Goal: Task Accomplishment & Management: Use online tool/utility

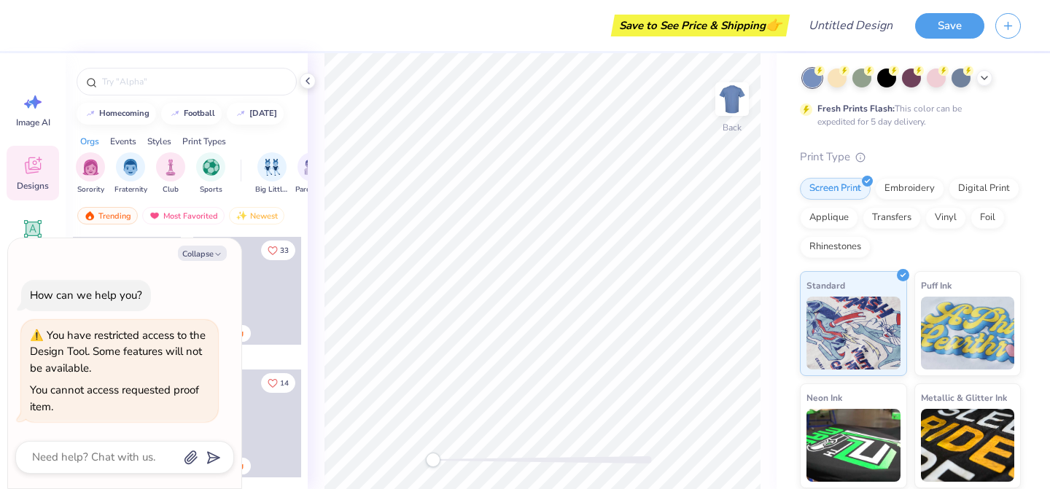
scroll to position [74, 0]
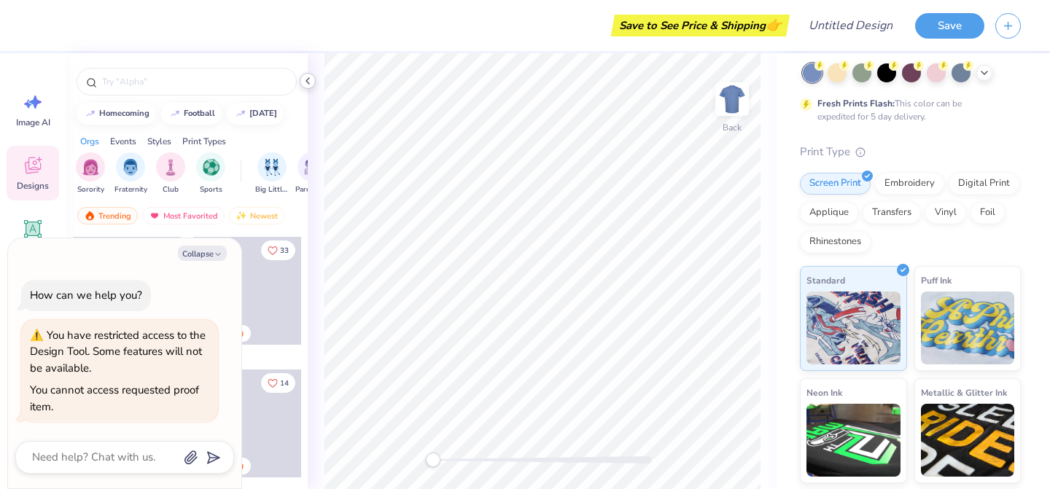
click at [311, 86] on icon at bounding box center [308, 81] width 12 height 12
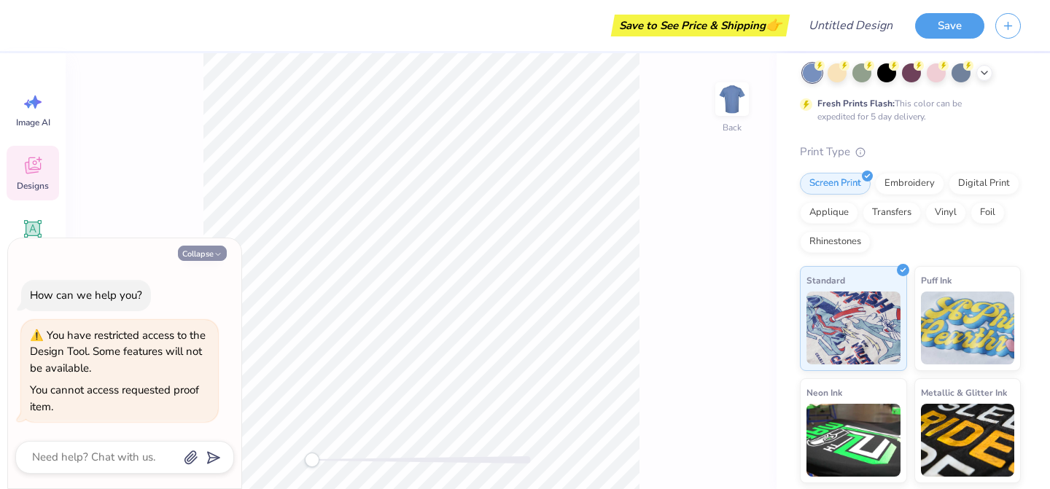
click at [211, 249] on button "Collapse" at bounding box center [202, 253] width 49 height 15
type textarea "x"
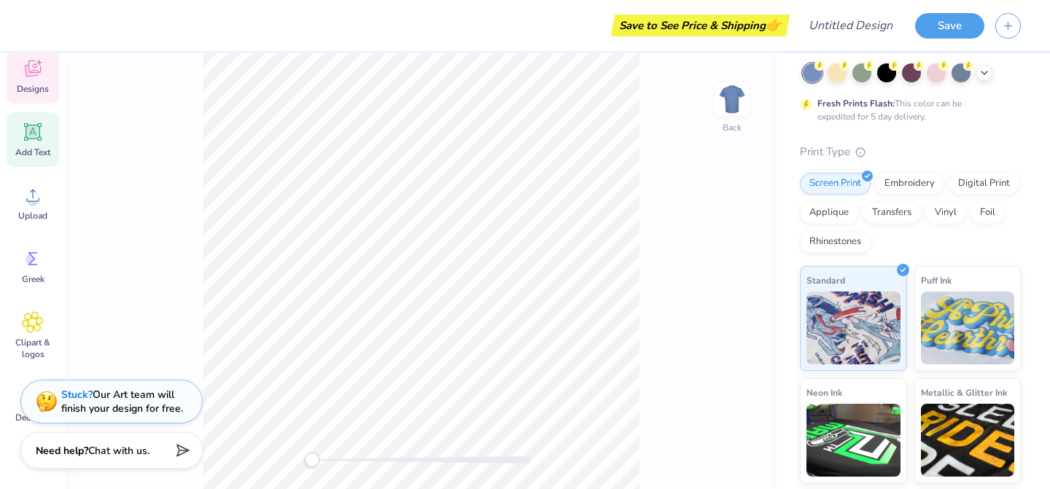
scroll to position [149, 0]
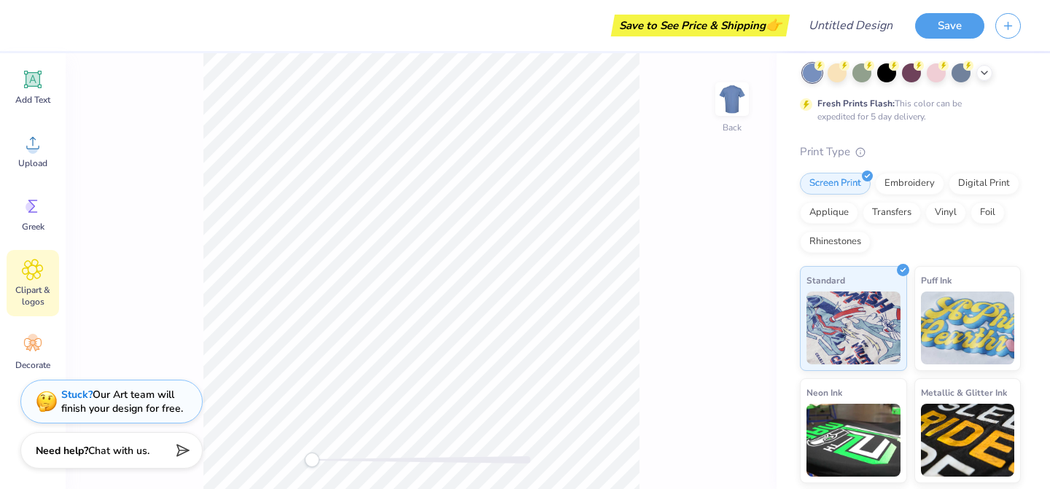
click at [26, 298] on span "Clipart & logos" at bounding box center [33, 295] width 48 height 23
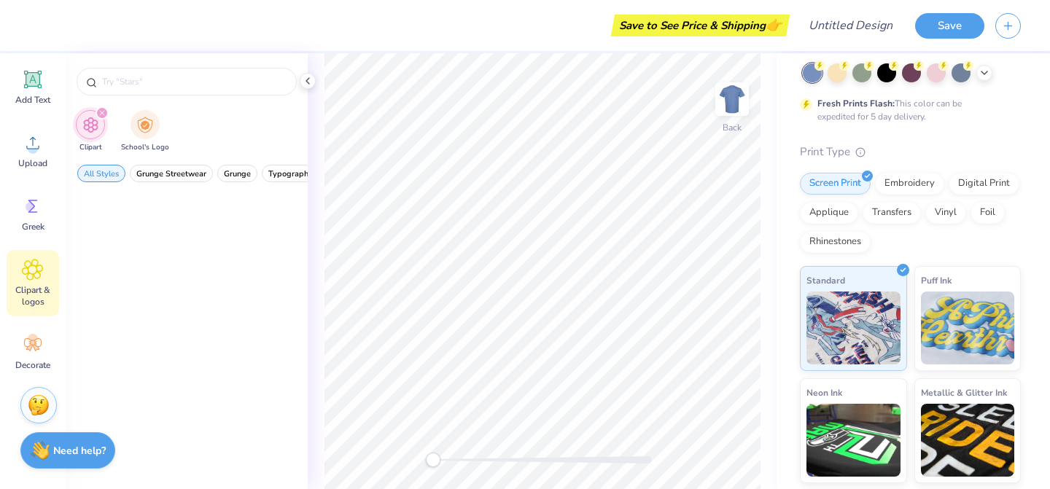
scroll to position [0, 0]
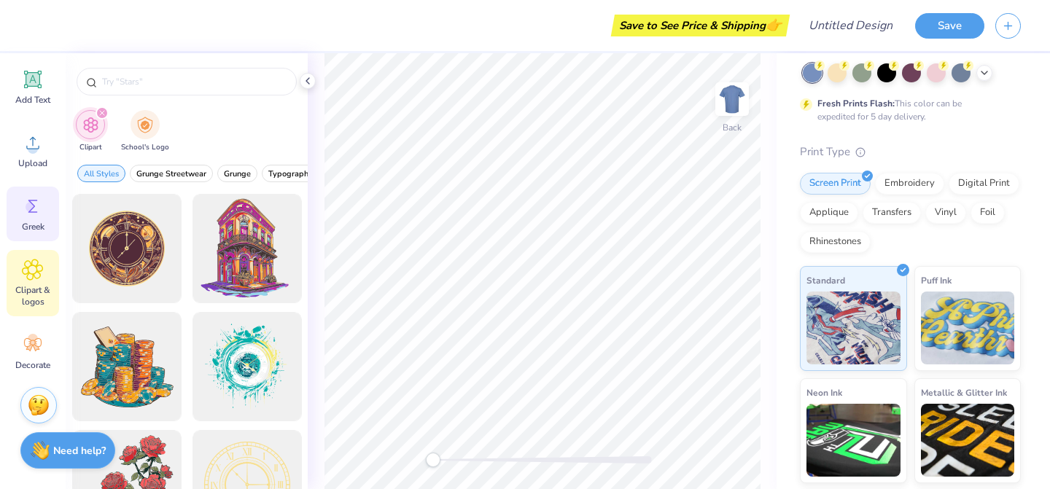
click at [28, 219] on div "Greek" at bounding box center [33, 214] width 52 height 55
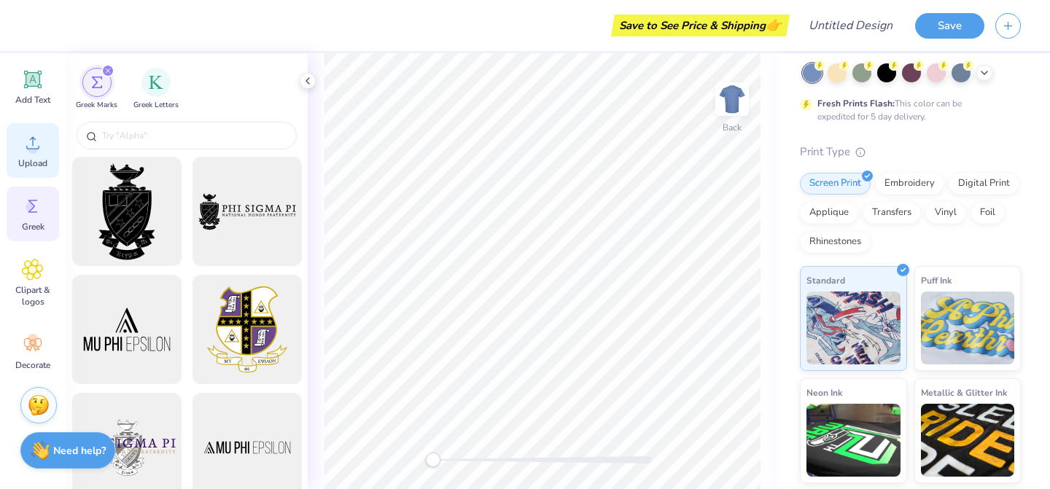
click at [33, 153] on circle at bounding box center [33, 149] width 10 height 10
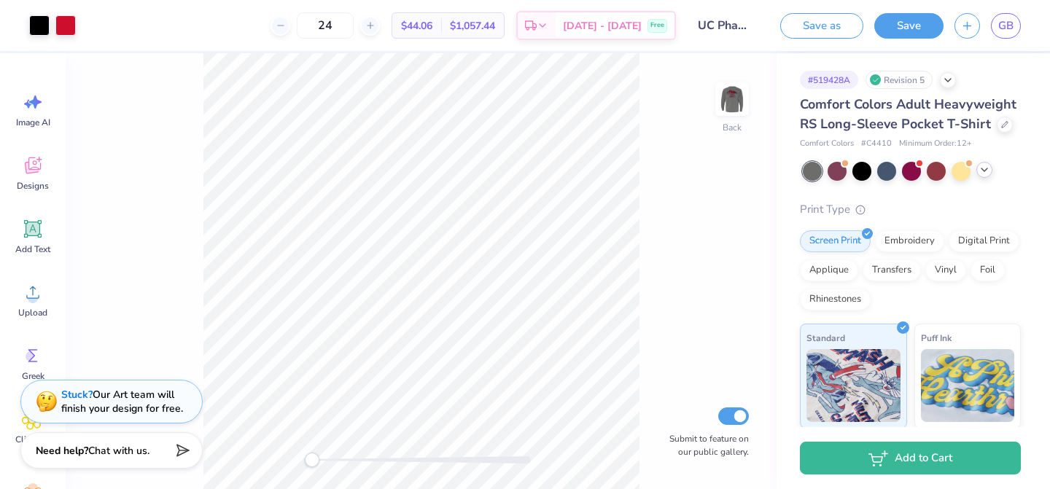
click at [988, 170] on icon at bounding box center [984, 170] width 12 height 12
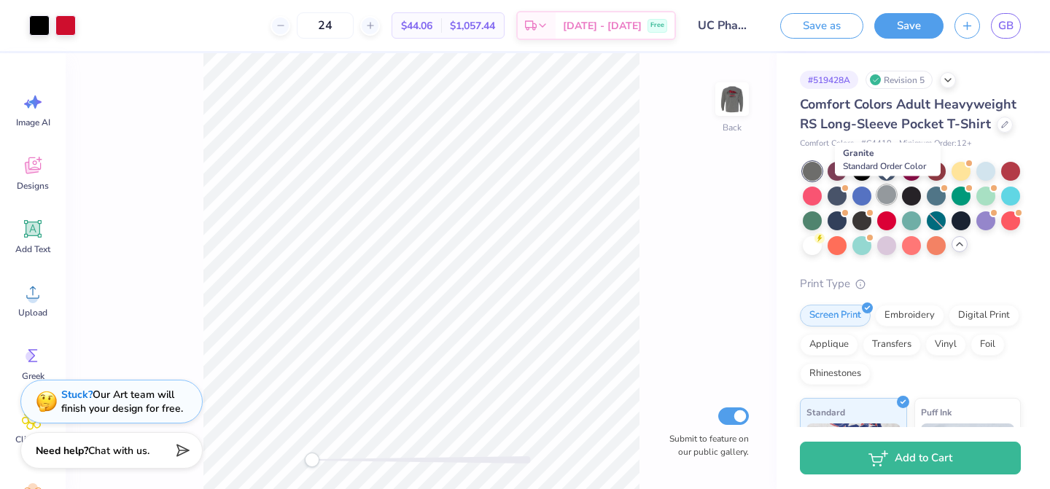
click at [890, 193] on div at bounding box center [886, 194] width 19 height 19
click at [732, 104] on img at bounding box center [731, 99] width 29 height 29
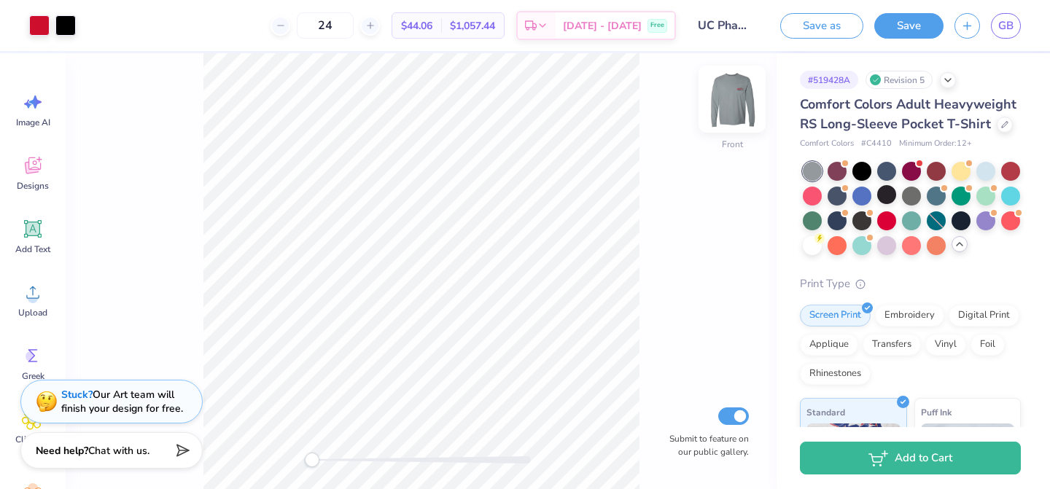
click at [733, 103] on img at bounding box center [732, 99] width 58 height 58
click at [986, 173] on div at bounding box center [985, 169] width 19 height 19
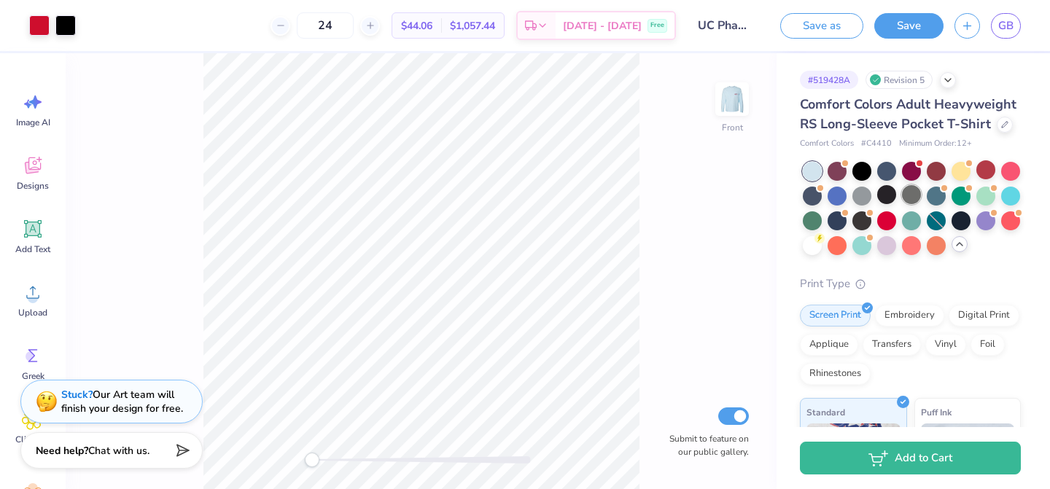
click at [912, 196] on div at bounding box center [911, 194] width 19 height 19
click at [888, 195] on div at bounding box center [886, 194] width 19 height 19
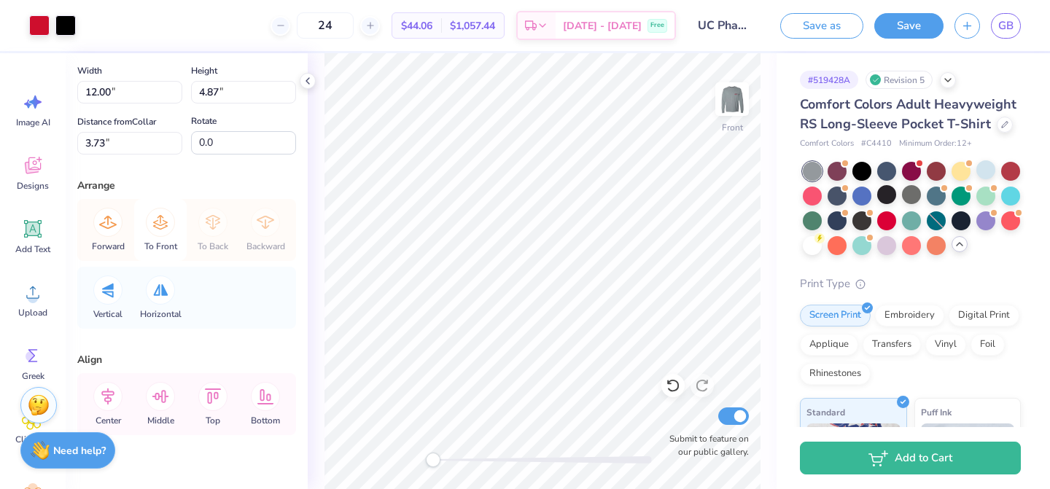
scroll to position [79, 0]
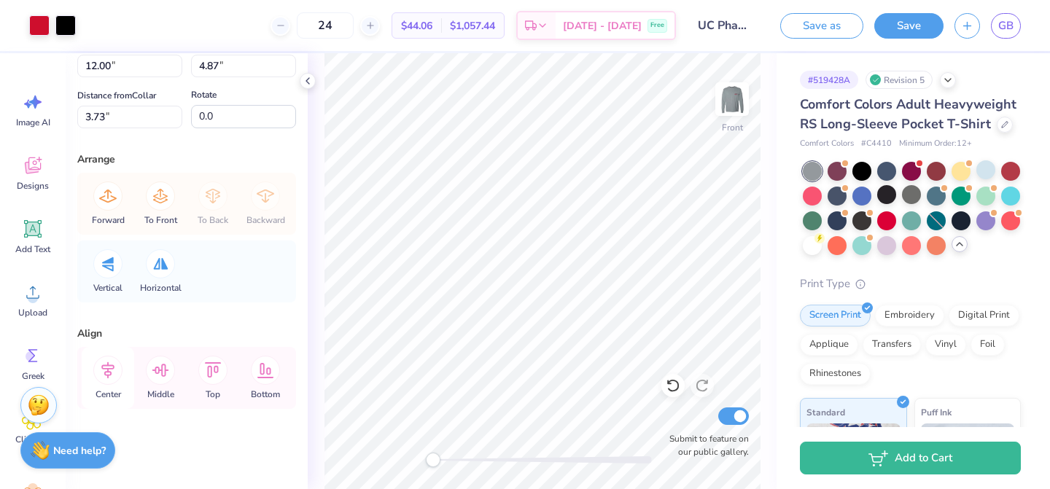
click at [117, 370] on icon at bounding box center [107, 370] width 29 height 29
click at [881, 273] on div "Comfort Colors Adult Heavyweight RS Long-Sleeve Pocket T-Shirt Comfort Colors #…" at bounding box center [910, 411] width 221 height 633
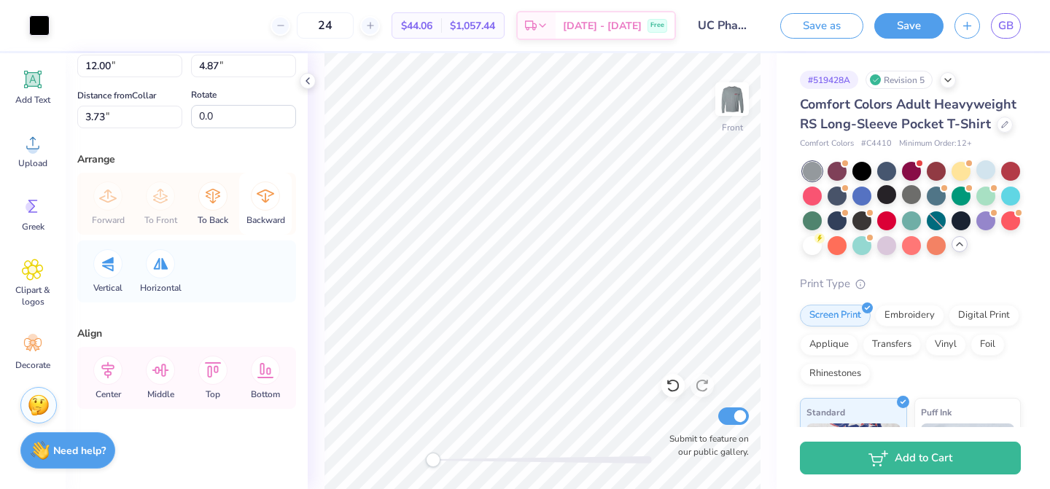
scroll to position [0, 0]
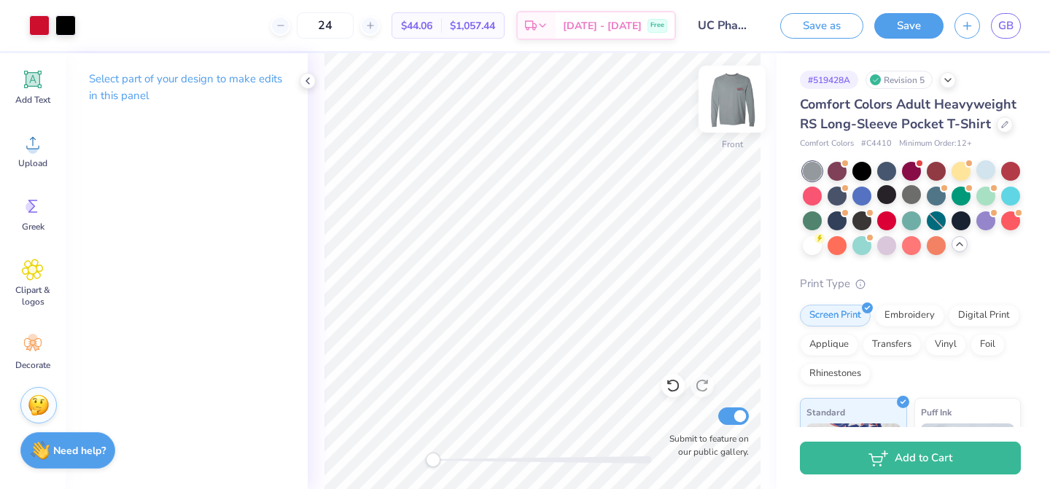
click at [731, 98] on img at bounding box center [732, 99] width 58 height 58
click at [307, 79] on polyline at bounding box center [307, 81] width 3 height 6
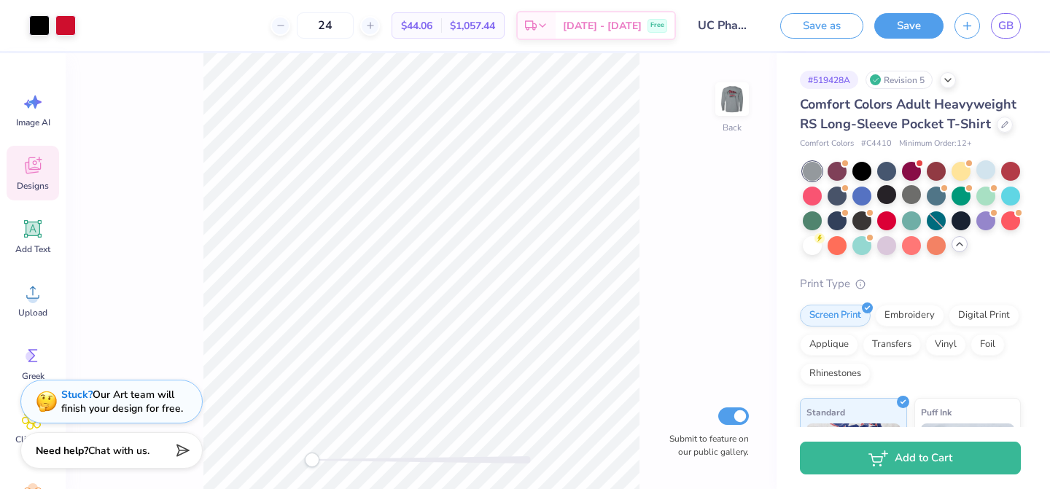
click at [31, 157] on icon at bounding box center [33, 166] width 22 height 22
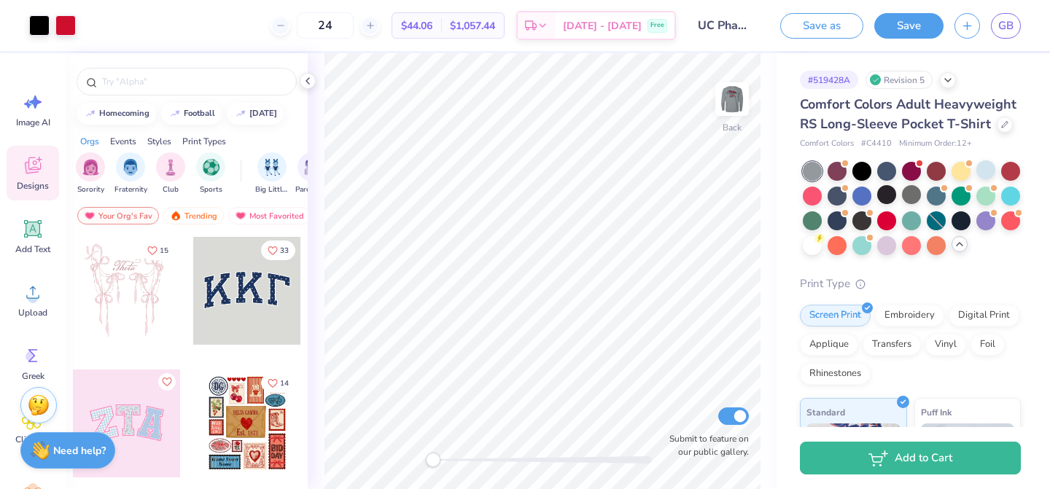
click at [734, 98] on img at bounding box center [731, 99] width 29 height 29
click at [602, 236] on div "Back Submit to feature on our public gallery." at bounding box center [542, 271] width 469 height 436
click at [308, 79] on polyline at bounding box center [307, 81] width 3 height 6
click at [310, 79] on div "Back Submit to feature on our public gallery." at bounding box center [542, 271] width 469 height 436
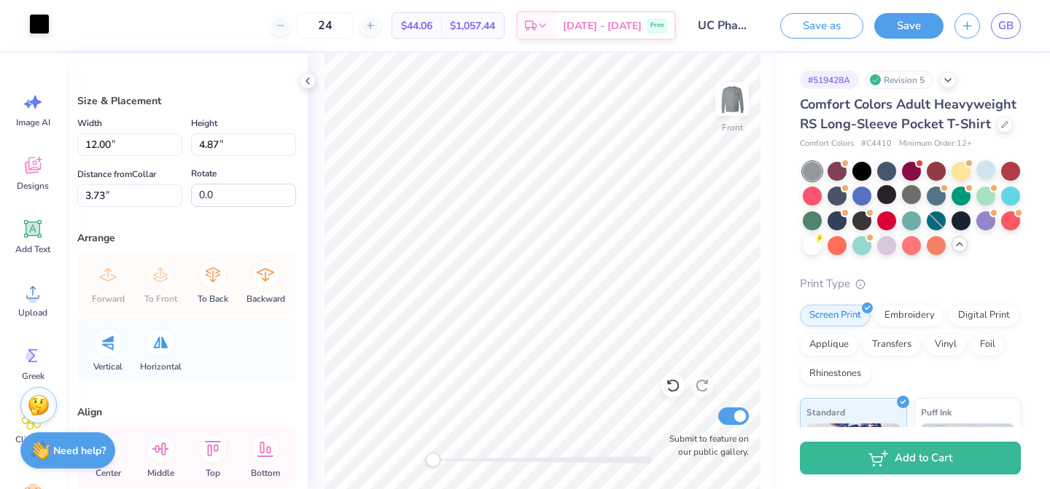
click at [44, 29] on div at bounding box center [39, 24] width 20 height 20
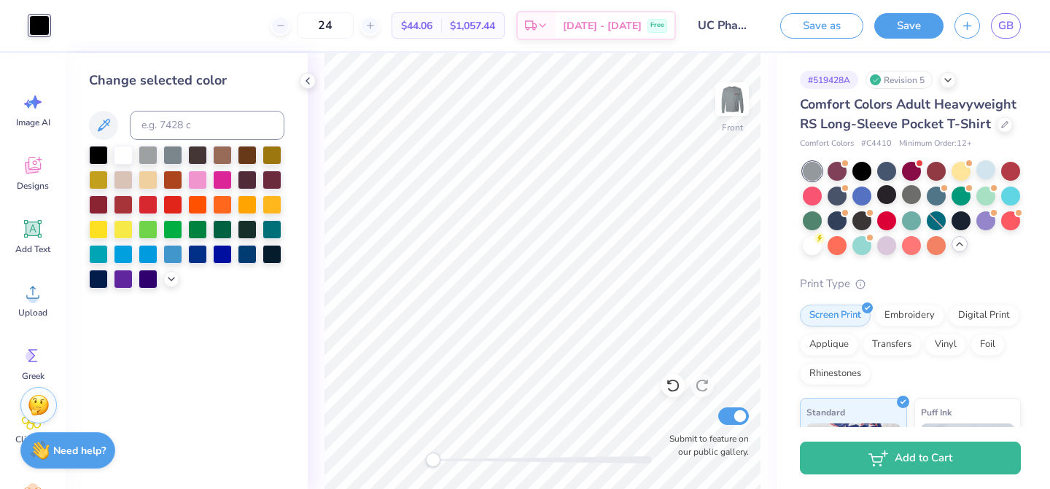
click at [120, 39] on div "24 $44.06 Per Item $1,057.44 Total Est. Delivery Oct 6 - 9 Free" at bounding box center [368, 25] width 615 height 51
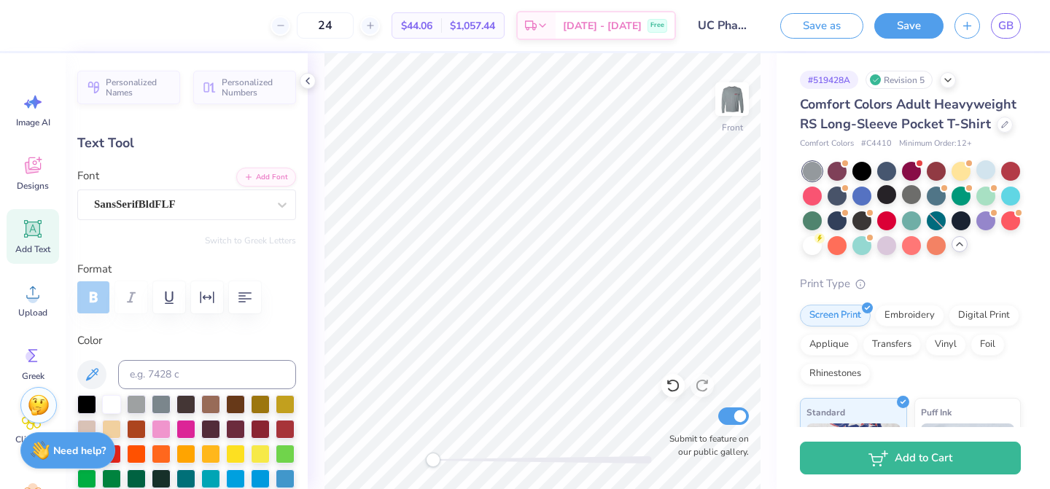
type input "6.41"
type input "0.93"
type input "9.48"
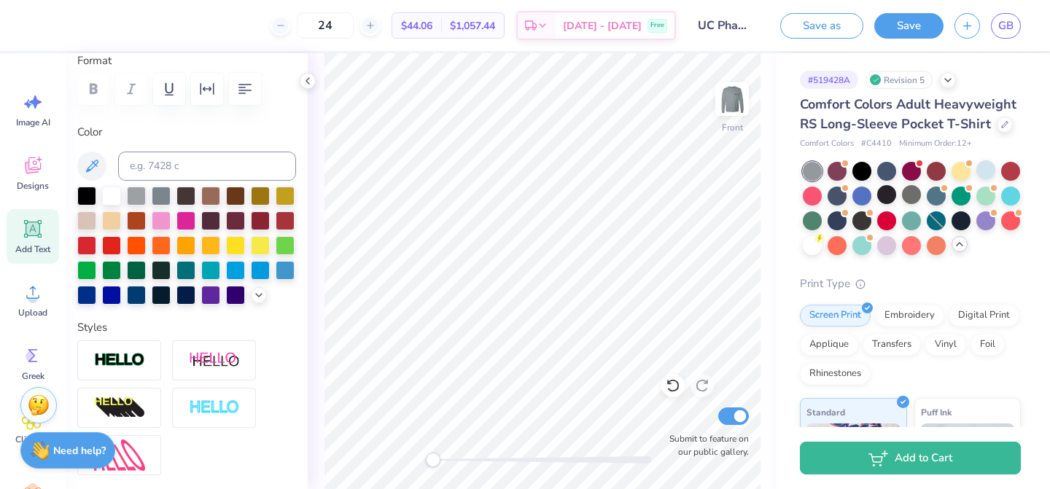
scroll to position [210, 0]
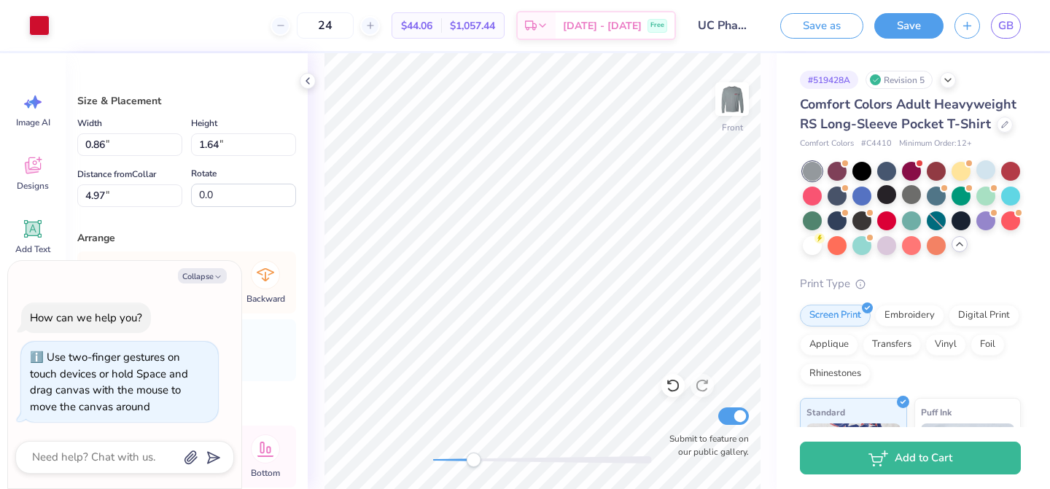
click at [470, 452] on div "Front Submit to feature on our public gallery." at bounding box center [542, 271] width 469 height 436
click at [37, 29] on div at bounding box center [39, 24] width 20 height 20
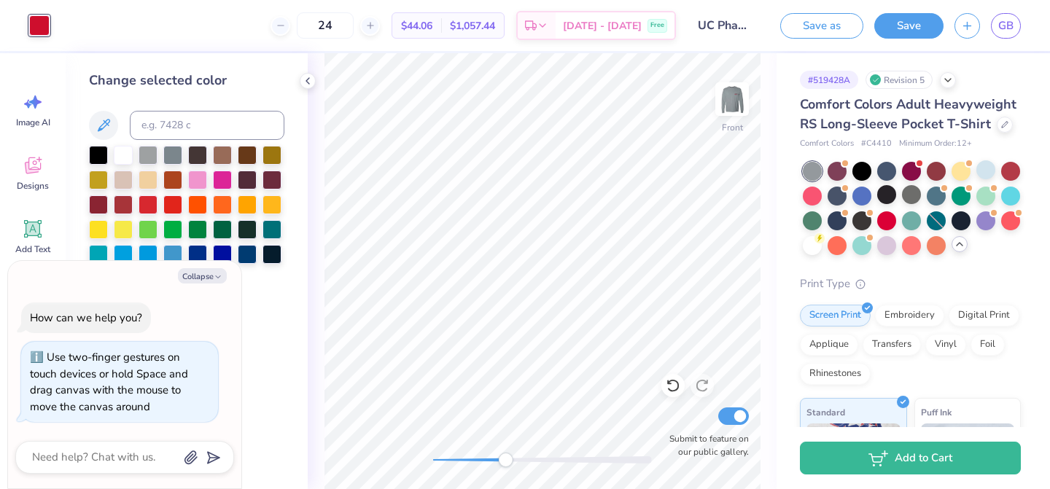
click at [259, 300] on div "Change selected color" at bounding box center [187, 271] width 242 height 436
click at [201, 276] on button "Collapse" at bounding box center [202, 275] width 49 height 15
type textarea "x"
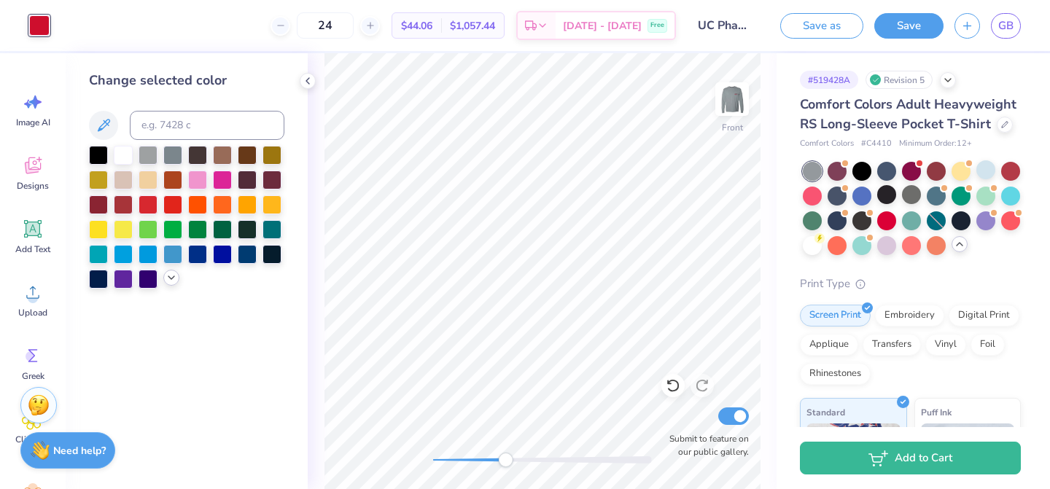
click at [171, 276] on icon at bounding box center [172, 278] width 12 height 12
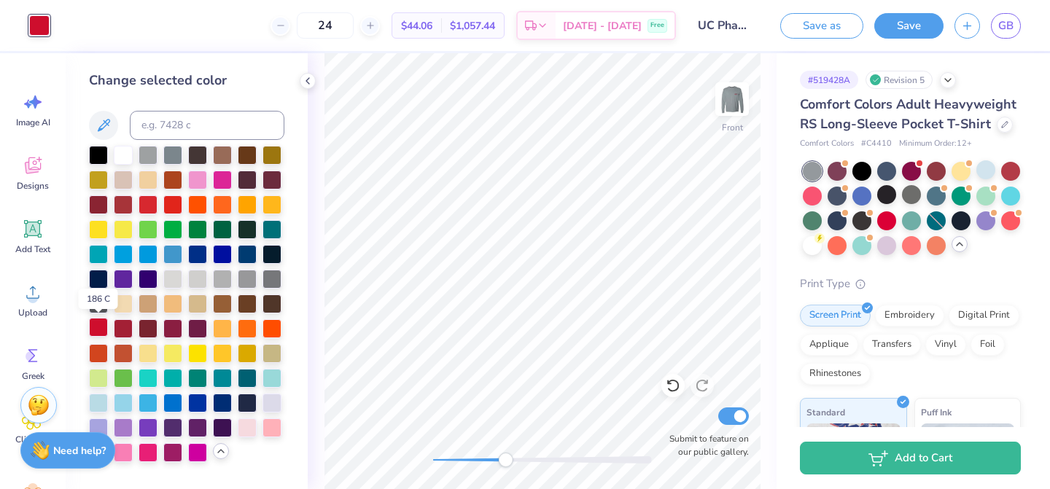
click at [96, 325] on div at bounding box center [98, 327] width 19 height 19
click at [174, 206] on div at bounding box center [172, 203] width 19 height 19
click at [96, 332] on div at bounding box center [98, 327] width 19 height 19
click at [125, 330] on div at bounding box center [123, 327] width 19 height 19
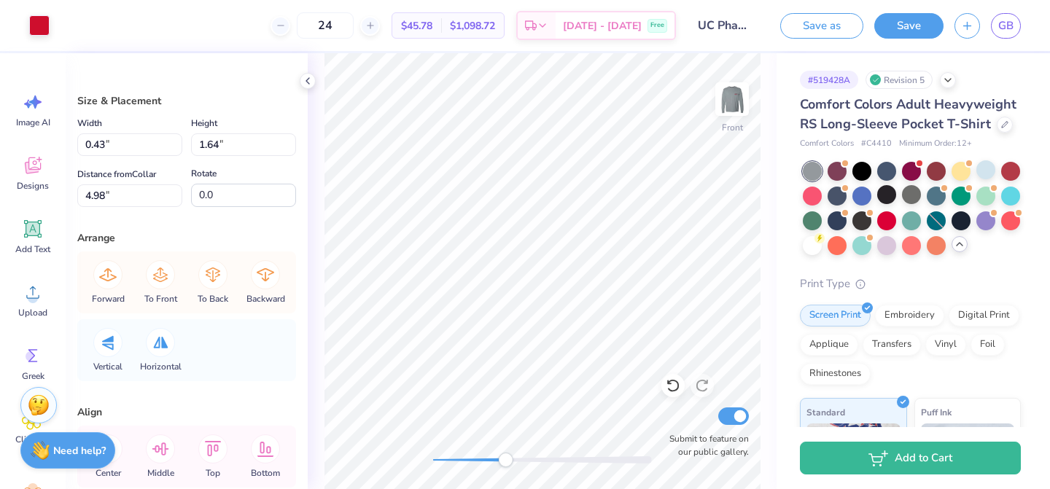
type input "0.43"
type input "1.64"
type input "4.98"
click at [39, 23] on div at bounding box center [39, 24] width 20 height 20
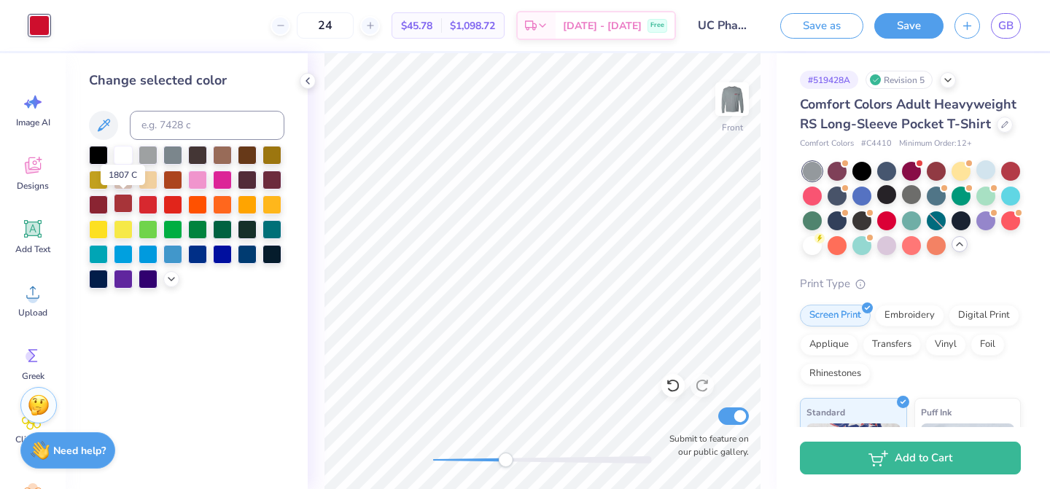
click at [120, 207] on div at bounding box center [123, 203] width 19 height 19
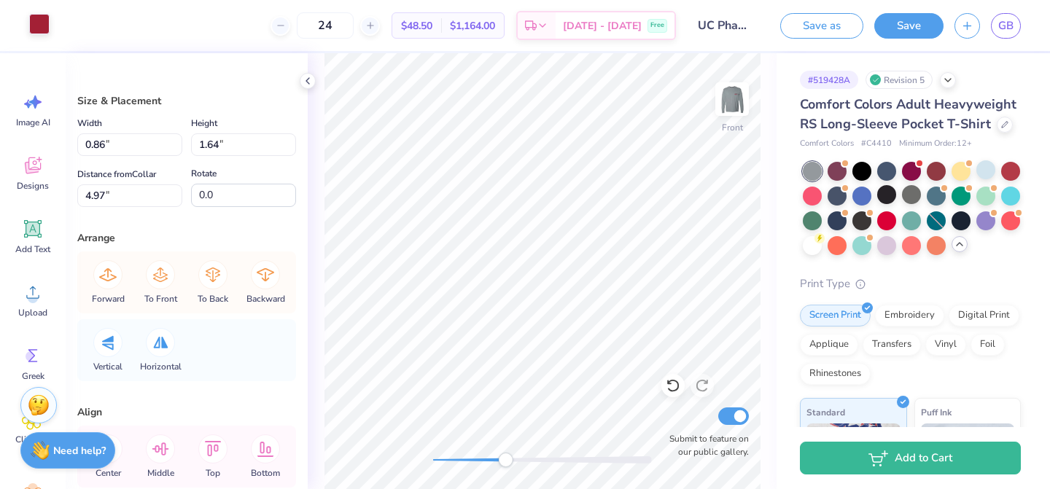
click at [45, 30] on div at bounding box center [39, 24] width 20 height 20
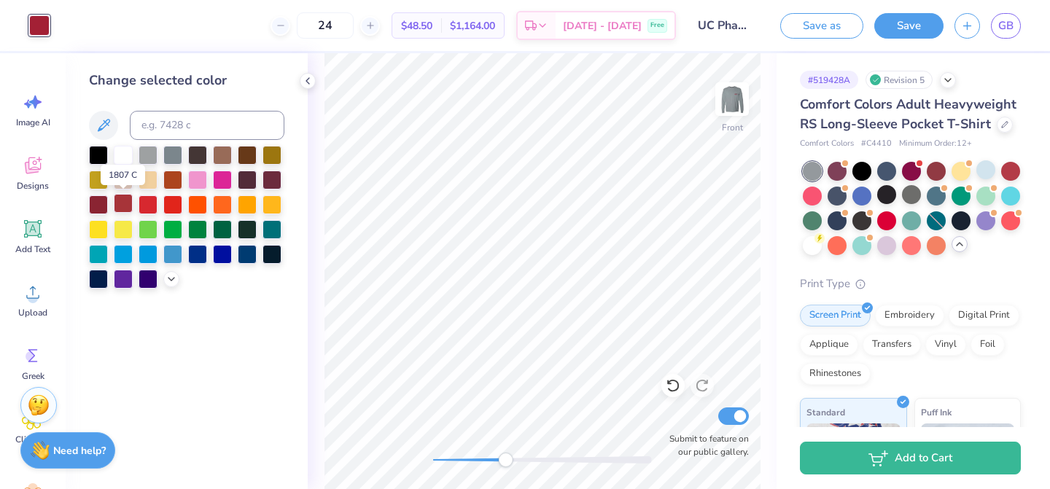
click at [128, 208] on div at bounding box center [123, 203] width 19 height 19
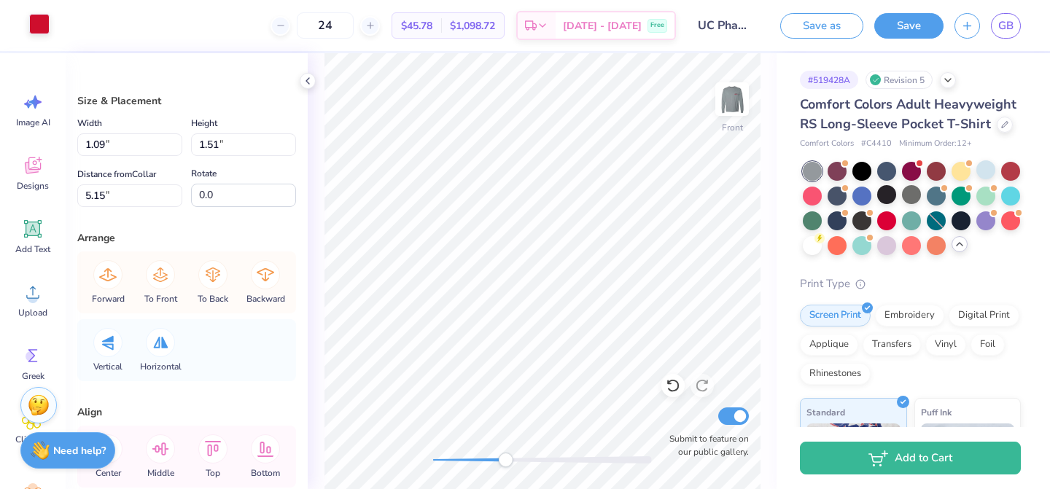
click at [42, 20] on div at bounding box center [39, 24] width 20 height 20
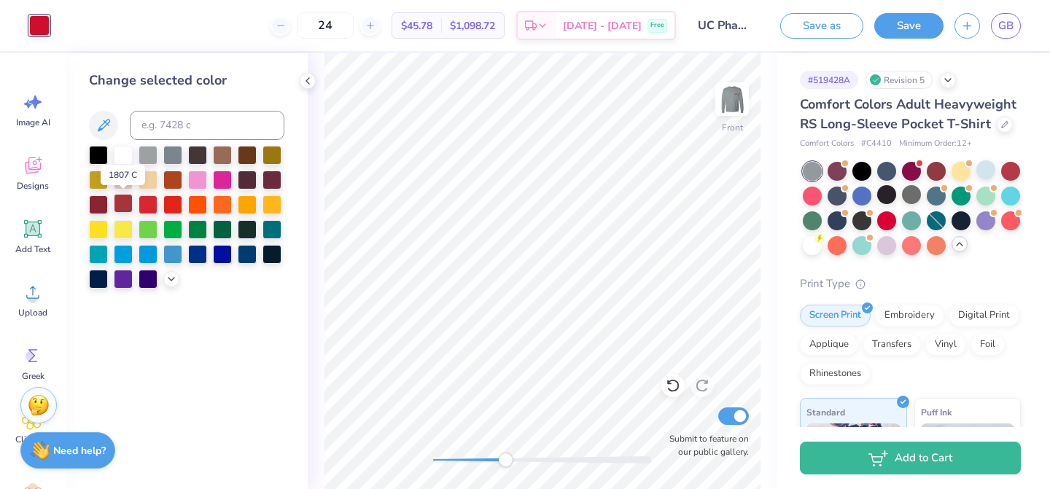
click at [116, 205] on div at bounding box center [123, 203] width 19 height 19
click at [124, 202] on div at bounding box center [123, 203] width 19 height 19
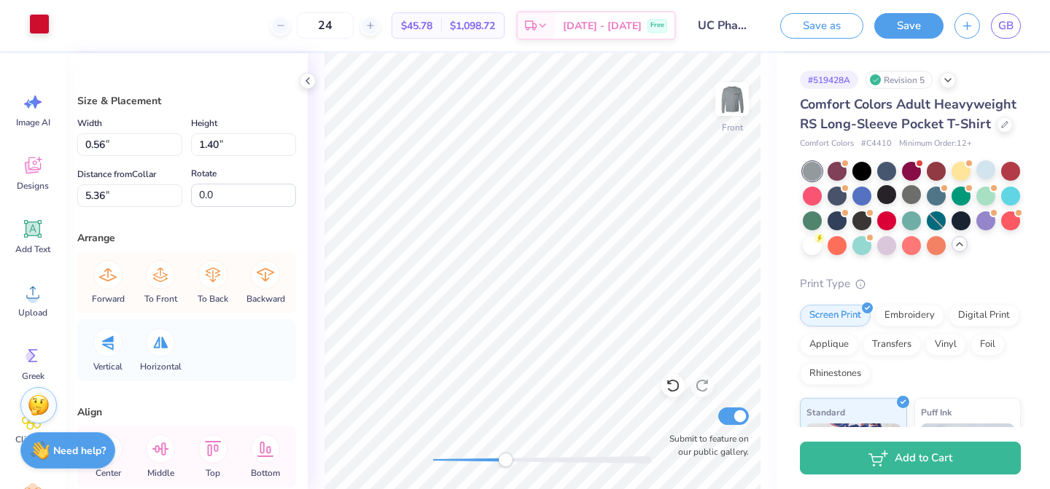
click at [40, 34] on div at bounding box center [39, 24] width 20 height 20
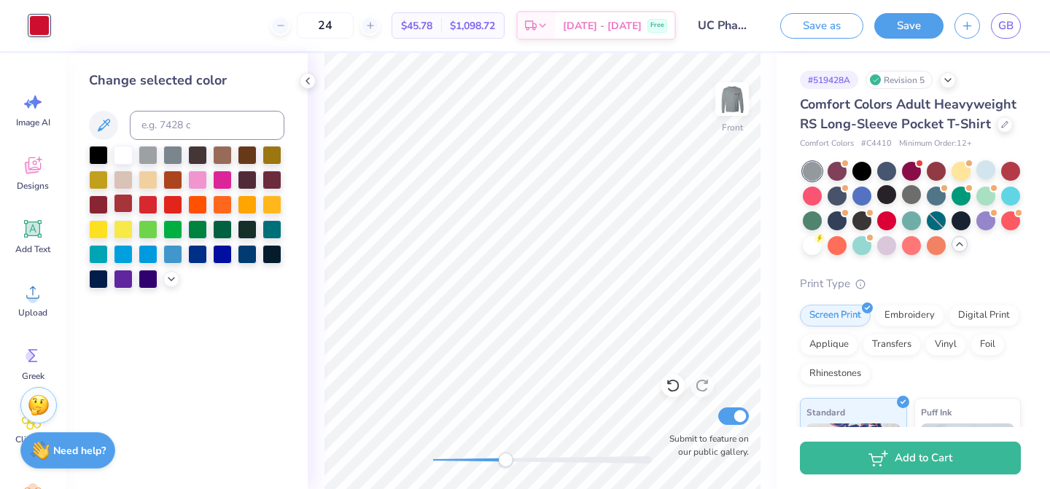
click at [125, 213] on div at bounding box center [123, 203] width 19 height 19
click at [125, 206] on div at bounding box center [123, 203] width 19 height 19
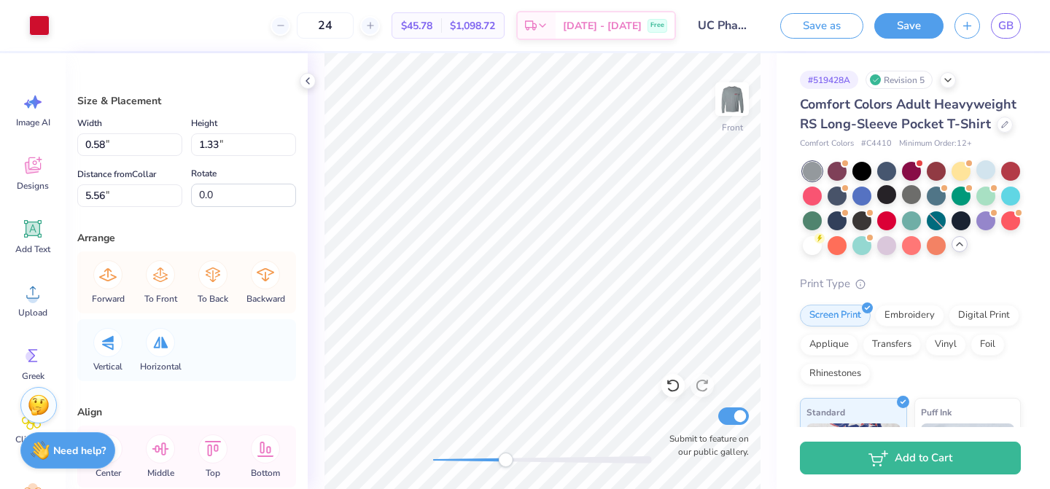
type input "0.58"
type input "1.33"
type input "5.56"
type input "12.00"
type input "4.87"
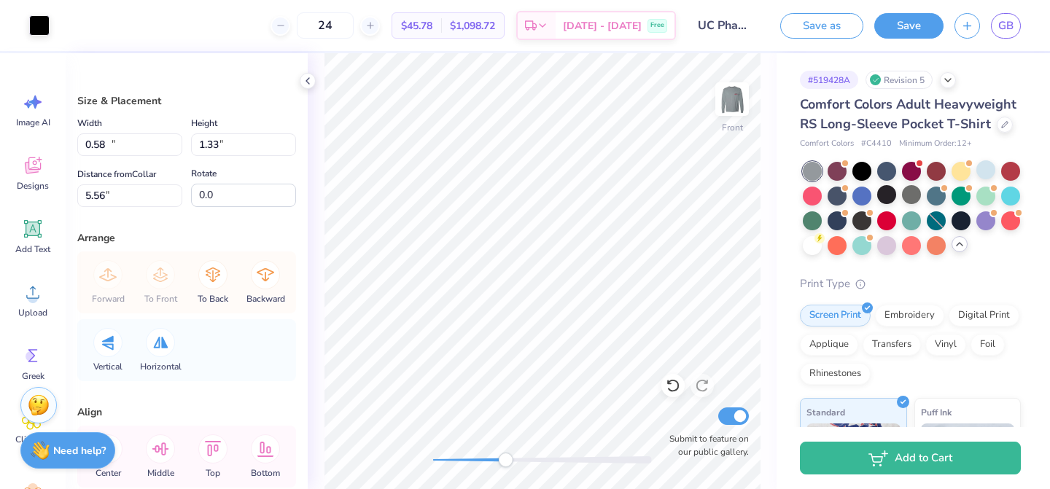
type input "3.78"
type input "0.82"
type input "0.36"
type input "3.83"
click at [42, 28] on div at bounding box center [39, 24] width 20 height 20
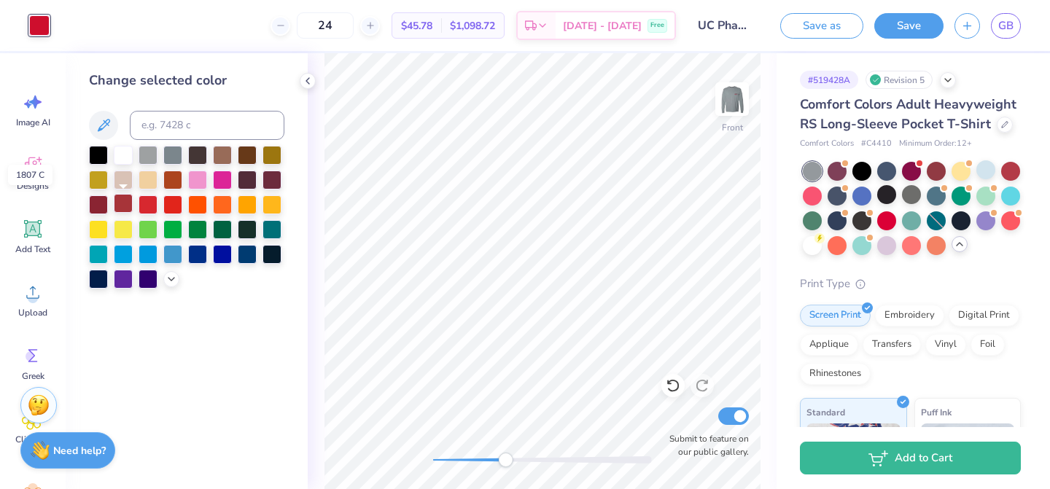
click at [123, 202] on div at bounding box center [123, 203] width 19 height 19
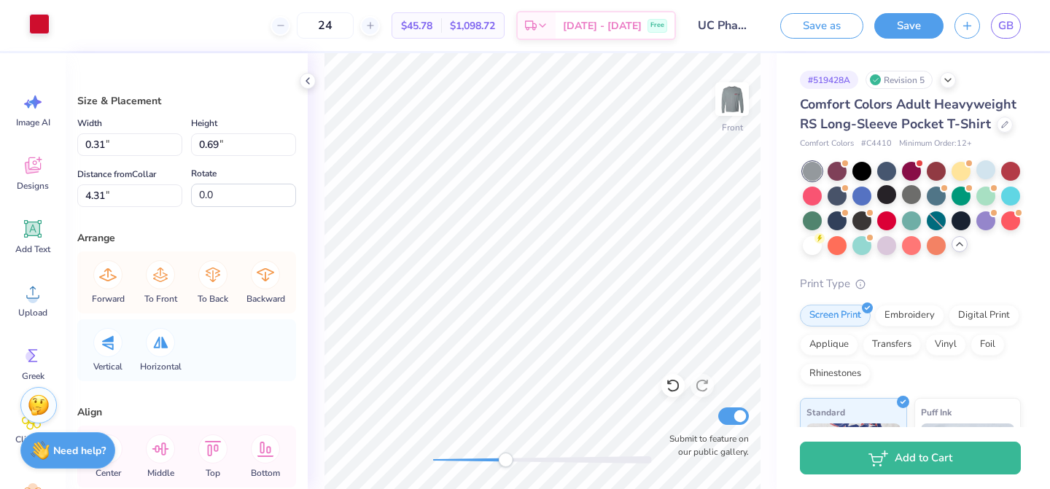
click at [36, 23] on div at bounding box center [39, 24] width 20 height 20
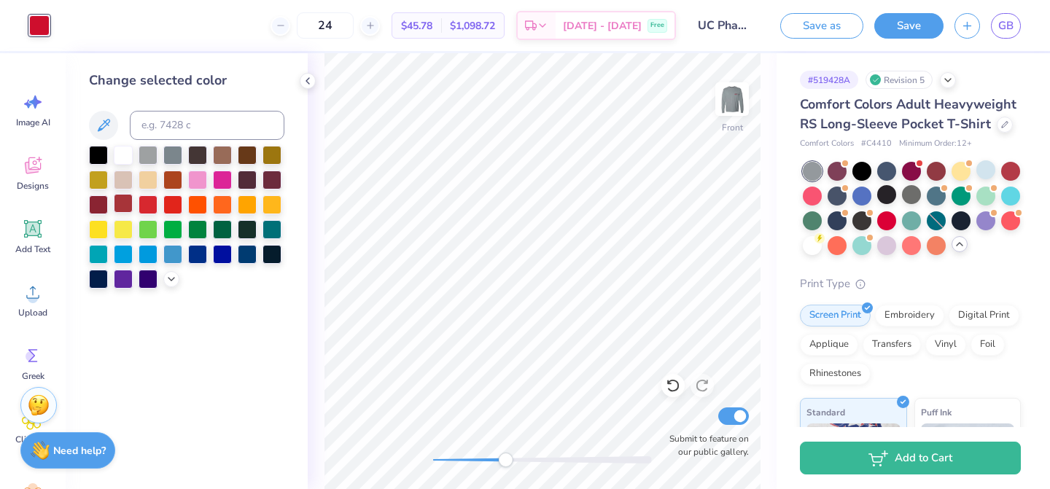
click at [125, 209] on div at bounding box center [123, 203] width 19 height 19
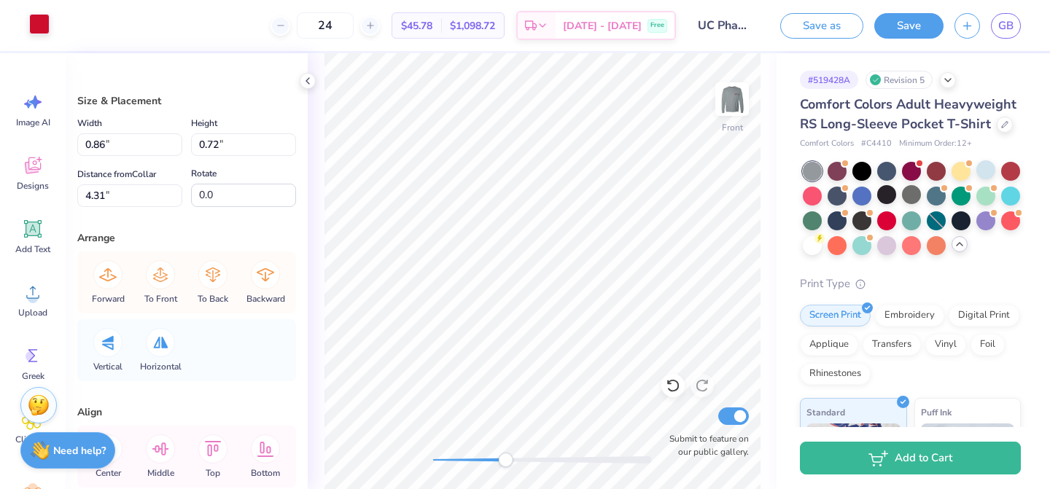
click at [39, 30] on div at bounding box center [39, 24] width 20 height 20
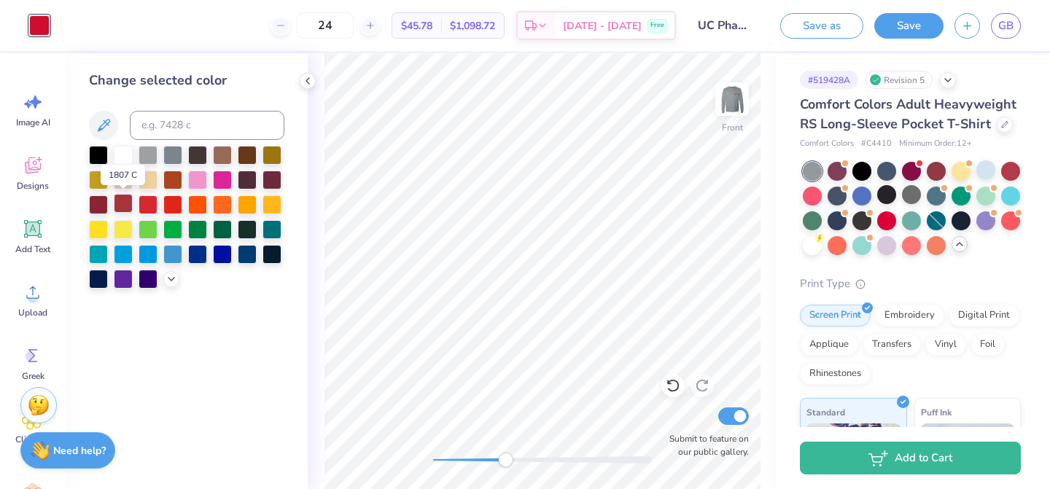
click at [120, 200] on div at bounding box center [123, 203] width 19 height 19
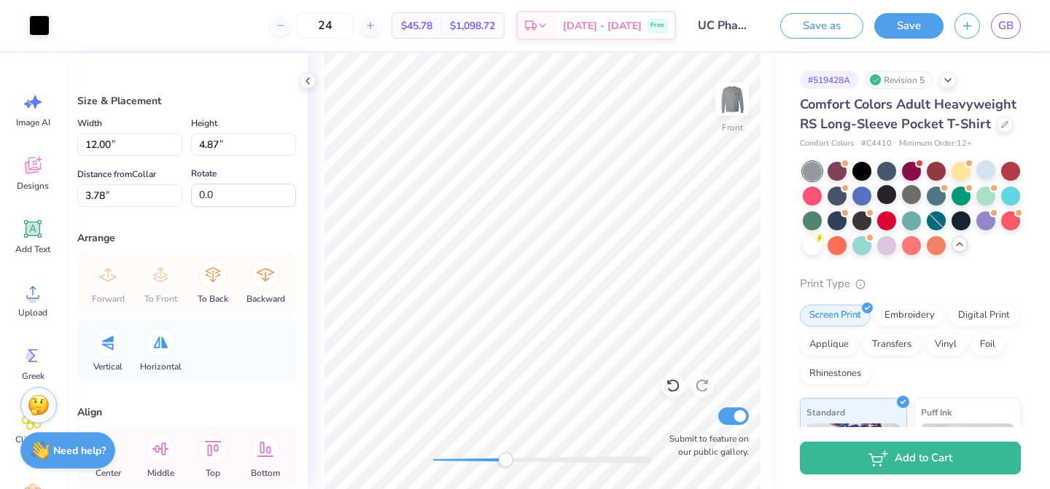
type input "0.11"
type input "0.59"
type input "4.45"
click at [41, 24] on div at bounding box center [39, 24] width 20 height 20
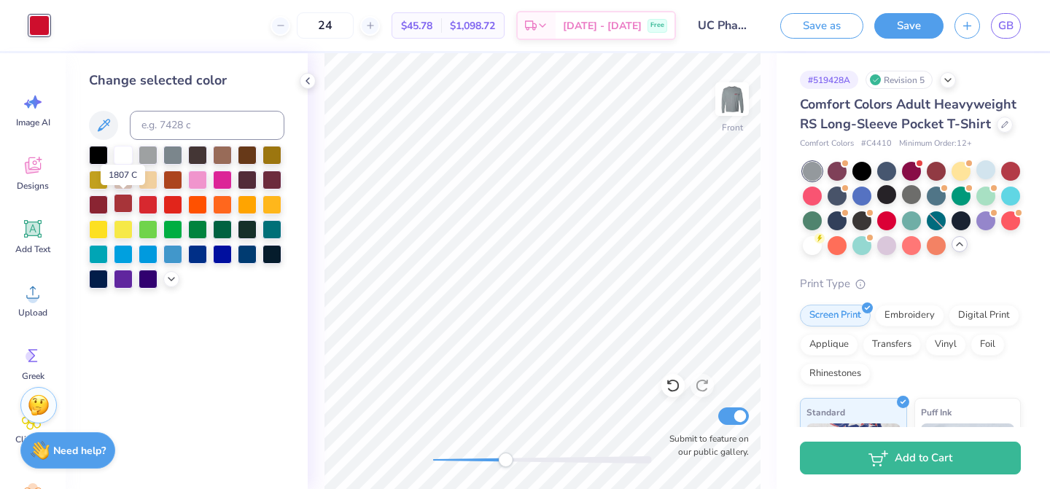
click at [124, 201] on div at bounding box center [123, 203] width 19 height 19
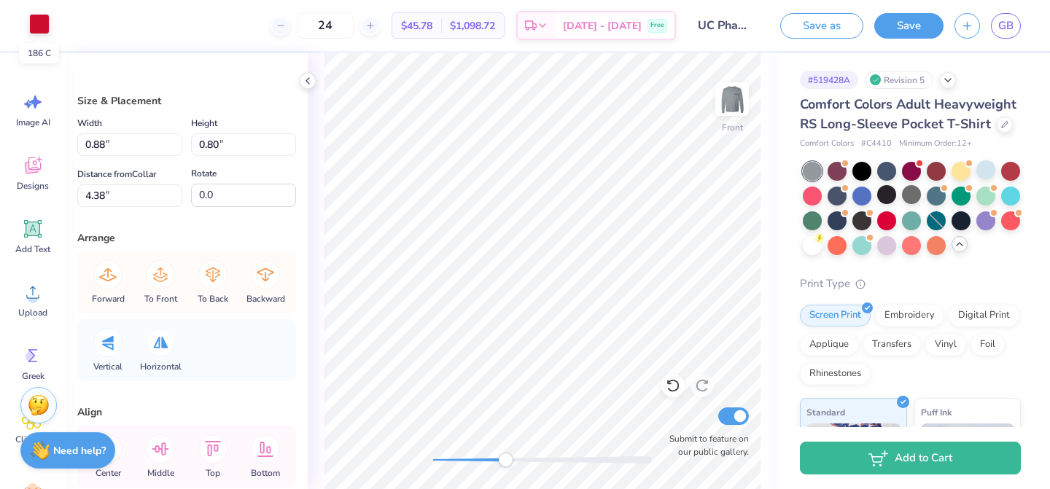
click at [41, 29] on div at bounding box center [39, 24] width 20 height 20
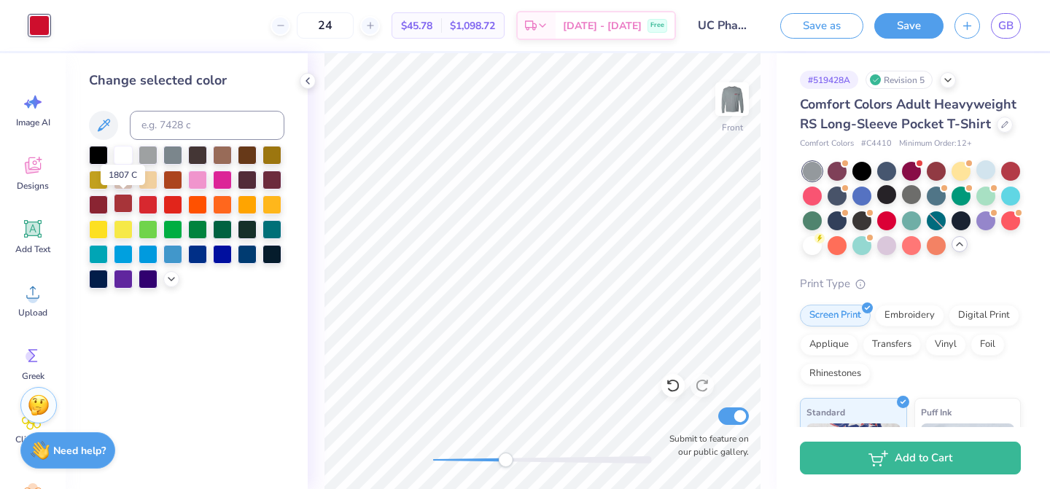
click at [124, 203] on div at bounding box center [123, 203] width 19 height 19
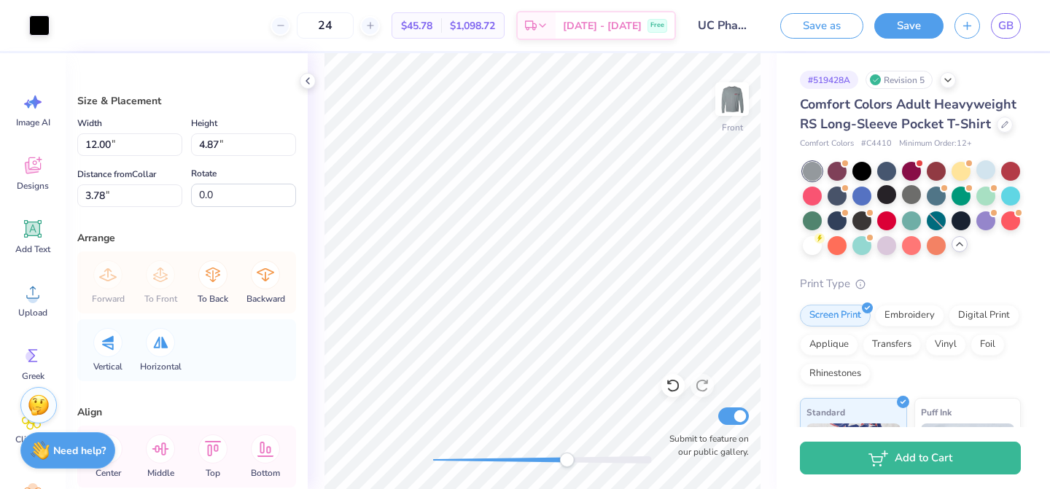
drag, startPoint x: 510, startPoint y: 461, endPoint x: 567, endPoint y: 459, distance: 56.2
click at [567, 459] on div "Accessibility label" at bounding box center [566, 460] width 15 height 15
click at [674, 389] on icon at bounding box center [673, 385] width 15 height 15
type input "0.85"
type input "0.70"
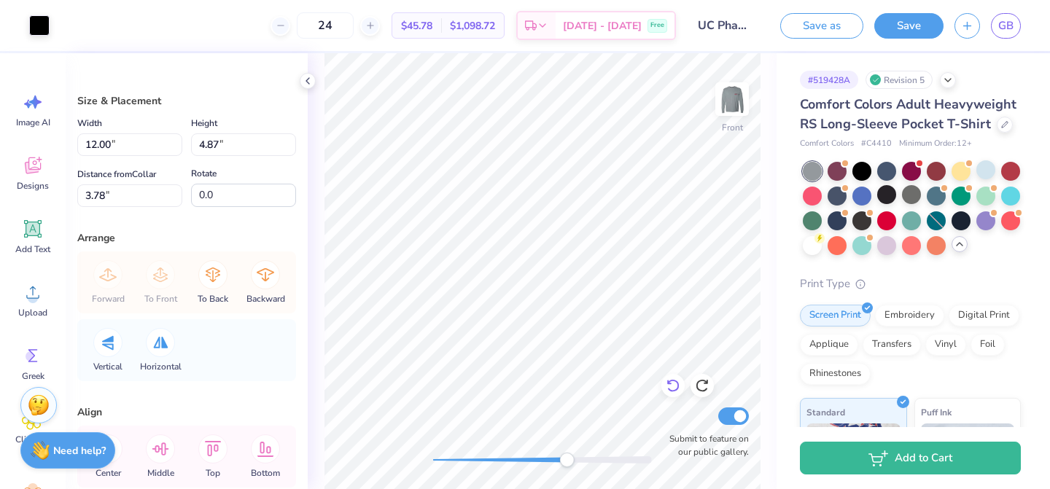
type input "4.72"
click at [39, 25] on div at bounding box center [39, 24] width 20 height 20
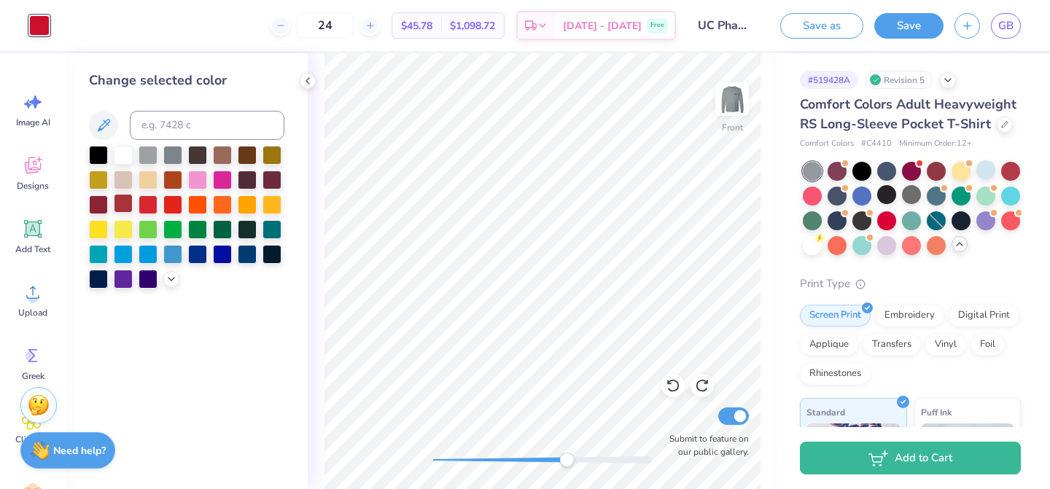
click at [127, 203] on div at bounding box center [123, 203] width 19 height 19
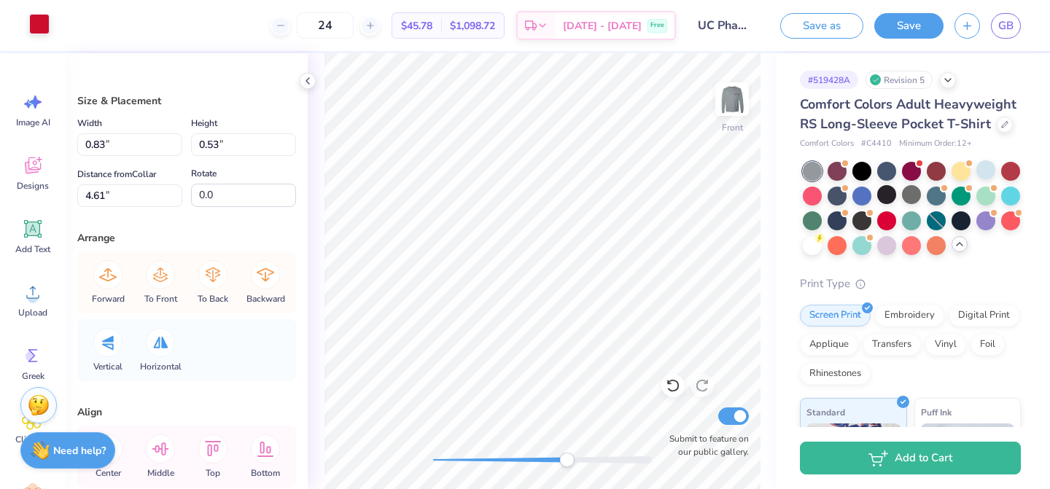
click at [45, 27] on div at bounding box center [39, 24] width 20 height 20
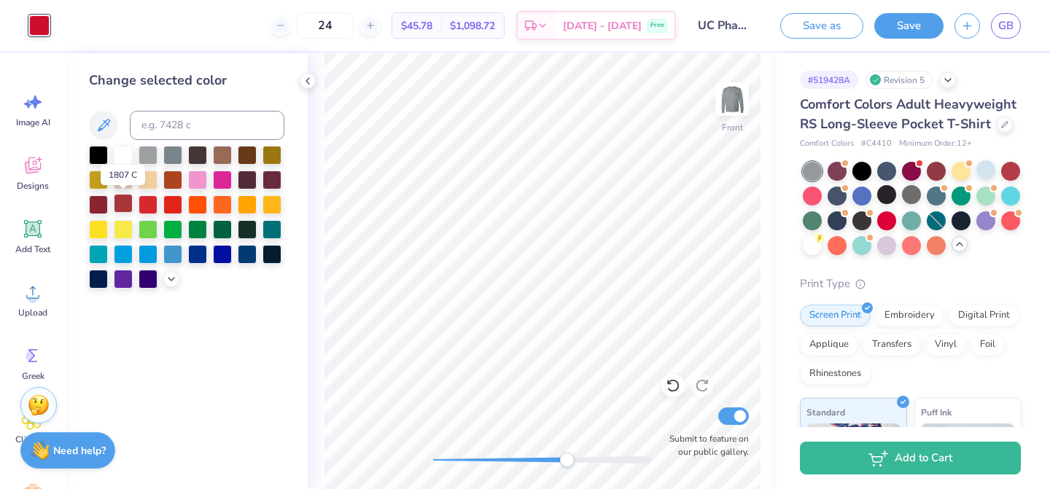
click at [128, 203] on div at bounding box center [123, 203] width 19 height 19
click at [289, 351] on div "Change selected color" at bounding box center [187, 271] width 242 height 436
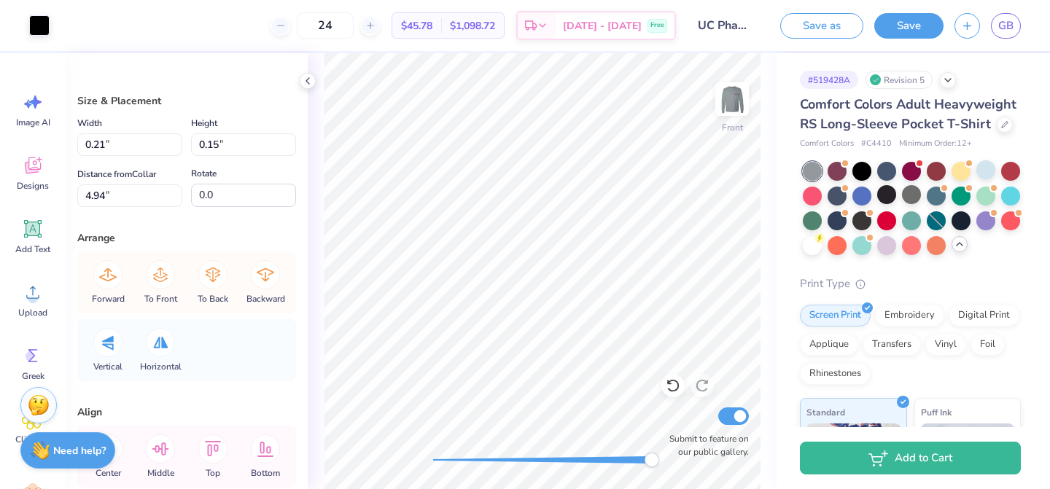
click at [693, 462] on div "Front Submit to feature on our public gallery." at bounding box center [542, 271] width 469 height 436
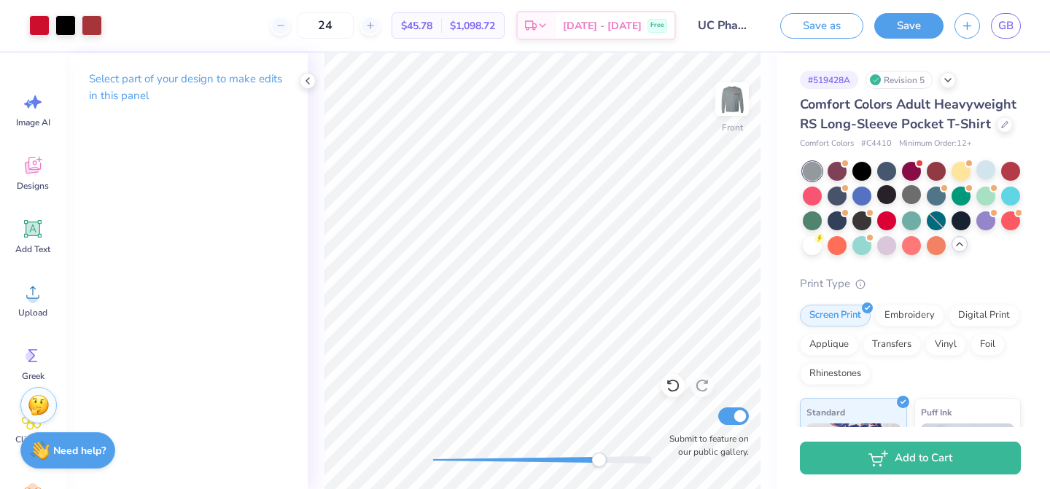
drag, startPoint x: 434, startPoint y: 466, endPoint x: 599, endPoint y: 459, distance: 164.9
click at [599, 459] on div "Accessibility label" at bounding box center [598, 460] width 15 height 15
click at [709, 461] on div "Front Submit to feature on our public gallery." at bounding box center [542, 271] width 469 height 436
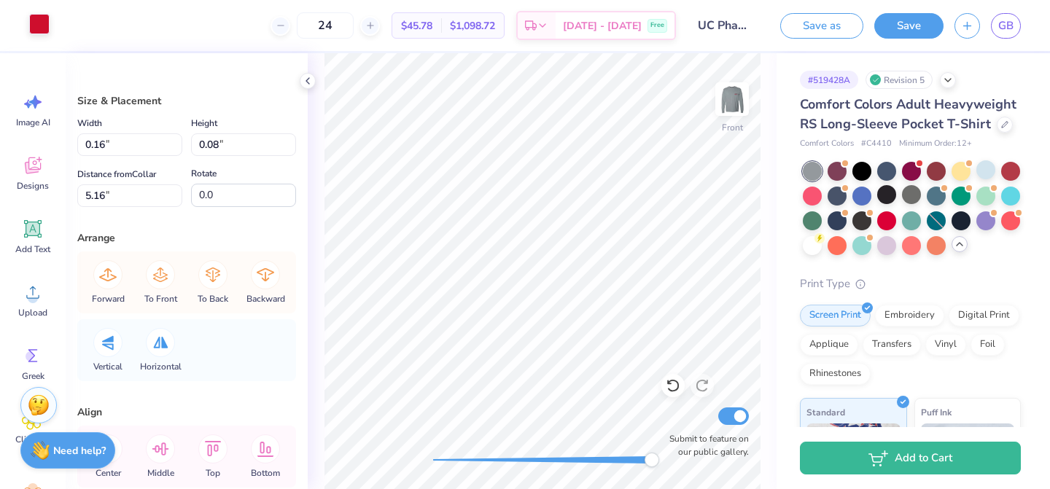
click at [38, 28] on div at bounding box center [39, 24] width 20 height 20
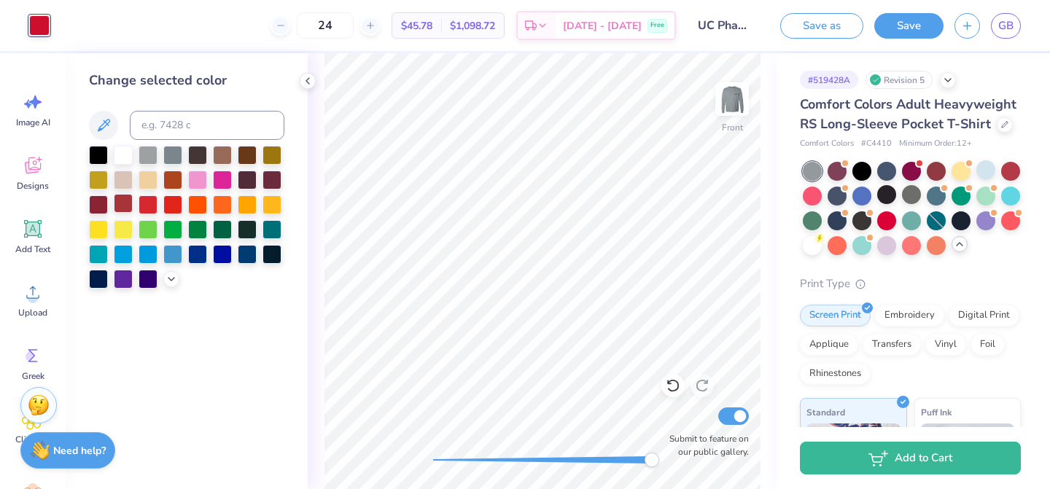
click at [122, 209] on div at bounding box center [123, 203] width 19 height 19
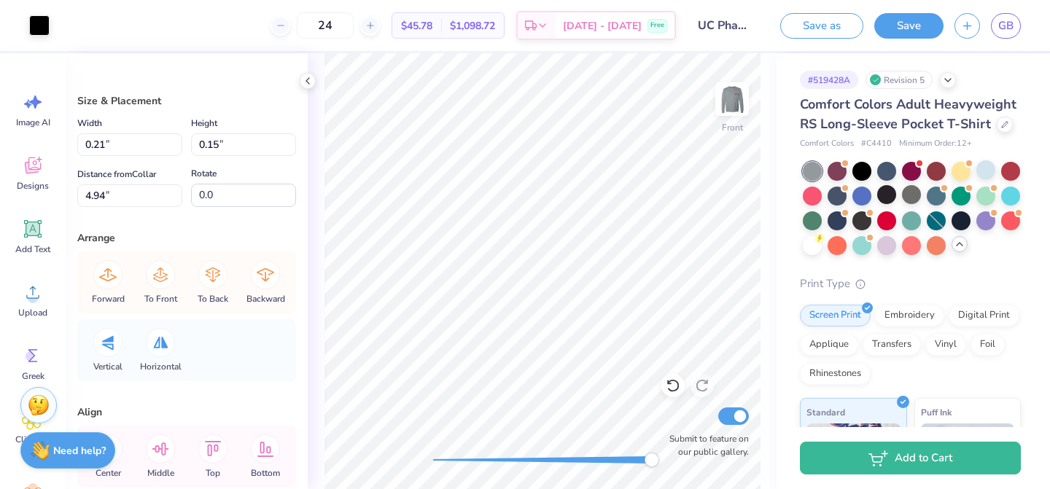
type input "0.15"
type input "0.07"
type input "4.98"
click at [43, 27] on div at bounding box center [39, 24] width 20 height 20
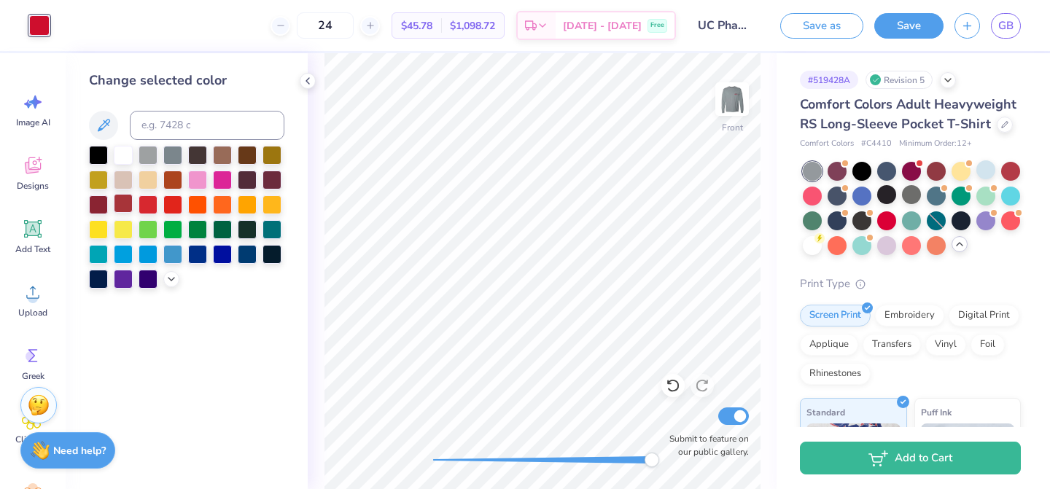
click at [125, 202] on div at bounding box center [123, 203] width 19 height 19
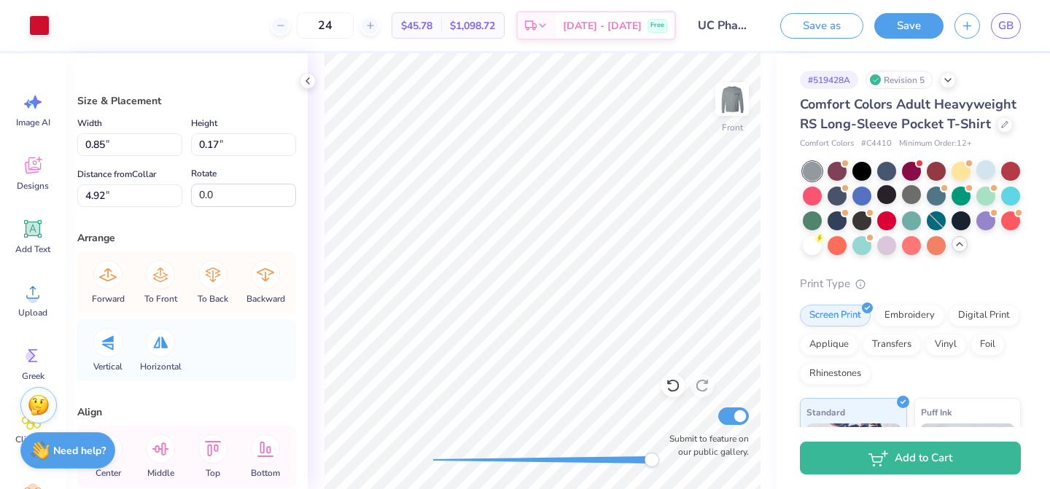
type input "0.85"
type input "0.17"
type input "4.92"
click at [36, 22] on div at bounding box center [39, 24] width 20 height 20
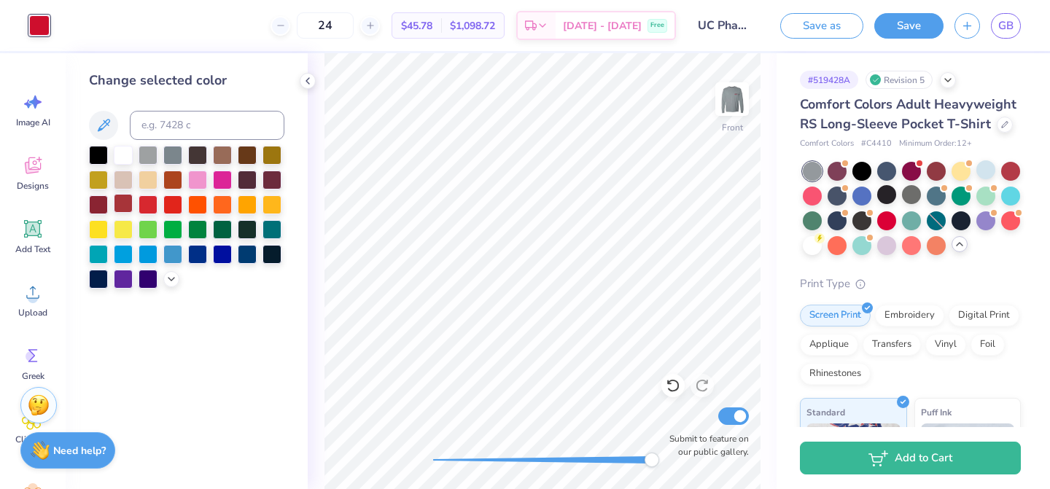
click at [125, 202] on div at bounding box center [123, 203] width 19 height 19
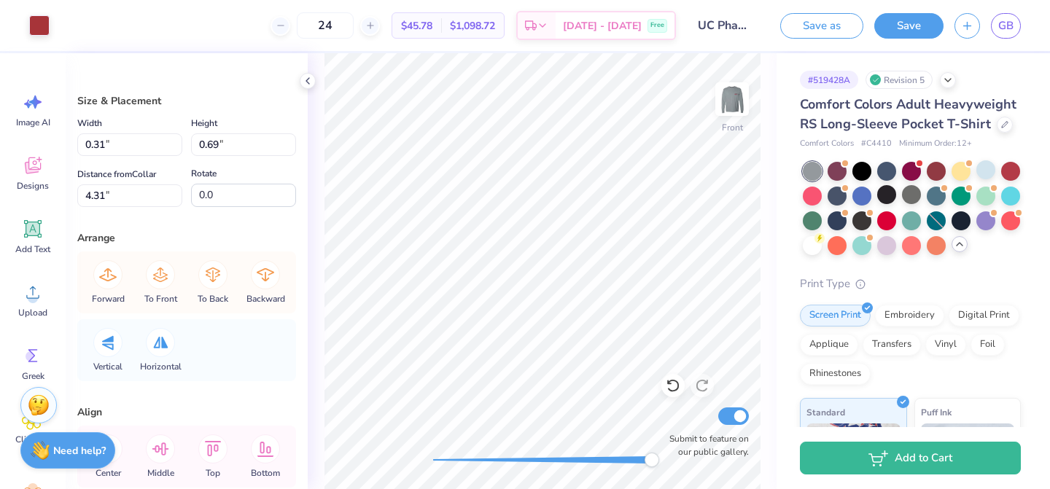
type input "0.46"
type input "0.18"
type input "4.91"
click at [26, 28] on div "Art colors" at bounding box center [25, 25] width 50 height 51
click at [34, 26] on div at bounding box center [39, 24] width 20 height 20
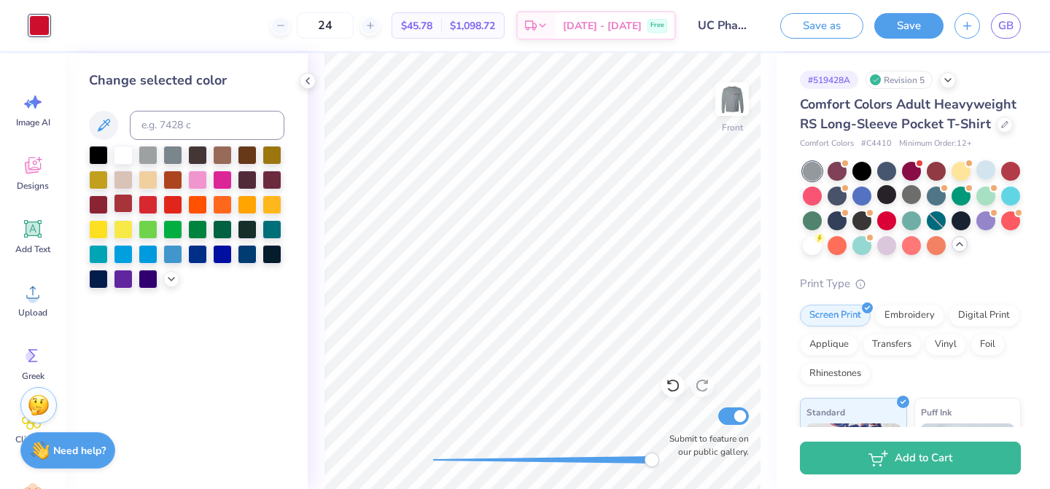
click at [126, 211] on div at bounding box center [123, 203] width 19 height 19
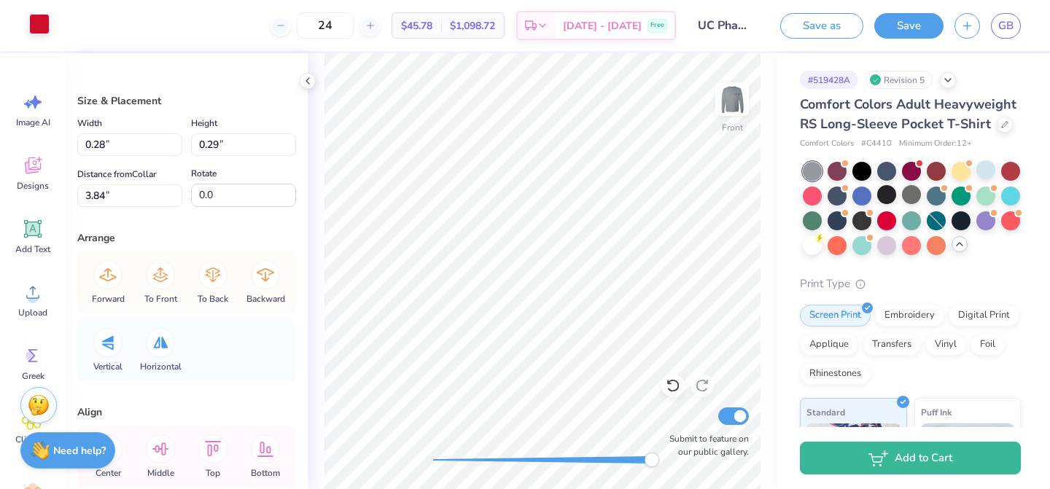
click at [29, 26] on div at bounding box center [39, 24] width 20 height 20
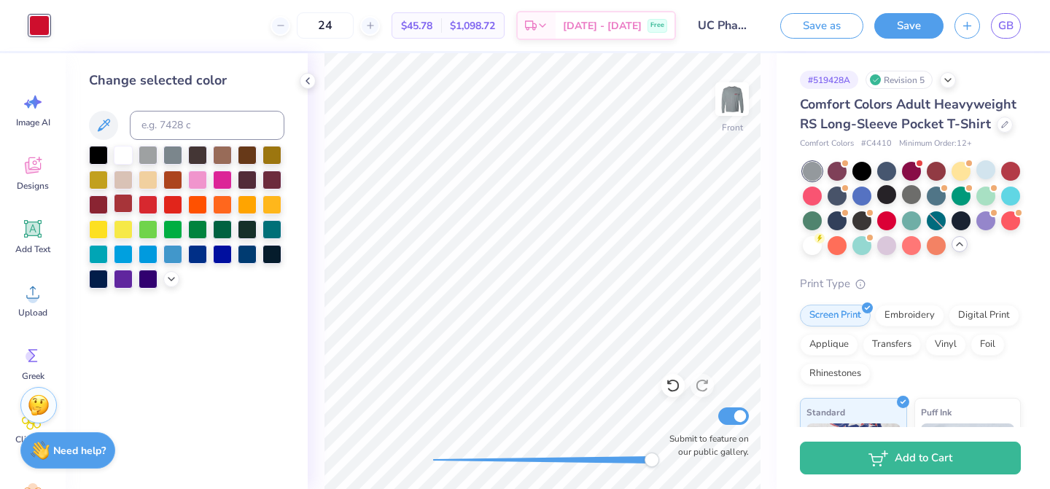
click at [124, 203] on div at bounding box center [123, 203] width 19 height 19
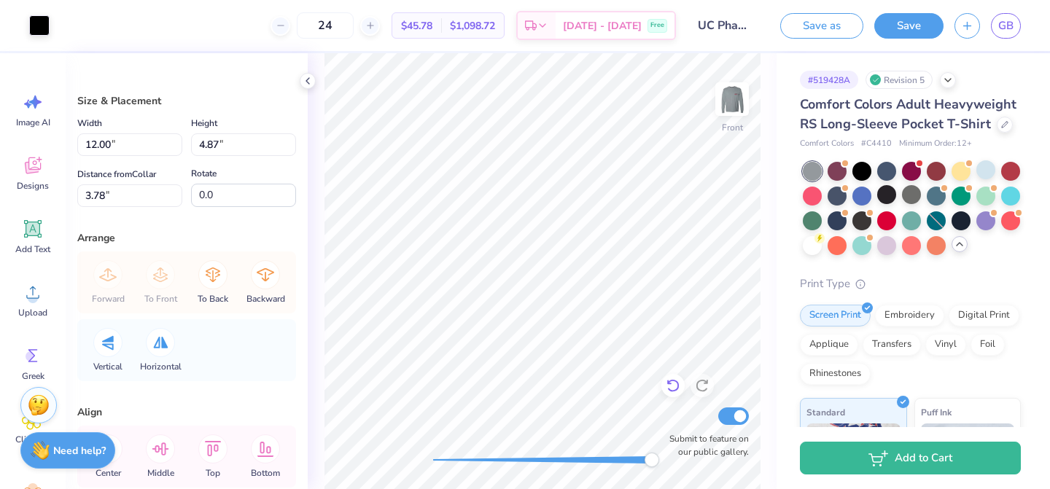
click at [677, 389] on icon at bounding box center [672, 386] width 12 height 13
click at [666, 380] on icon at bounding box center [673, 385] width 15 height 15
click at [671, 392] on icon at bounding box center [672, 386] width 12 height 13
click at [707, 390] on icon at bounding box center [702, 385] width 15 height 15
type input "0.24"
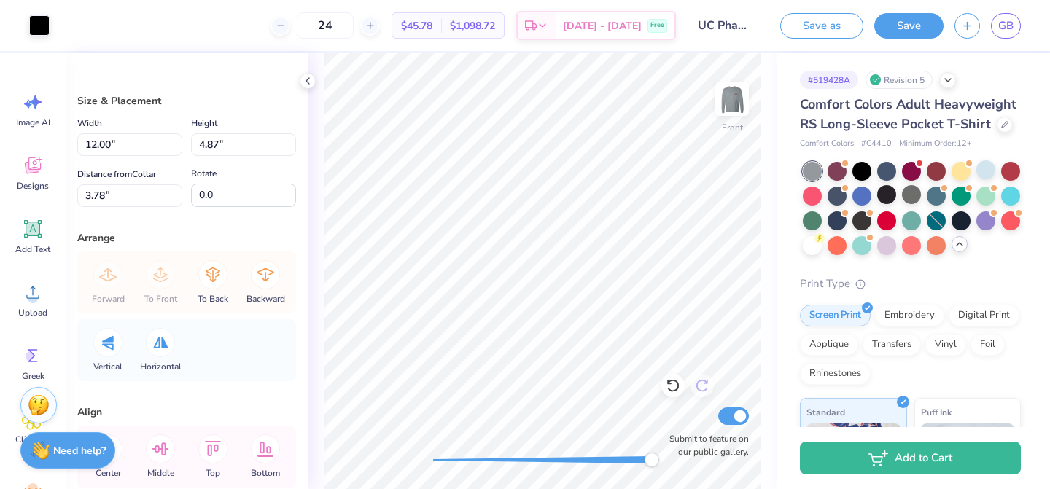
type input "0.17"
type input "4.07"
click at [40, 15] on div at bounding box center [39, 24] width 20 height 20
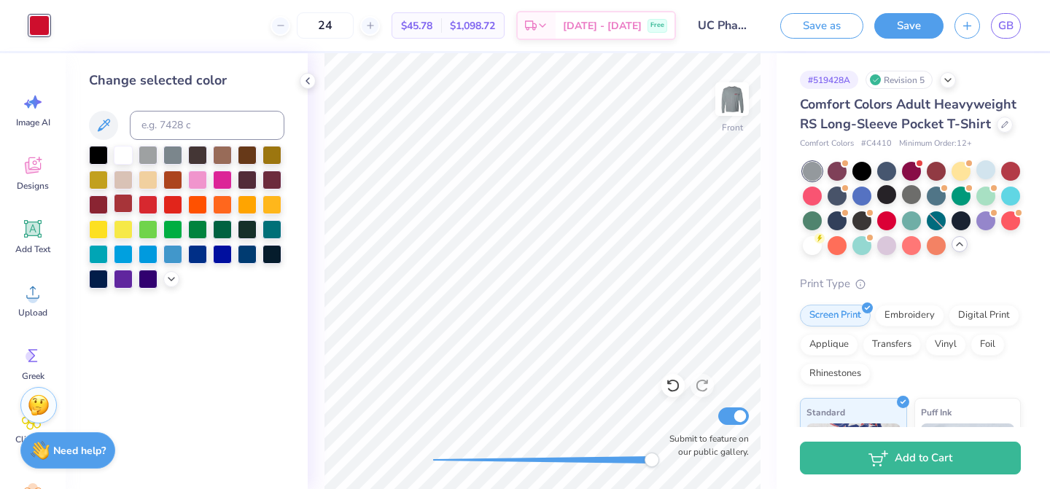
click at [122, 198] on div at bounding box center [123, 203] width 19 height 19
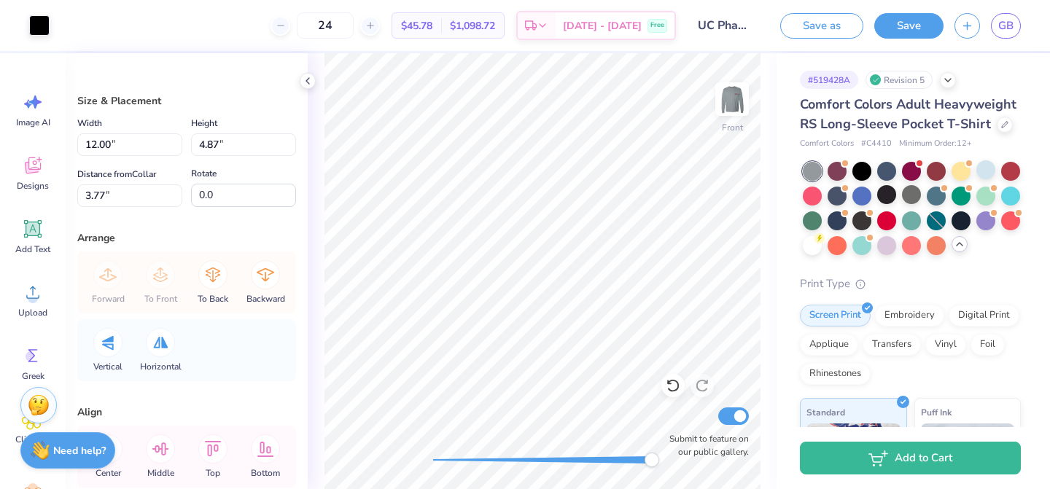
type input "0.42"
type input "0.26"
type input "4.08"
click at [40, 21] on div at bounding box center [39, 24] width 20 height 20
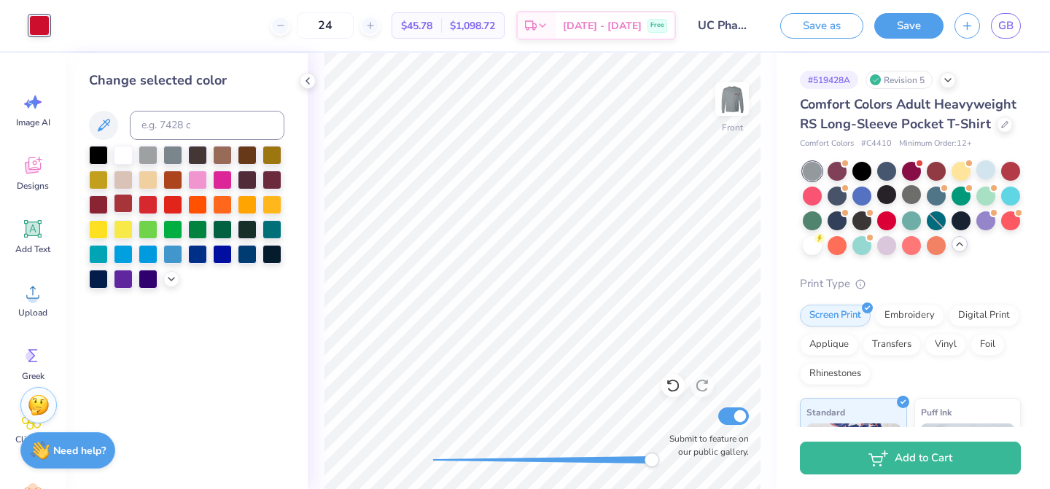
click at [125, 201] on div at bounding box center [123, 203] width 19 height 19
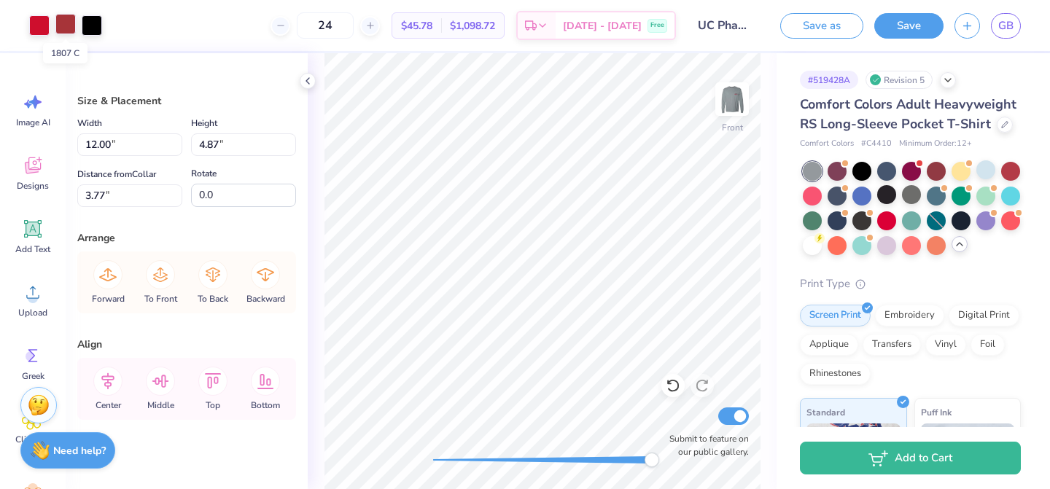
click at [63, 21] on div at bounding box center [65, 24] width 20 height 20
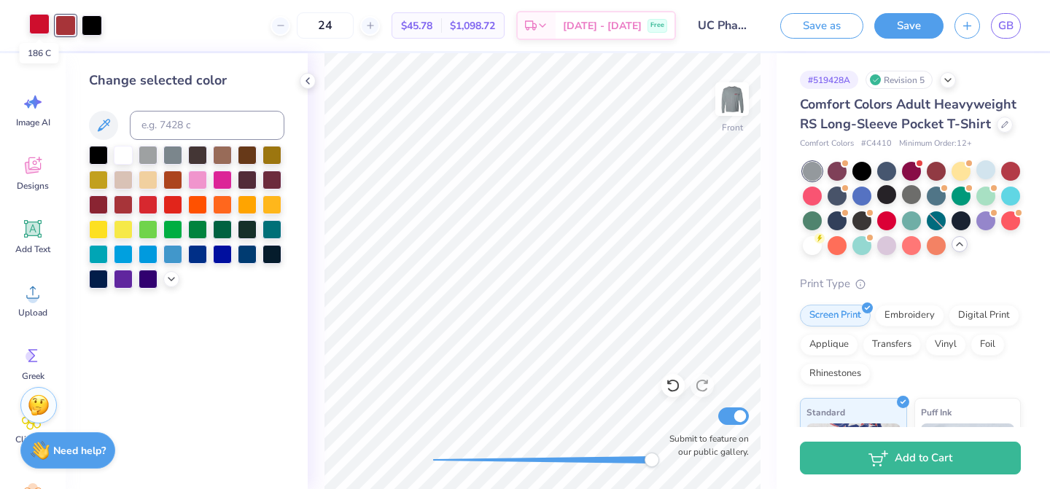
click at [31, 26] on div at bounding box center [39, 24] width 20 height 20
click at [122, 206] on div at bounding box center [123, 203] width 19 height 19
click at [672, 386] on icon at bounding box center [673, 385] width 15 height 15
click at [700, 386] on icon at bounding box center [702, 385] width 15 height 15
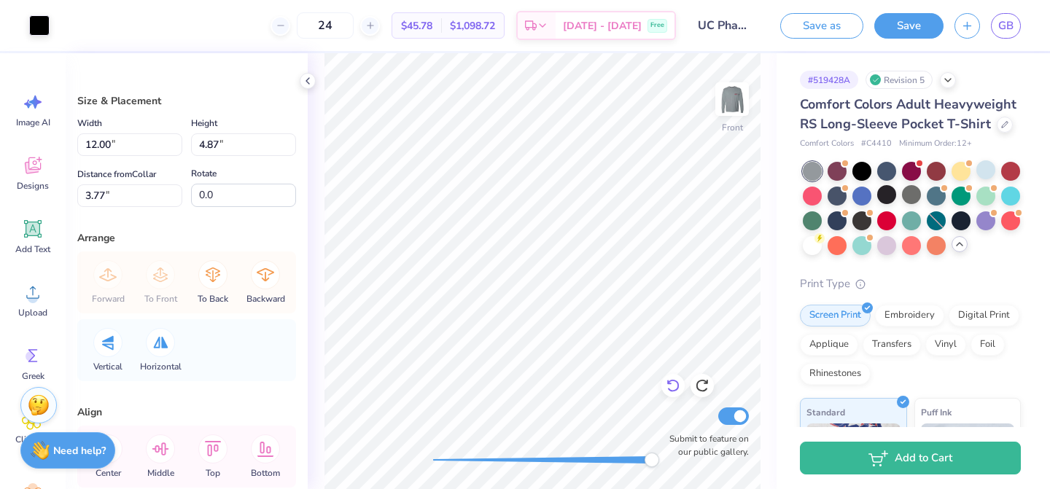
type input "0.86"
type input "0.26"
type input "4.20"
click at [47, 25] on div at bounding box center [39, 24] width 20 height 20
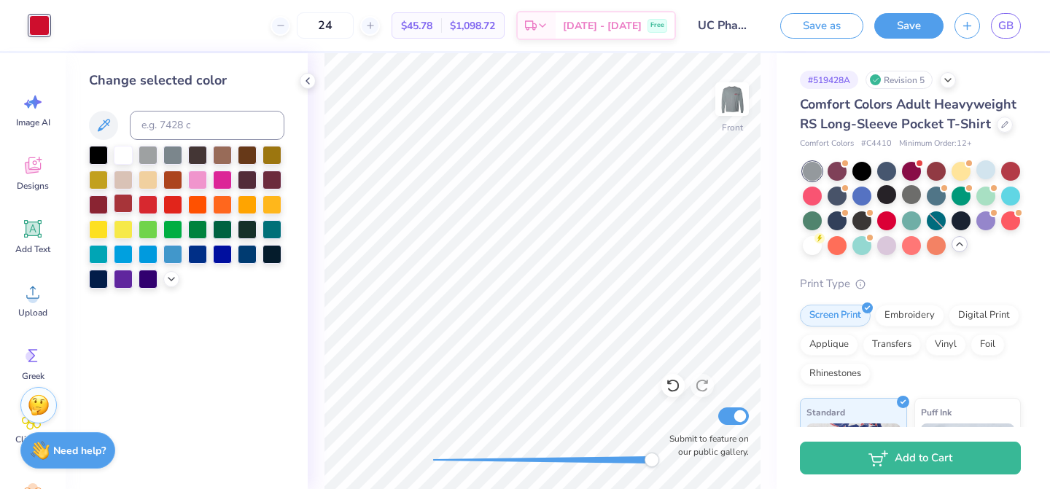
click at [125, 201] on div at bounding box center [123, 203] width 19 height 19
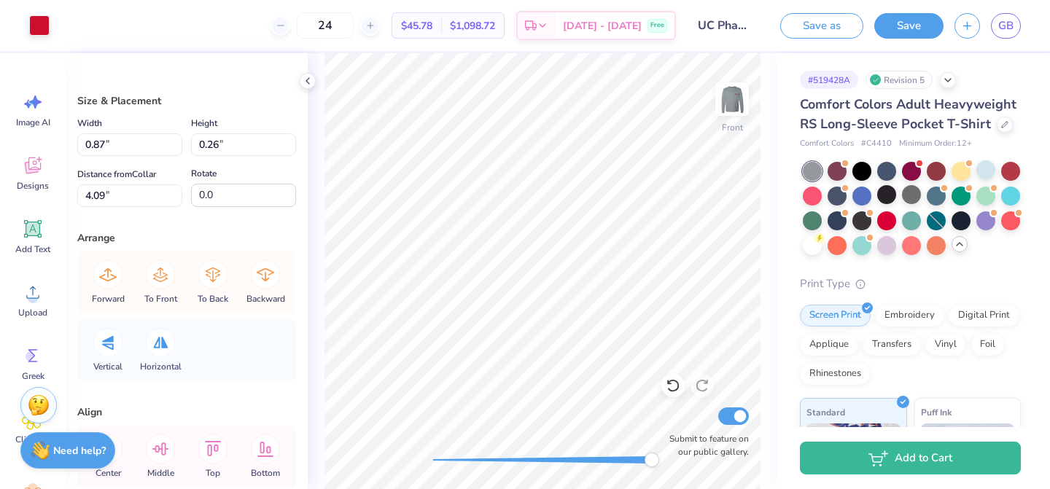
type input "0.87"
type input "0.26"
type input "4.09"
click at [41, 24] on div at bounding box center [39, 24] width 20 height 20
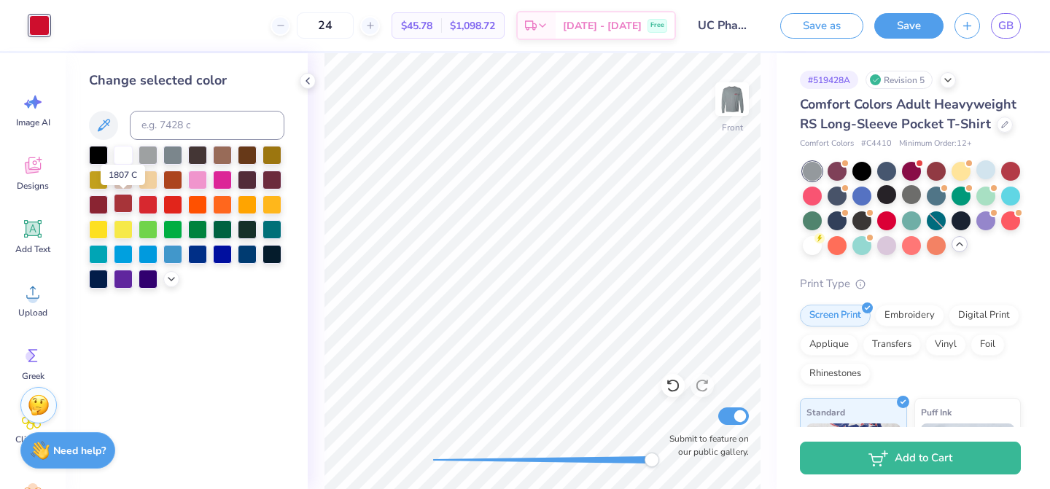
click at [129, 205] on div at bounding box center [123, 203] width 19 height 19
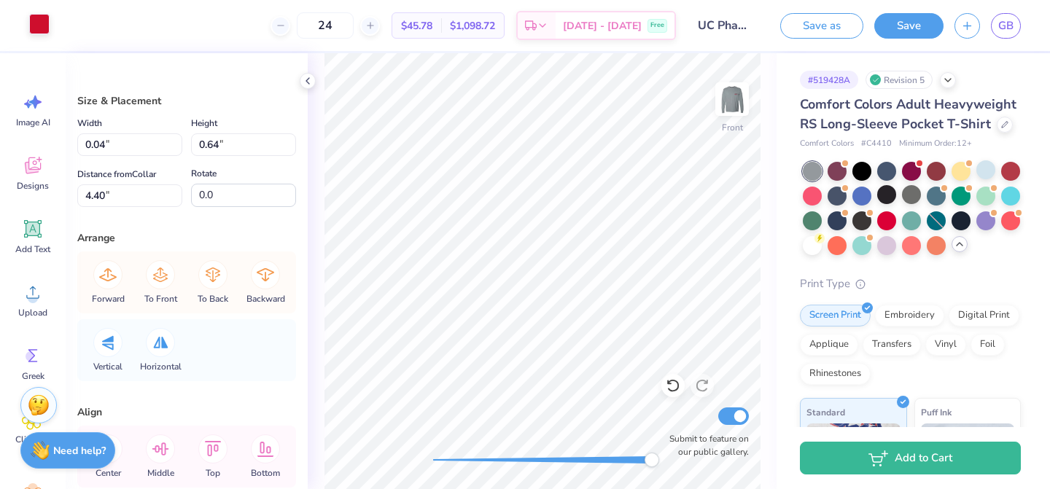
click at [31, 26] on div at bounding box center [39, 24] width 20 height 20
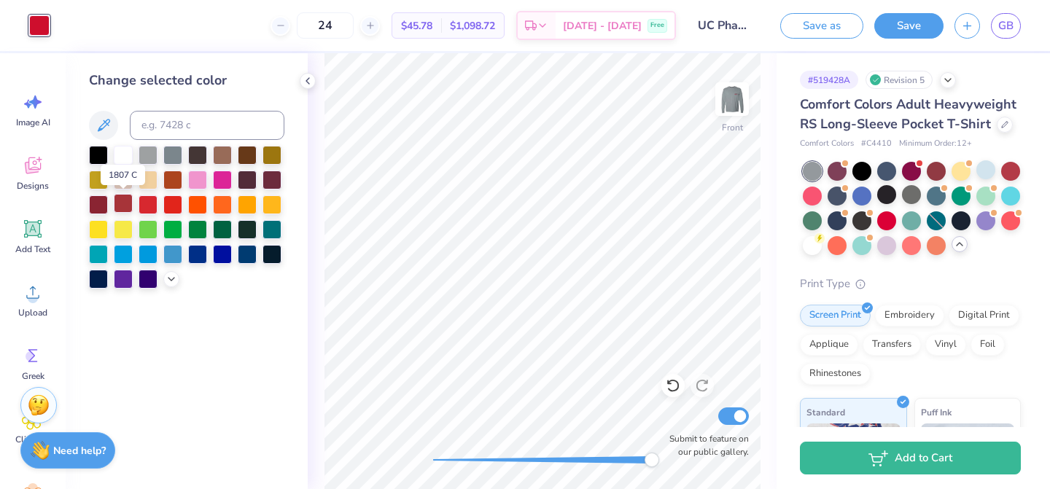
click at [128, 209] on div at bounding box center [123, 203] width 19 height 19
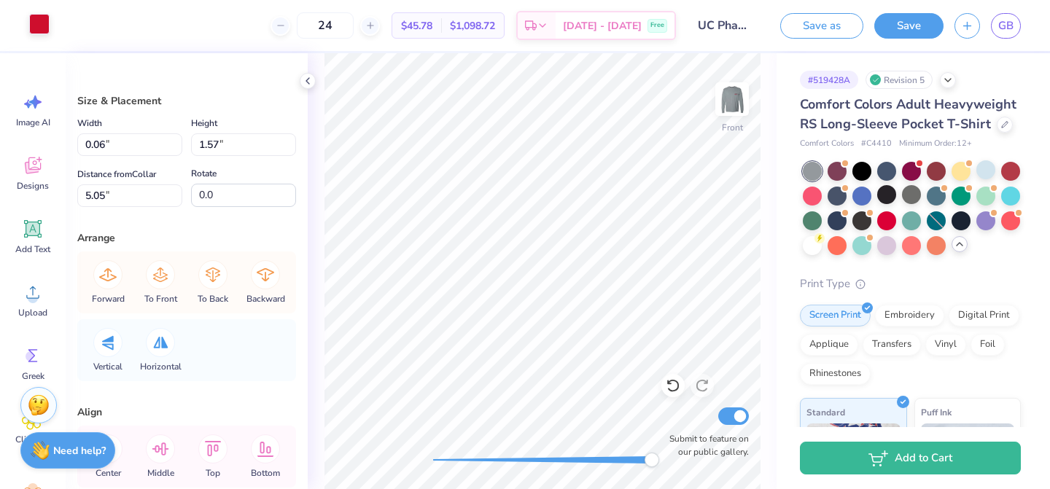
click at [39, 26] on div at bounding box center [39, 24] width 20 height 20
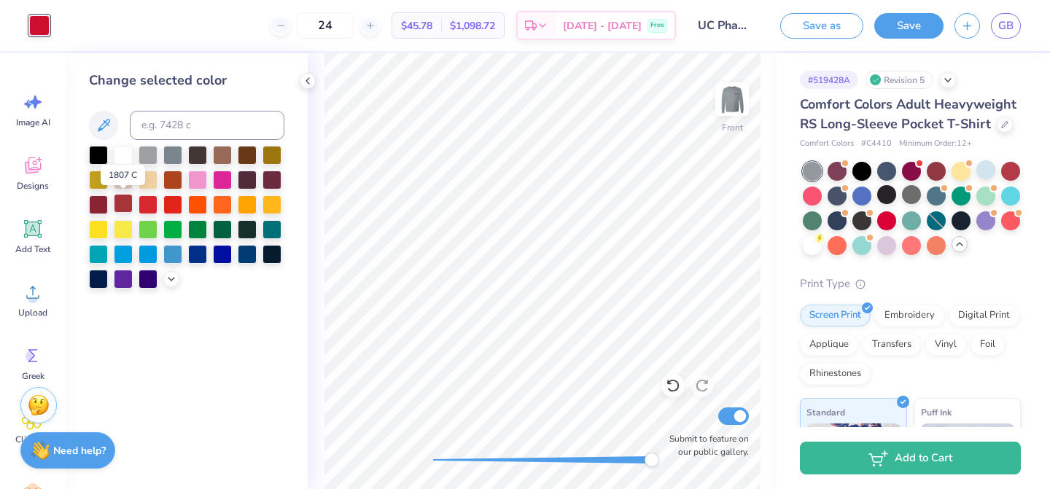
click at [127, 212] on div at bounding box center [123, 203] width 19 height 19
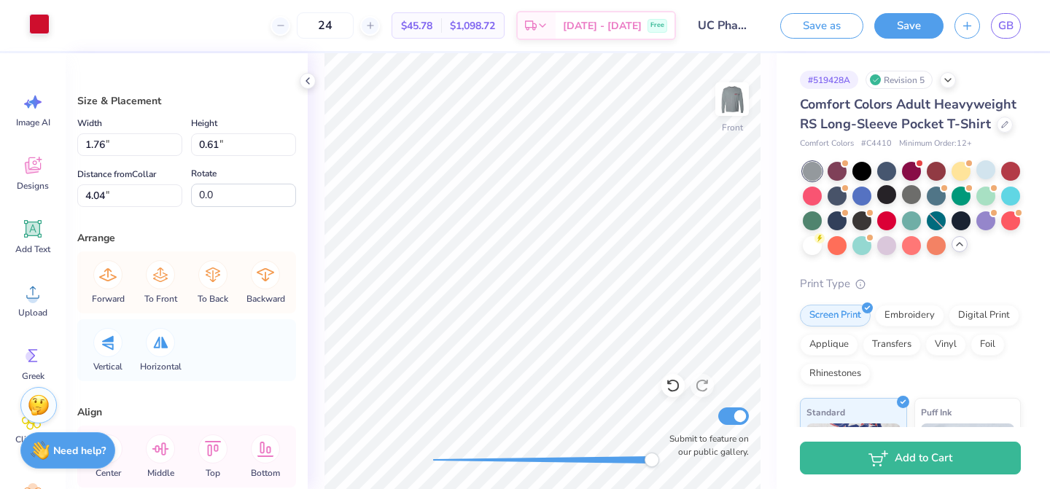
click at [46, 27] on div at bounding box center [39, 24] width 20 height 20
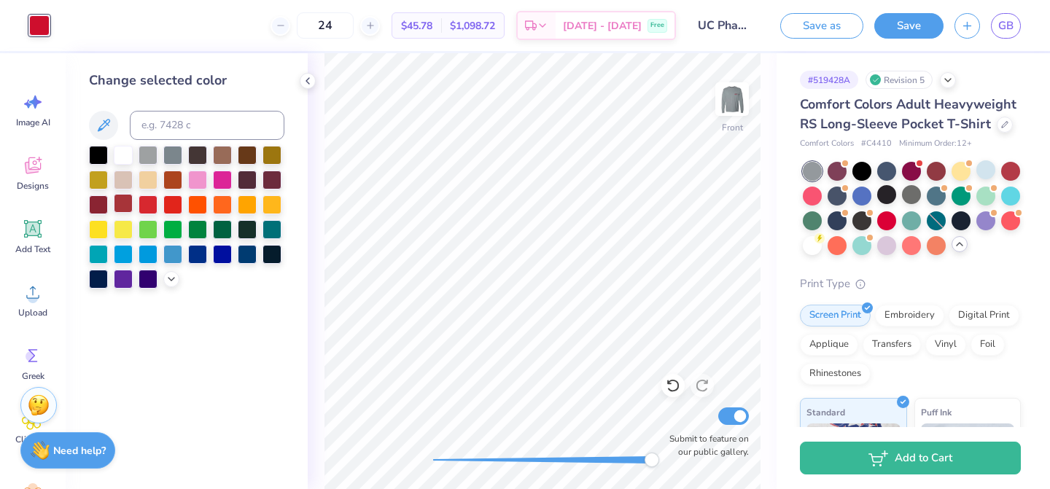
click at [127, 206] on div at bounding box center [123, 203] width 19 height 19
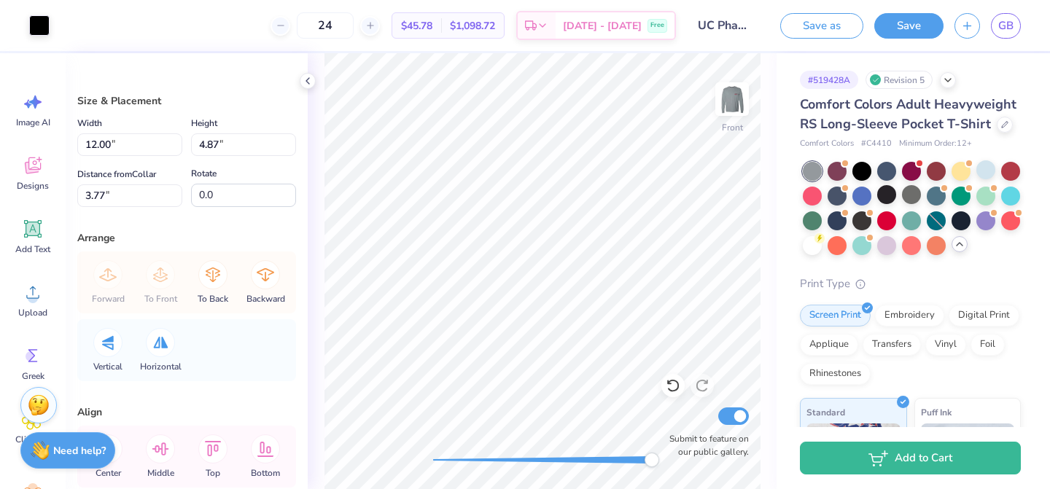
type input "0.81"
type input "0.19"
type input "3.87"
click at [32, 22] on div at bounding box center [39, 24] width 20 height 20
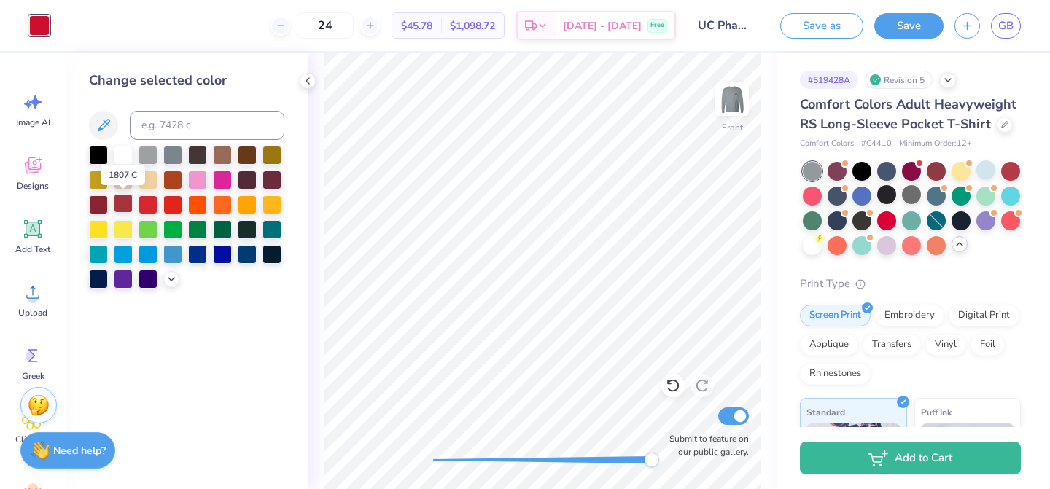
click at [117, 199] on div at bounding box center [123, 203] width 19 height 19
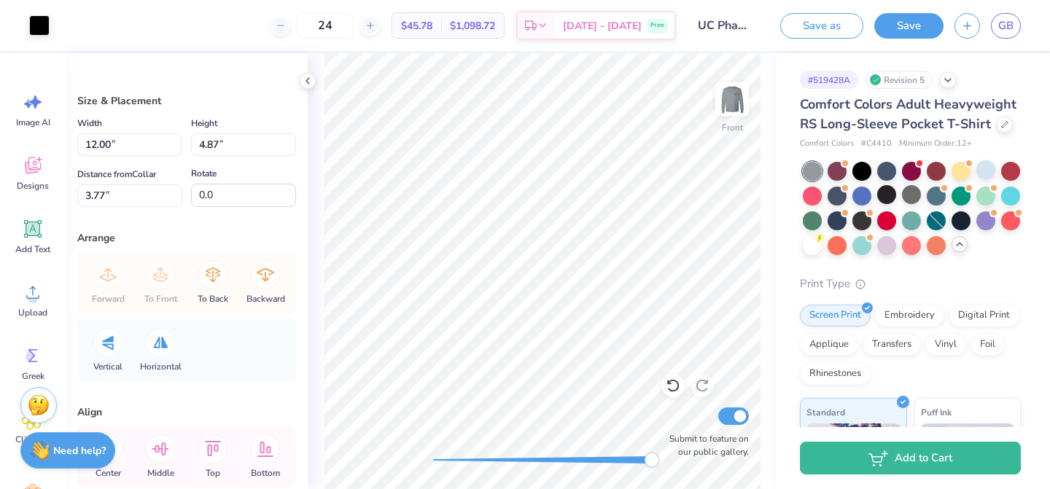
type input "1.22"
type input "0.36"
type input "4.27"
click at [41, 26] on div at bounding box center [39, 24] width 20 height 20
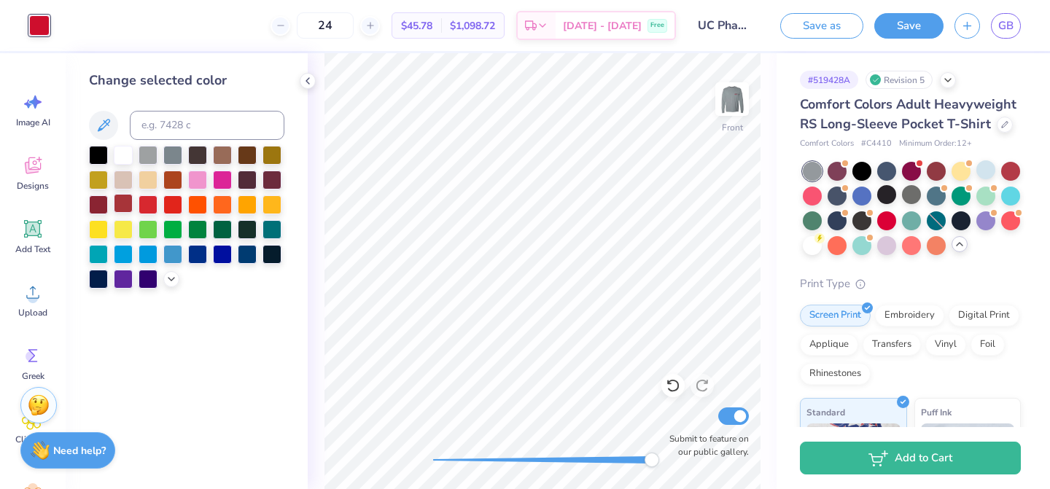
click at [124, 208] on div at bounding box center [123, 203] width 19 height 19
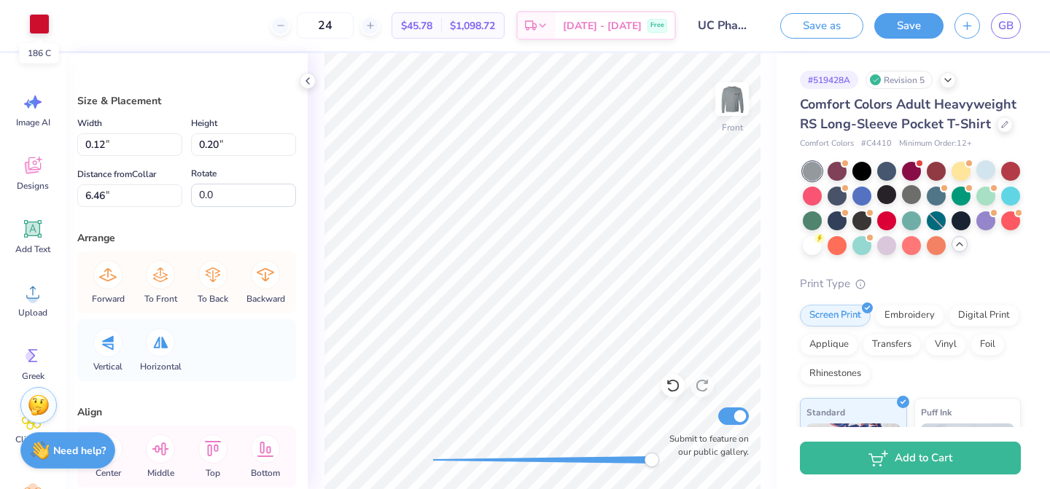
click at [38, 21] on div at bounding box center [39, 24] width 20 height 20
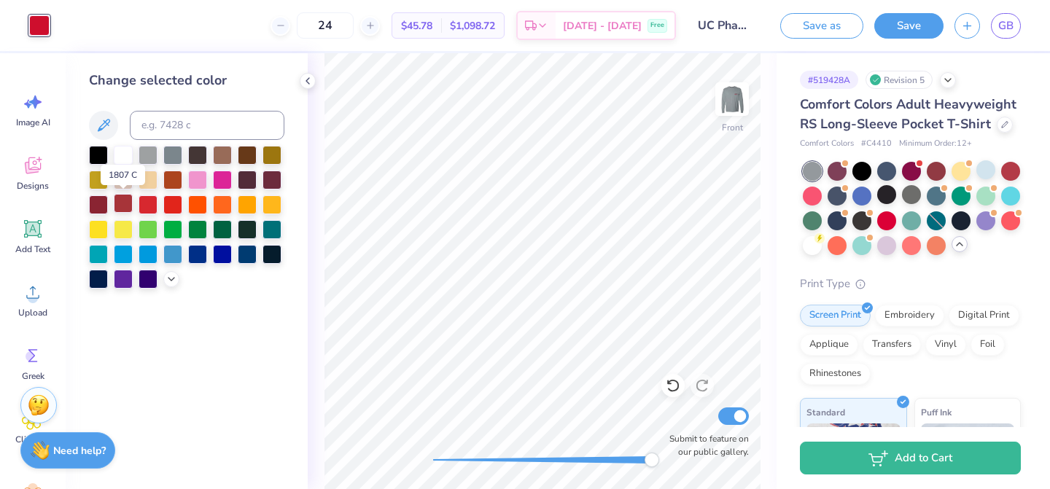
click at [125, 202] on div at bounding box center [123, 203] width 19 height 19
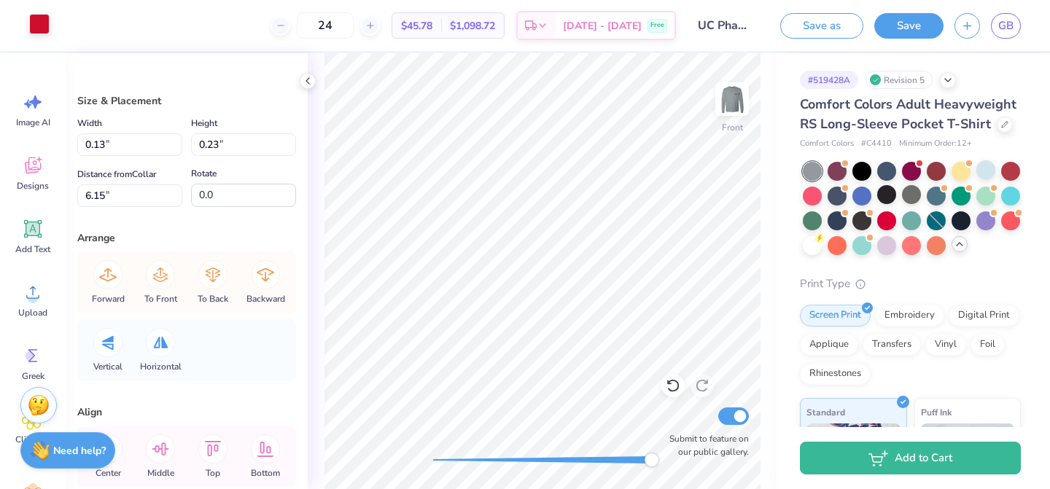
click at [36, 23] on div at bounding box center [39, 24] width 20 height 20
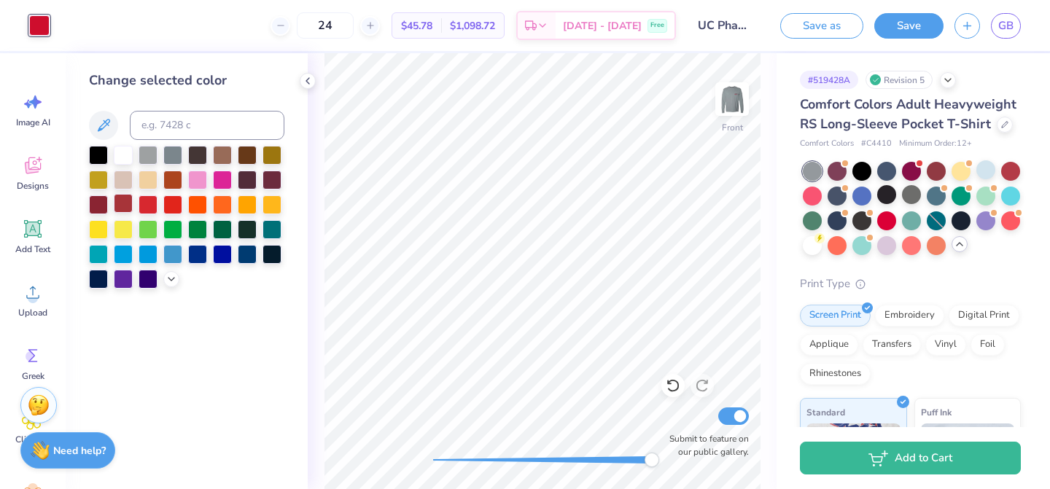
click at [131, 201] on div at bounding box center [123, 203] width 19 height 19
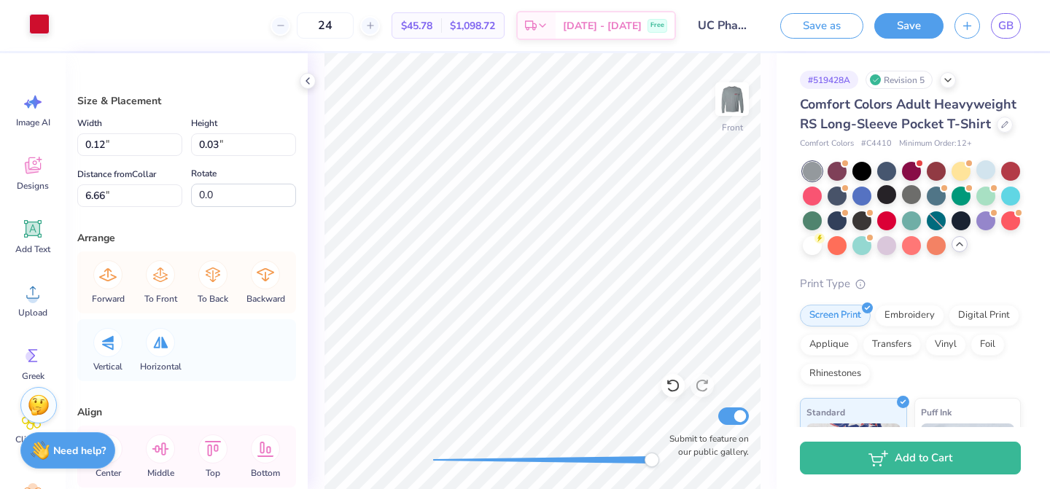
click at [39, 24] on div at bounding box center [39, 24] width 20 height 20
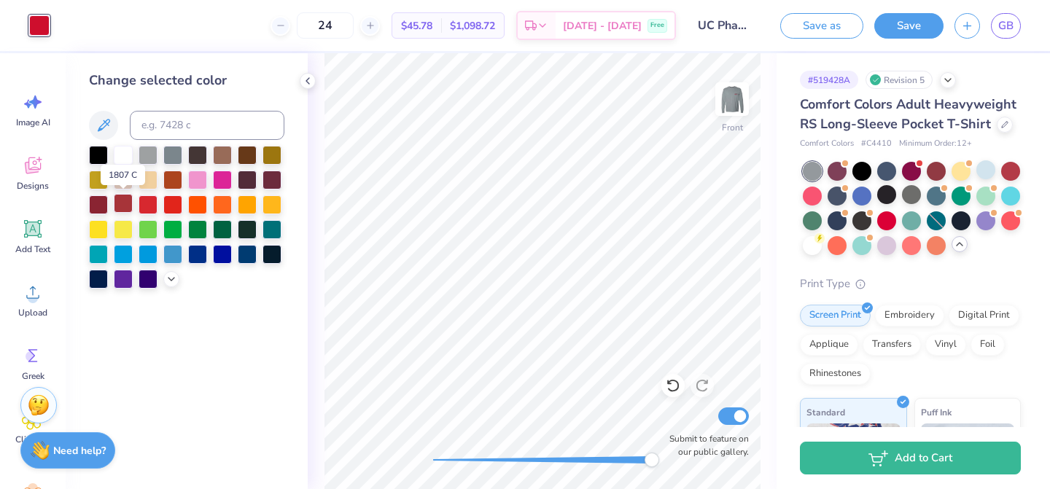
click at [127, 200] on div at bounding box center [123, 203] width 19 height 19
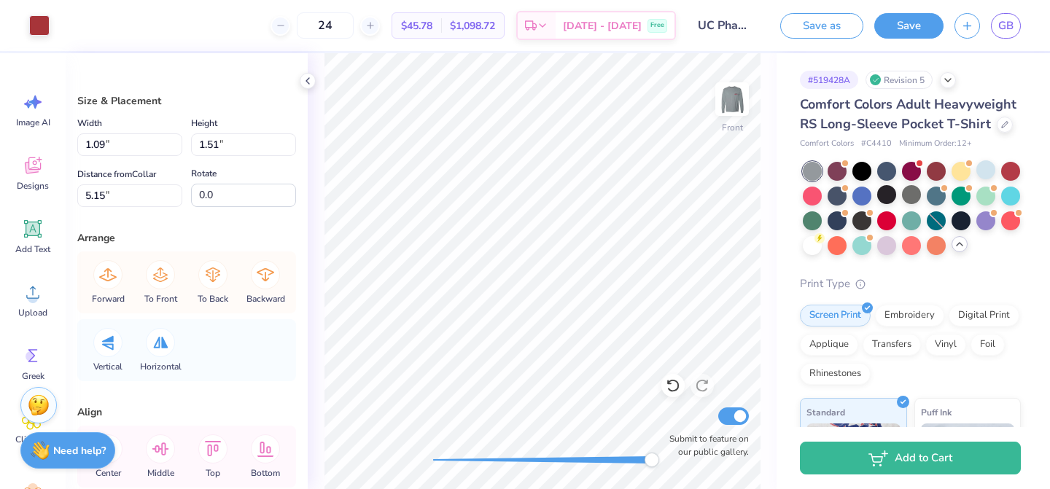
type input "0.17"
type input "0.54"
type input "4.66"
click at [46, 19] on div at bounding box center [39, 24] width 20 height 20
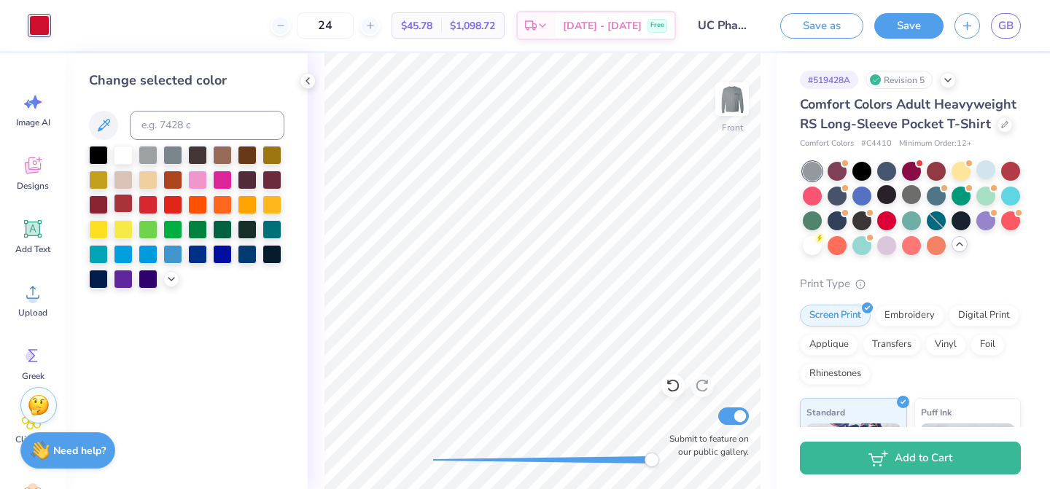
click at [126, 207] on div at bounding box center [123, 203] width 19 height 19
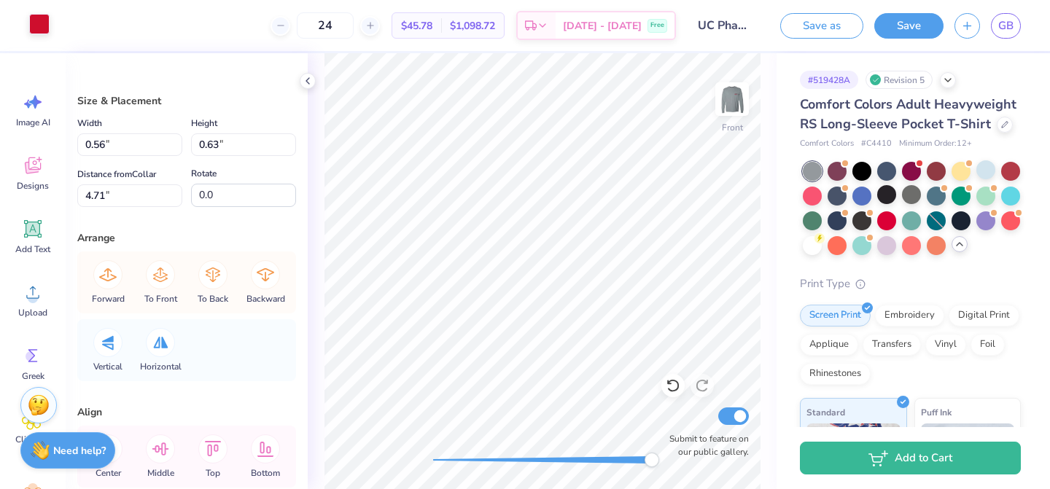
click at [44, 27] on div at bounding box center [39, 24] width 20 height 20
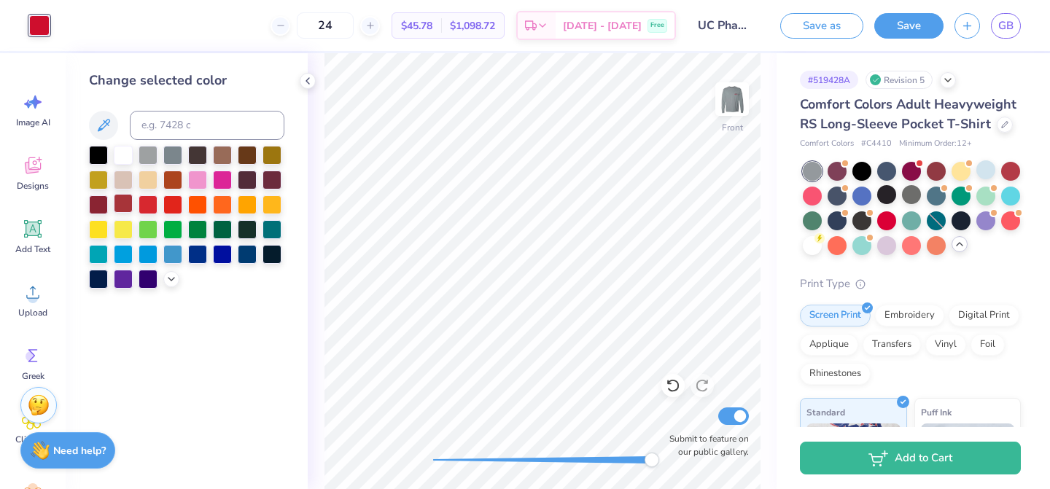
click at [122, 204] on div at bounding box center [123, 203] width 19 height 19
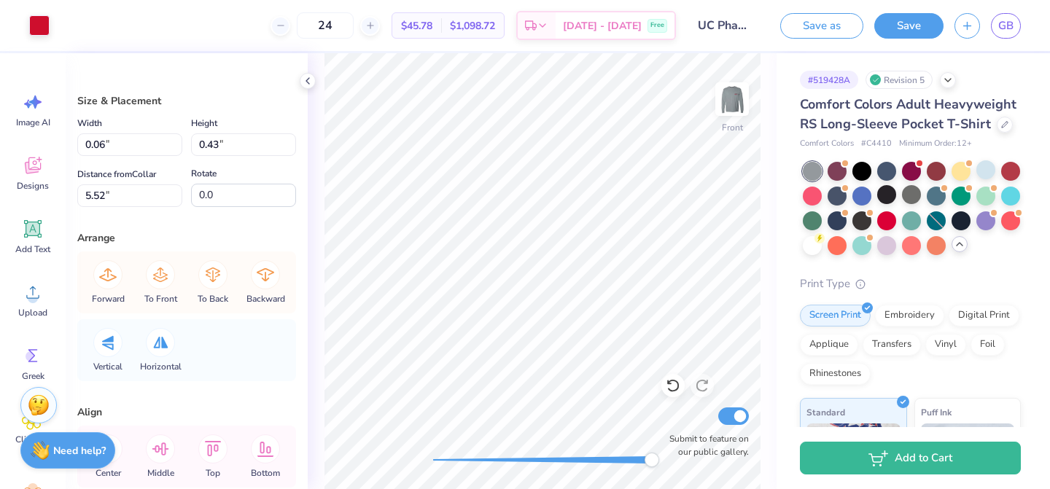
click at [41, 12] on div "Art colors" at bounding box center [25, 25] width 50 height 51
click at [42, 16] on div at bounding box center [39, 24] width 20 height 20
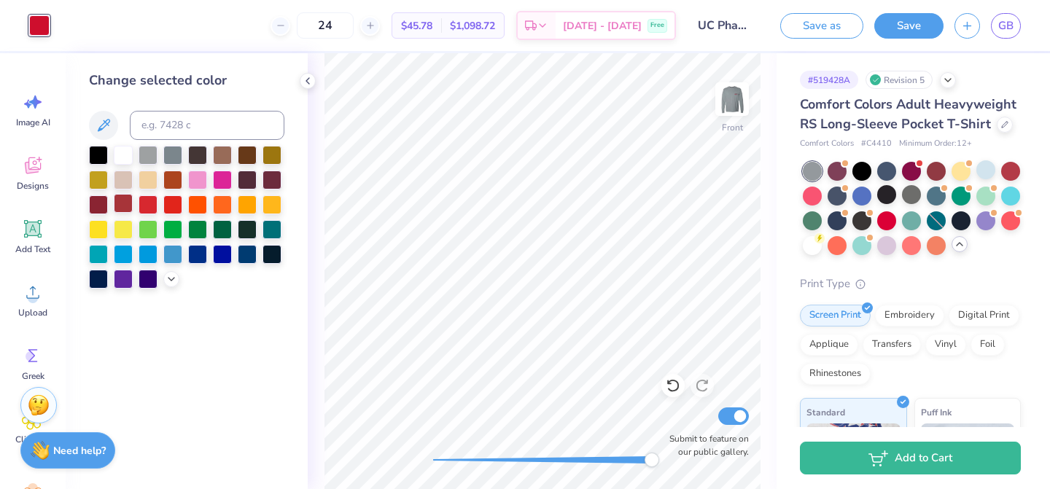
click at [124, 202] on div at bounding box center [123, 203] width 19 height 19
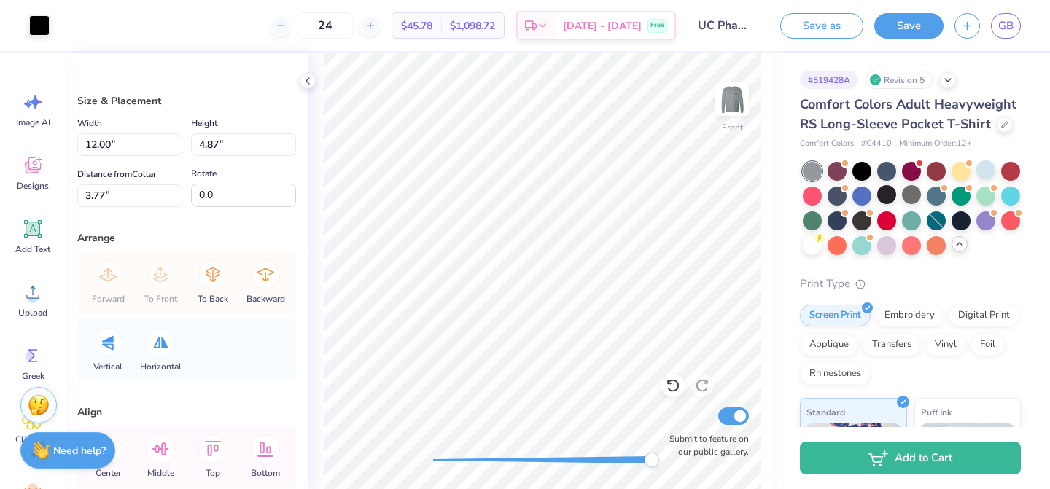
type input "0.66"
type input "0.23"
type input "4.58"
click at [50, 28] on div at bounding box center [39, 24] width 20 height 20
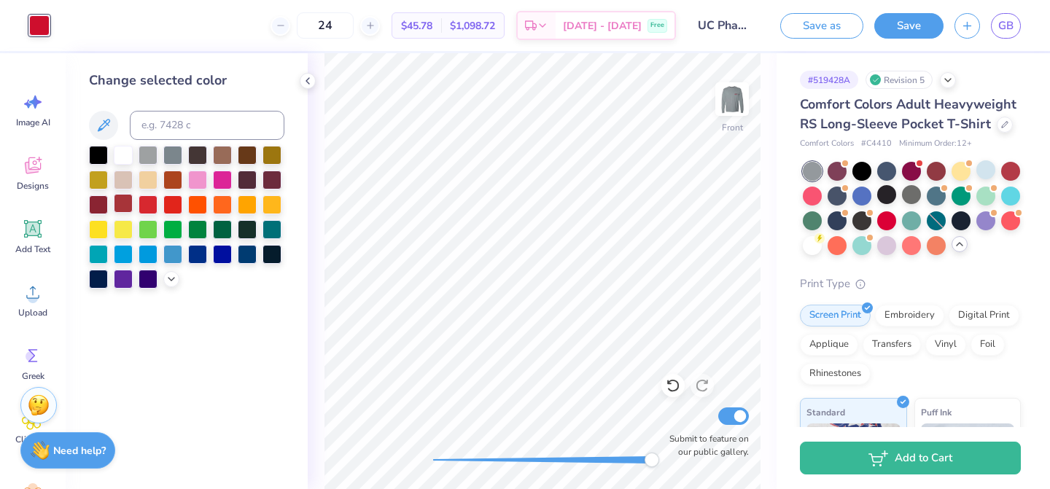
click at [124, 197] on div at bounding box center [123, 203] width 19 height 19
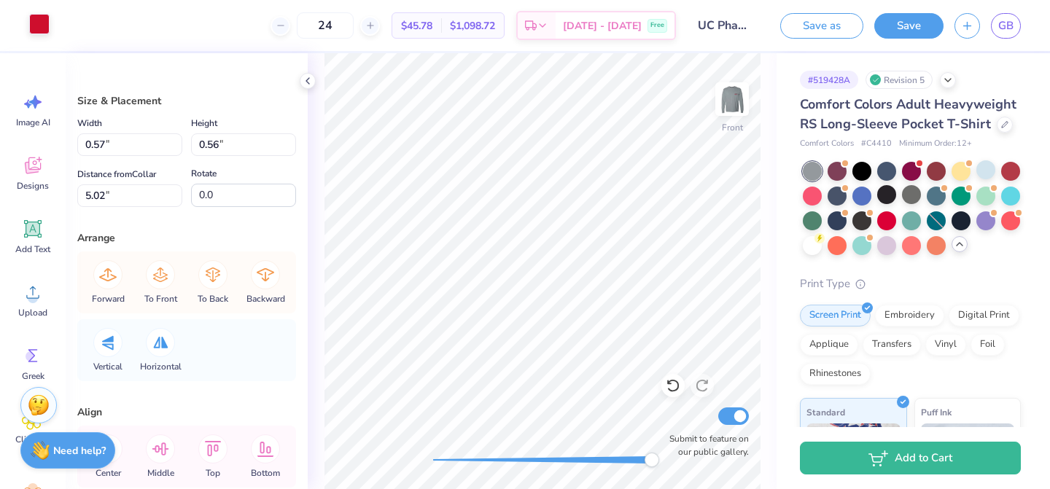
click at [35, 25] on div at bounding box center [39, 24] width 20 height 20
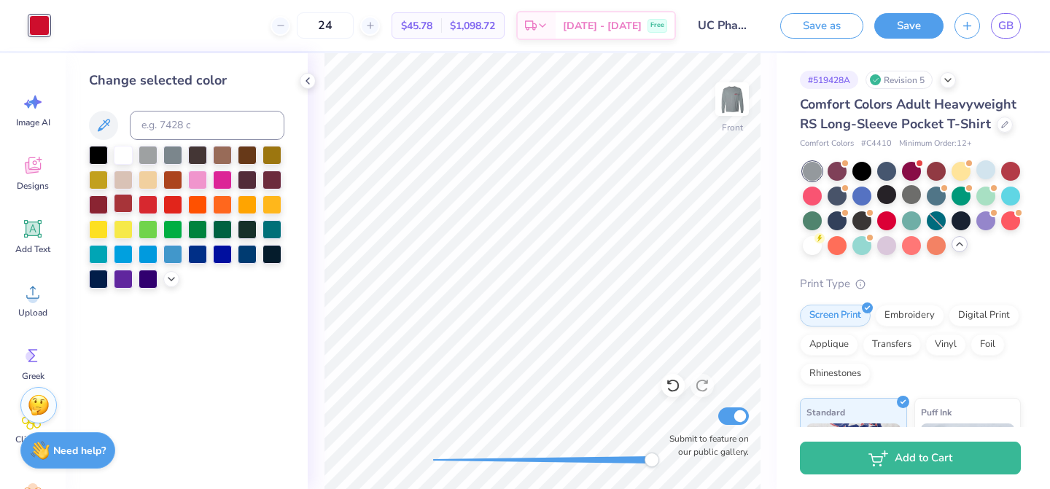
click at [117, 201] on div at bounding box center [123, 203] width 19 height 19
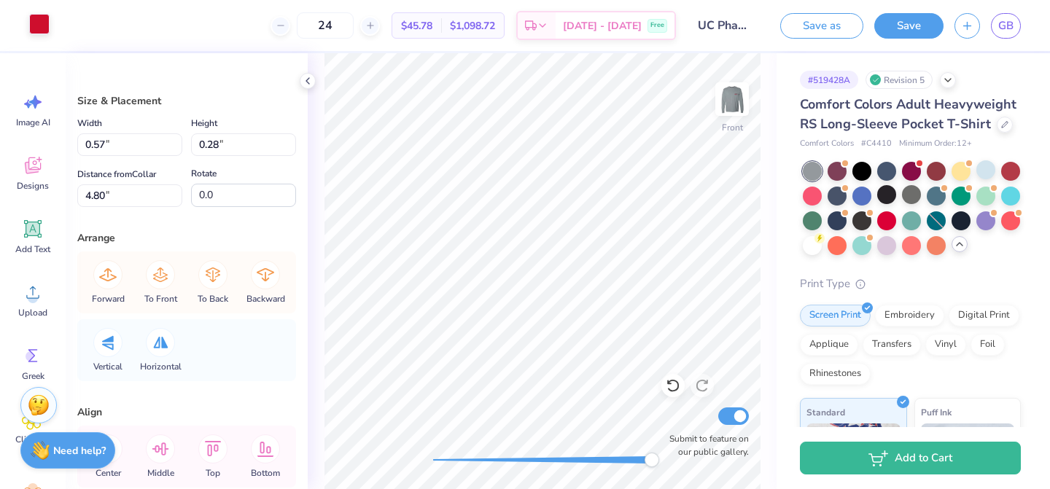
click at [42, 26] on div at bounding box center [39, 24] width 20 height 20
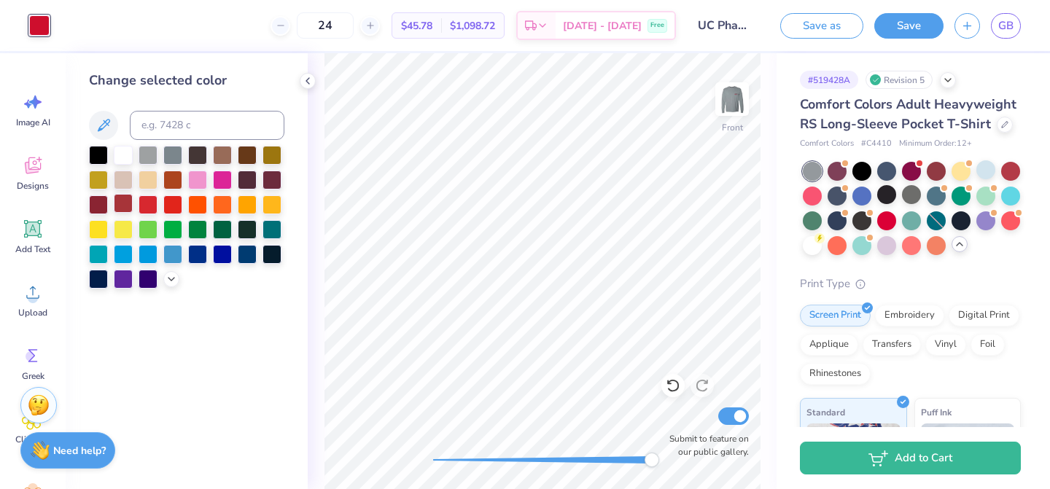
click at [125, 204] on div at bounding box center [123, 203] width 19 height 19
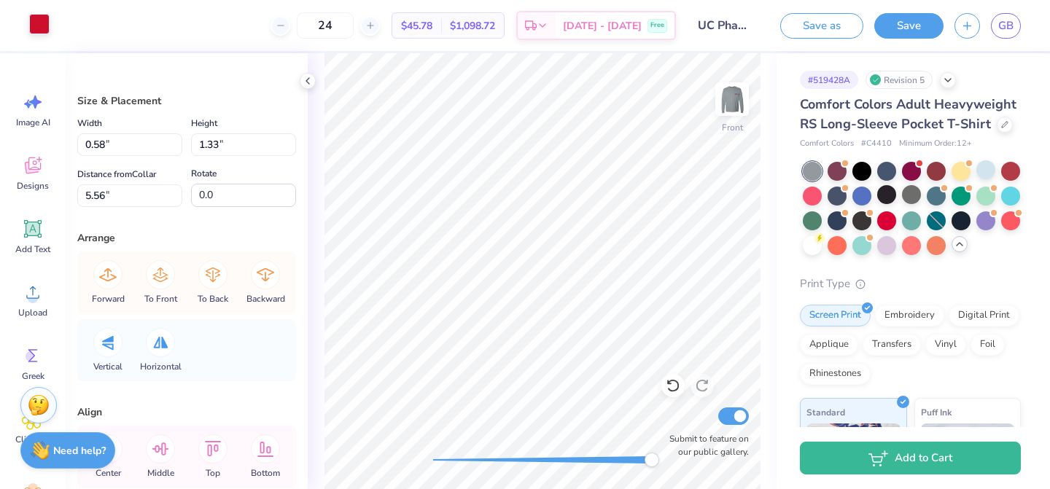
click at [34, 21] on div at bounding box center [39, 24] width 20 height 20
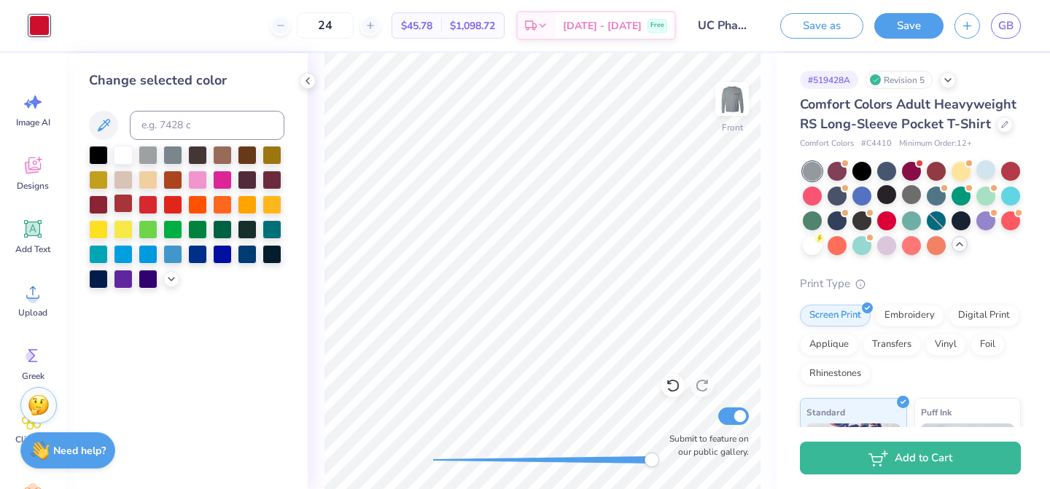
click at [124, 203] on div at bounding box center [123, 203] width 19 height 19
click at [664, 464] on div "Front Submit to feature on our public gallery." at bounding box center [542, 271] width 469 height 436
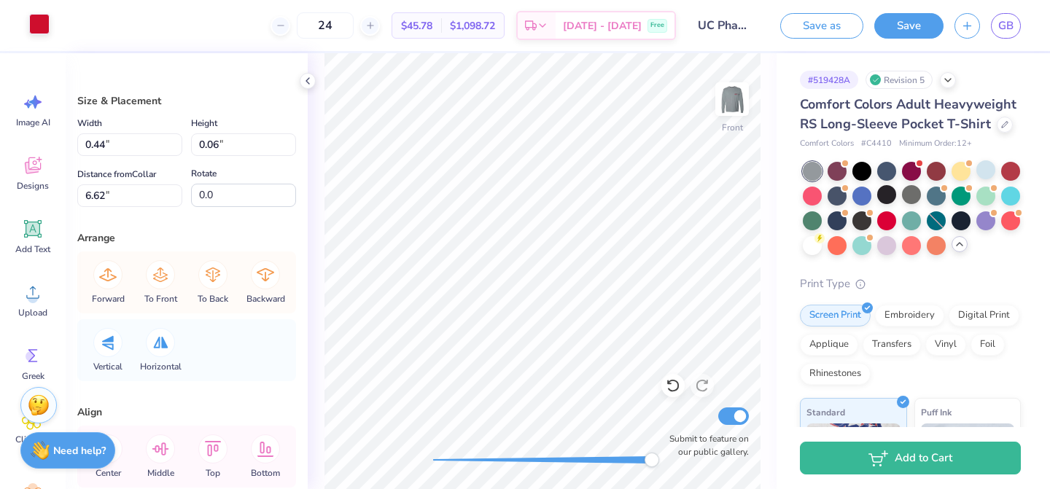
click at [43, 21] on div at bounding box center [39, 24] width 20 height 20
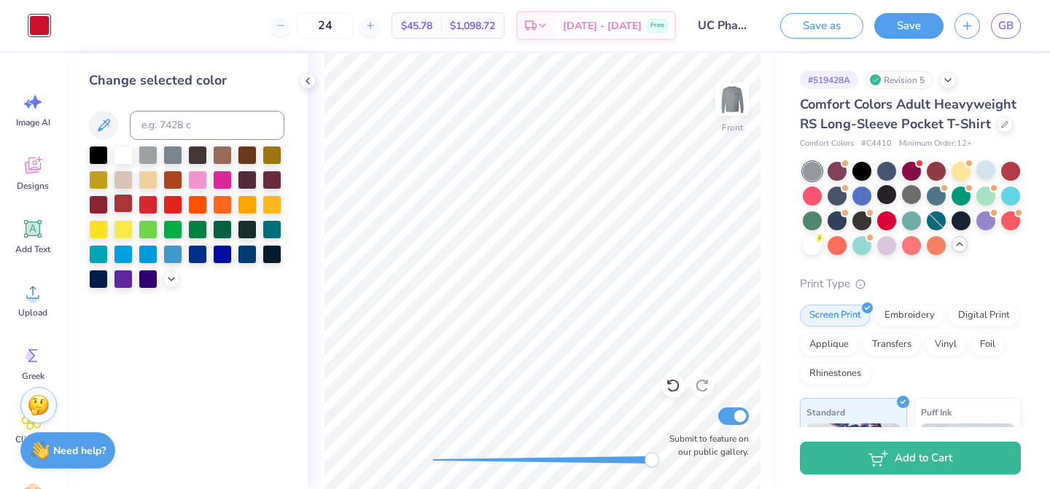
click at [122, 201] on div at bounding box center [123, 203] width 19 height 19
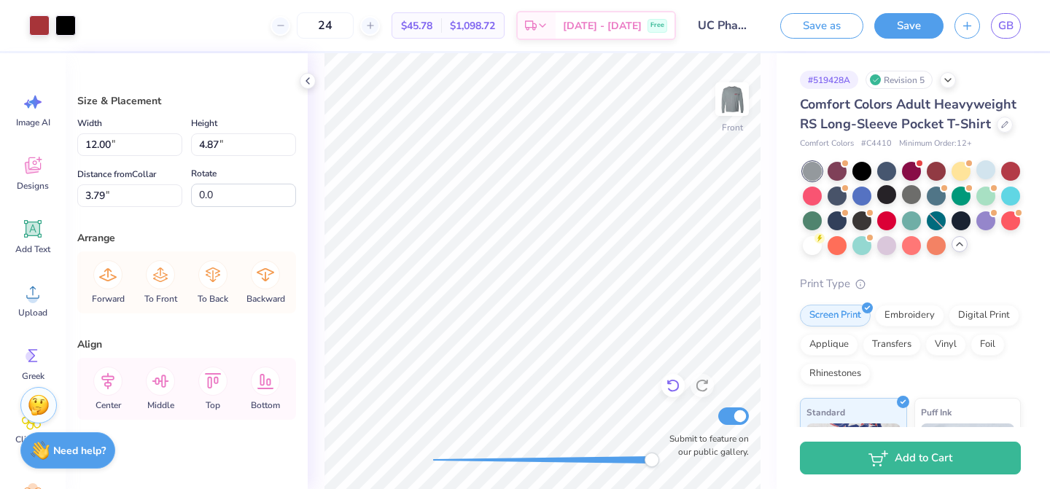
click at [675, 386] on icon at bounding box center [673, 385] width 15 height 15
click at [680, 393] on div at bounding box center [672, 385] width 23 height 23
type input "3.79"
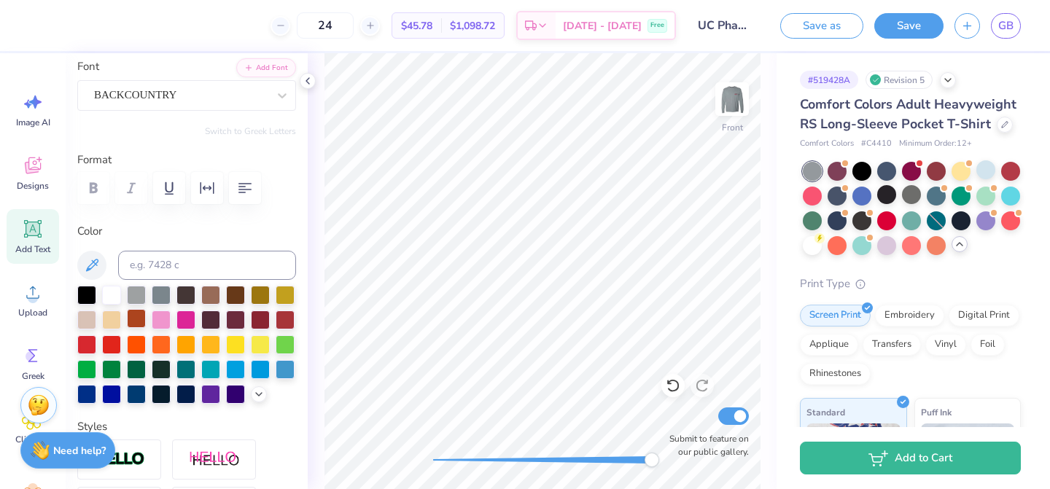
scroll to position [119, 0]
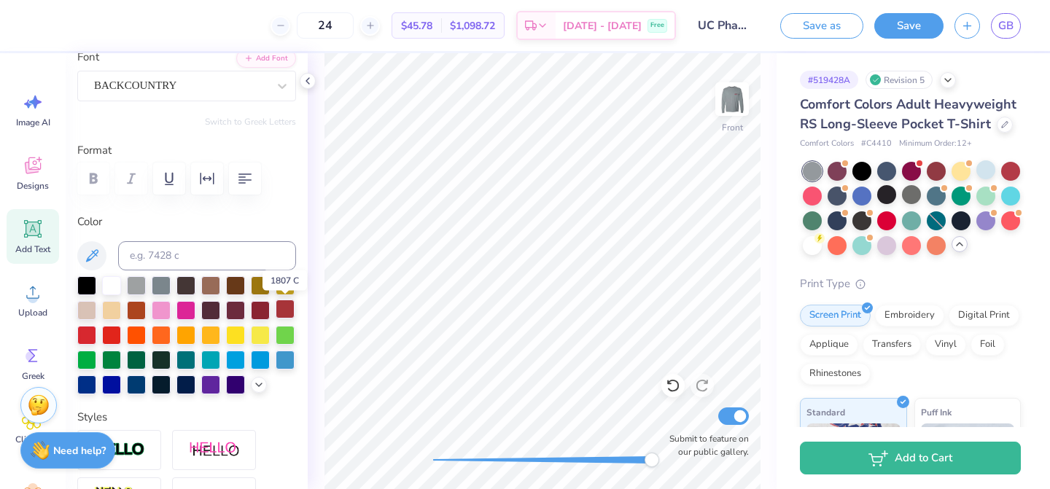
click at [290, 311] on div at bounding box center [285, 309] width 19 height 19
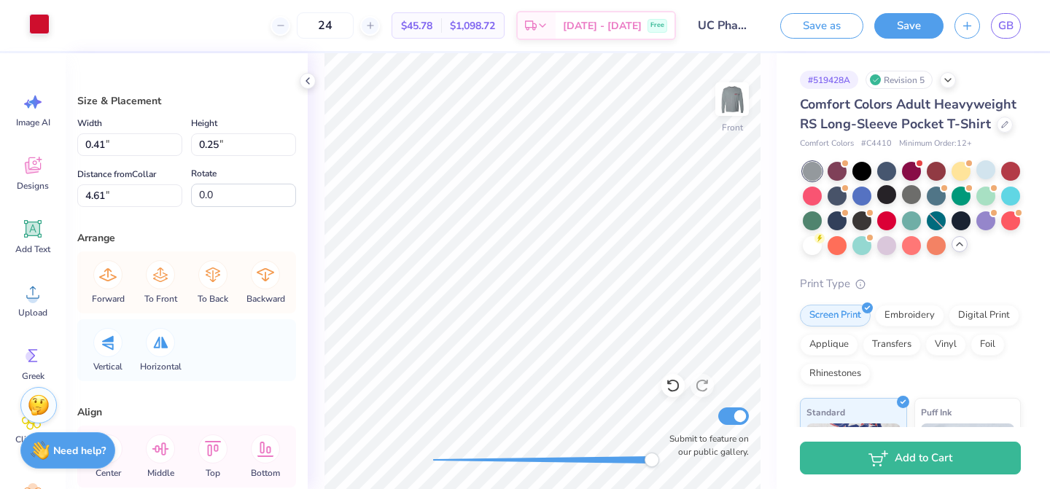
click at [44, 27] on div at bounding box center [39, 24] width 20 height 20
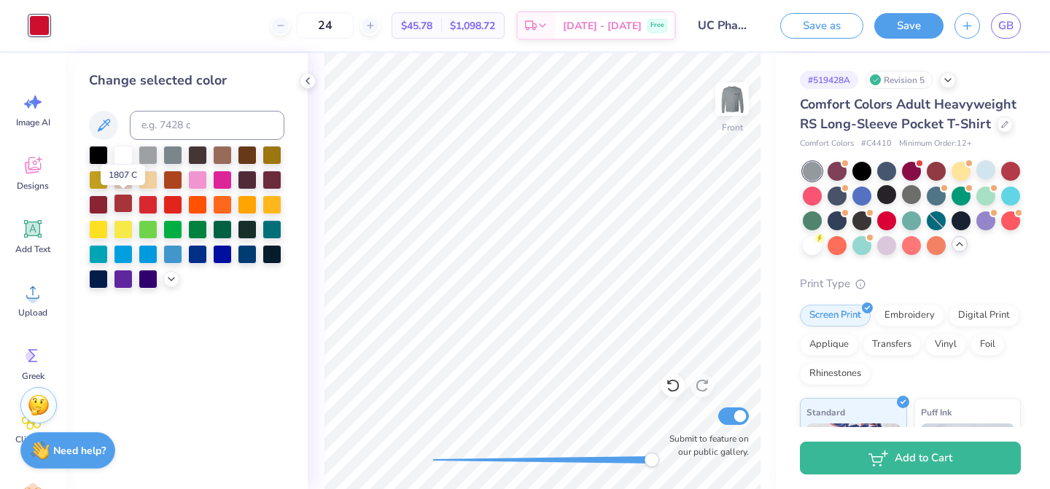
click at [131, 209] on div at bounding box center [123, 203] width 19 height 19
click at [214, 378] on div "Change selected color" at bounding box center [187, 271] width 242 height 436
click at [96, 443] on strong "Need help?" at bounding box center [79, 449] width 52 height 14
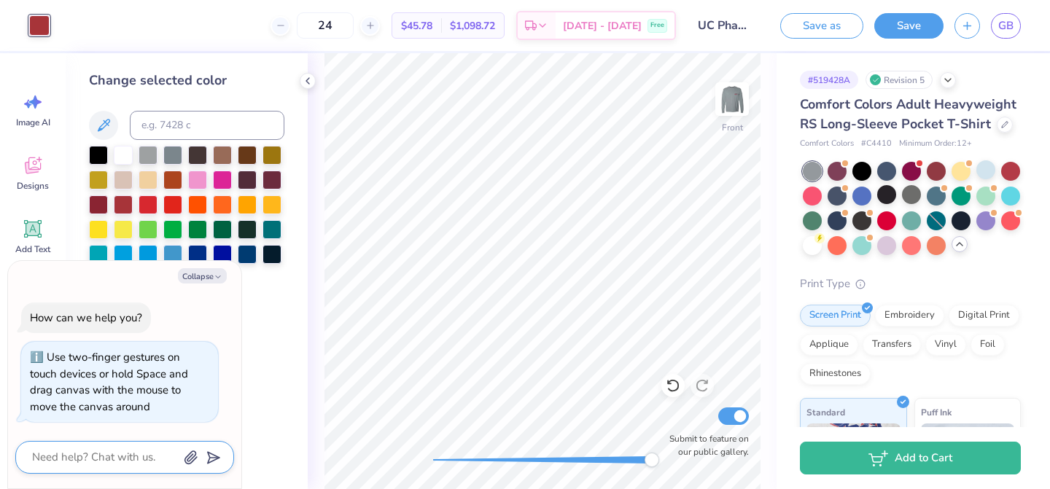
click at [120, 454] on textarea at bounding box center [105, 458] width 148 height 20
type textarea "x"
type textarea "c"
type textarea "x"
type textarea "ca"
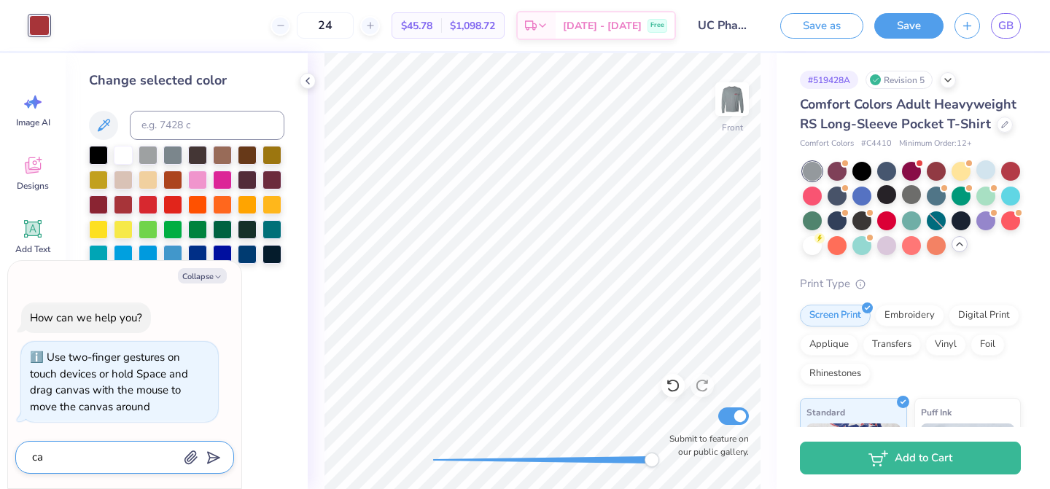
type textarea "x"
type textarea "can"
type textarea "x"
type textarea "can"
type textarea "x"
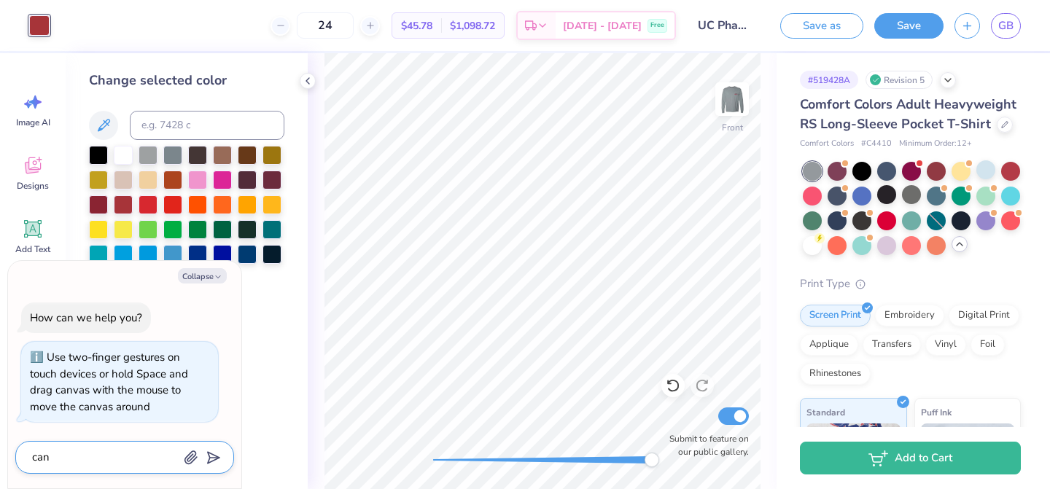
type textarea "can i"
type textarea "x"
type textarea "can i"
type textarea "x"
type textarea "can i c"
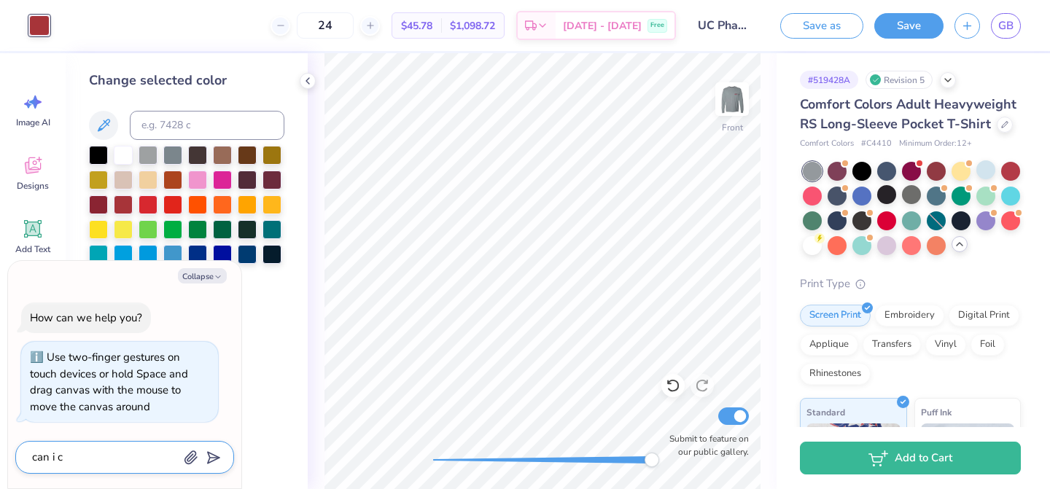
type textarea "x"
type textarea "can i ch"
type textarea "x"
type textarea "can i cha"
type textarea "x"
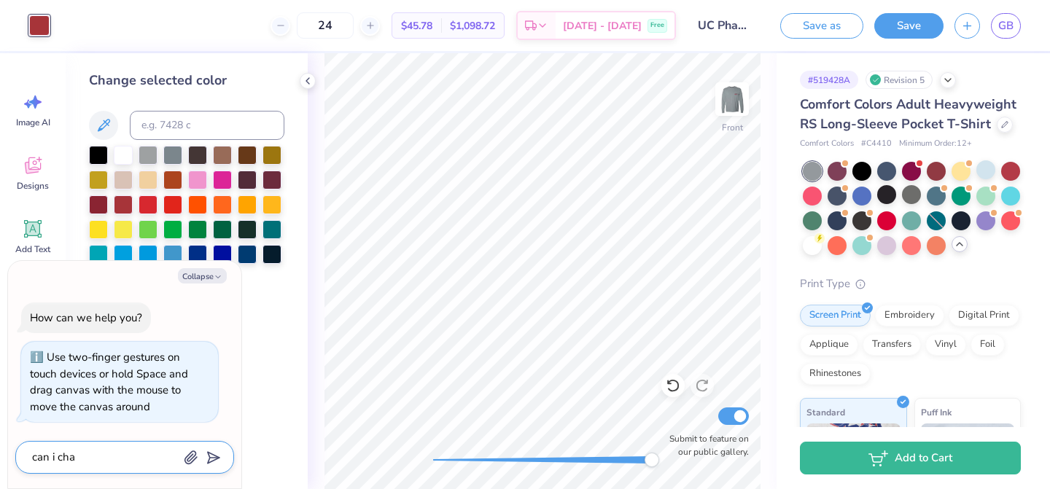
type textarea "can i chan"
type textarea "x"
type textarea "can i chang"
type textarea "x"
type textarea "can i change"
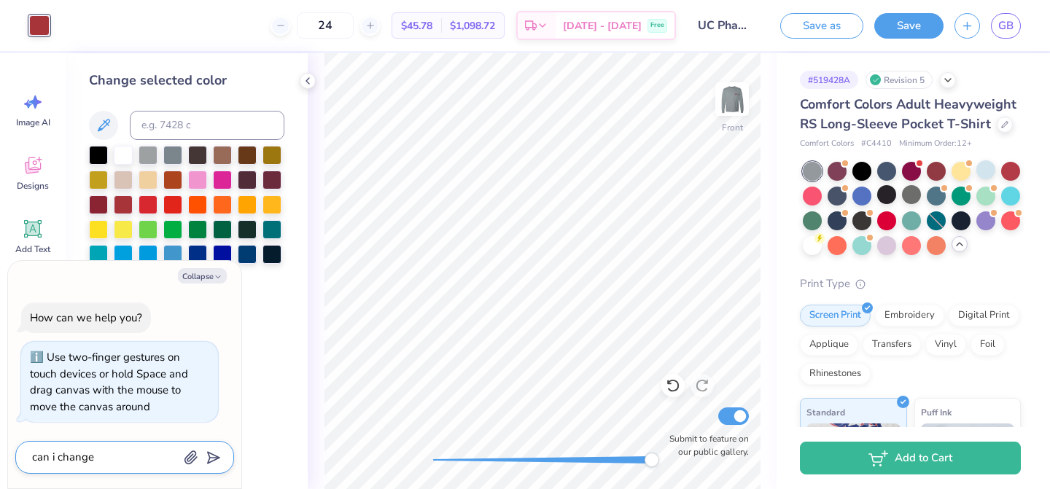
type textarea "x"
type textarea "can i change"
type textarea "x"
type textarea "can i change e"
type textarea "x"
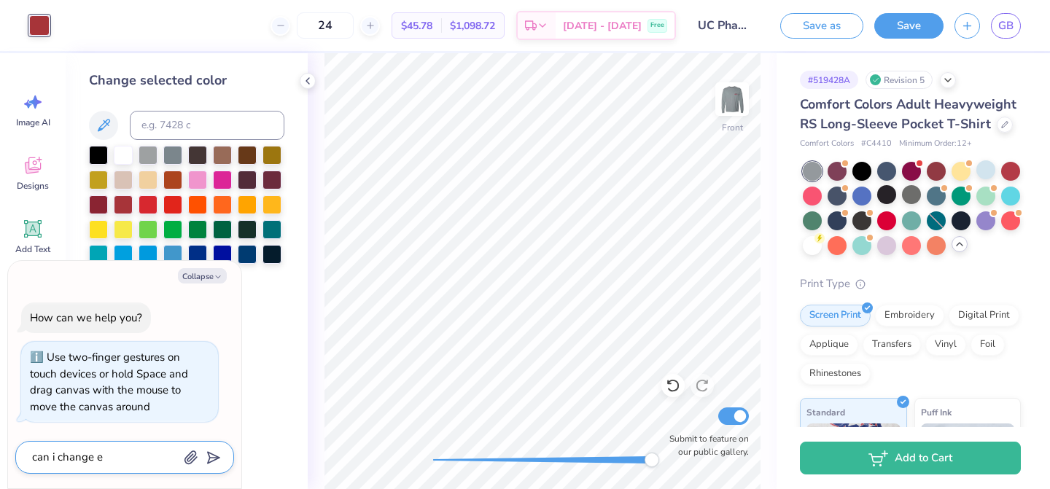
type textarea "can i change ev"
type textarea "x"
type textarea "can i change eve"
type textarea "x"
type textarea "can i change ever"
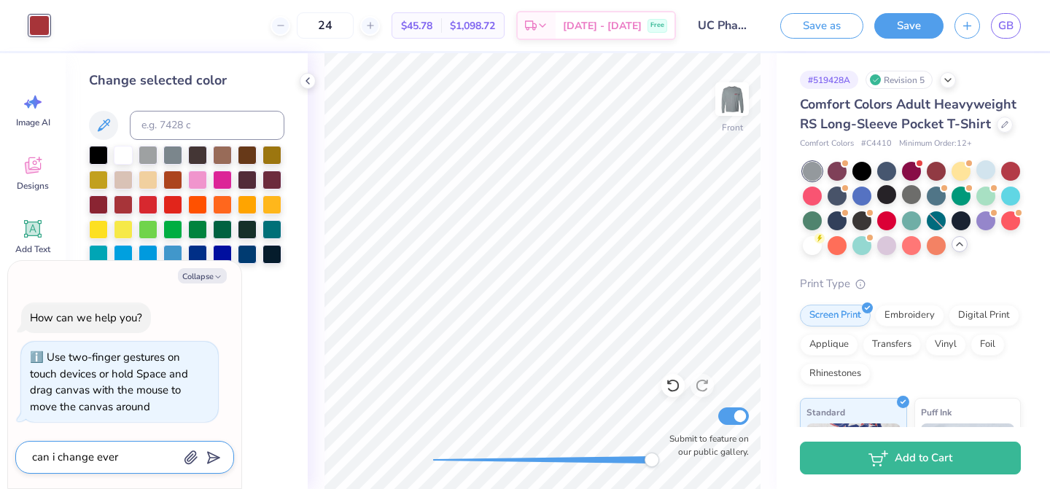
type textarea "x"
type textarea "can i change every"
type textarea "x"
type textarea "can i change everyt"
type textarea "x"
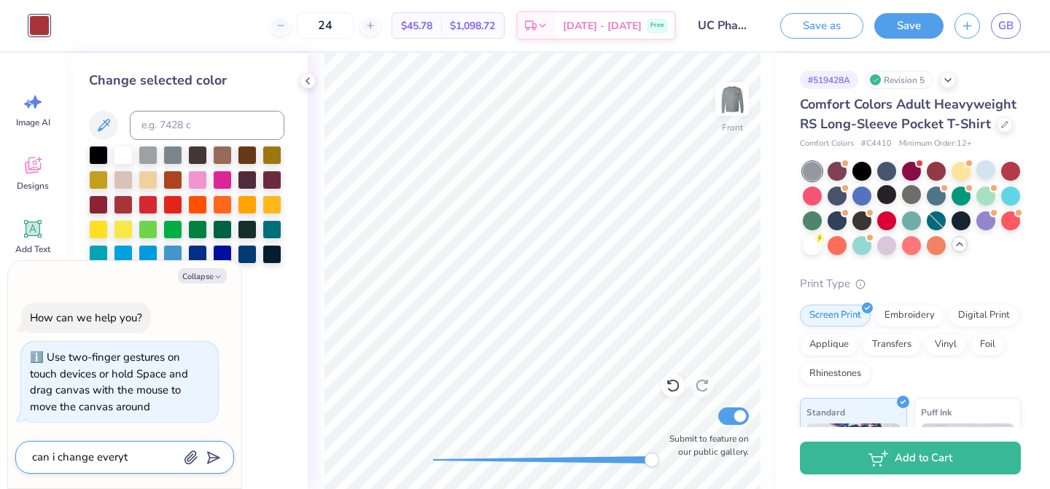
type textarea "can i change everyth"
type textarea "x"
type textarea "can i change everythi"
type textarea "x"
type textarea "can i change everythin"
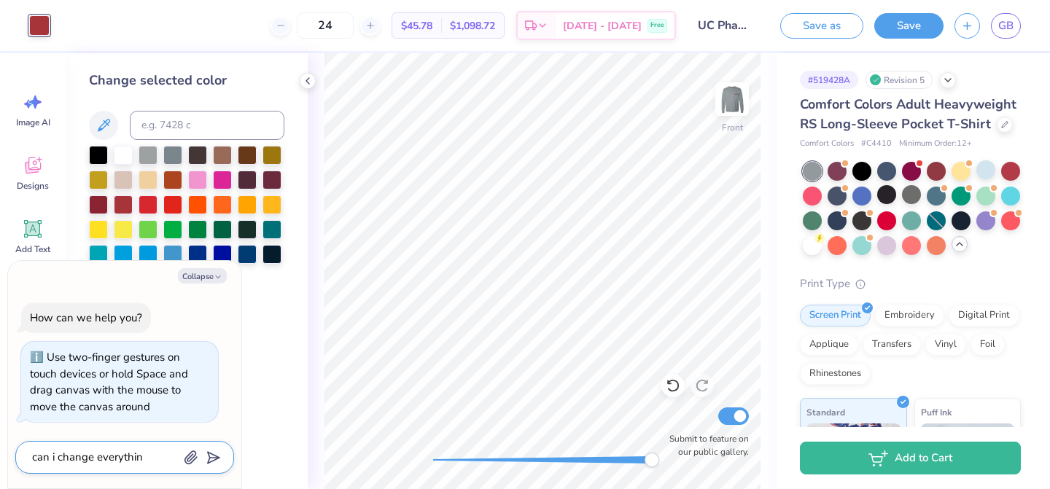
type textarea "x"
type textarea "can i change everything"
type textarea "x"
type textarea "can i change everything"
type textarea "x"
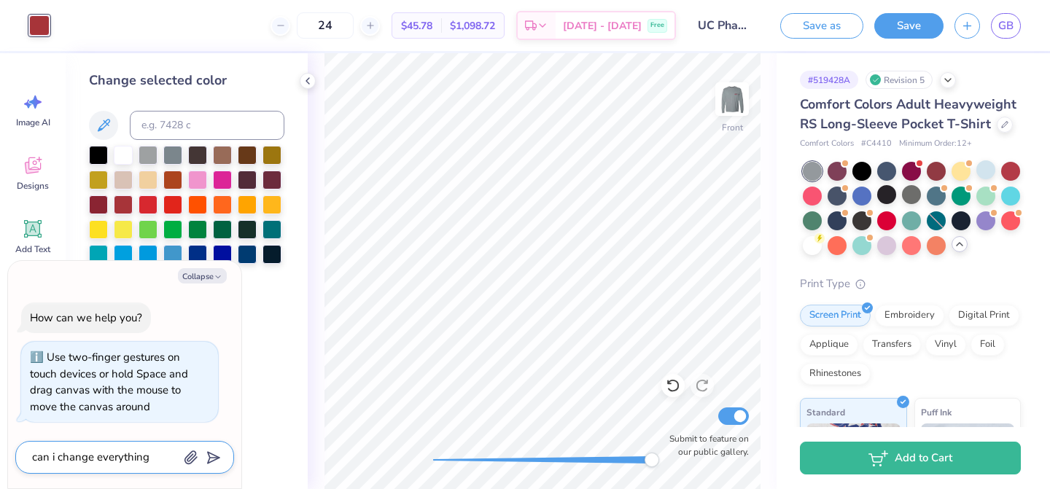
type textarea "can i change everything t"
type textarea "x"
type textarea "can i change everything th"
type textarea "x"
type textarea "can i change everything tha"
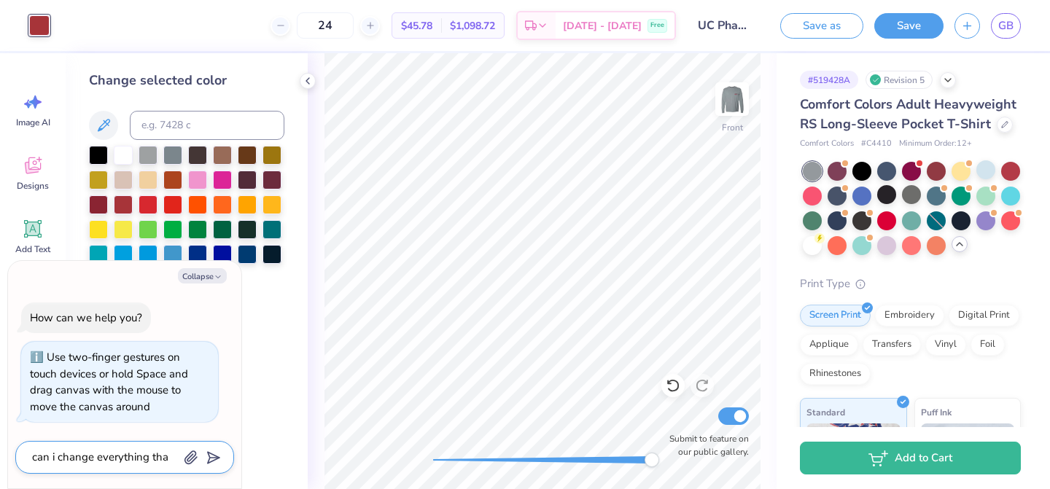
type textarea "x"
type textarea "can i change everything that"
type textarea "x"
type textarea "can i change everything that"
type textarea "x"
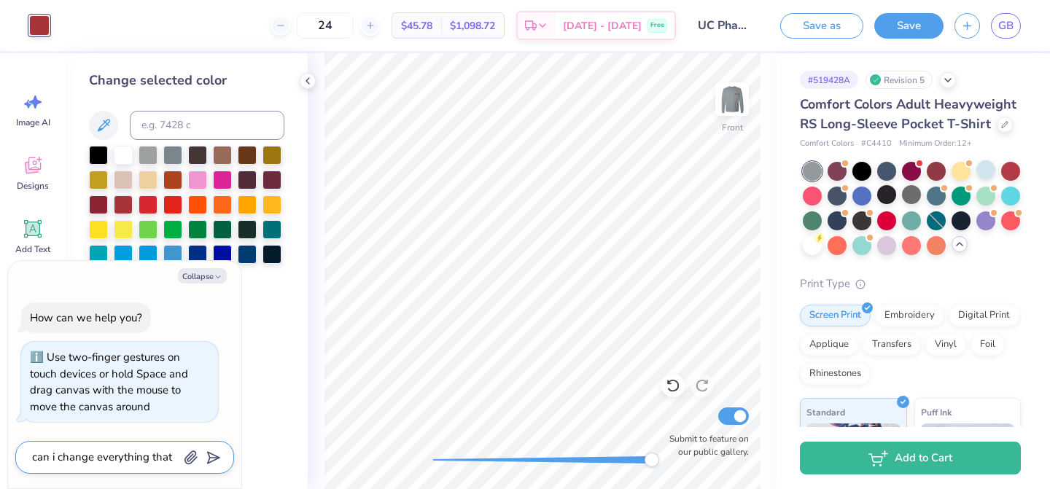
type textarea "can i change everything that i"
type textarea "x"
type textarea "can i change everything that is"
type textarea "x"
type textarea "can i change everything that is"
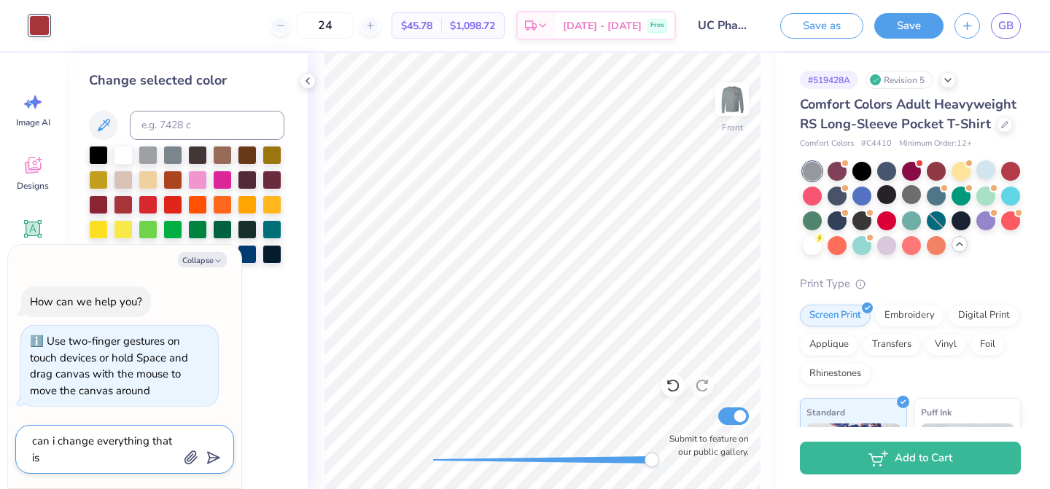
type textarea "x"
type textarea "can i change everything that is o"
type textarea "x"
type textarea "can i change everything that is one"
type textarea "x"
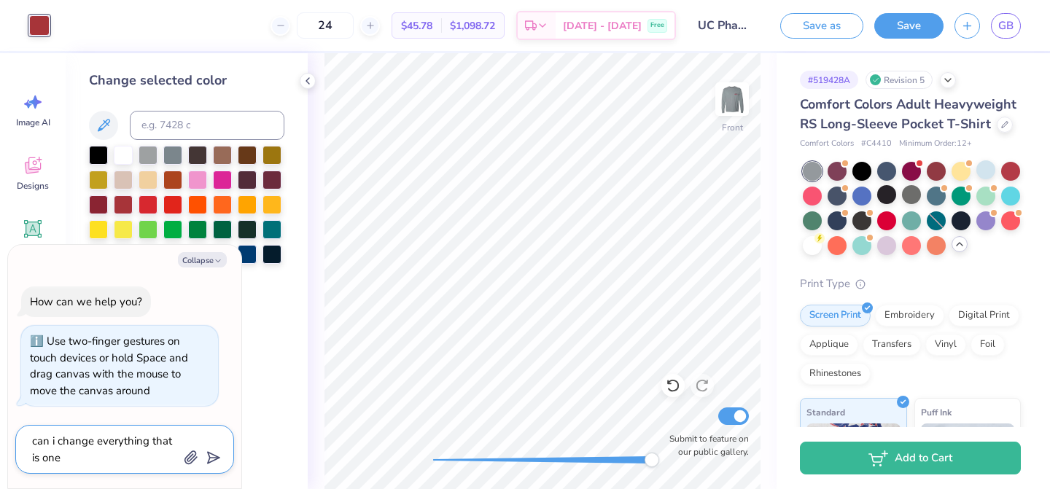
type textarea "can i change everything that is one"
type textarea "x"
type textarea "can i change everything that is one c"
type textarea "x"
type textarea "can i change everything that is one co"
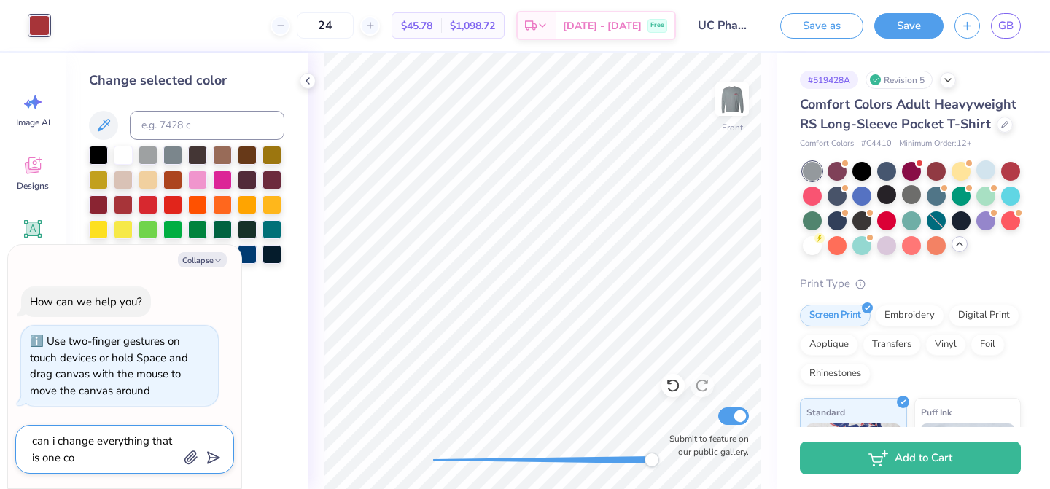
type textarea "x"
type textarea "can i change everything that is one col"
type textarea "x"
type textarea "can i change everything that is one colo"
type textarea "x"
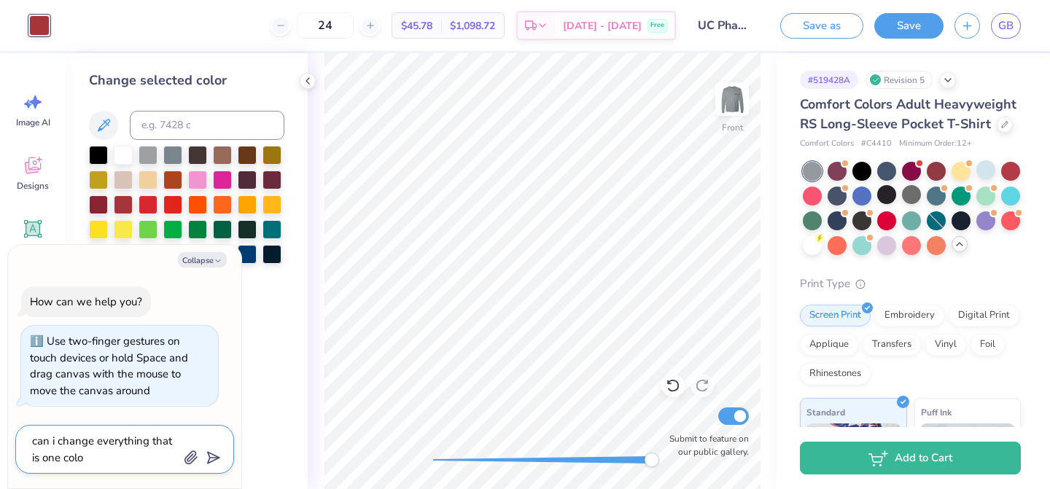
type textarea "can i change everything that is one color"
type textarea "x"
type textarea "can i change everything that is one color"
type textarea "x"
type textarea "can i change everything that is one color t"
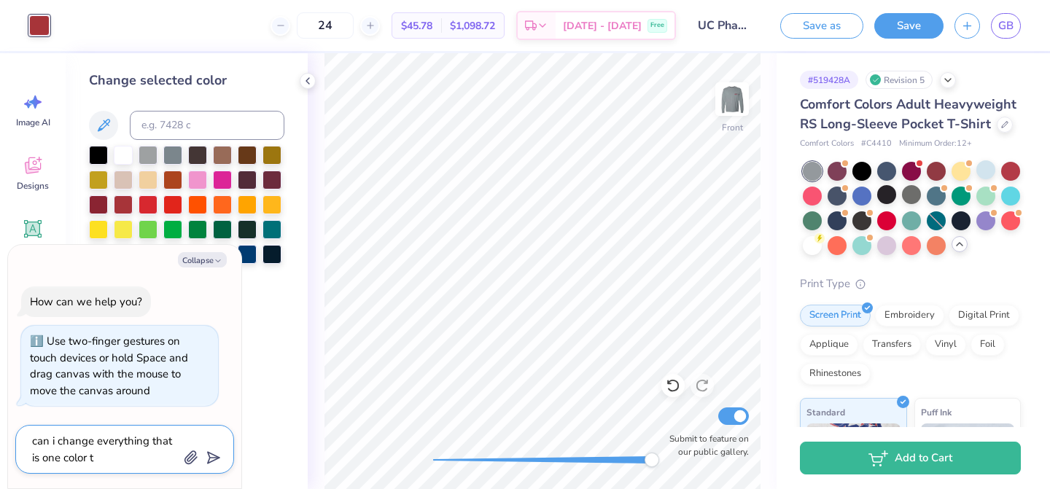
type textarea "x"
type textarea "can i change everything that is one color to"
type textarea "x"
type textarea "can i change everything that is one color to"
type textarea "x"
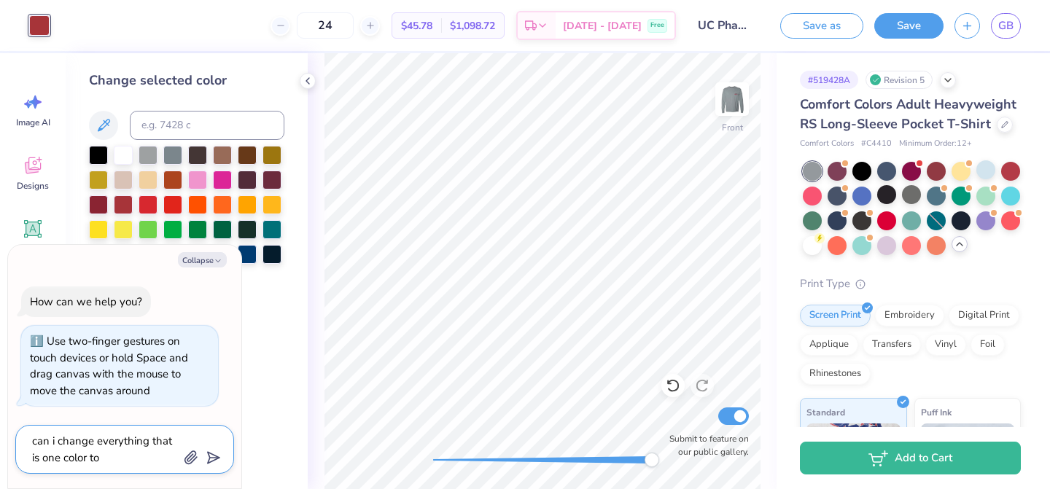
type textarea "can i change everything that is one color to a"
type textarea "x"
type textarea "can i change everything that is one color to al"
type textarea "x"
type textarea "can i change everything that is one color to all"
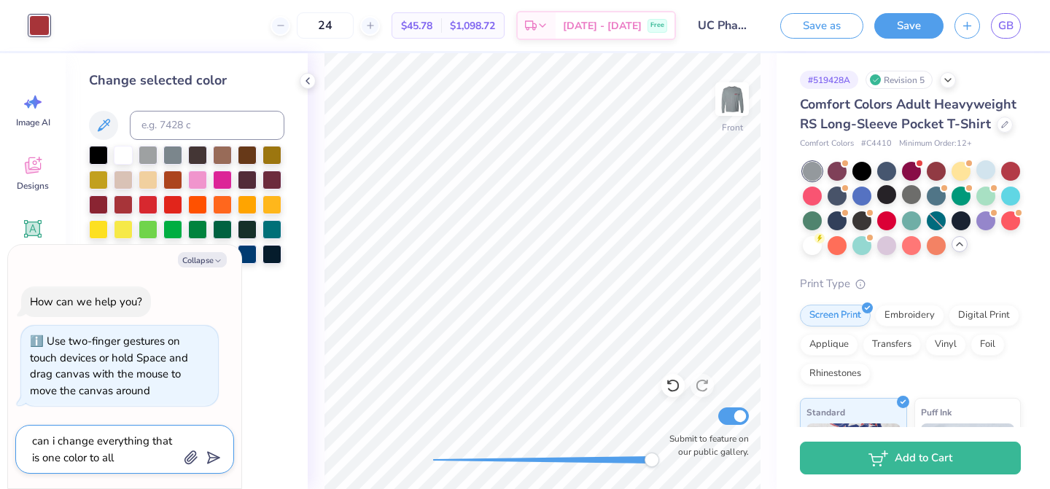
type textarea "x"
type textarea "can i change everything that is one color to all"
type textarea "x"
type textarea "can i change everything that is one color to all a"
type textarea "x"
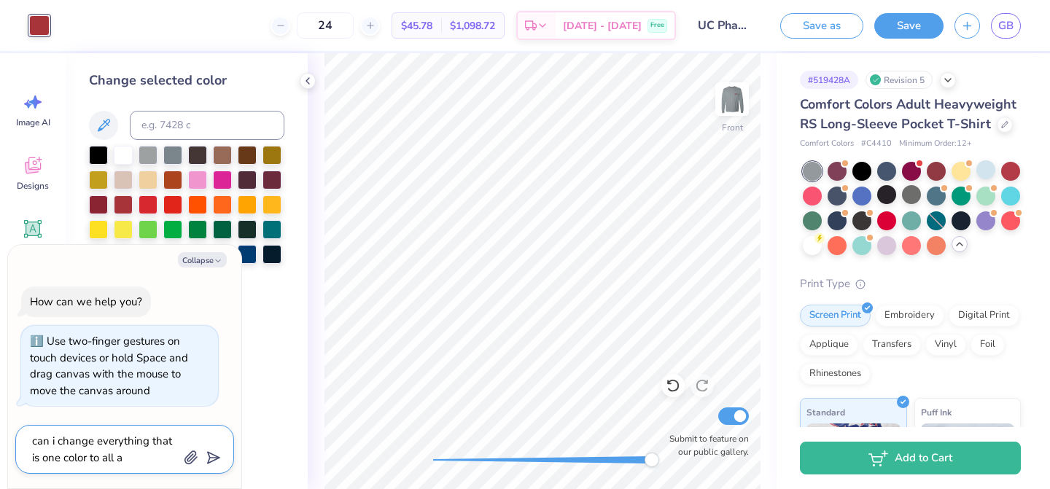
type textarea "can i change everything that is one color to all an"
type textarea "x"
type textarea "can i change everything that is one color to all ano"
type textarea "x"
type textarea "can i change everything that is one color to all anot"
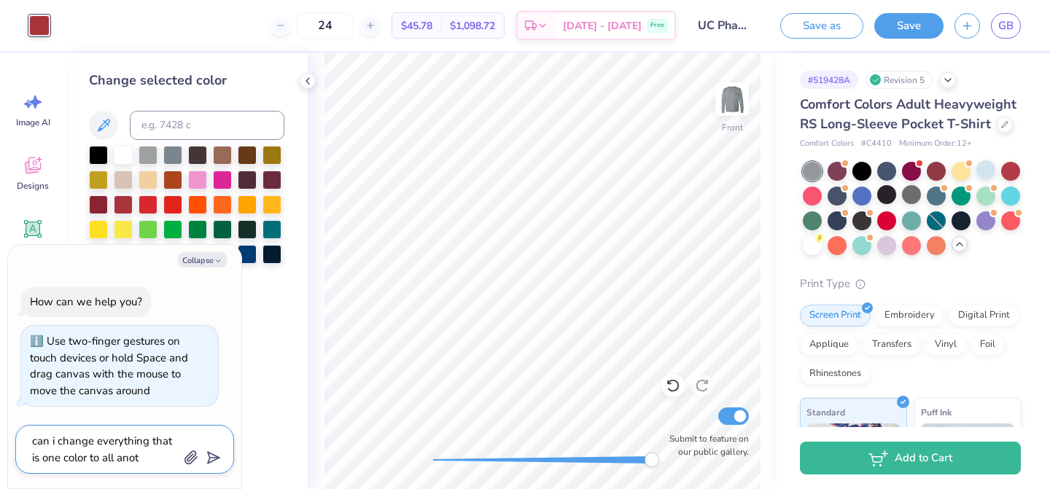
type textarea "x"
type textarea "can i change everything that is one color to all anoth"
type textarea "x"
type textarea "can i change everything that is one color to all anothe"
type textarea "x"
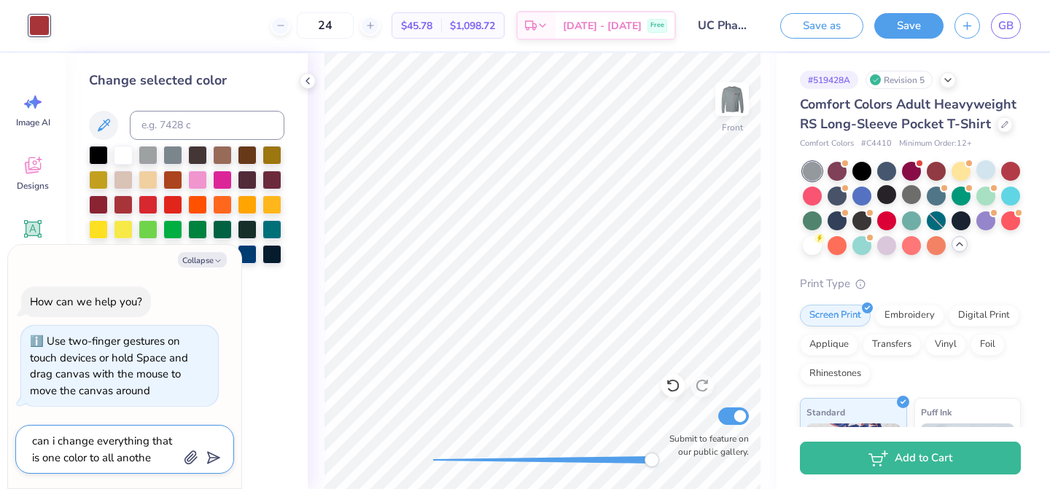
type textarea "can i change everything that is one color to all another"
type textarea "x"
type textarea "can i change everything that is one color to all another"
type textarea "x"
type textarea "can i change everything that is one color to all another c"
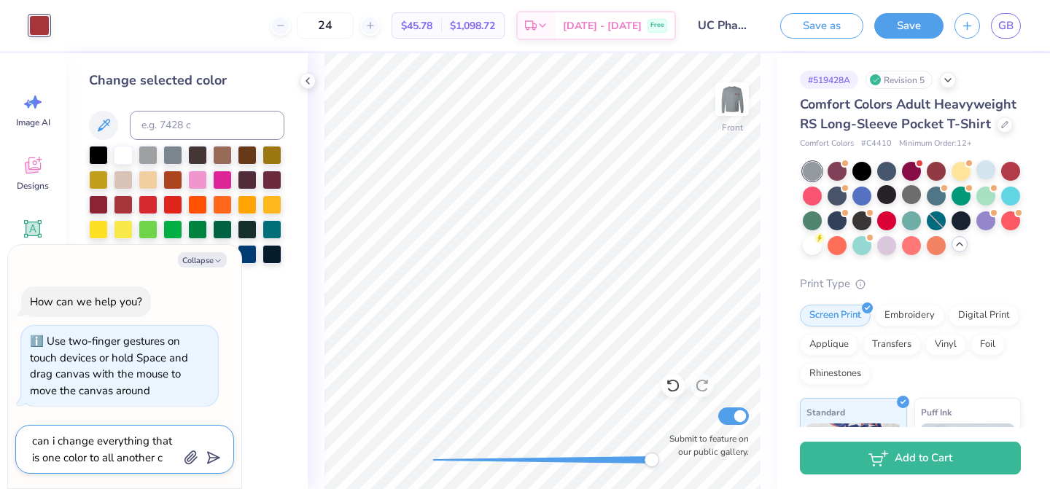
type textarea "x"
type textarea "can i change everything that is one color to all another co"
type textarea "x"
type textarea "can i change everything that is one color to all another col"
type textarea "x"
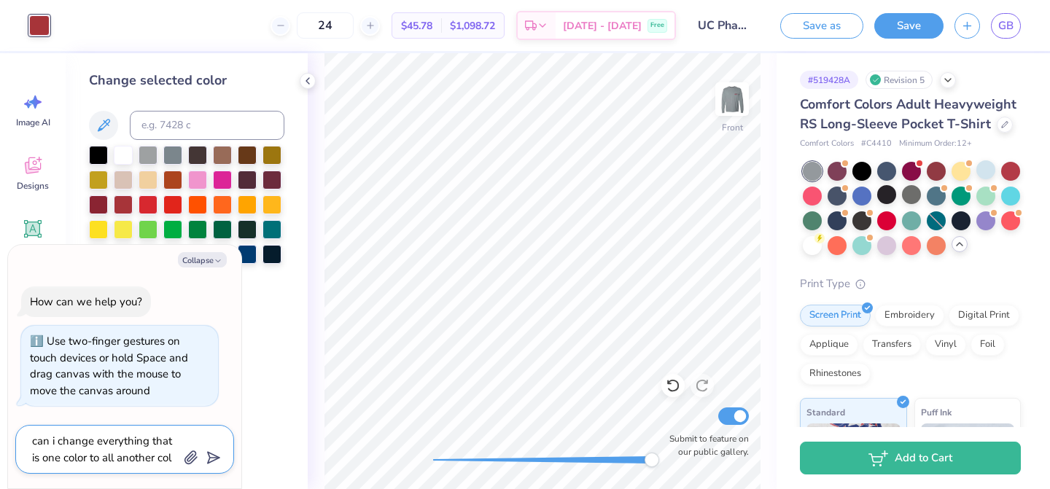
type textarea "can i change everything that is one color to all another colo"
type textarea "x"
type textarea "can i change everything that is one color to all another color"
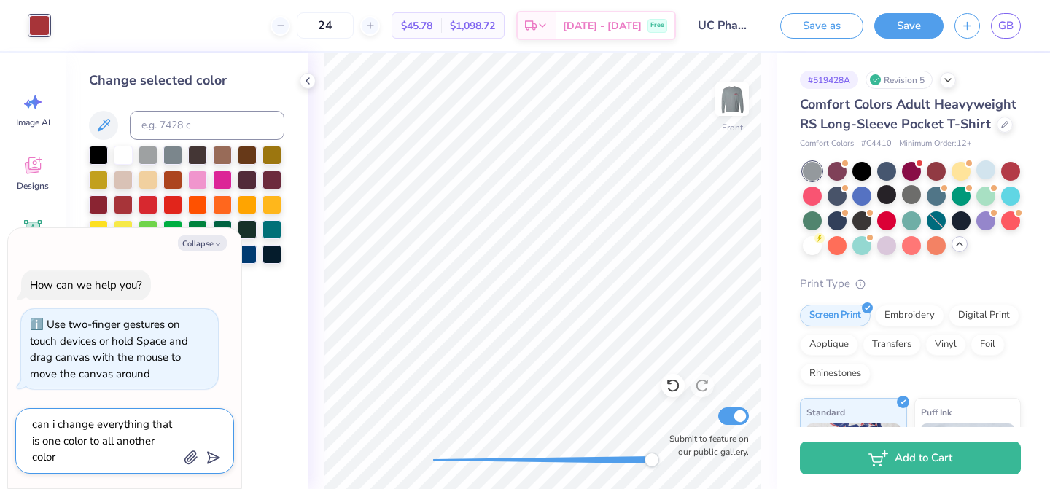
type textarea "x"
type textarea "can i change everything that is one color to all another color"
type textarea "x"
type textarea "can i change everything that is one color to all another color i"
type textarea "x"
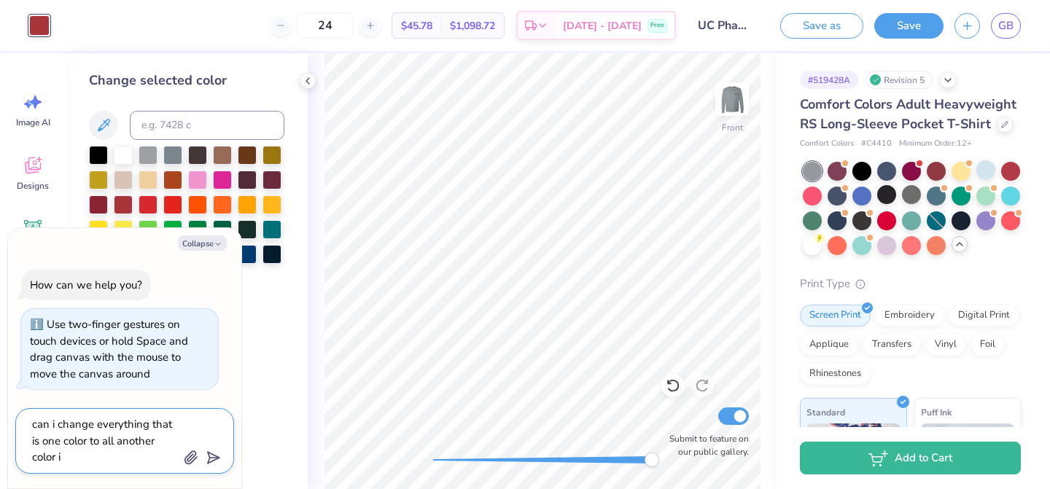
type textarea "can i change everything that is one color to all another color in"
type textarea "x"
type textarea "can i change everything that is one color to all another color in"
type textarea "x"
type textarea "can i change everything that is one color to all another color in o"
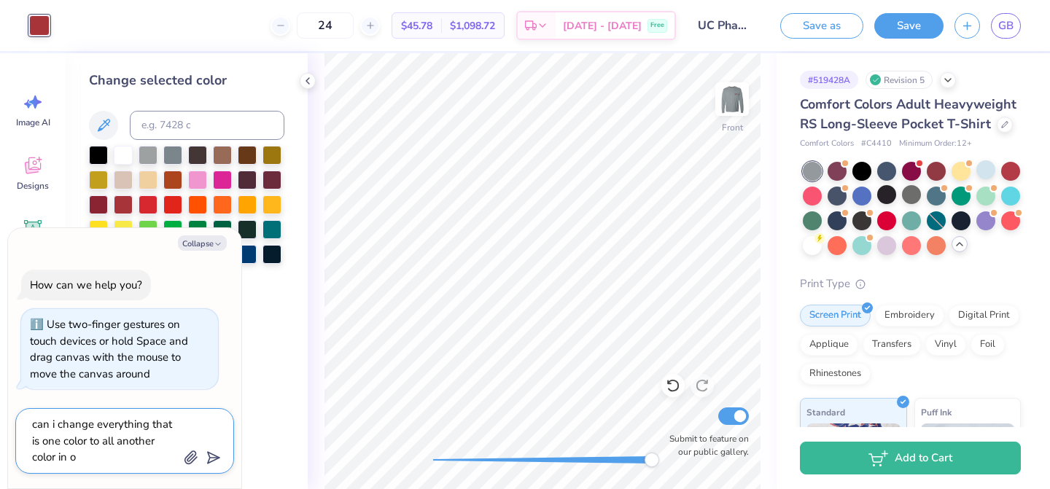
type textarea "x"
type textarea "can i change everything that is one color to all another color in on"
type textarea "x"
type textarea "can i change everything that is one color to all another color in one"
type textarea "x"
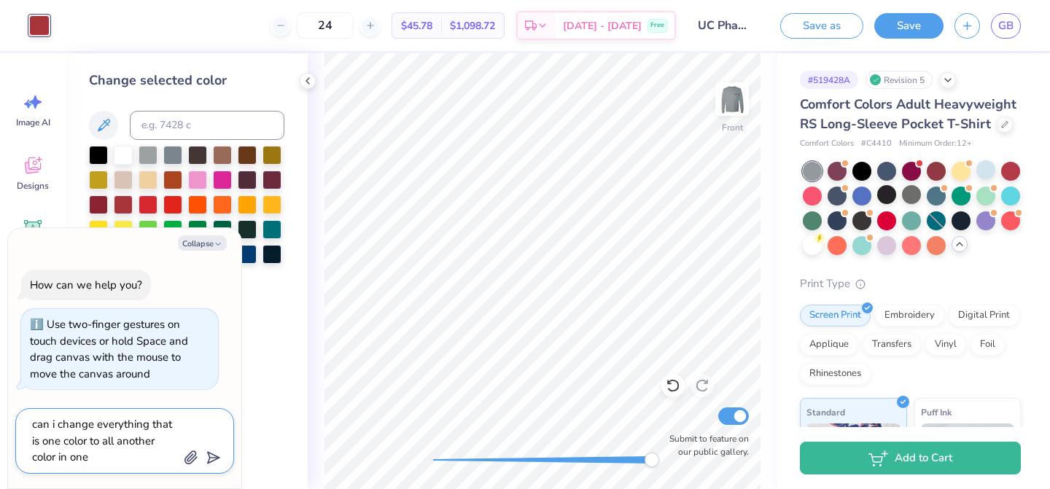
type textarea "can i change everything that is one color to all another color in one s"
type textarea "x"
type textarea "can i change everything that is one color to all another color in one st"
type textarea "x"
type textarea "can i change everything that is one color to all another color in one ste"
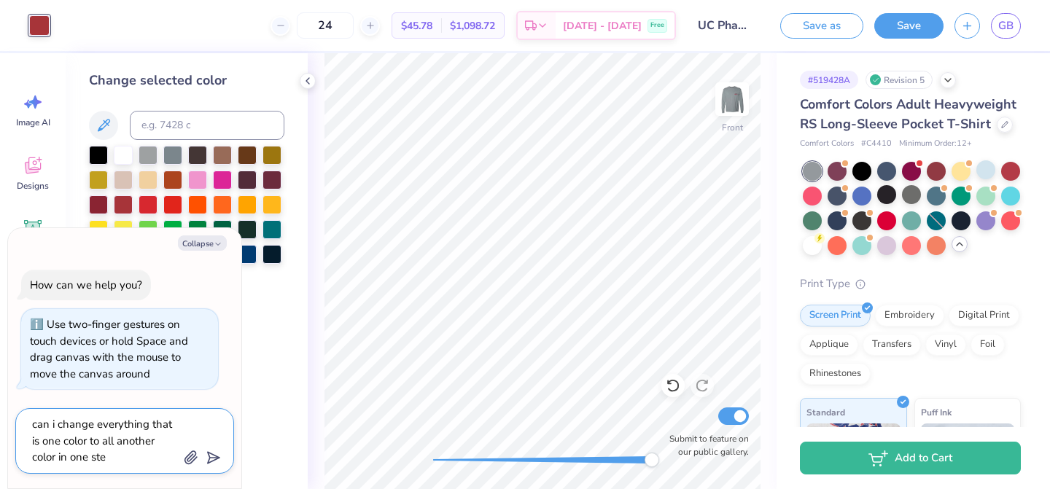
type textarea "x"
type textarea "can i change everything that is one color to all another color in one step"
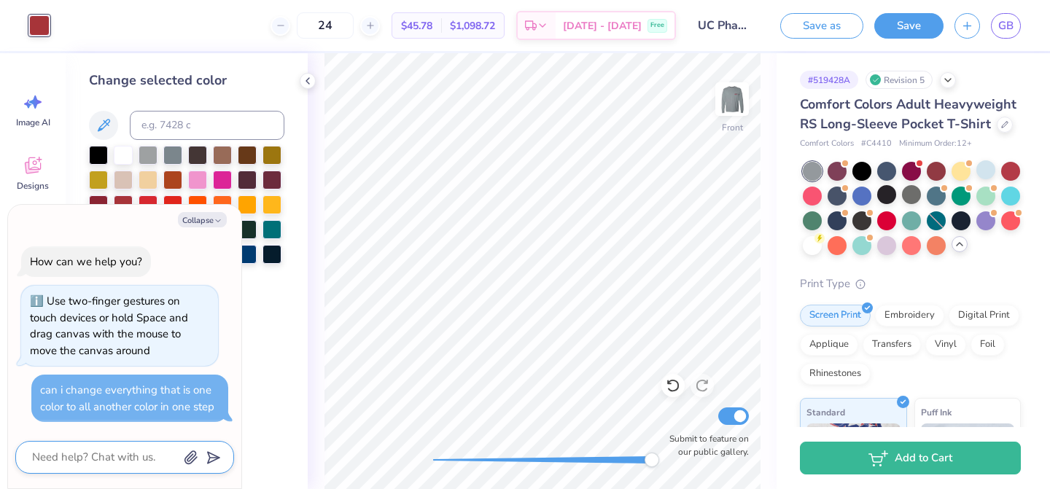
click at [160, 451] on textarea at bounding box center [105, 458] width 148 height 20
click at [262, 384] on div "Change selected color" at bounding box center [187, 271] width 242 height 436
click at [71, 164] on div "Change selected color" at bounding box center [187, 271] width 242 height 436
click at [210, 226] on button "Collapse" at bounding box center [202, 219] width 49 height 15
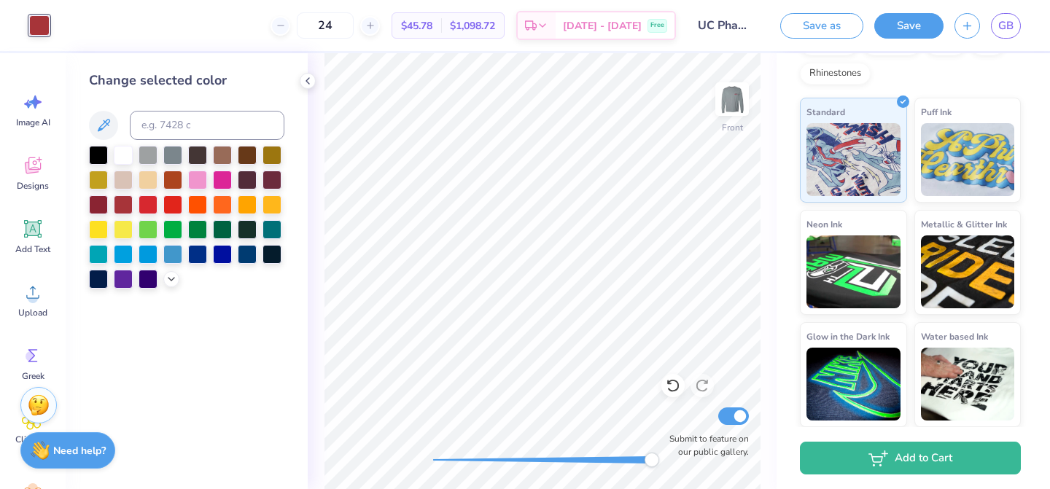
scroll to position [0, 0]
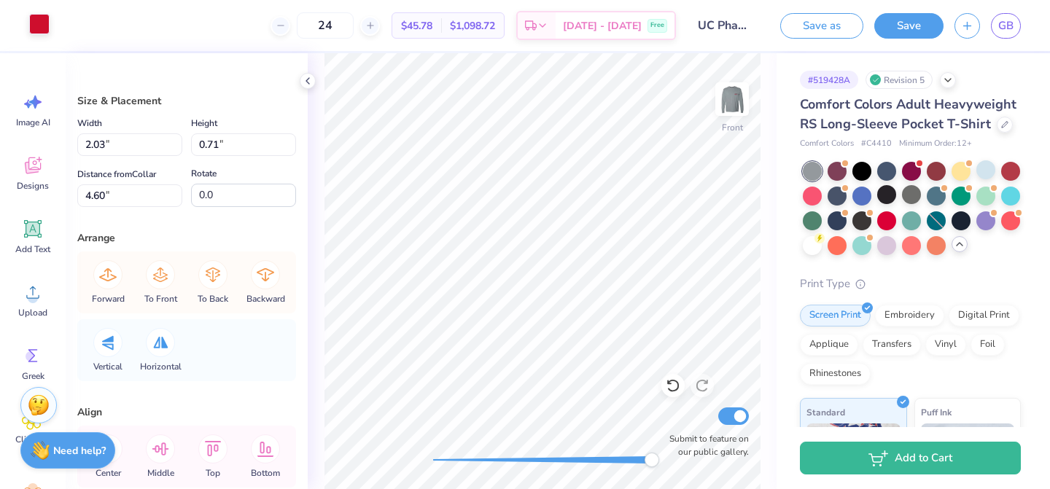
click at [40, 30] on div at bounding box center [39, 24] width 20 height 20
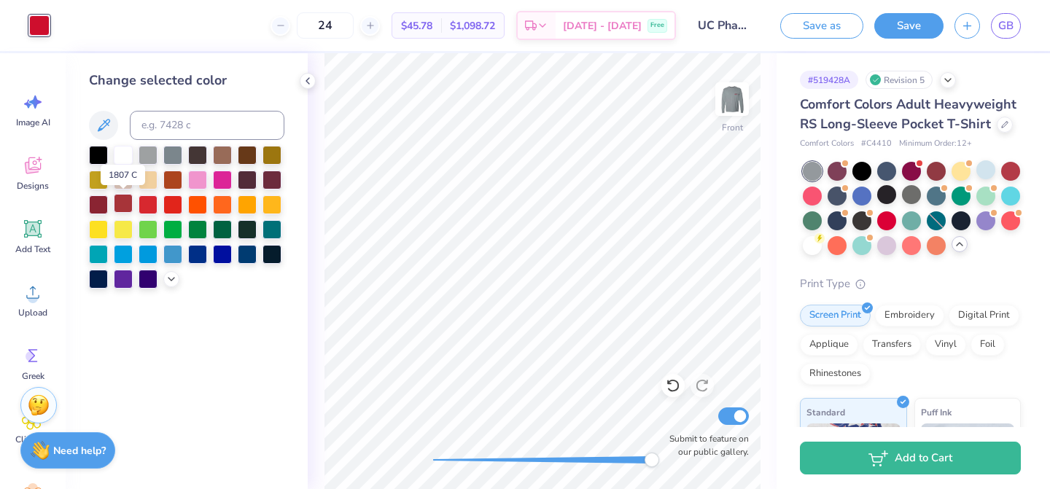
click at [128, 211] on div at bounding box center [123, 203] width 19 height 19
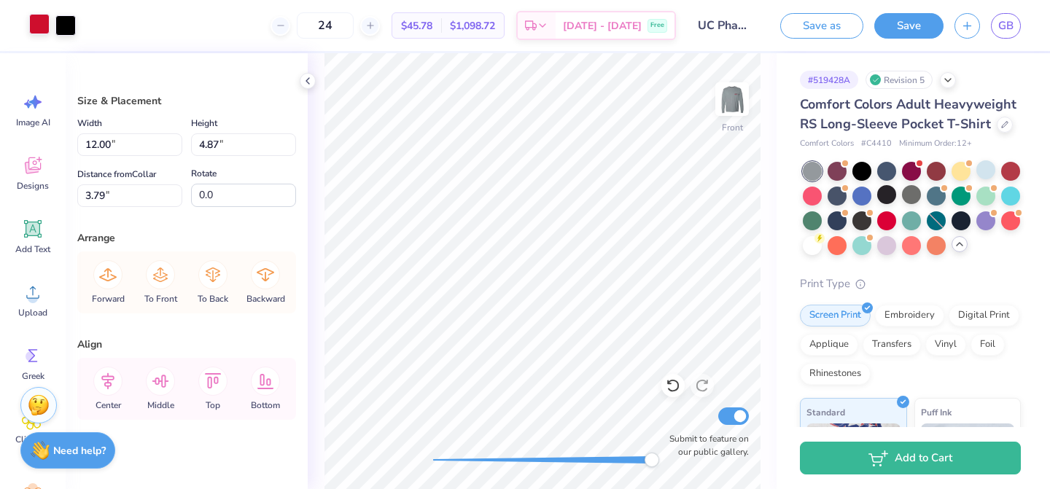
click at [35, 28] on div at bounding box center [39, 24] width 20 height 20
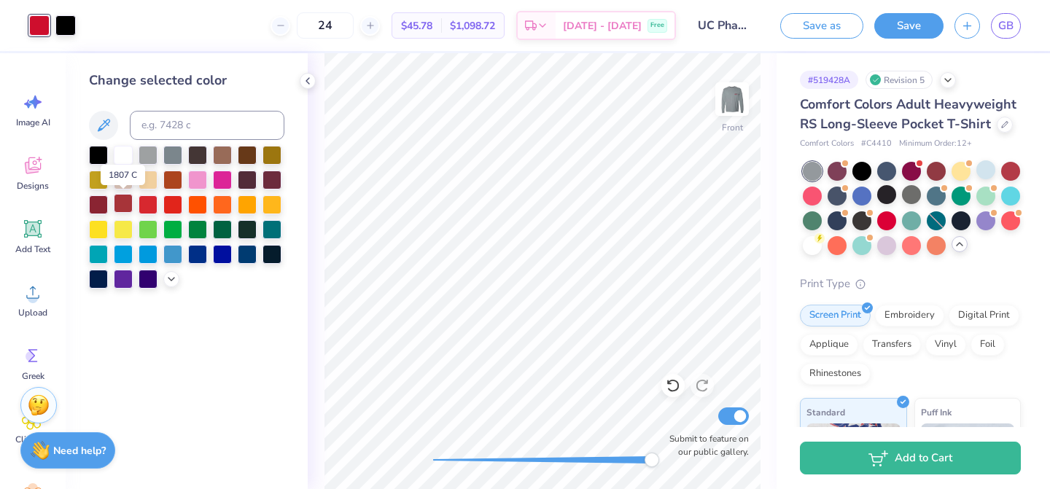
click at [126, 207] on div at bounding box center [123, 203] width 19 height 19
click at [682, 417] on div "Submit to feature on our public gallery." at bounding box center [704, 432] width 87 height 54
drag, startPoint x: 655, startPoint y: 462, endPoint x: 489, endPoint y: 454, distance: 166.4
click at [489, 454] on div "Accessibility label" at bounding box center [490, 460] width 15 height 15
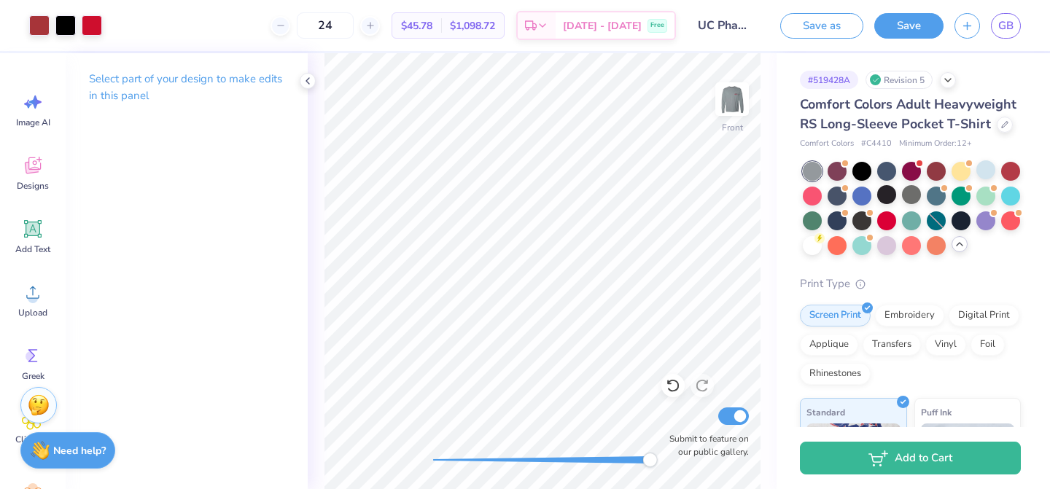
drag, startPoint x: 489, startPoint y: 461, endPoint x: 663, endPoint y: 446, distance: 174.1
click at [663, 446] on div "Front Submit to feature on our public gallery." at bounding box center [542, 271] width 469 height 436
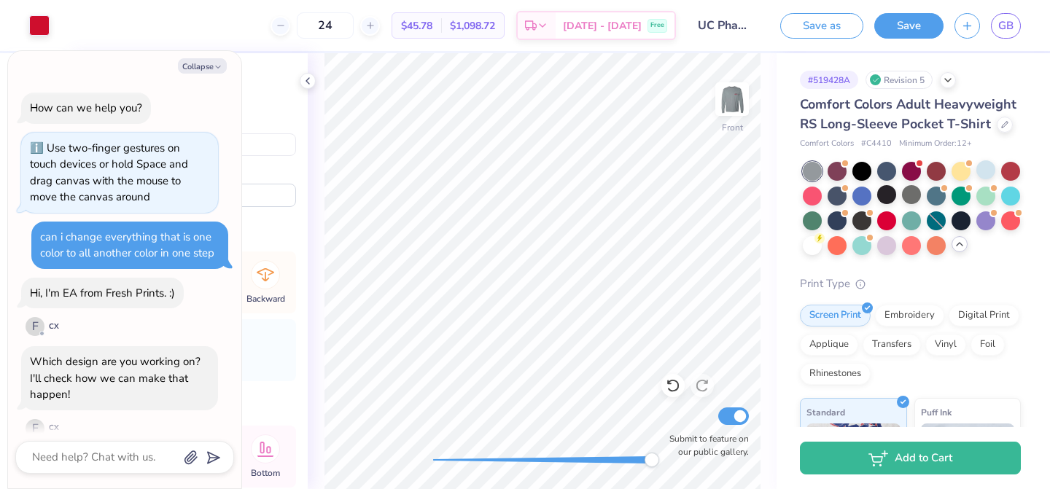
scroll to position [17, 0]
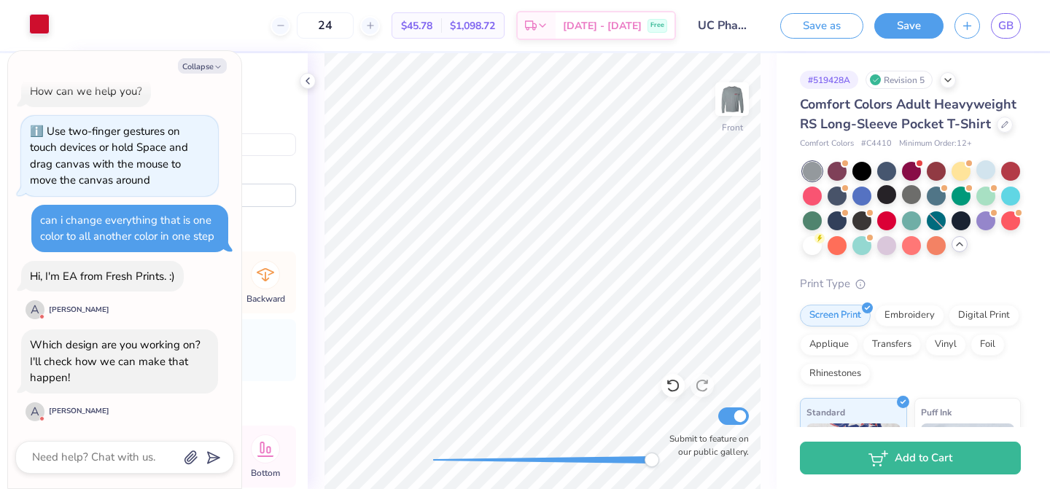
click at [43, 27] on div at bounding box center [39, 24] width 20 height 20
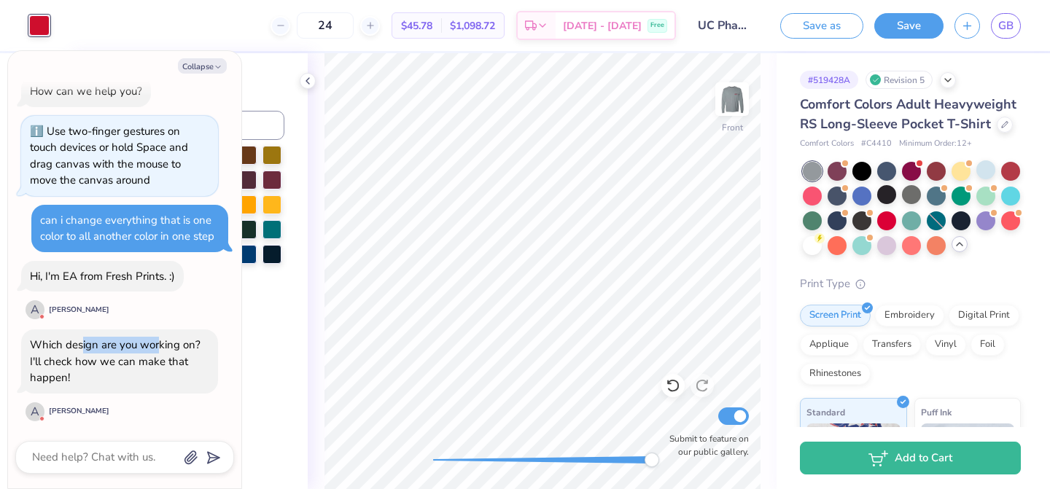
drag, startPoint x: 83, startPoint y: 341, endPoint x: 160, endPoint y: 341, distance: 76.6
click at [160, 341] on div "Which design are you working on? I'll check how we can make that happen!" at bounding box center [115, 361] width 171 height 47
click at [166, 373] on div "Which design are you working on? I'll check how we can make that happen!" at bounding box center [119, 362] width 179 height 50
drag, startPoint x: 806, startPoint y: 80, endPoint x: 860, endPoint y: 80, distance: 54.0
click at [860, 80] on div "# 519428A Revision 5" at bounding box center [910, 80] width 221 height 18
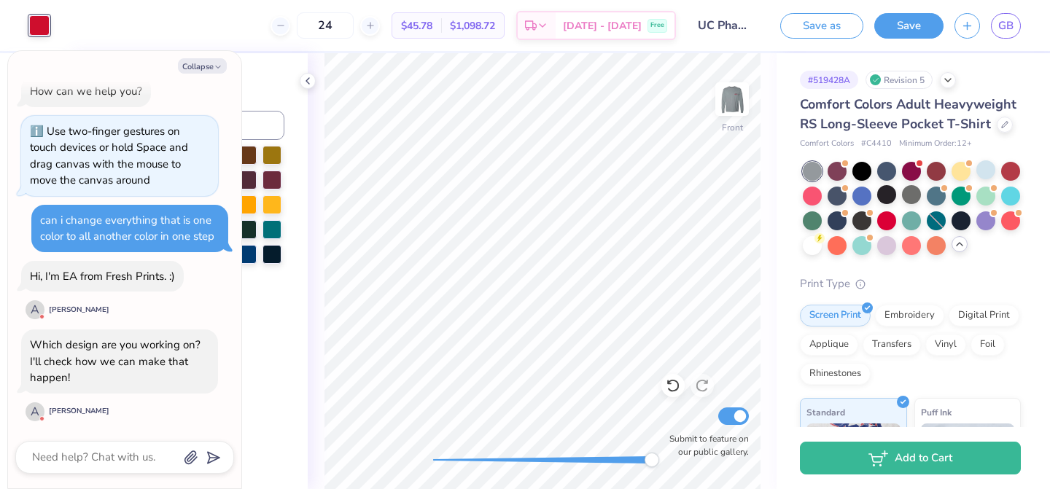
click at [855, 85] on div "# 519428A" at bounding box center [829, 80] width 58 height 18
click at [921, 83] on div "Revision 5" at bounding box center [898, 80] width 67 height 18
click at [130, 462] on textarea at bounding box center [105, 458] width 148 height 20
click at [125, 448] on textarea at bounding box center [105, 458] width 148 height 20
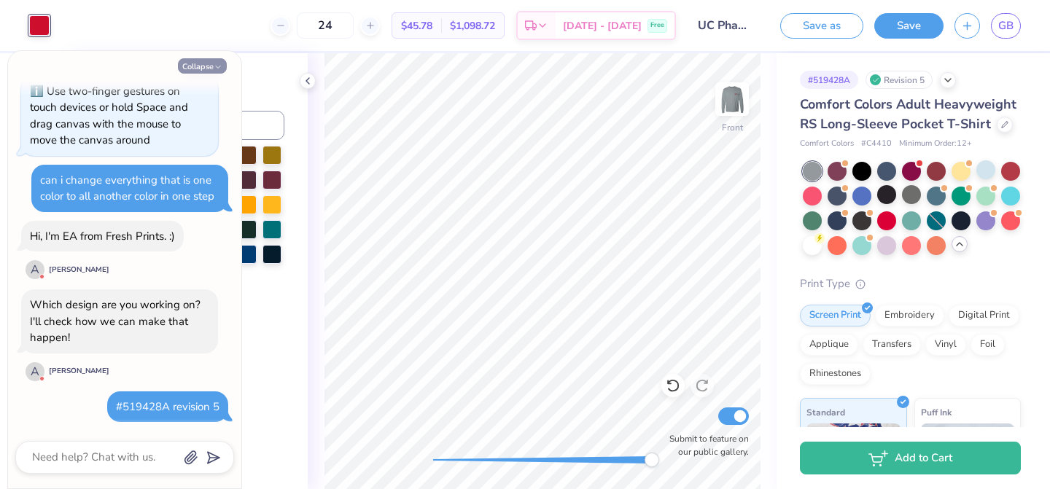
click at [220, 68] on icon "button" at bounding box center [218, 67] width 9 height 9
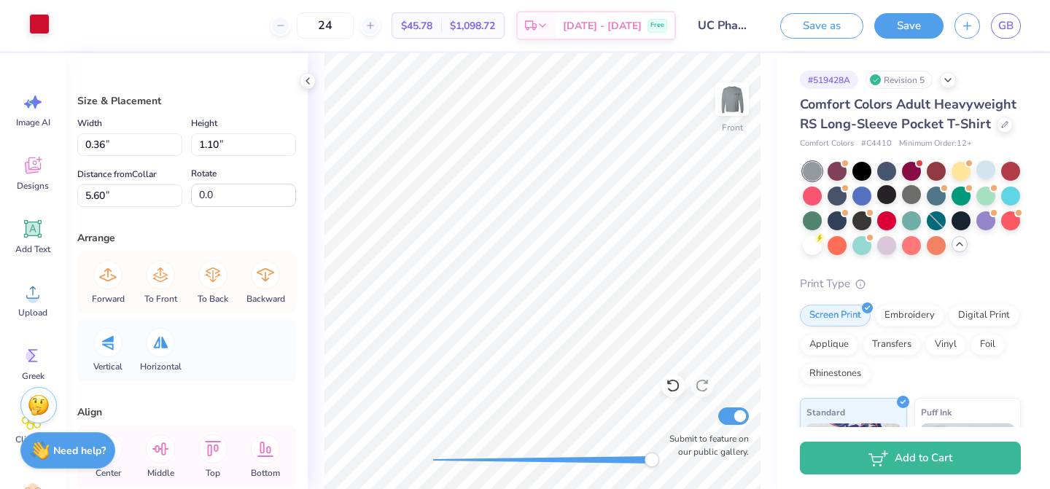
click at [39, 23] on div at bounding box center [39, 24] width 20 height 20
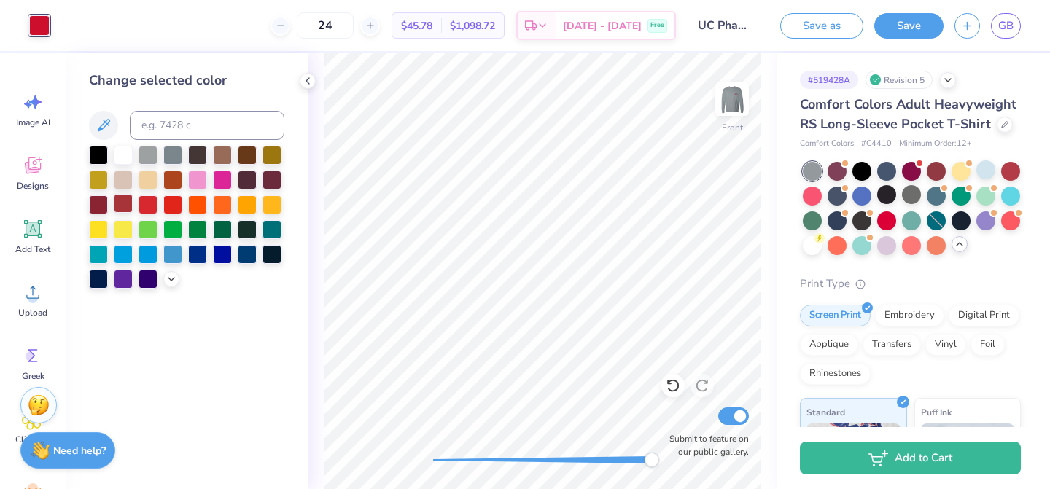
click at [122, 209] on div at bounding box center [123, 203] width 19 height 19
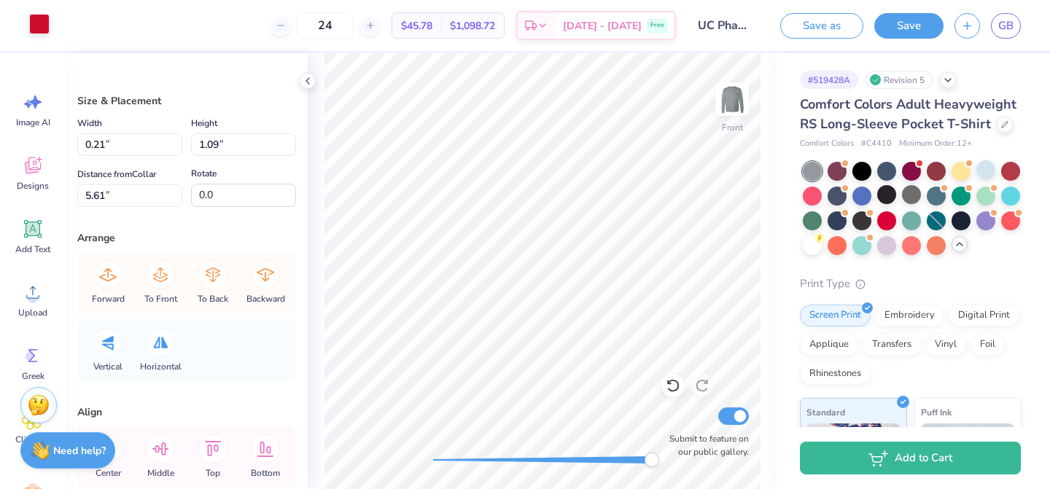
click at [44, 20] on div at bounding box center [39, 24] width 20 height 20
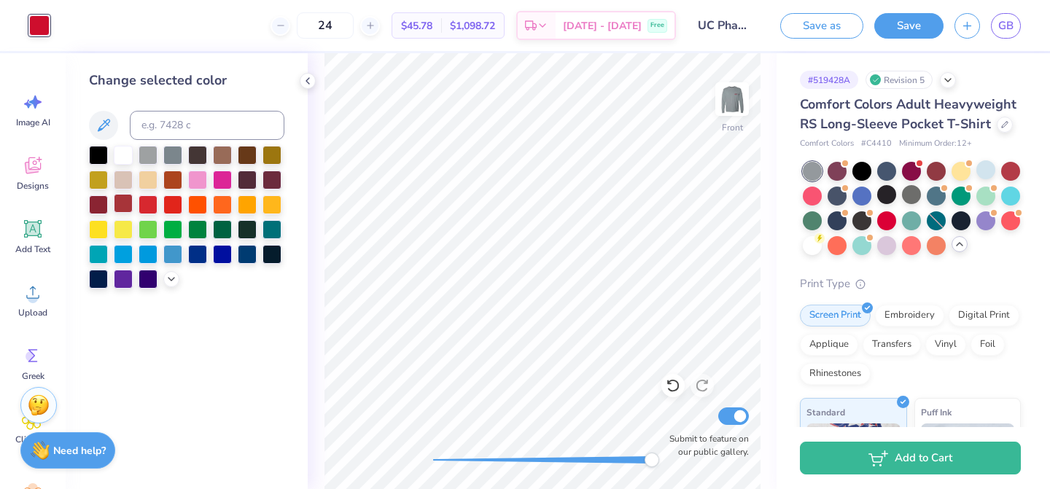
click at [123, 210] on div at bounding box center [123, 203] width 19 height 19
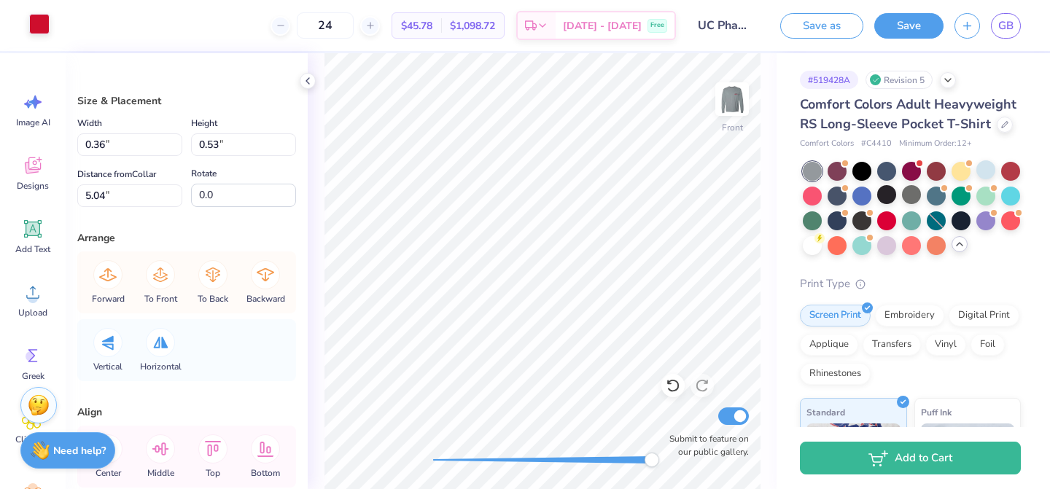
click at [40, 25] on div at bounding box center [39, 24] width 20 height 20
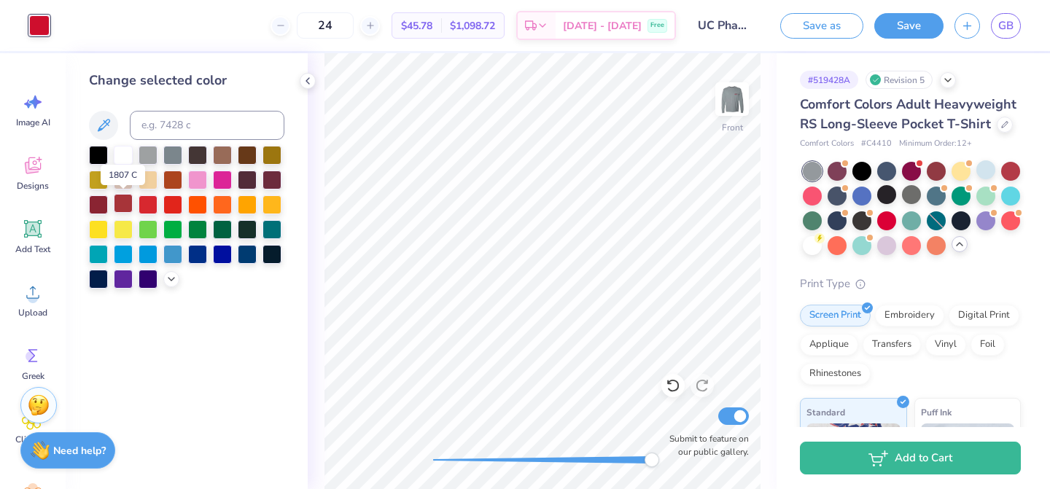
click at [128, 209] on div at bounding box center [123, 203] width 19 height 19
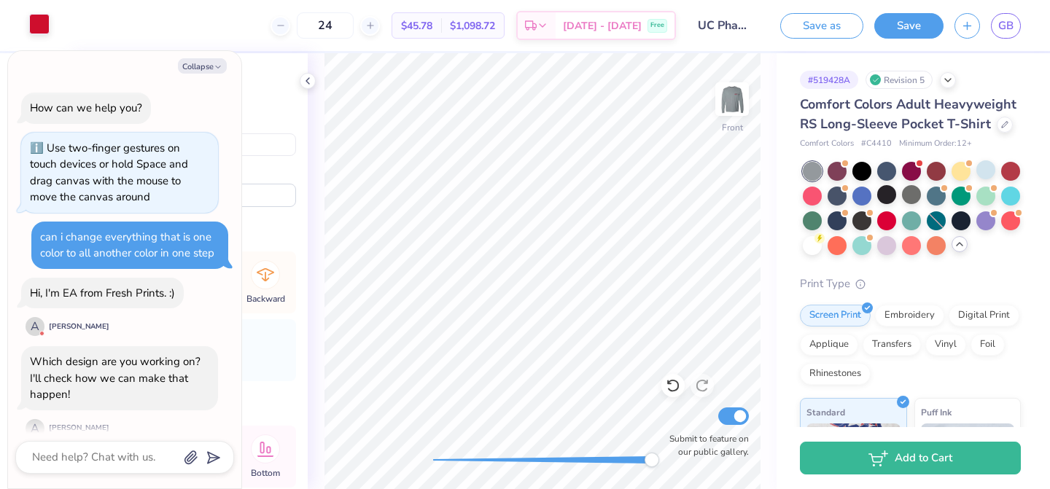
scroll to position [142, 0]
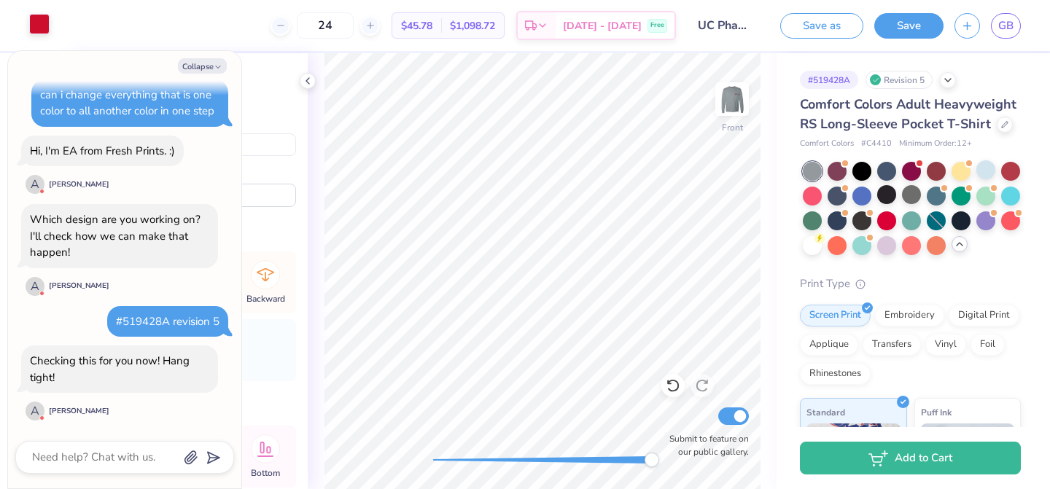
click at [42, 24] on div at bounding box center [39, 24] width 20 height 20
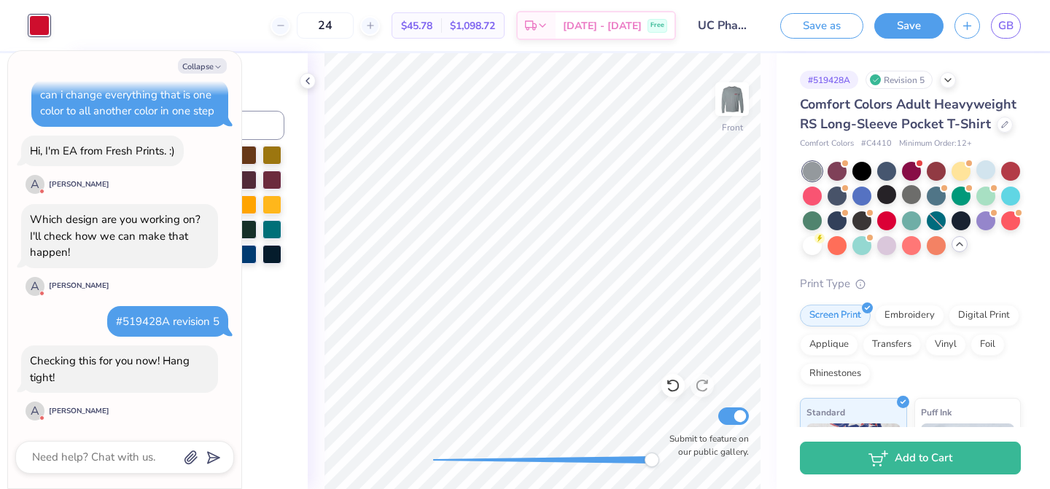
click at [39, 28] on div at bounding box center [39, 25] width 20 height 20
click at [267, 84] on div "Change selected color" at bounding box center [186, 81] width 195 height 20
click at [209, 66] on button "Collapse" at bounding box center [202, 65] width 49 height 15
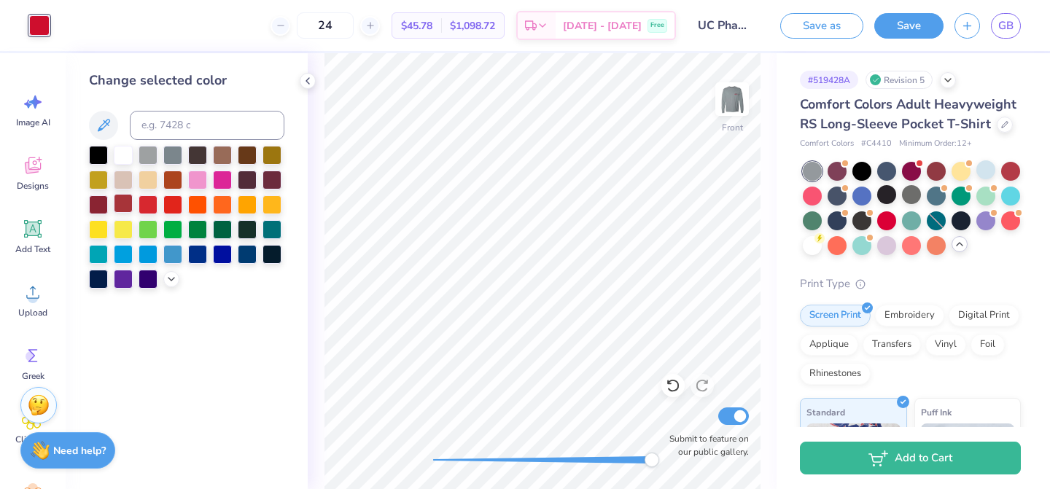
click at [120, 211] on div at bounding box center [123, 203] width 19 height 19
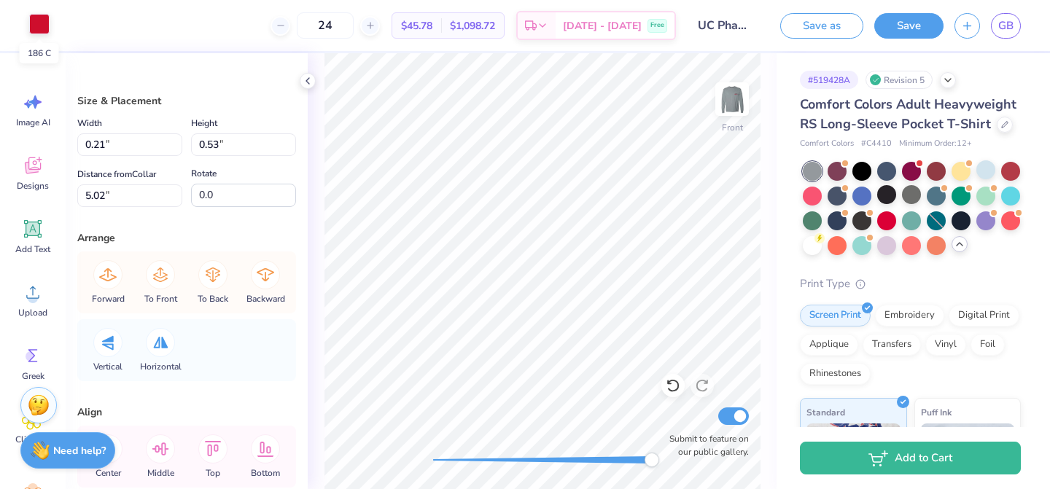
click at [39, 26] on div at bounding box center [39, 24] width 20 height 20
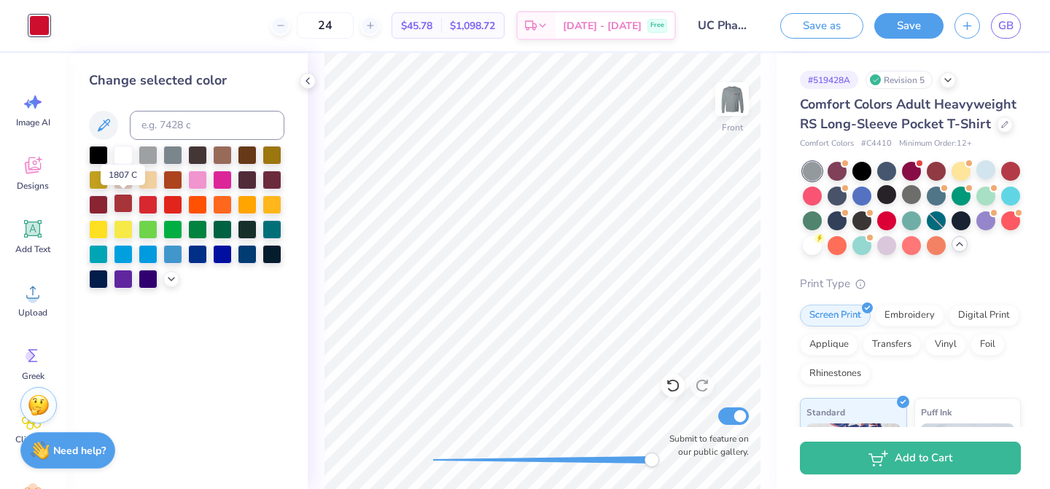
click at [120, 201] on div at bounding box center [123, 203] width 19 height 19
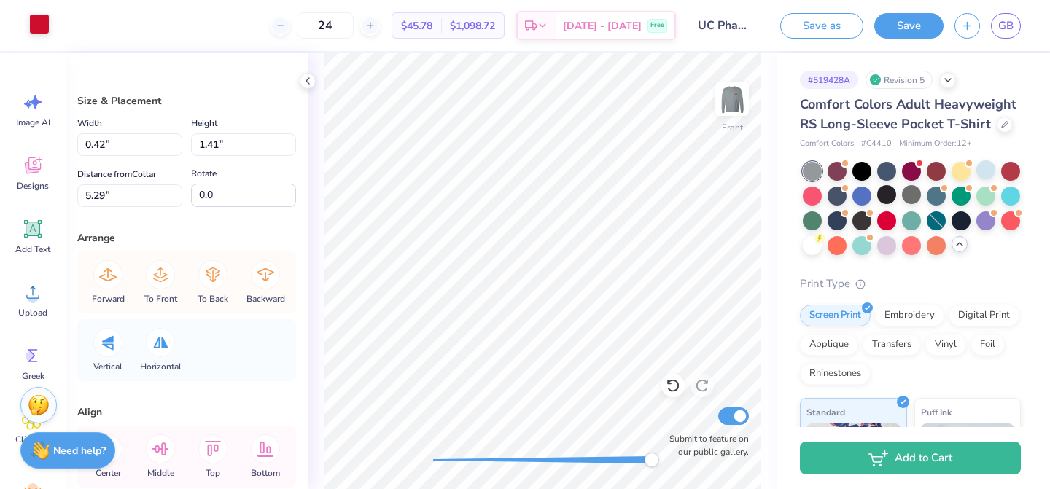
click at [35, 30] on div at bounding box center [39, 24] width 20 height 20
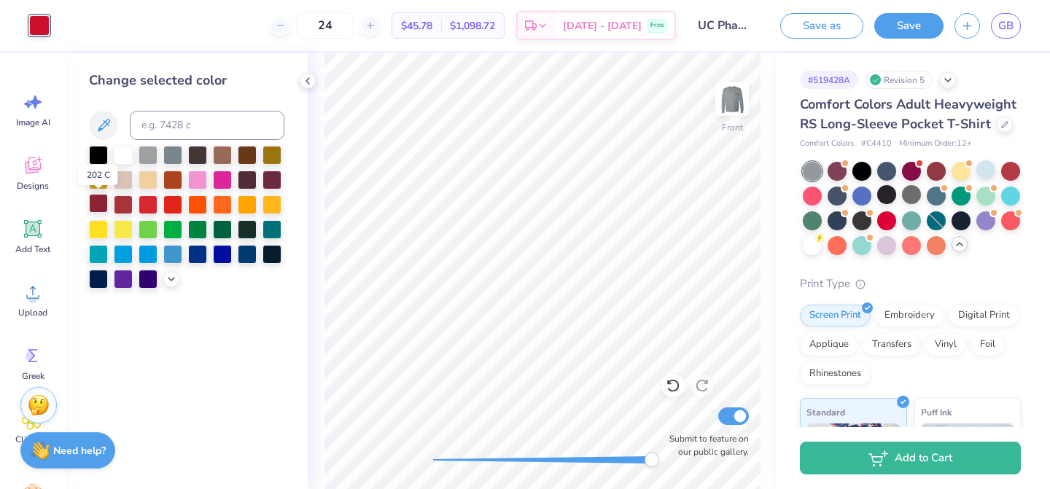
click at [102, 201] on div at bounding box center [98, 203] width 19 height 19
click at [125, 204] on div at bounding box center [123, 203] width 19 height 19
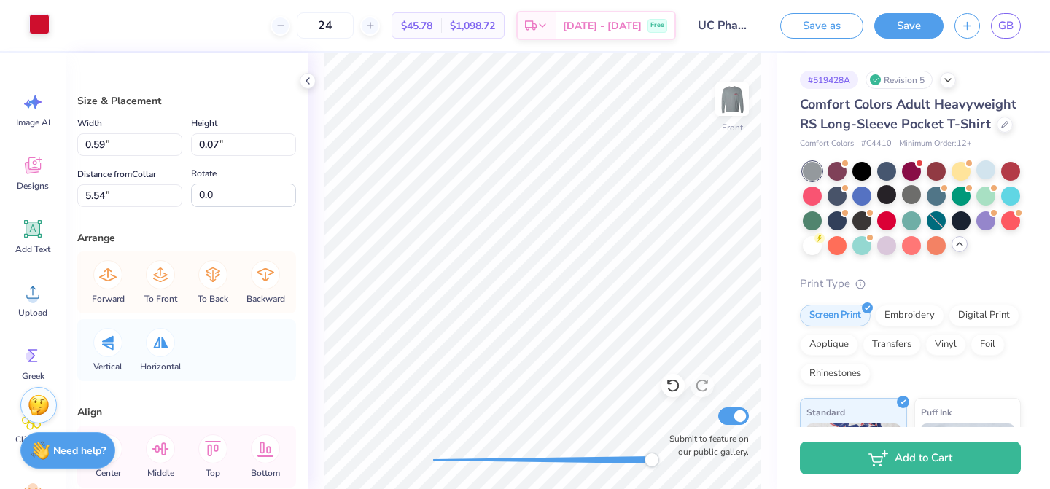
click at [37, 22] on div at bounding box center [39, 24] width 20 height 20
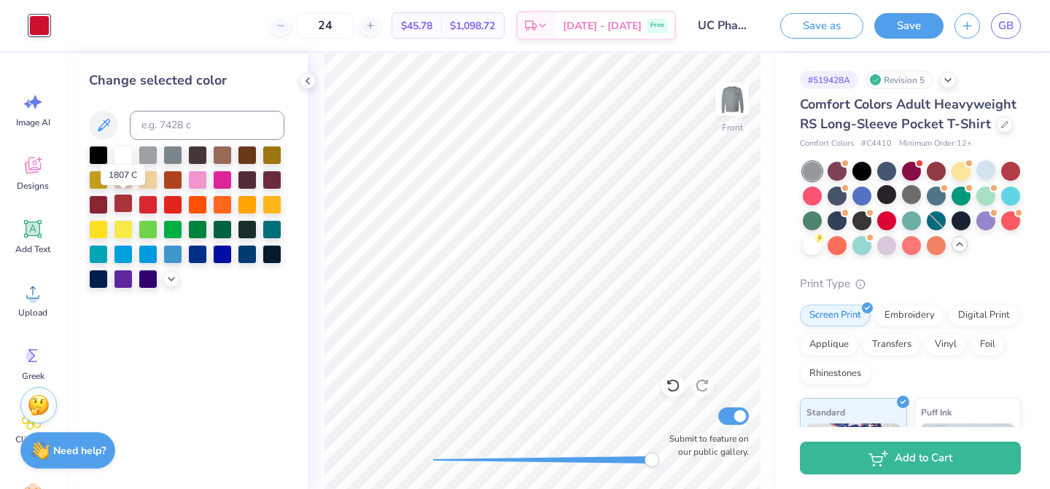
click at [128, 201] on div at bounding box center [123, 203] width 19 height 19
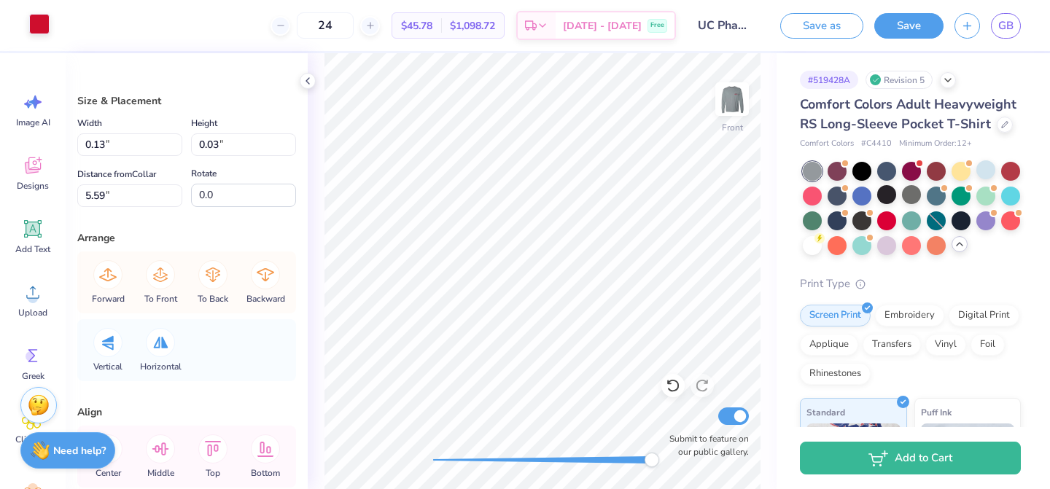
click at [43, 22] on div at bounding box center [39, 24] width 20 height 20
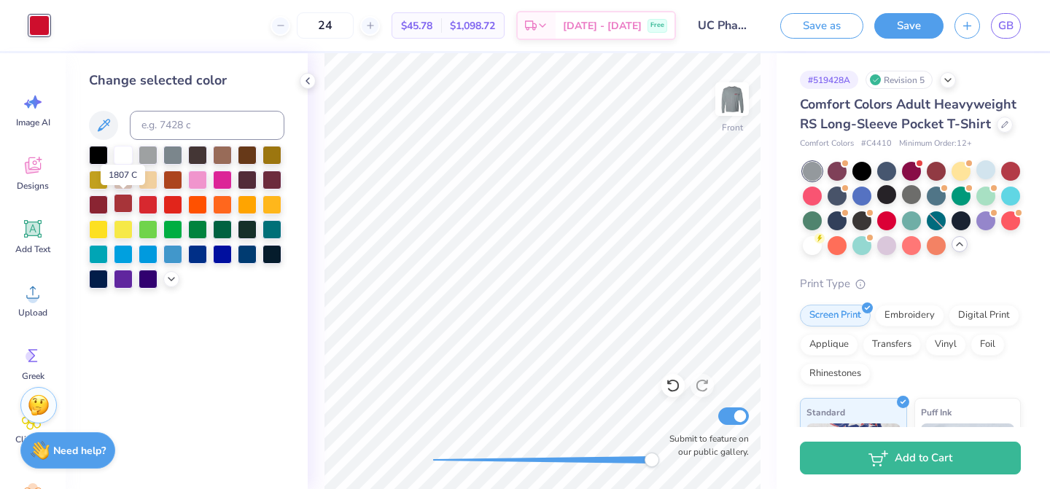
click at [126, 199] on div at bounding box center [123, 203] width 19 height 19
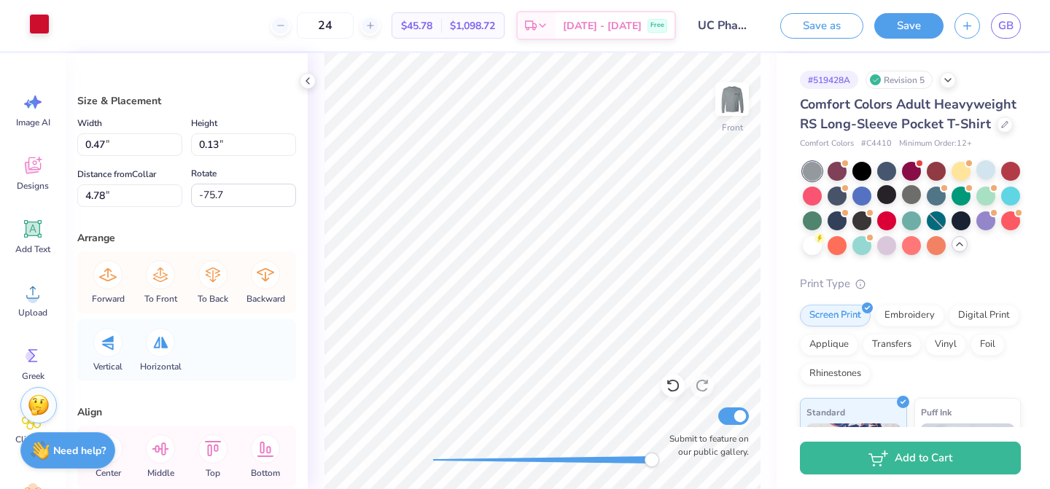
click at [45, 16] on div at bounding box center [39, 24] width 20 height 20
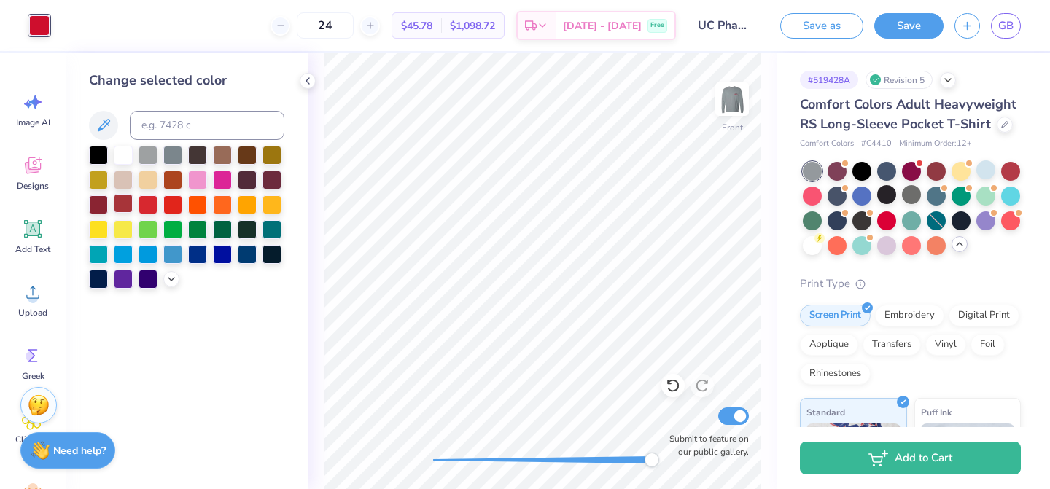
click at [125, 203] on div at bounding box center [123, 203] width 19 height 19
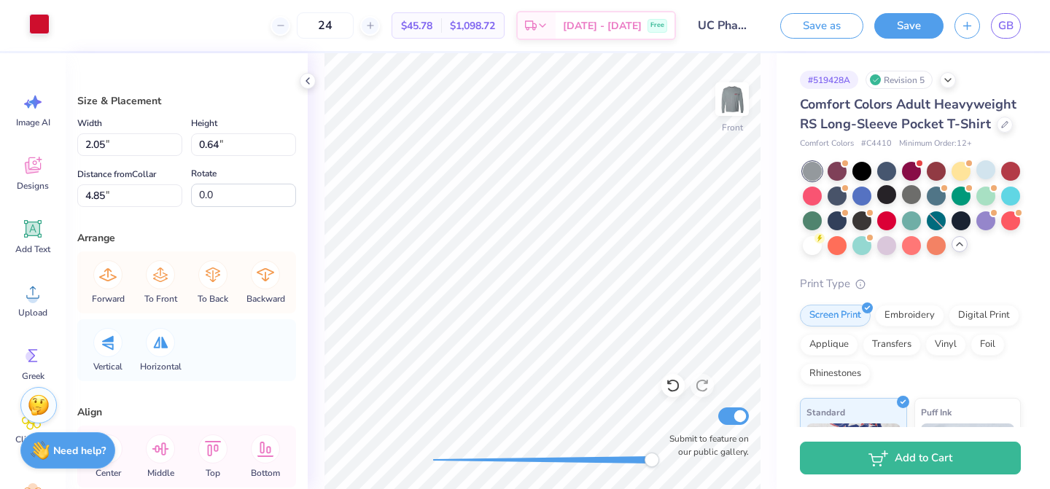
click at [39, 16] on div at bounding box center [39, 24] width 20 height 20
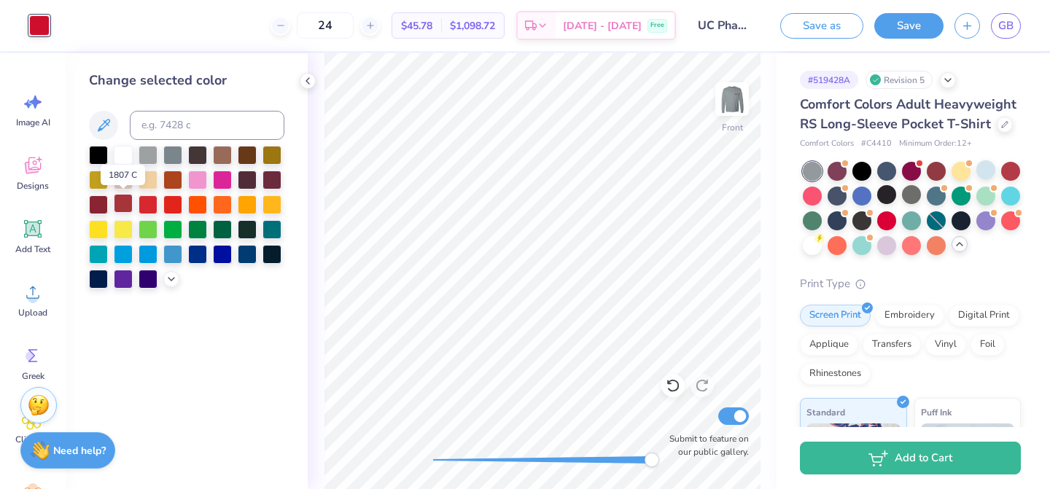
click at [125, 201] on div at bounding box center [123, 203] width 19 height 19
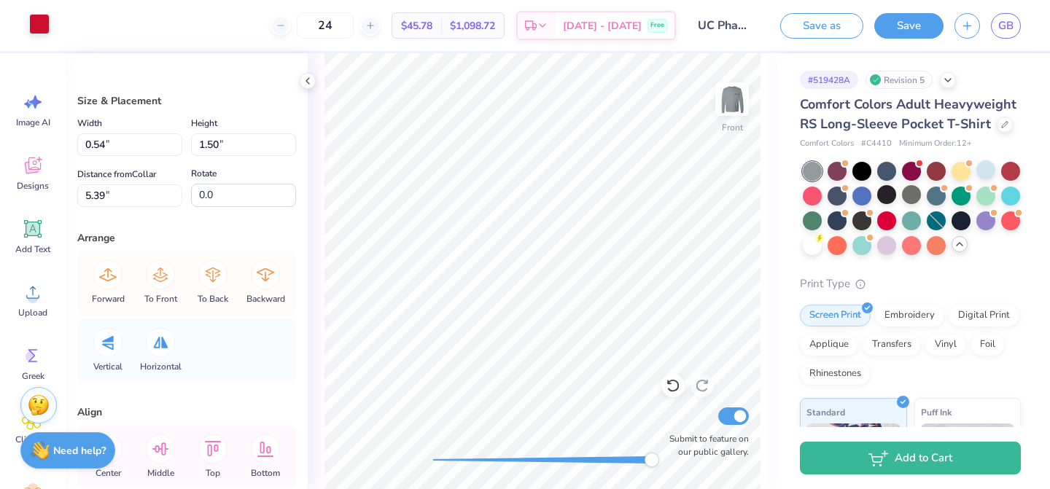
click at [43, 24] on div at bounding box center [39, 24] width 20 height 20
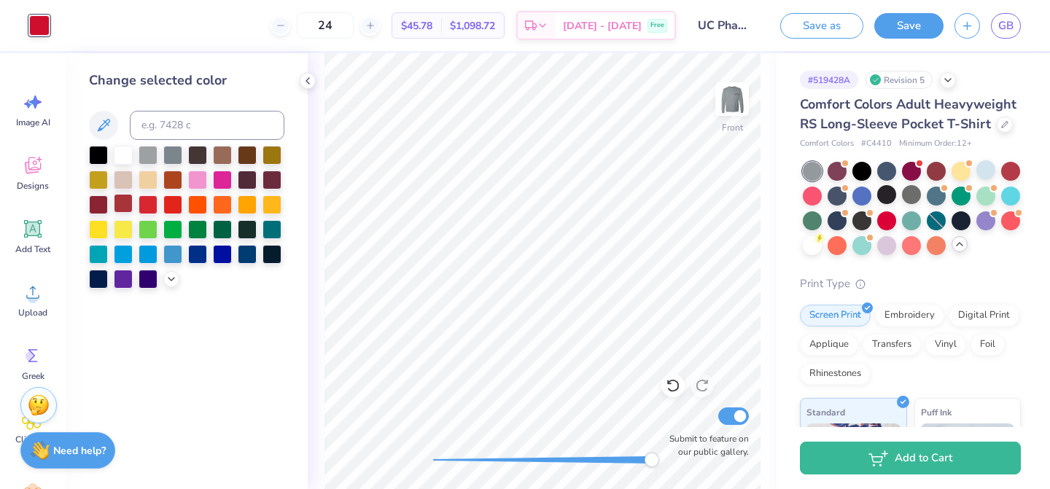
click at [122, 204] on div at bounding box center [123, 203] width 19 height 19
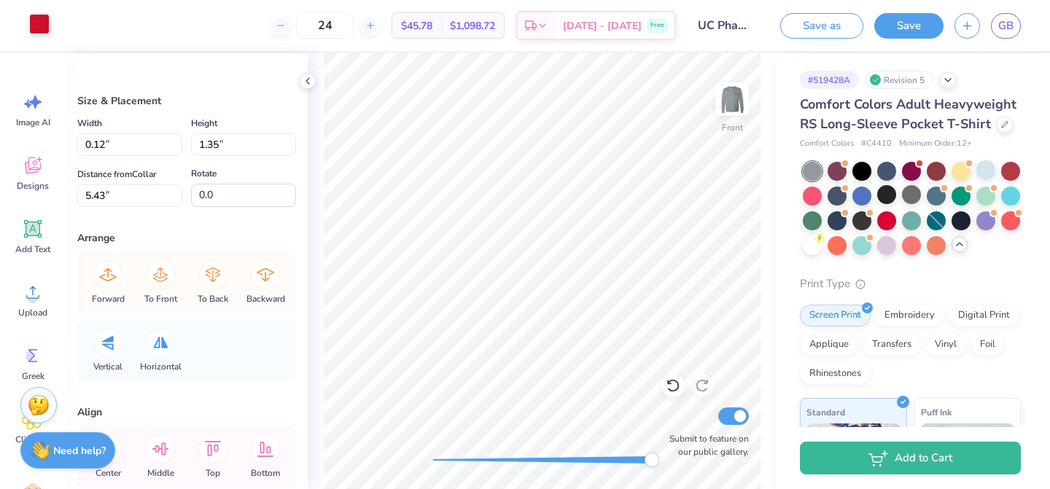
click at [42, 30] on div at bounding box center [39, 24] width 20 height 20
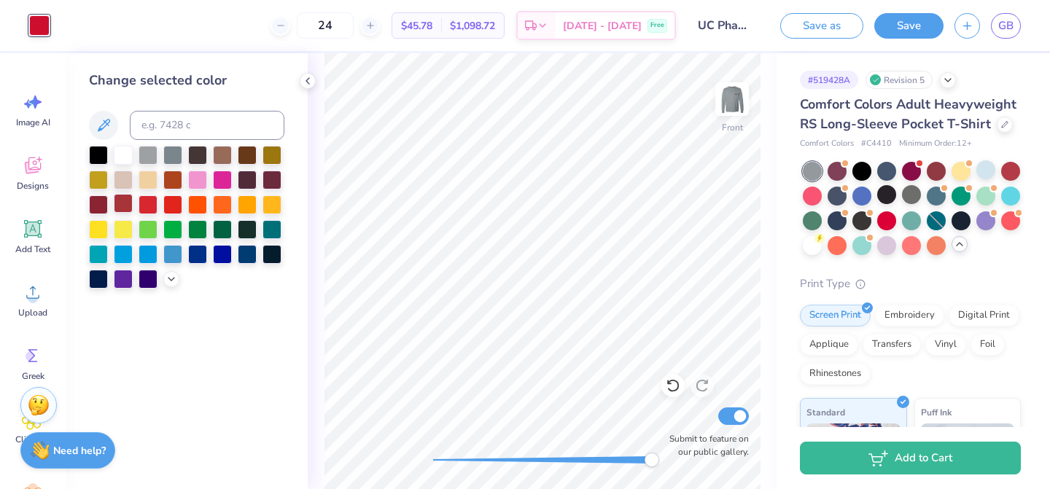
click at [126, 207] on div at bounding box center [123, 203] width 19 height 19
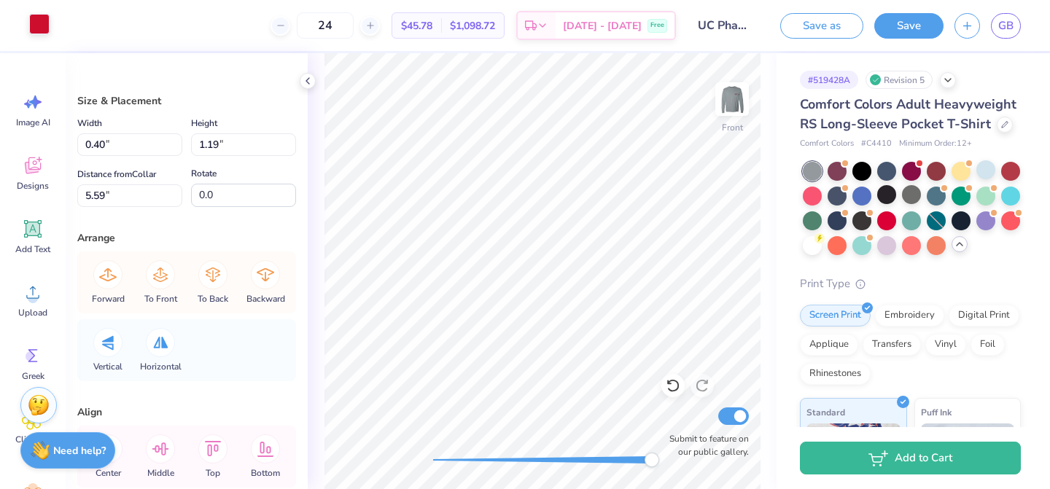
click at [37, 20] on div at bounding box center [39, 24] width 20 height 20
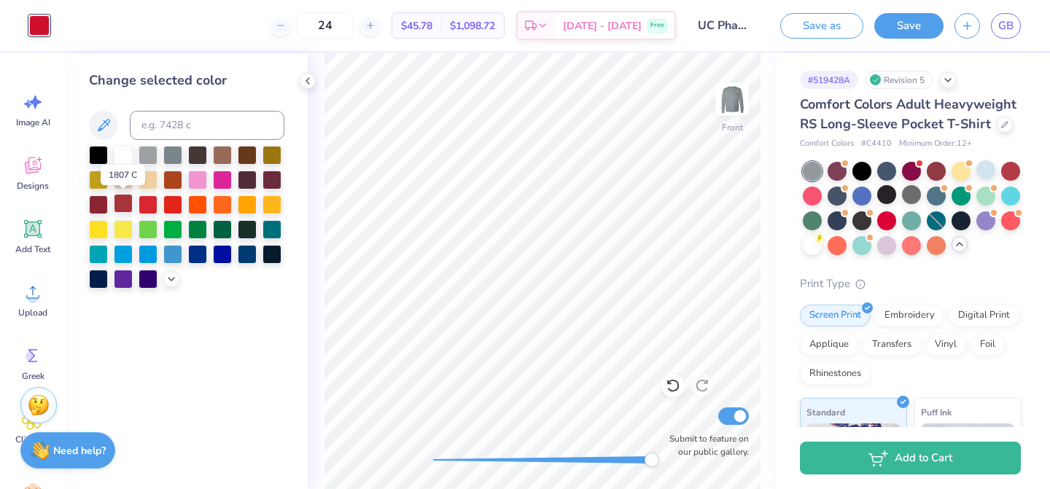
click at [122, 206] on div at bounding box center [123, 203] width 19 height 19
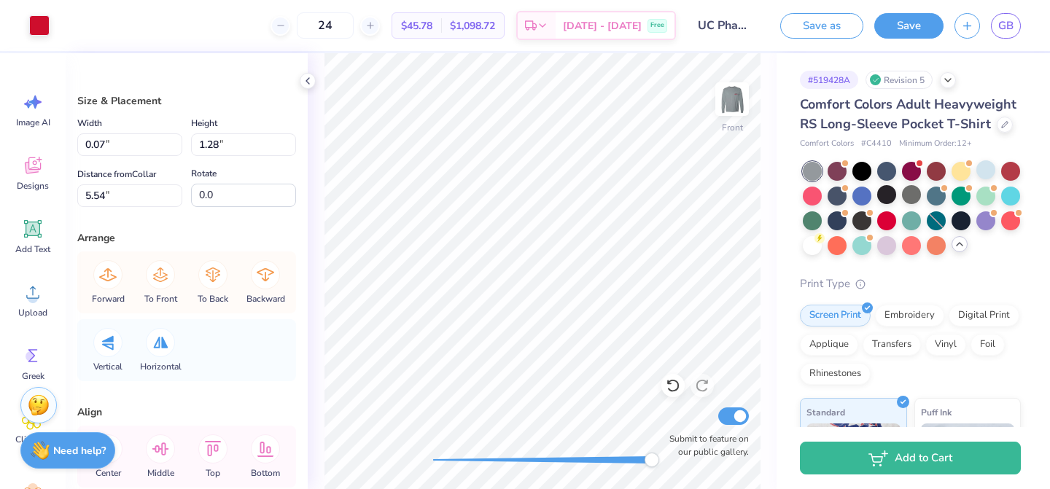
click at [26, 26] on div "Art colors" at bounding box center [25, 25] width 50 height 51
click at [32, 26] on div at bounding box center [39, 24] width 20 height 20
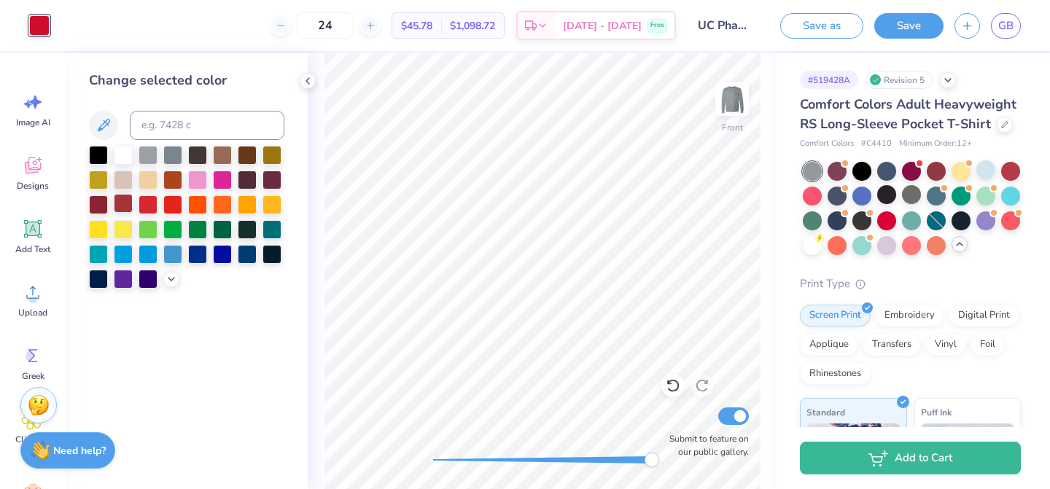
click at [125, 204] on div at bounding box center [123, 203] width 19 height 19
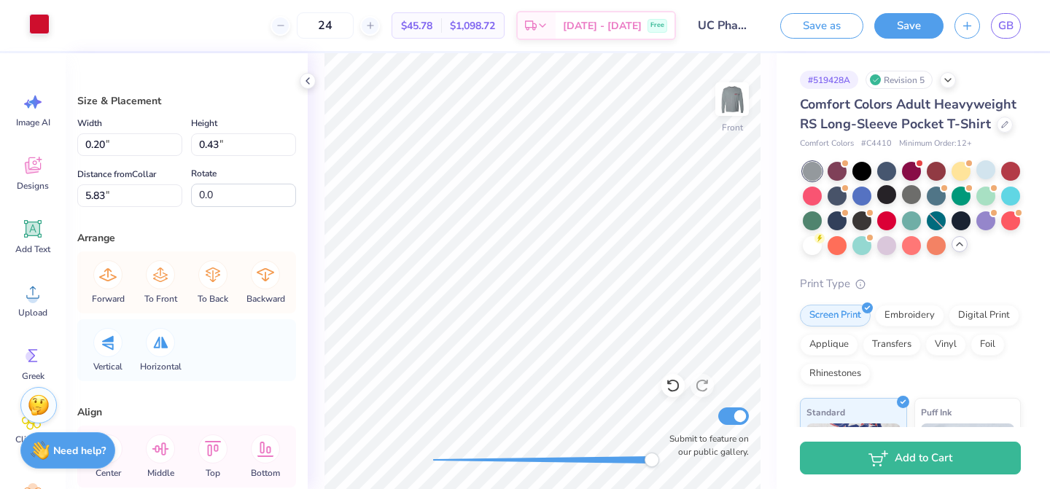
click at [49, 28] on div at bounding box center [39, 24] width 20 height 20
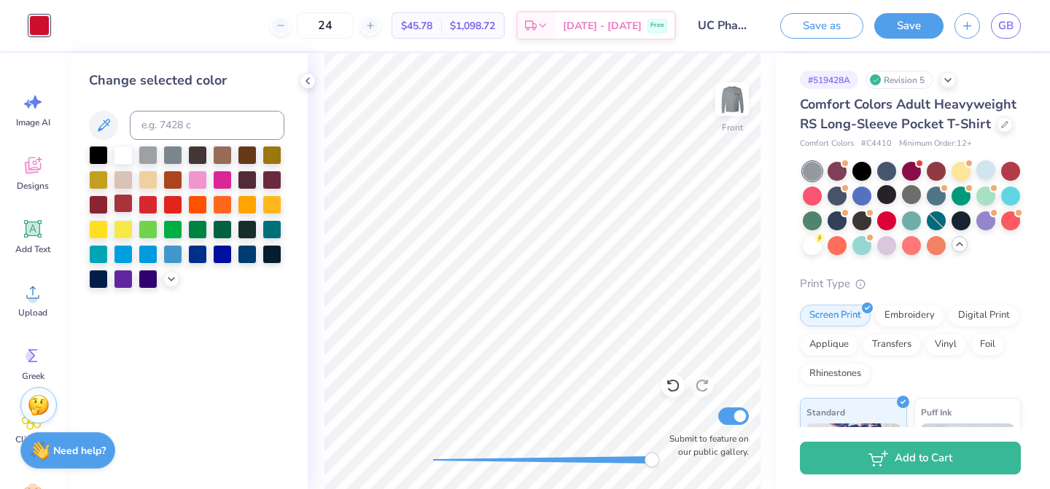
click at [125, 211] on div at bounding box center [123, 203] width 19 height 19
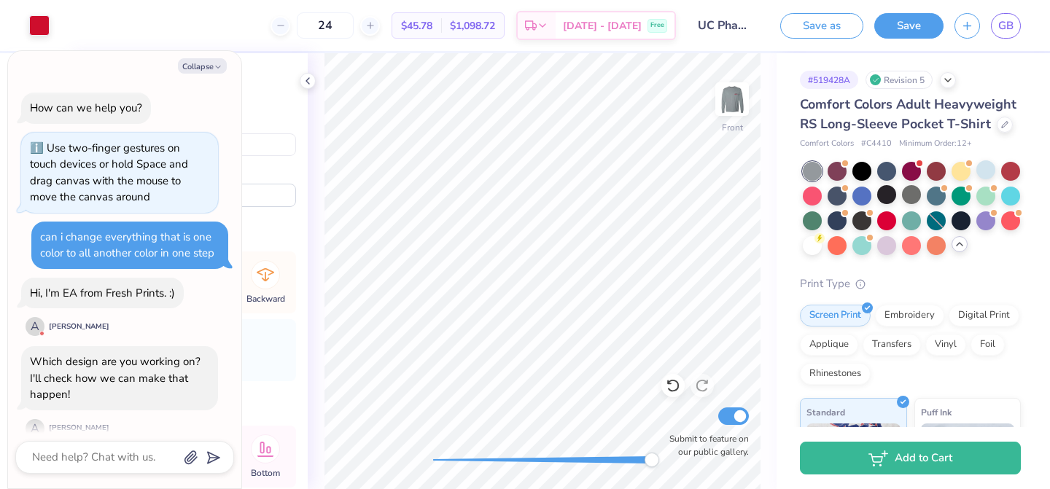
scroll to position [295, 0]
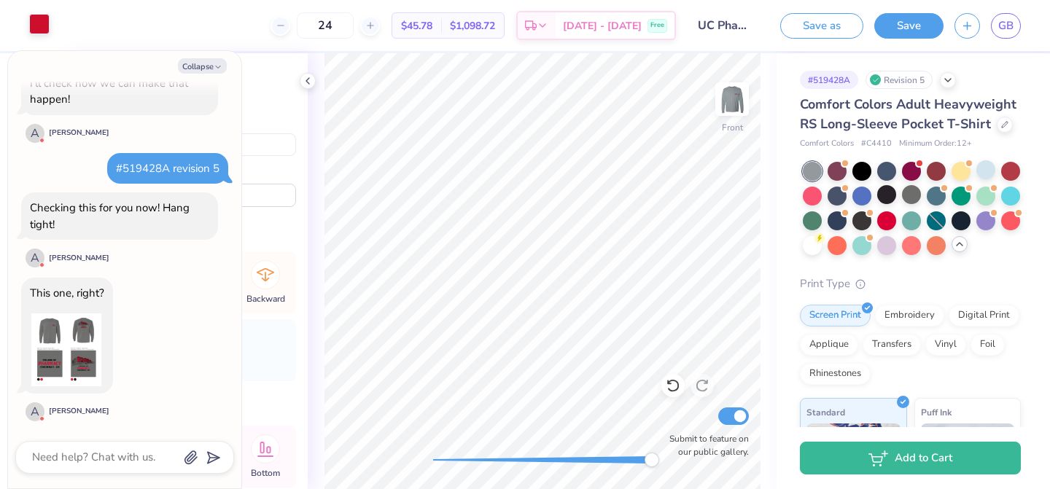
click at [43, 28] on div at bounding box center [39, 24] width 20 height 20
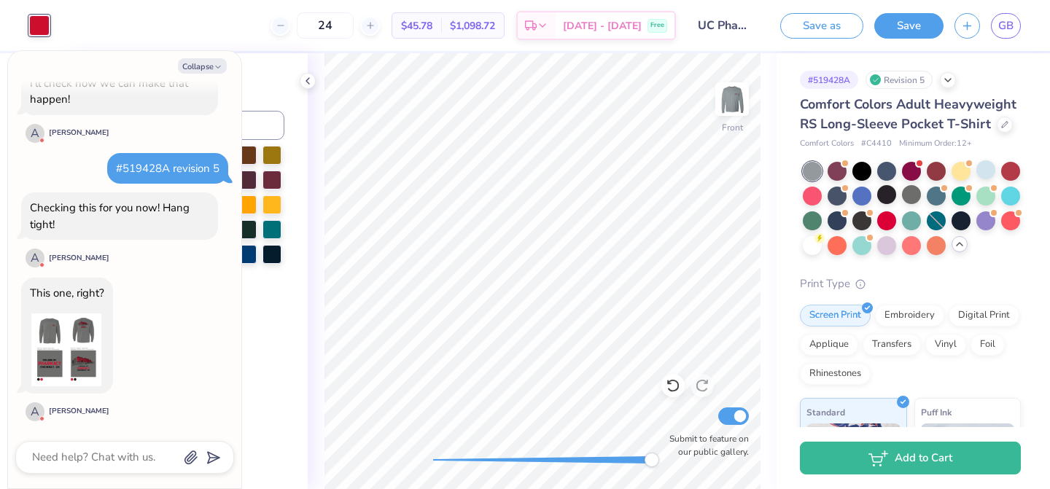
click at [38, 28] on div at bounding box center [39, 25] width 20 height 20
click at [268, 98] on div "Change selected color" at bounding box center [186, 180] width 195 height 218
click at [205, 69] on button "Collapse" at bounding box center [202, 65] width 49 height 15
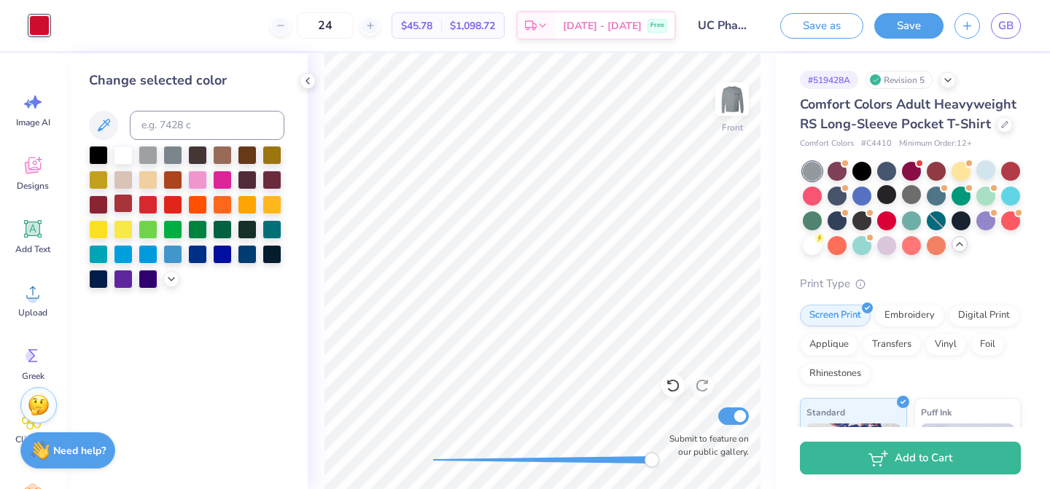
click at [125, 205] on div at bounding box center [123, 203] width 19 height 19
click at [75, 443] on strong "Need help?" at bounding box center [79, 449] width 52 height 14
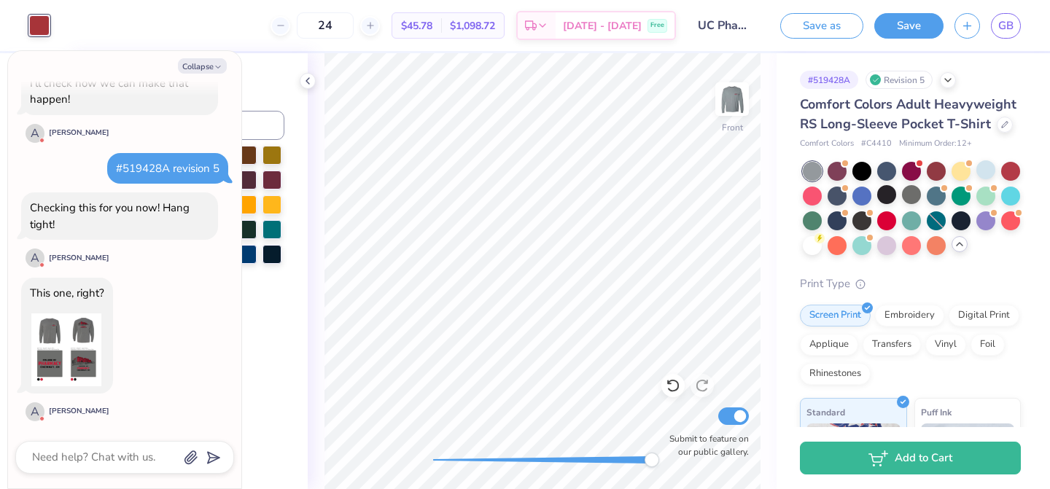
click at [114, 468] on div at bounding box center [124, 457] width 219 height 33
click at [115, 462] on textarea at bounding box center [105, 458] width 148 height 20
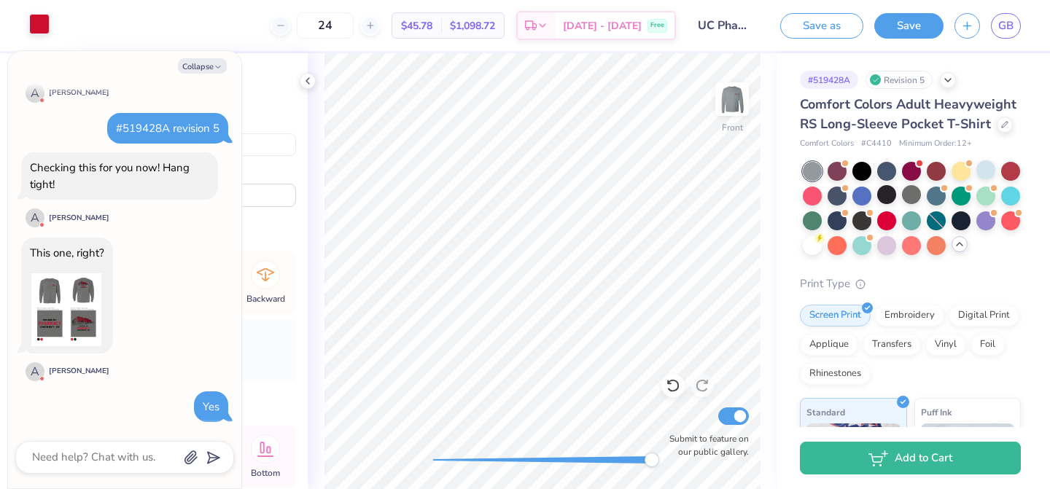
click at [44, 23] on div at bounding box center [39, 24] width 20 height 20
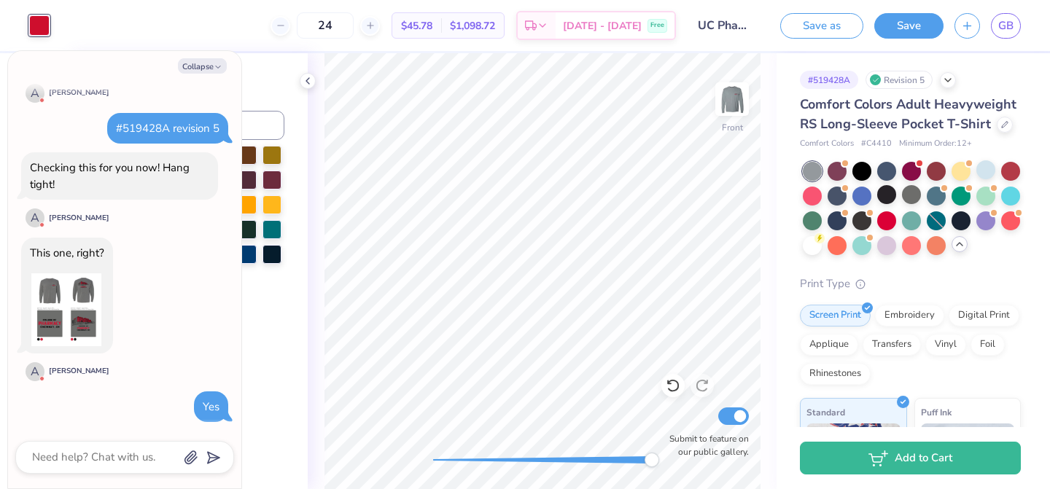
click at [308, 368] on div "Front Submit to feature on our public gallery." at bounding box center [542, 271] width 469 height 436
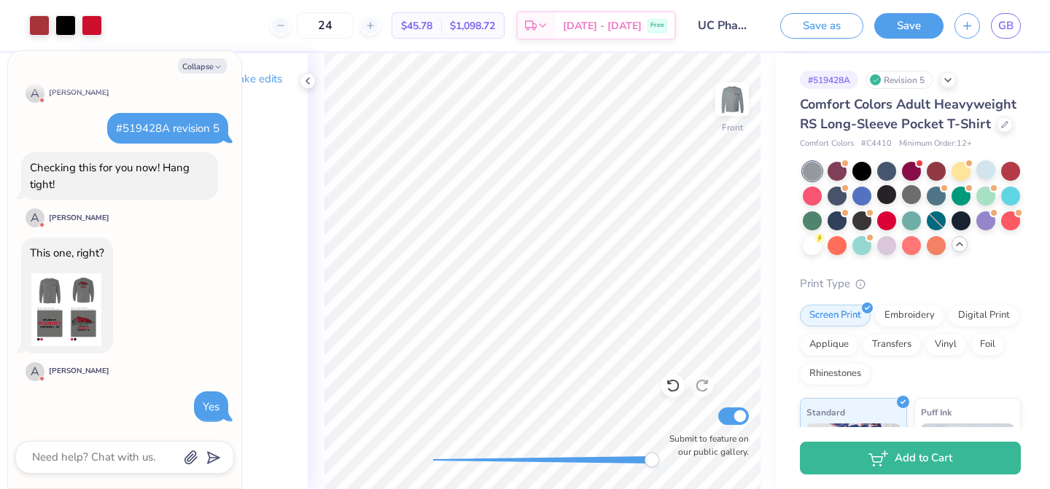
click at [272, 342] on div "Select part of your design to make edits in this panel" at bounding box center [187, 271] width 242 height 436
click at [209, 60] on button "Collapse" at bounding box center [202, 65] width 49 height 15
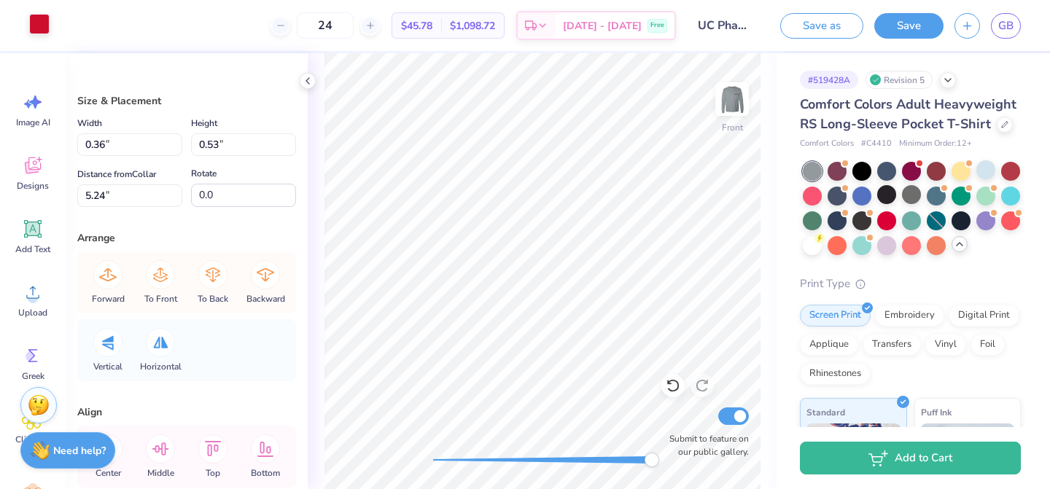
click at [40, 28] on div at bounding box center [39, 24] width 20 height 20
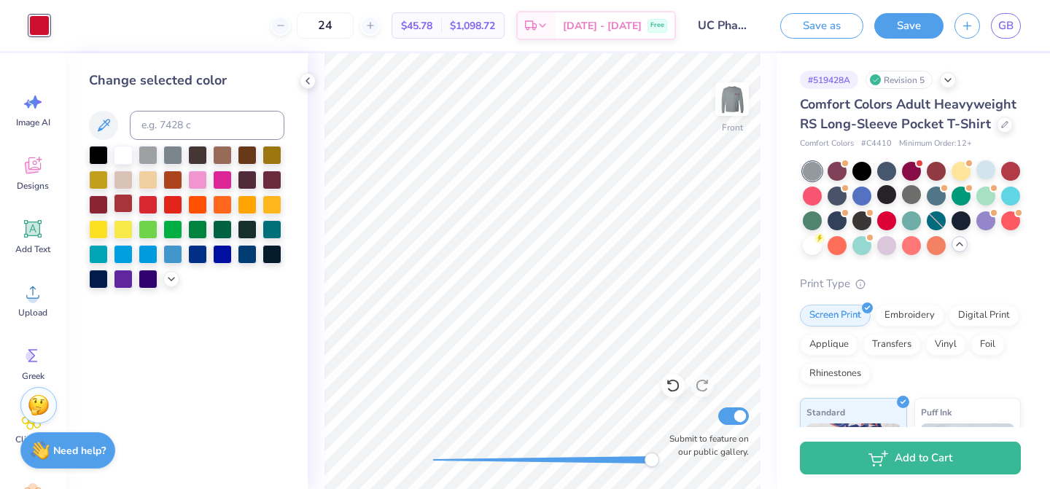
click at [128, 203] on div at bounding box center [123, 203] width 19 height 19
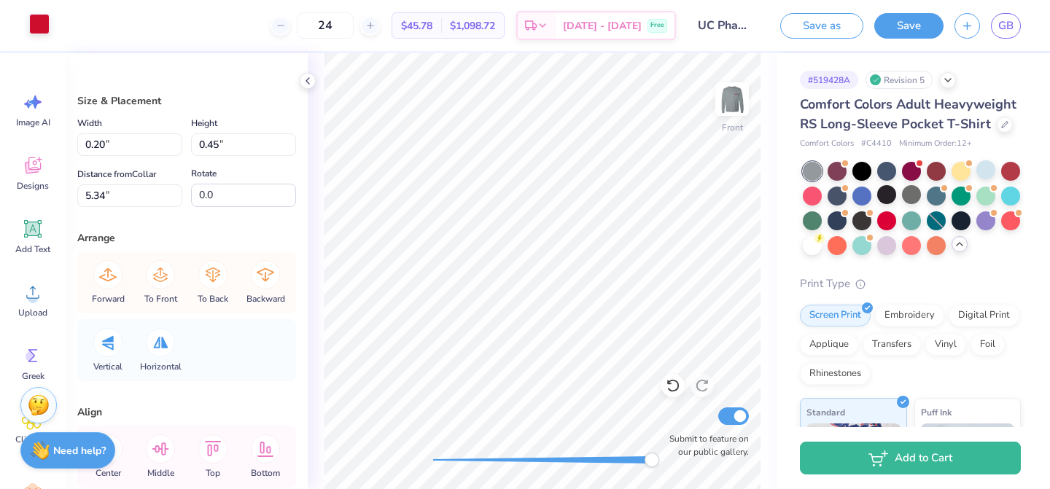
click at [48, 28] on div at bounding box center [39, 24] width 20 height 20
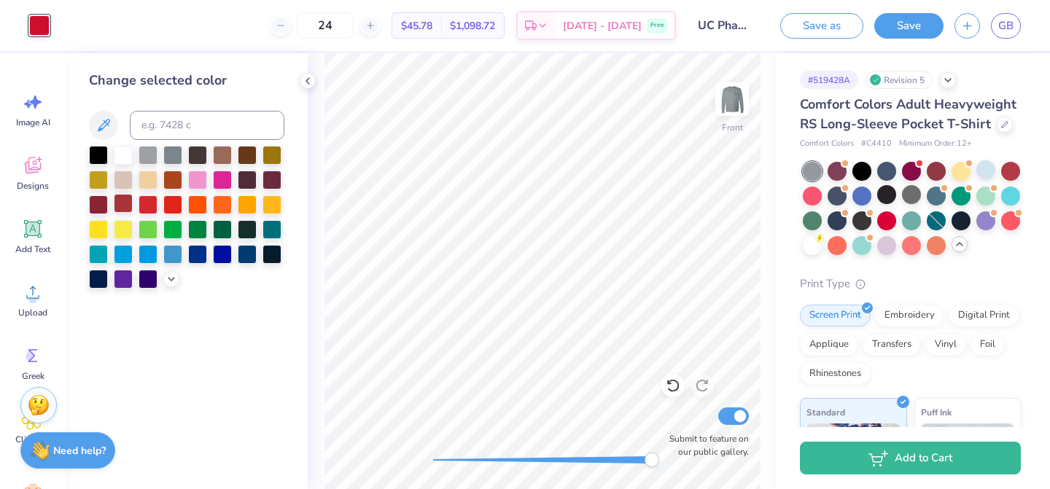
click at [122, 206] on div at bounding box center [123, 203] width 19 height 19
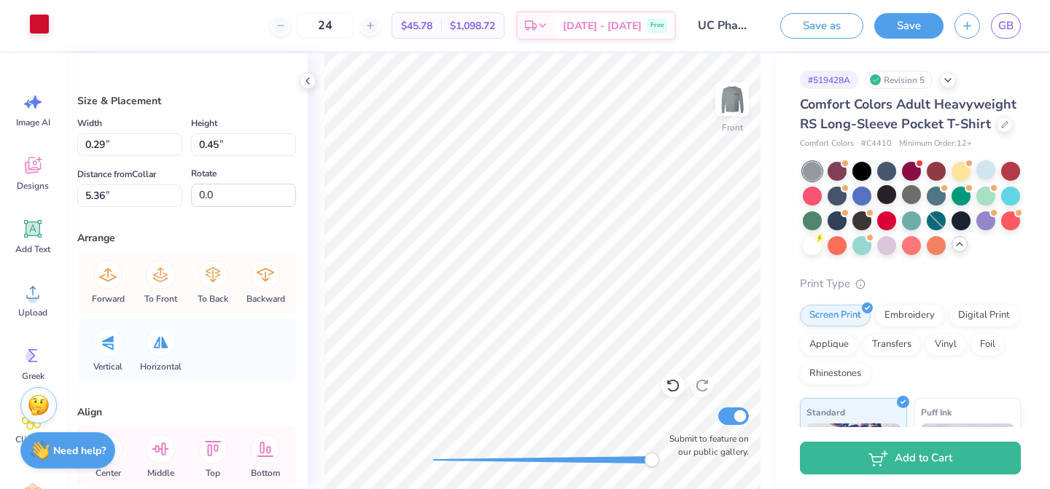
click at [40, 25] on div at bounding box center [39, 24] width 20 height 20
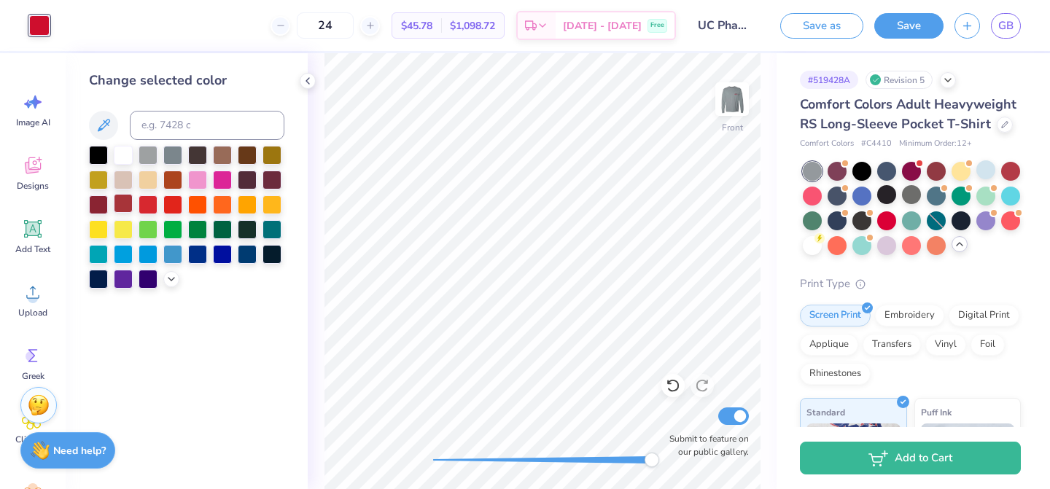
click at [126, 204] on div at bounding box center [123, 203] width 19 height 19
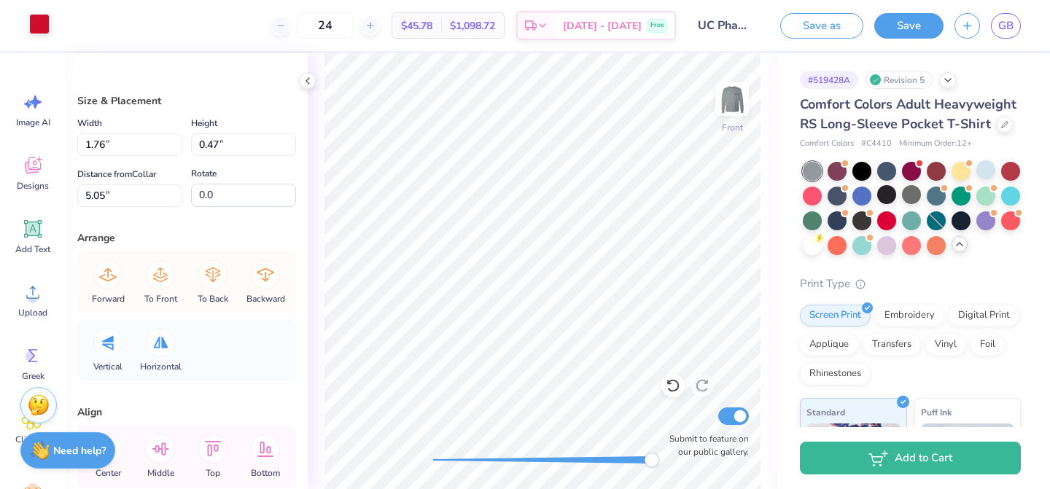
click at [42, 20] on div at bounding box center [39, 24] width 20 height 20
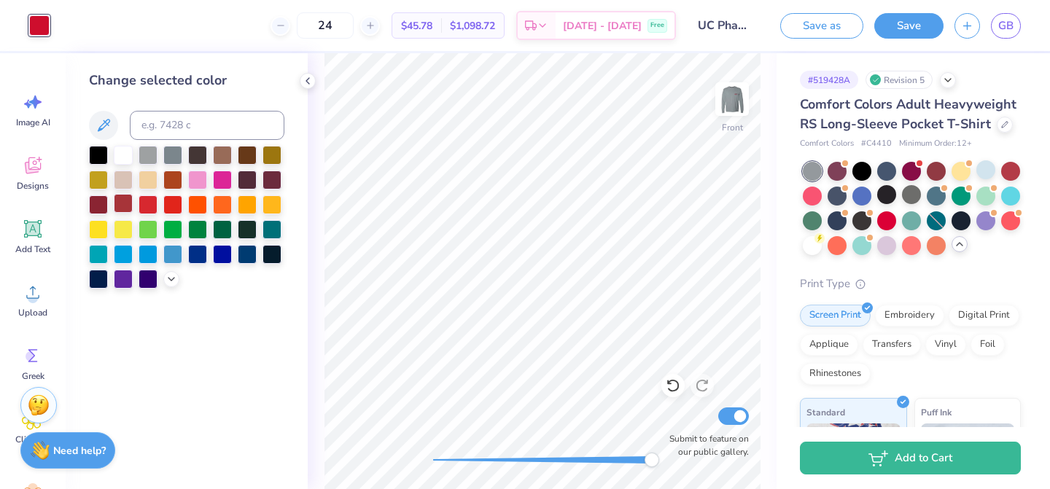
click at [123, 202] on div at bounding box center [123, 203] width 19 height 19
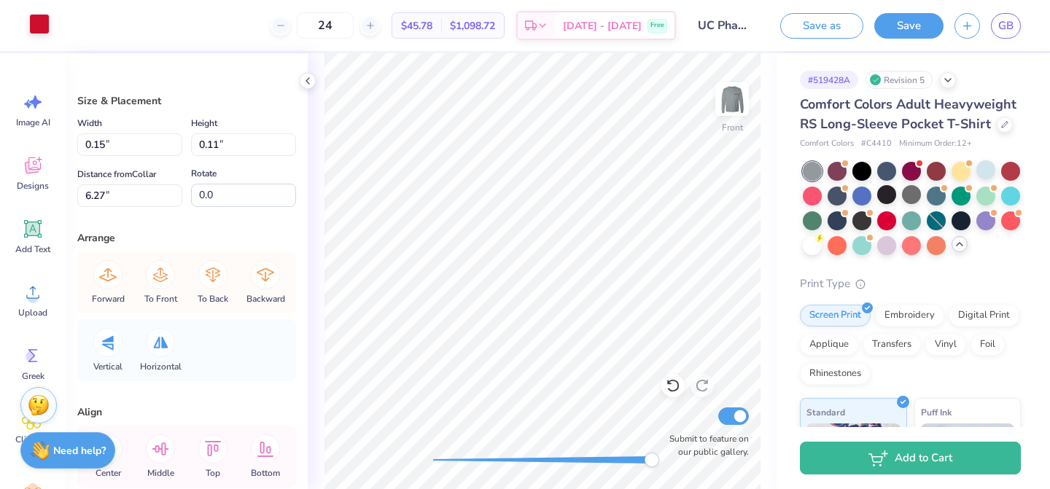
click at [34, 32] on div at bounding box center [39, 24] width 20 height 20
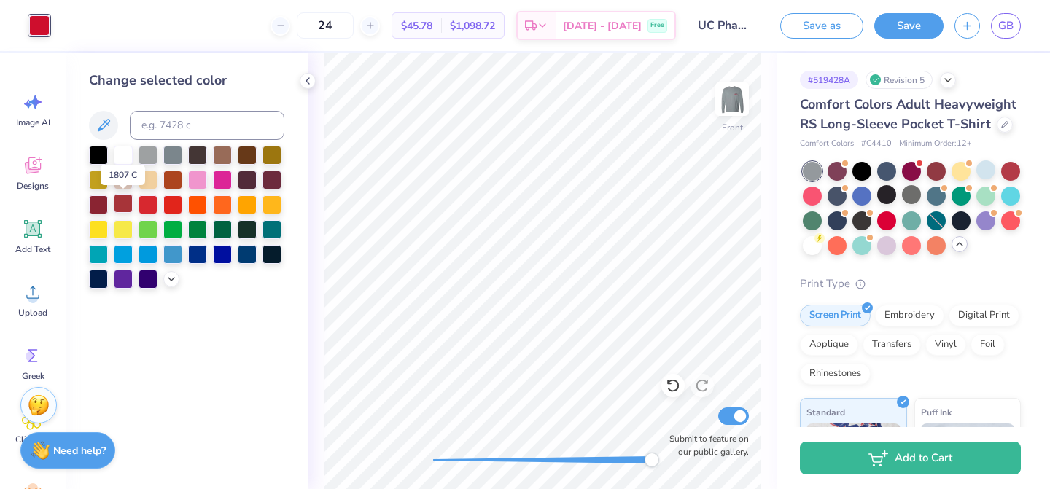
click at [127, 206] on div at bounding box center [123, 203] width 19 height 19
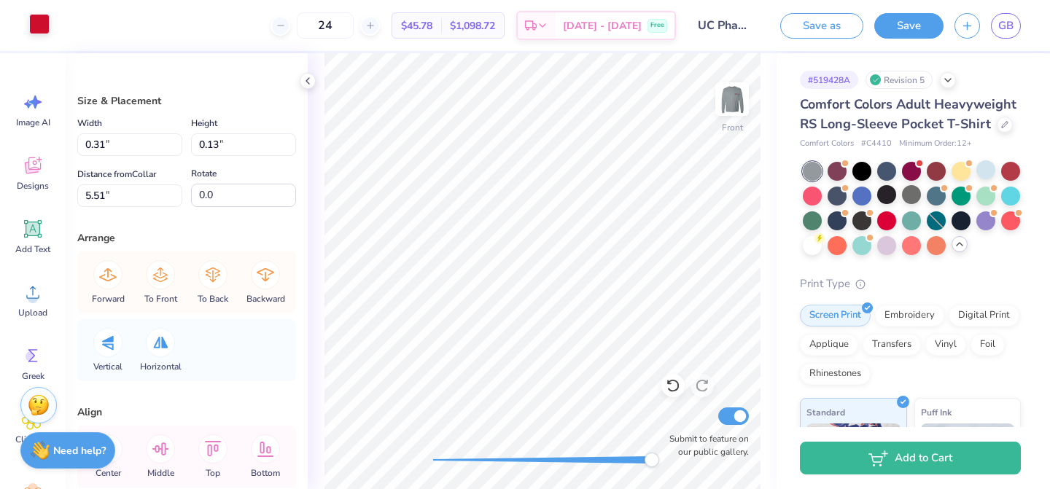
click at [38, 20] on div at bounding box center [39, 24] width 20 height 20
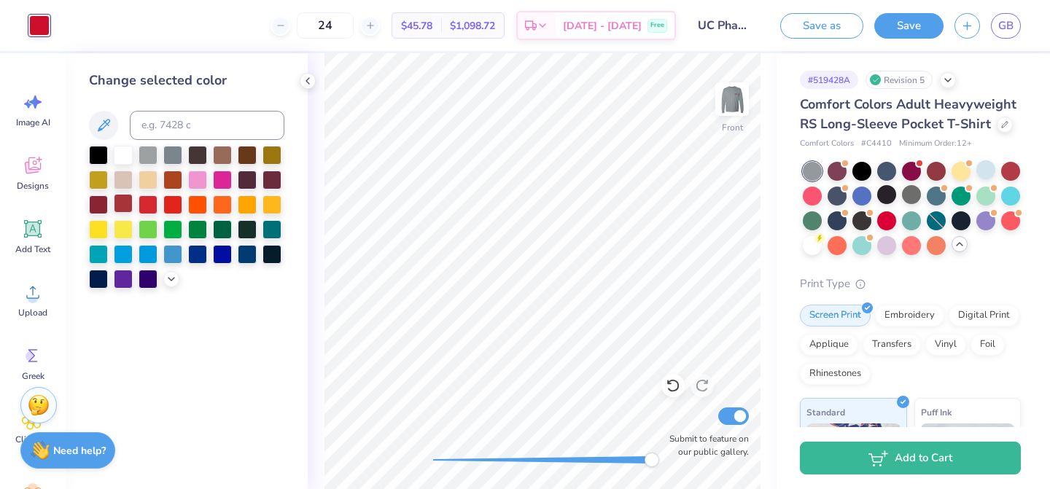
click at [122, 206] on div at bounding box center [123, 203] width 19 height 19
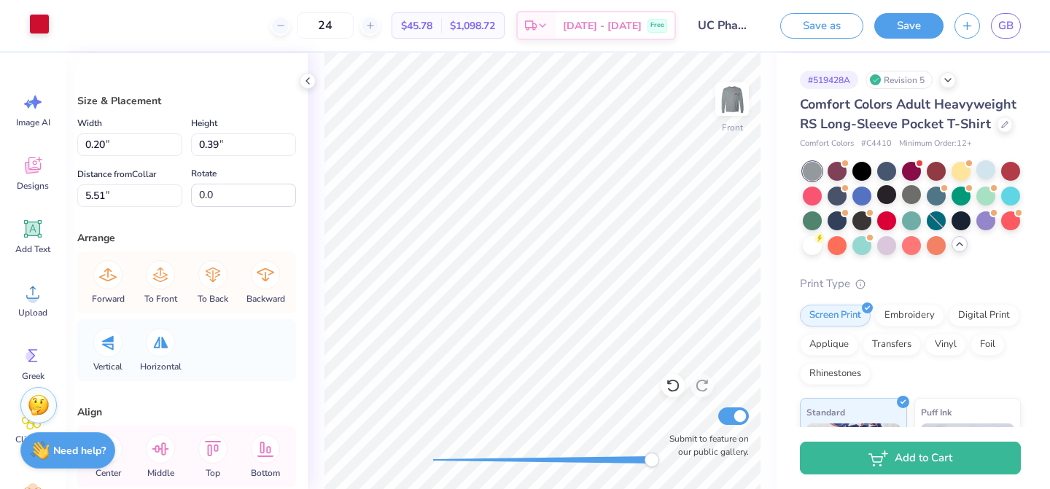
click at [46, 26] on div at bounding box center [39, 24] width 20 height 20
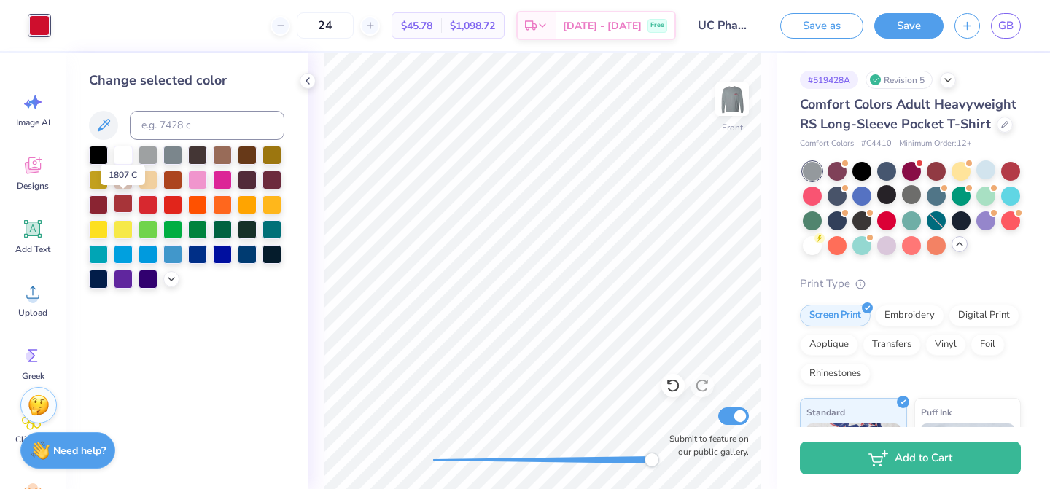
click at [124, 208] on div at bounding box center [123, 203] width 19 height 19
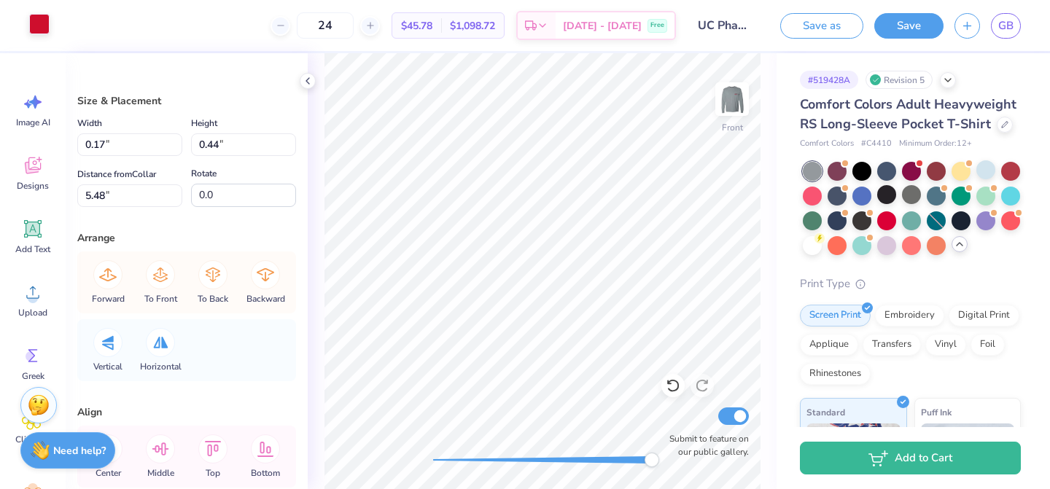
click at [39, 22] on div at bounding box center [39, 24] width 20 height 20
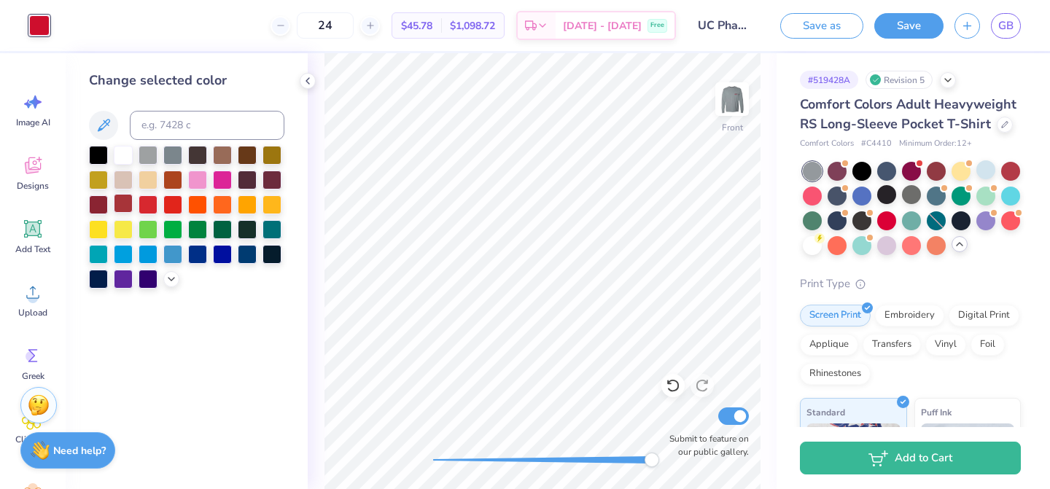
click at [127, 208] on div at bounding box center [123, 203] width 19 height 19
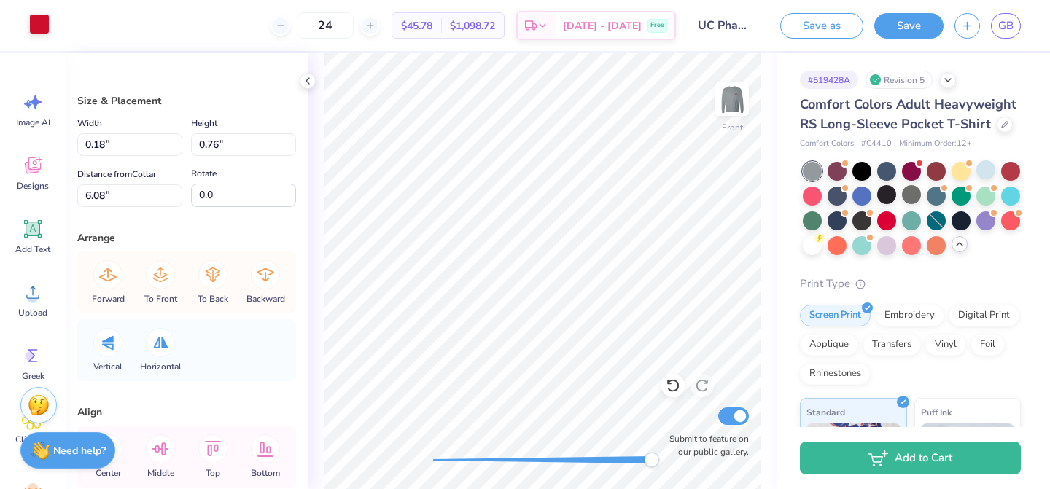
click at [40, 26] on div at bounding box center [39, 24] width 20 height 20
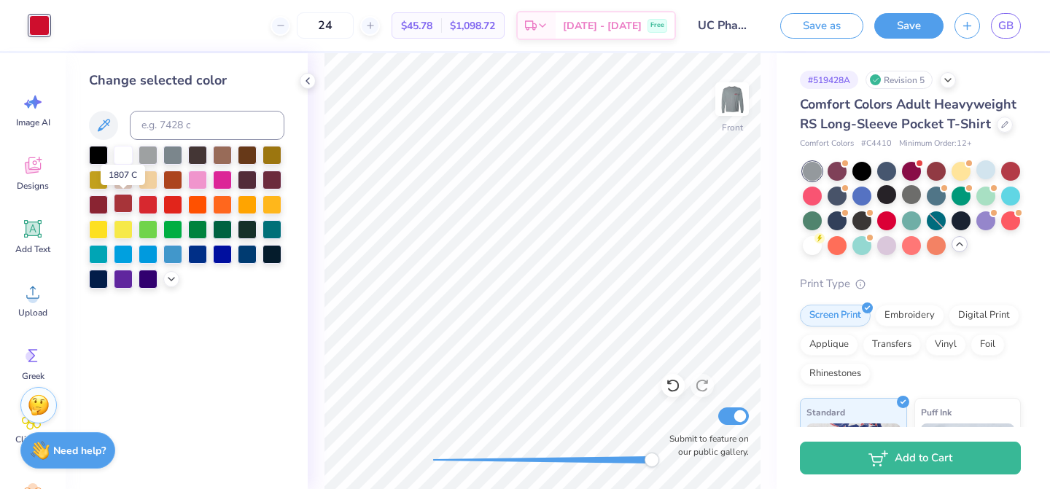
click at [125, 209] on div at bounding box center [123, 203] width 19 height 19
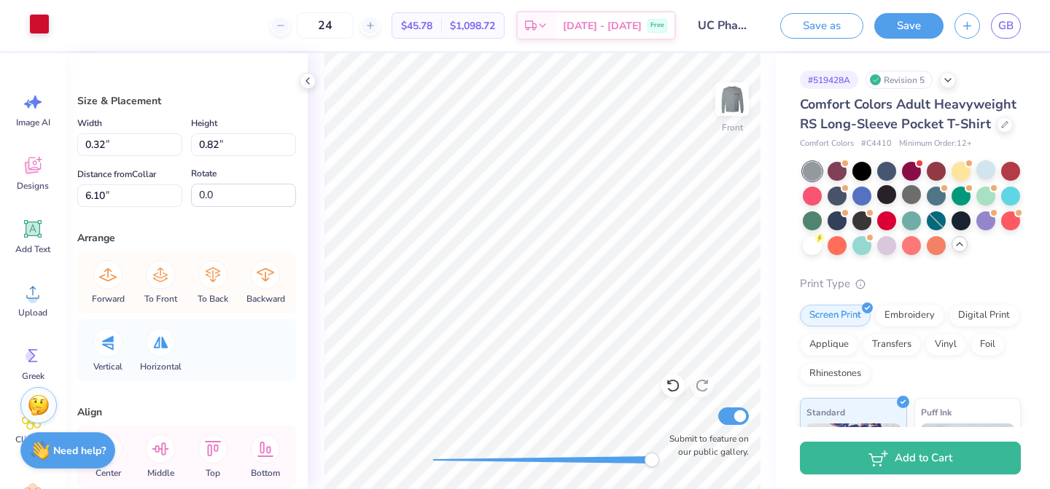
click at [33, 28] on div at bounding box center [39, 24] width 20 height 20
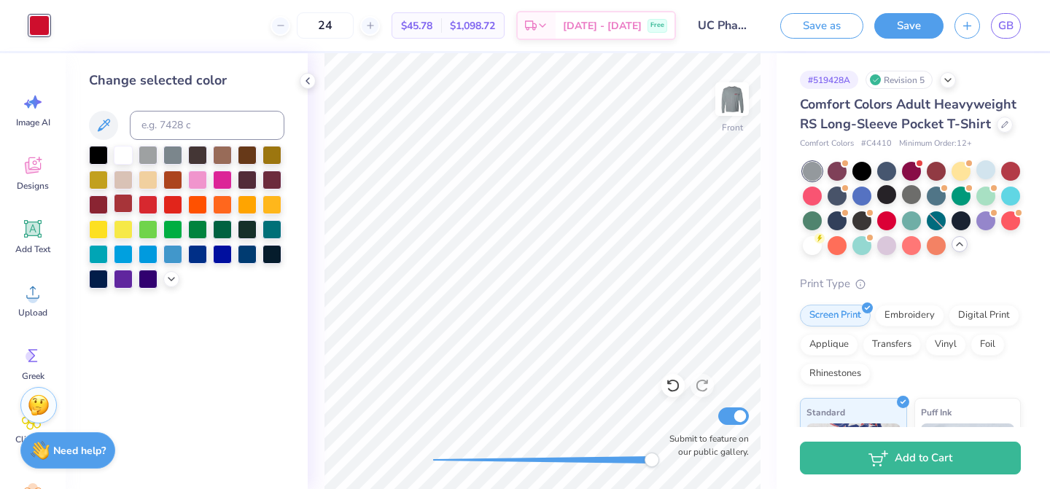
click at [119, 201] on div at bounding box center [123, 203] width 19 height 19
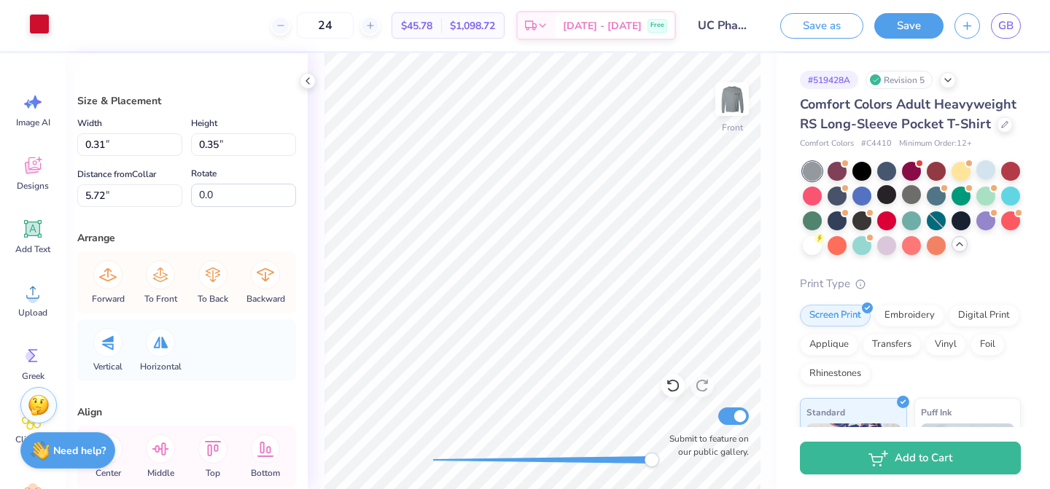
click at [43, 23] on div at bounding box center [39, 24] width 20 height 20
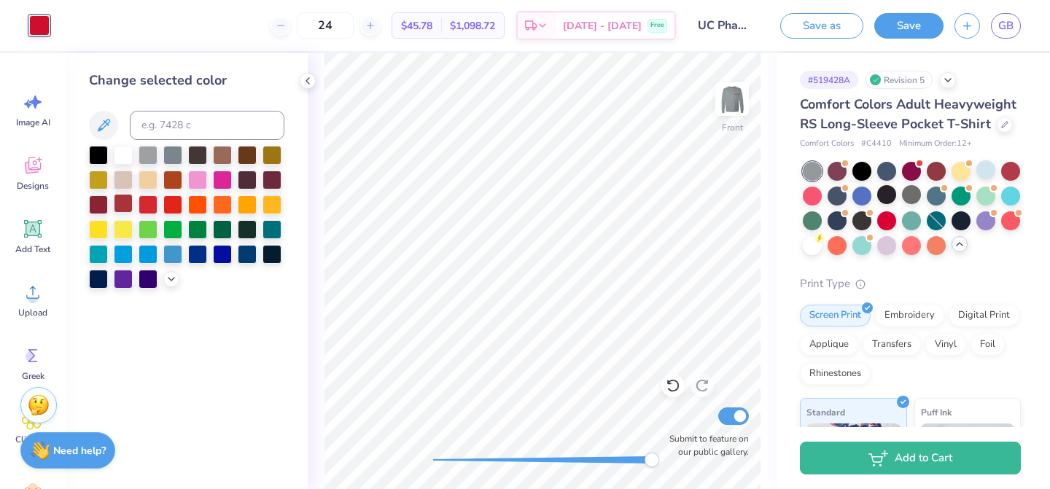
click at [128, 209] on div at bounding box center [123, 203] width 19 height 19
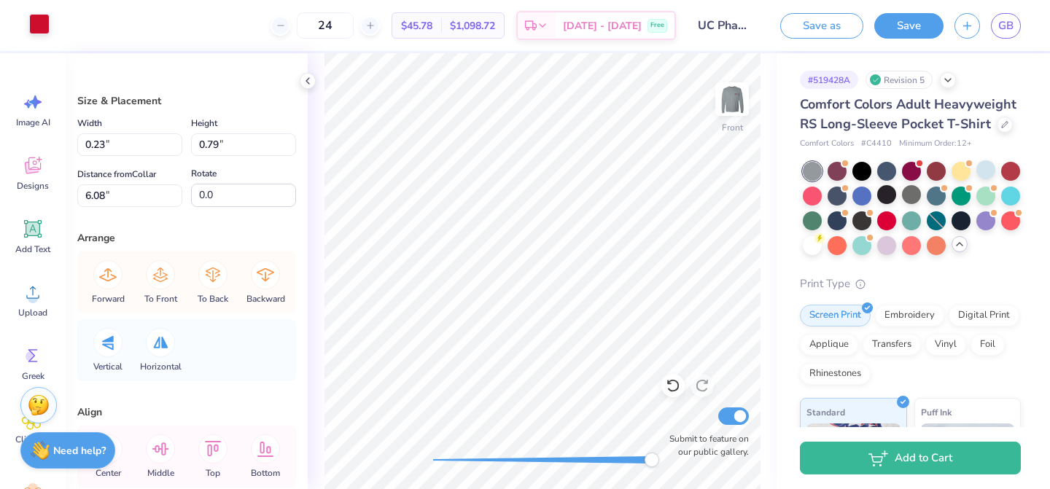
click at [39, 23] on div at bounding box center [39, 24] width 20 height 20
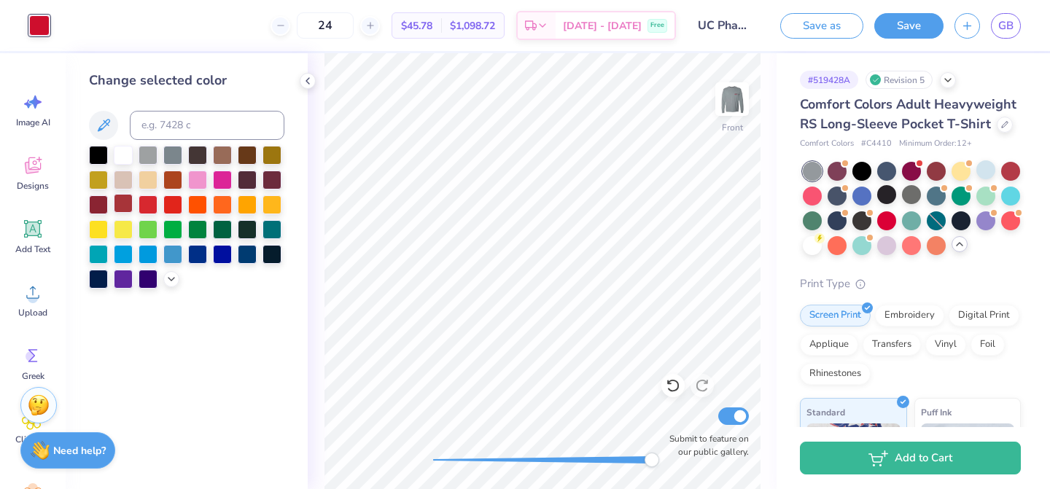
click at [123, 197] on div at bounding box center [123, 203] width 19 height 19
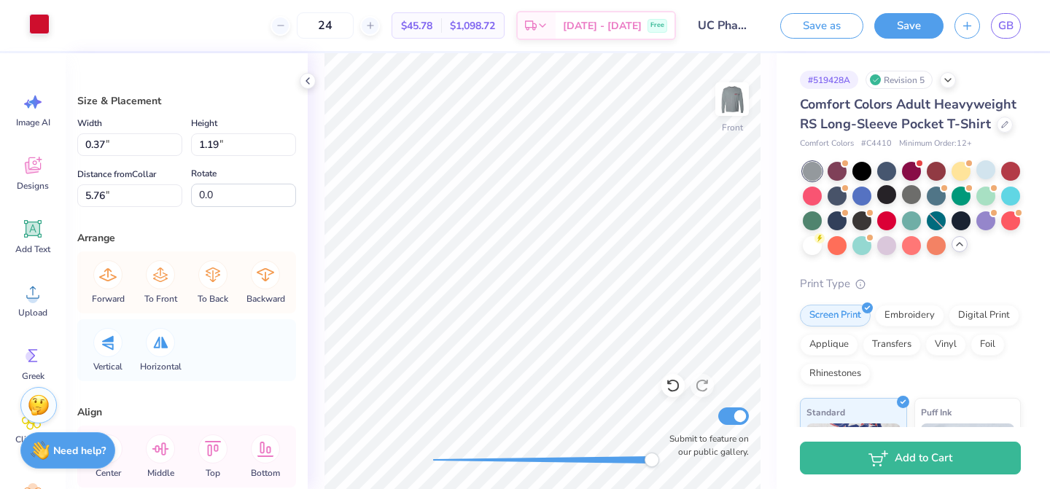
click at [41, 23] on div at bounding box center [39, 24] width 20 height 20
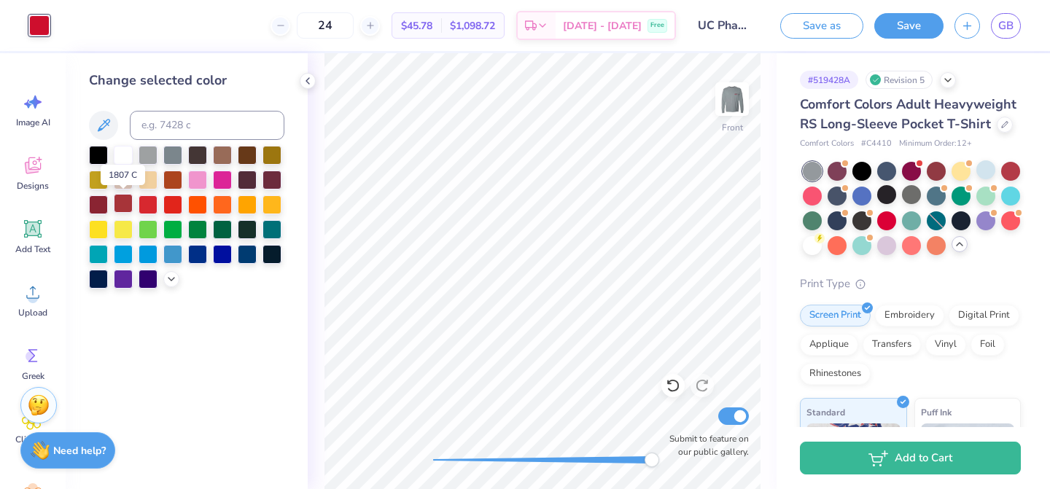
click at [128, 201] on div at bounding box center [123, 203] width 19 height 19
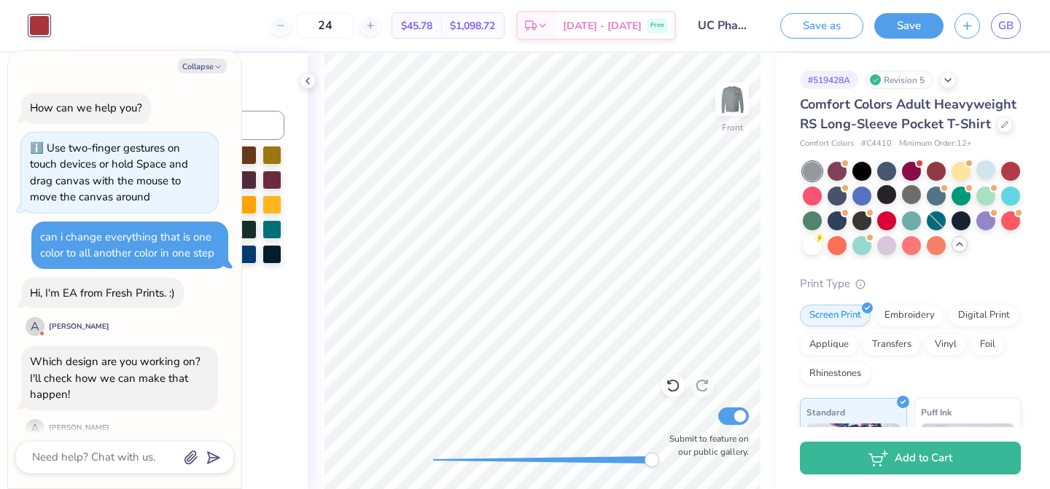
scroll to position [437, 0]
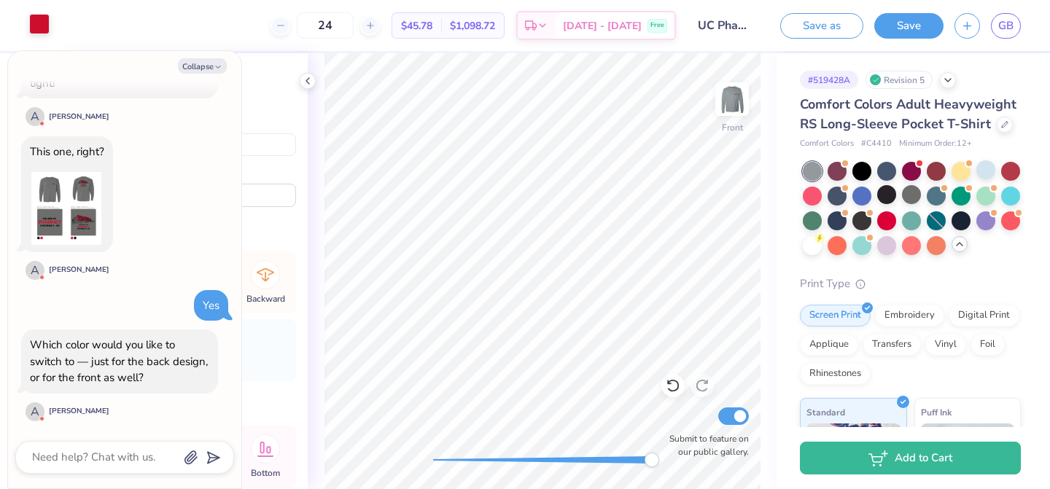
click at [34, 15] on div at bounding box center [39, 24] width 20 height 20
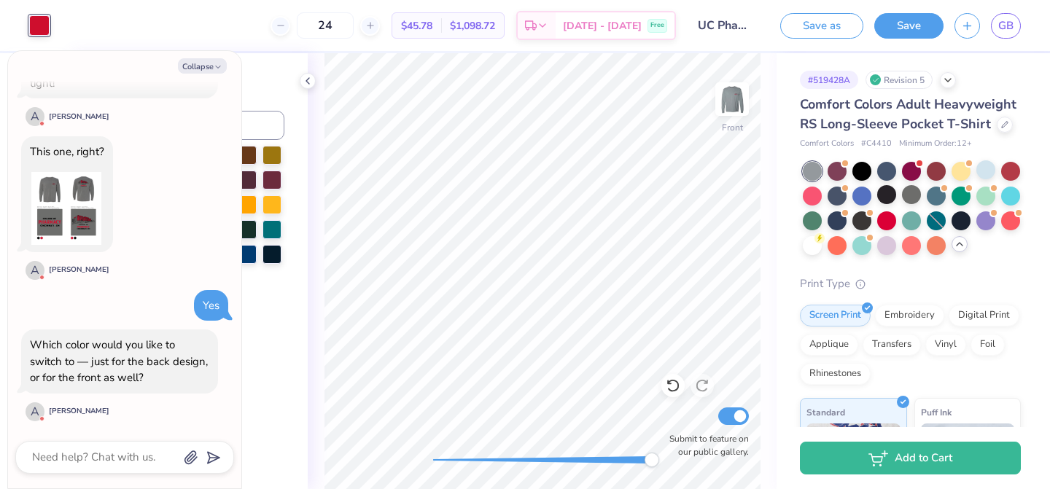
click at [40, 24] on div at bounding box center [39, 25] width 20 height 20
click at [110, 460] on textarea at bounding box center [105, 458] width 148 height 20
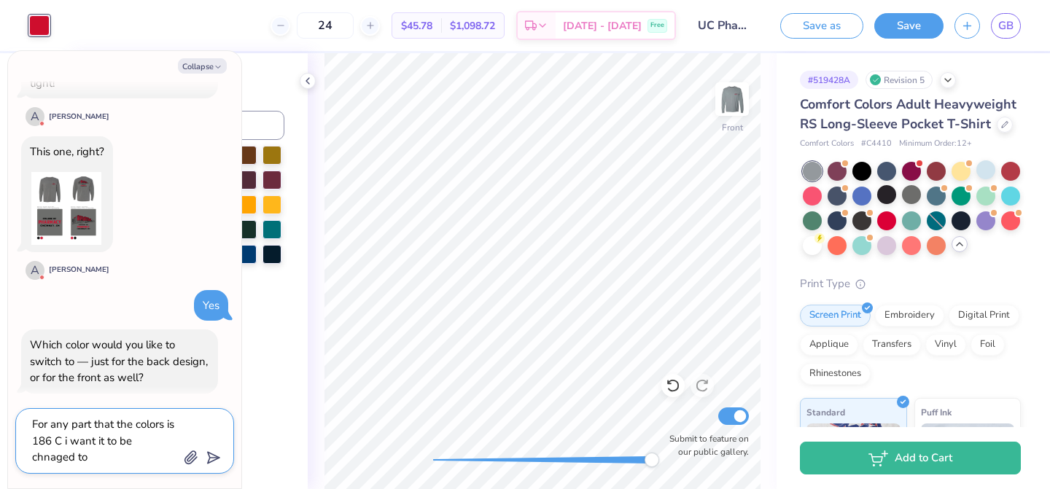
click at [146, 444] on textarea "For any part that the colors is 186 C i want it to be chnaged to" at bounding box center [105, 441] width 148 height 52
click at [157, 445] on textarea "For any part that the colors is 186 C i want it to be chnaged to" at bounding box center [105, 441] width 148 height 52
click at [95, 470] on div "For any part that the colors is 186 C i want it to be changed to" at bounding box center [124, 441] width 219 height 66
click at [98, 462] on textarea "For any part that the colors is 186 C i want it to be changed to" at bounding box center [105, 441] width 148 height 52
click at [255, 384] on div "Change selected color" at bounding box center [187, 271] width 242 height 436
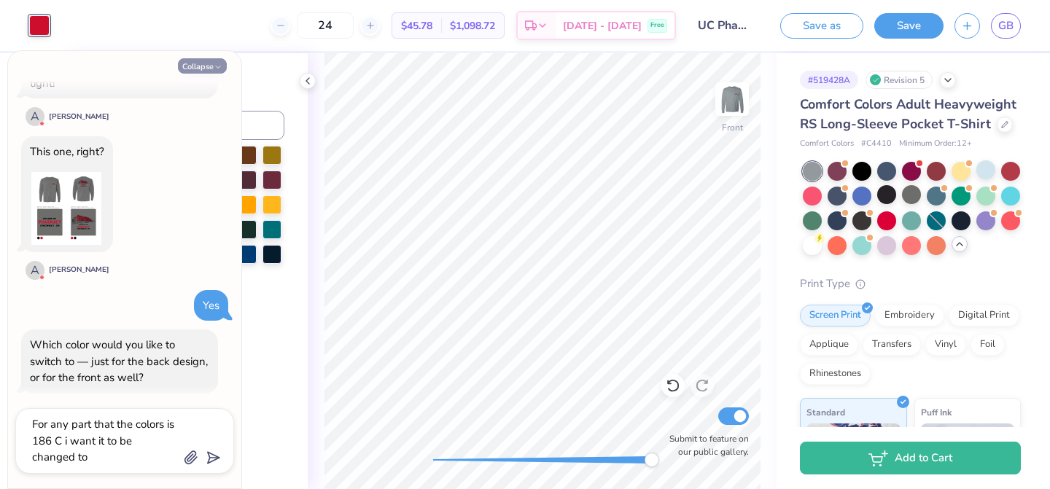
click at [221, 61] on button "Collapse" at bounding box center [202, 65] width 49 height 15
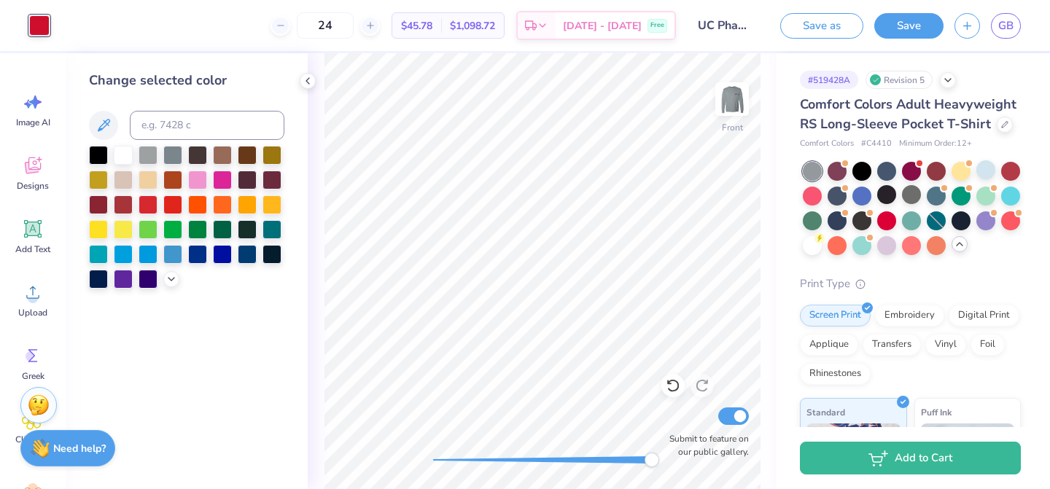
click at [82, 448] on strong "Need help?" at bounding box center [79, 449] width 52 height 14
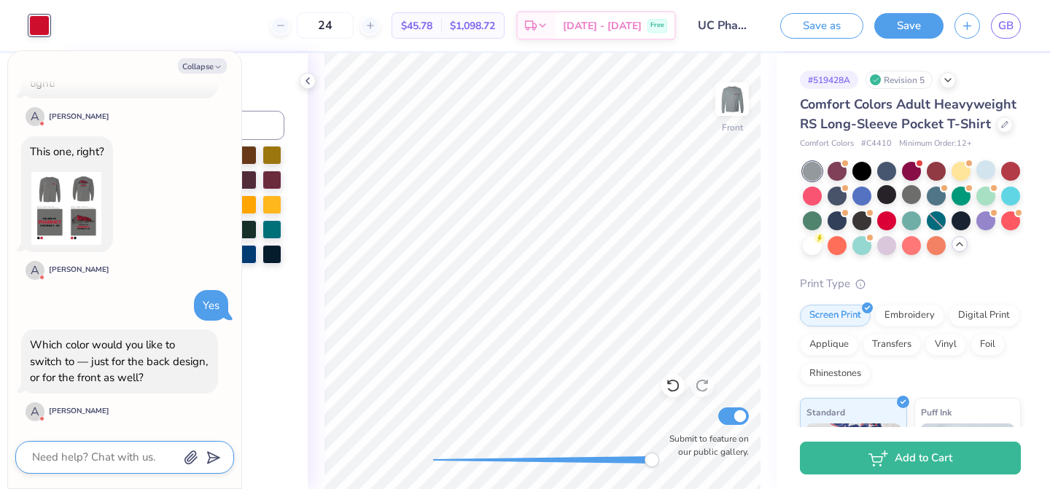
click at [120, 454] on textarea at bounding box center [105, 458] width 148 height 20
click at [31, 456] on textarea "1807 C" at bounding box center [105, 458] width 148 height 20
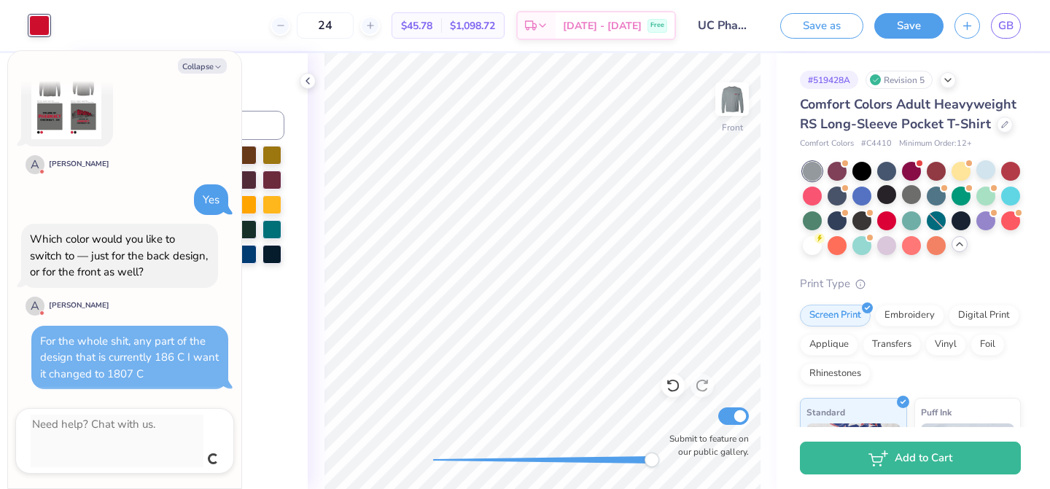
scroll to position [510, 0]
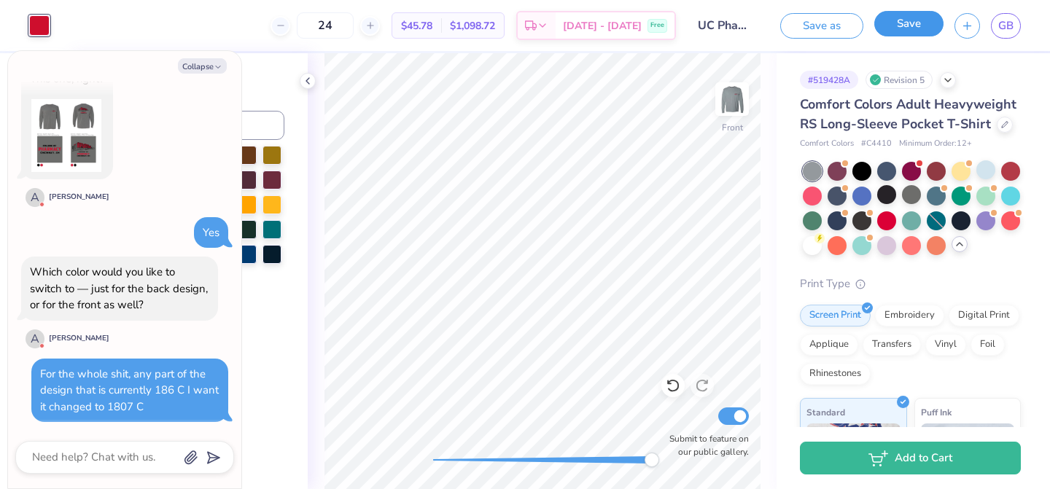
click at [899, 22] on button "Save" at bounding box center [908, 24] width 69 height 26
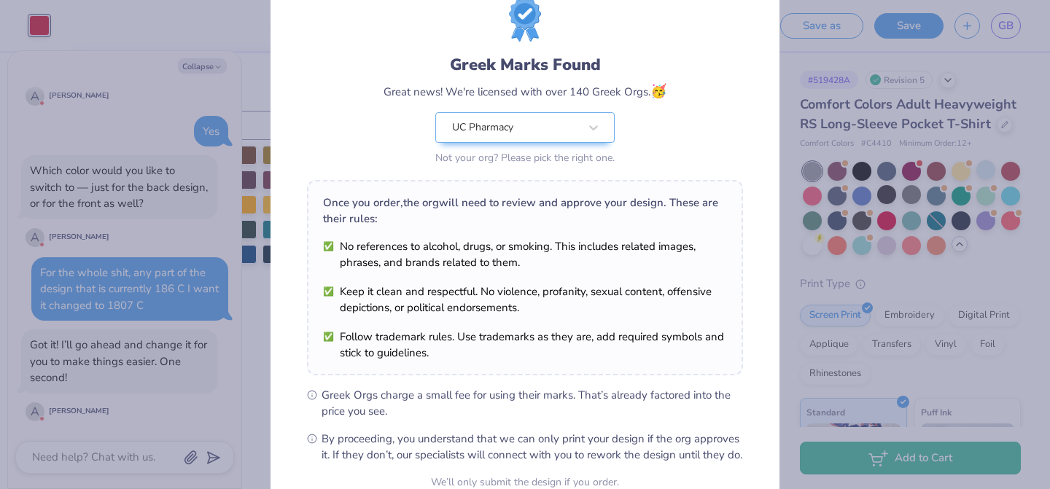
scroll to position [193, 0]
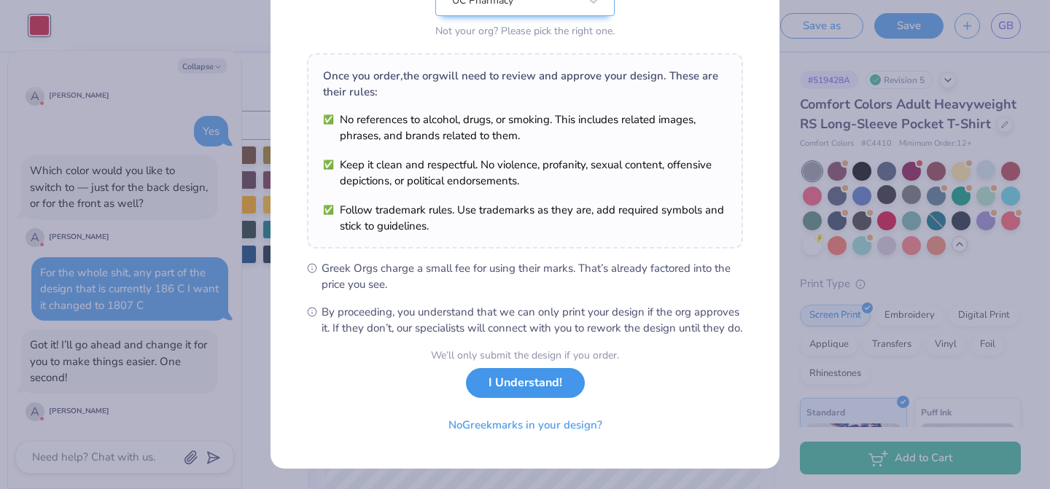
click at [555, 389] on button "I Understand!" at bounding box center [525, 383] width 119 height 30
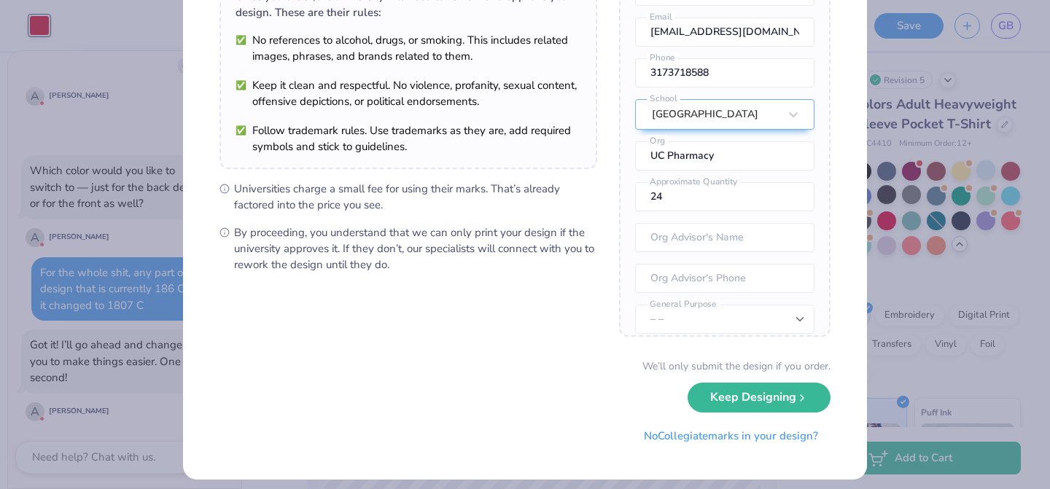
scroll to position [136, 0]
click at [905, 376] on div "University Trademarks Found Great news! We're licensed with over 250 schools. 🥳…" at bounding box center [525, 244] width 1050 height 489
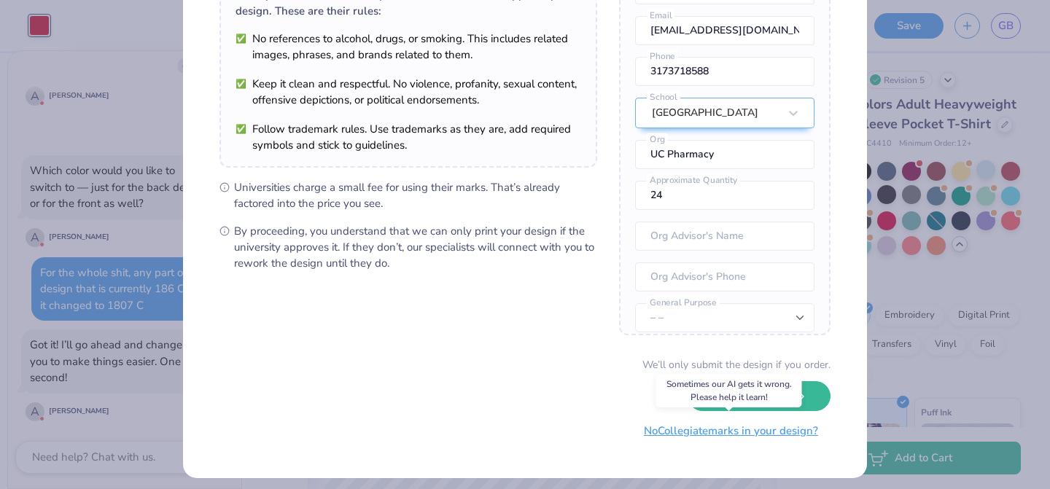
click at [771, 434] on button "No Collegiate marks in your design?" at bounding box center [730, 431] width 199 height 30
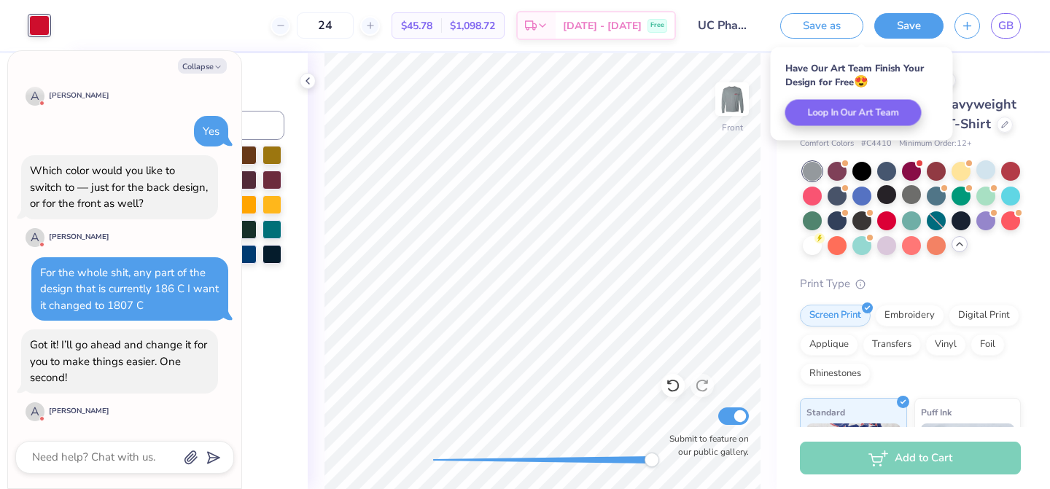
scroll to position [0, 0]
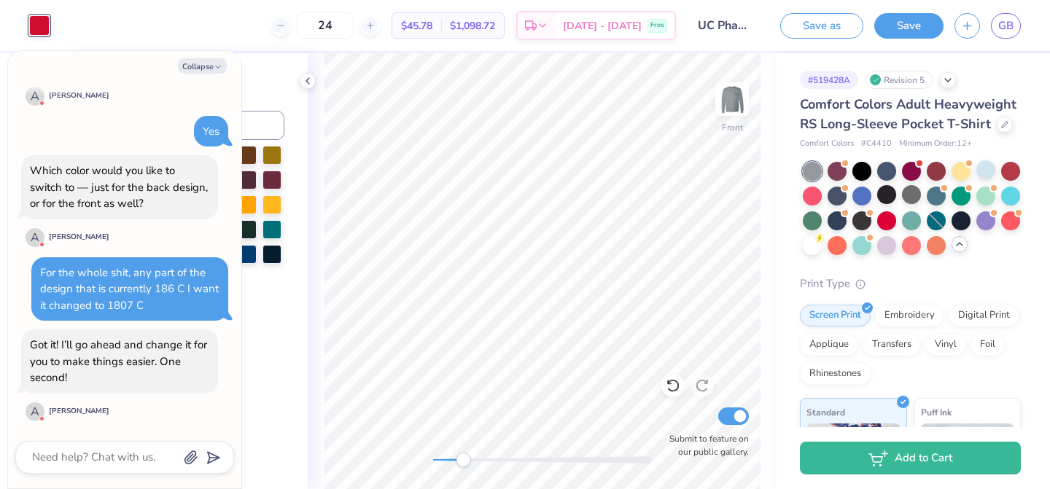
drag, startPoint x: 650, startPoint y: 464, endPoint x: 463, endPoint y: 459, distance: 187.5
click at [463, 459] on div "Accessibility label" at bounding box center [463, 460] width 15 height 15
click at [471, 466] on div at bounding box center [542, 460] width 219 height 15
drag, startPoint x: 471, startPoint y: 466, endPoint x: 435, endPoint y: 464, distance: 35.8
click at [435, 464] on div "Accessibility label" at bounding box center [435, 460] width 15 height 15
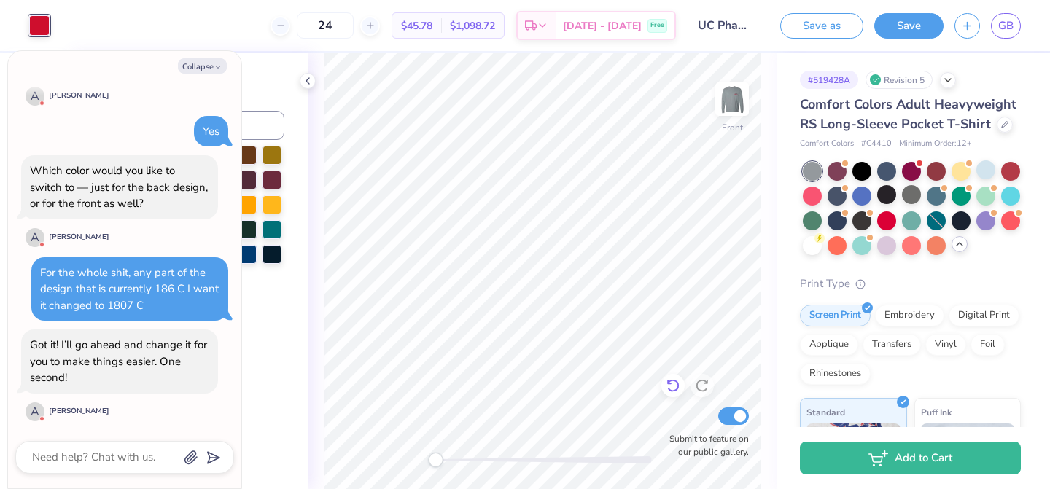
click at [676, 378] on icon at bounding box center [673, 385] width 15 height 15
click at [673, 384] on icon at bounding box center [673, 385] width 15 height 15
click at [723, 109] on img at bounding box center [732, 99] width 58 height 58
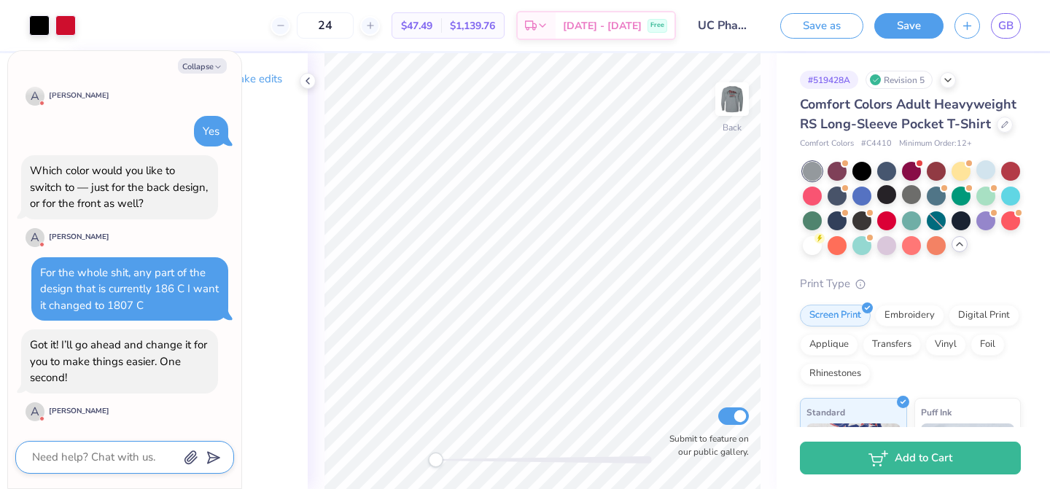
click at [123, 455] on textarea at bounding box center [105, 458] width 148 height 20
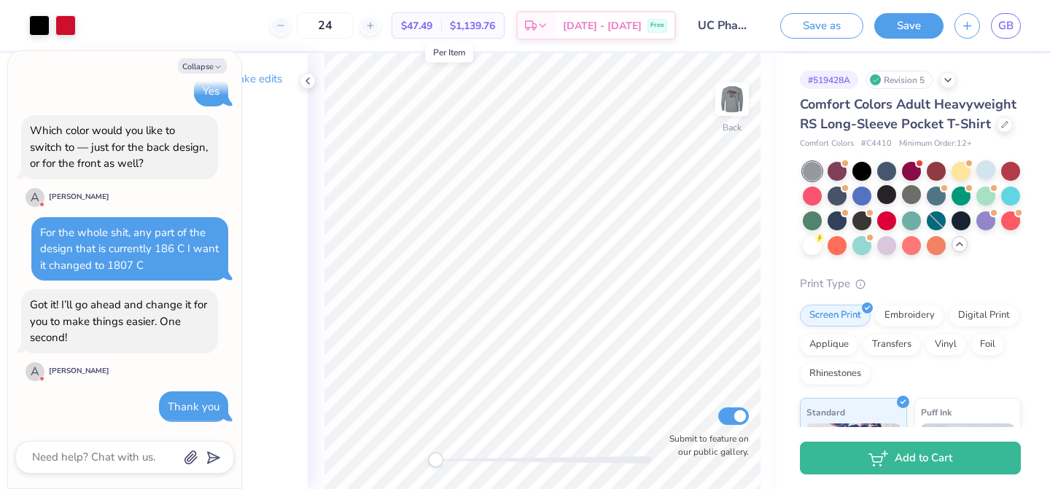
click at [432, 21] on span "$47.49" at bounding box center [416, 25] width 31 height 15
click at [286, 24] on icon at bounding box center [281, 25] width 10 height 10
click at [376, 30] on icon at bounding box center [370, 25] width 10 height 10
click at [415, 454] on div "Back Submit to feature on our public gallery." at bounding box center [542, 271] width 469 height 436
click at [742, 93] on img at bounding box center [732, 99] width 58 height 58
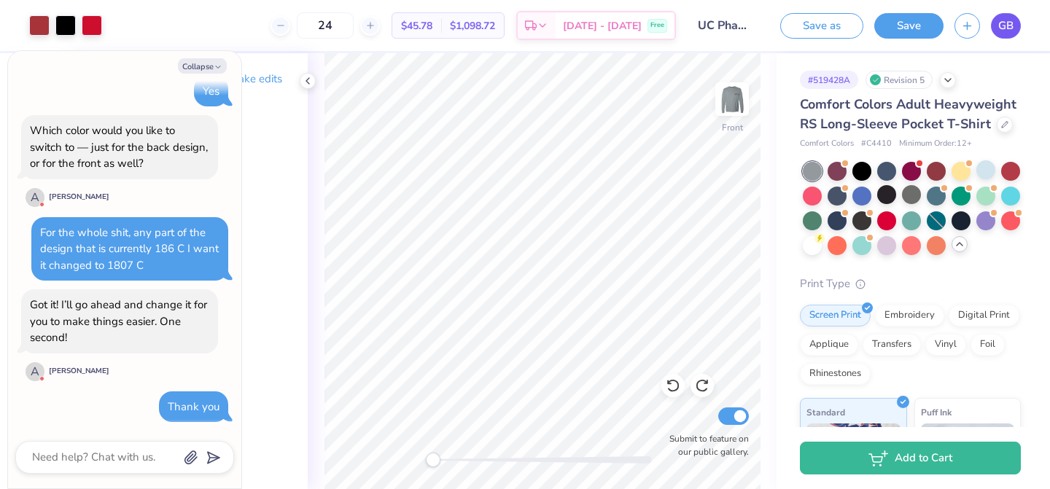
click at [1000, 26] on span "GB" at bounding box center [1005, 25] width 15 height 17
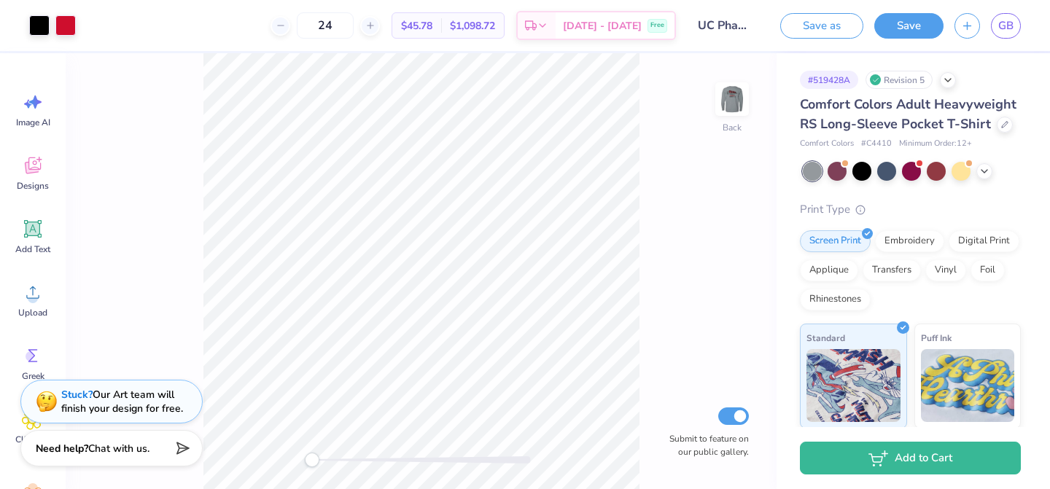
click at [147, 447] on span "Chat with us." at bounding box center [118, 449] width 61 height 14
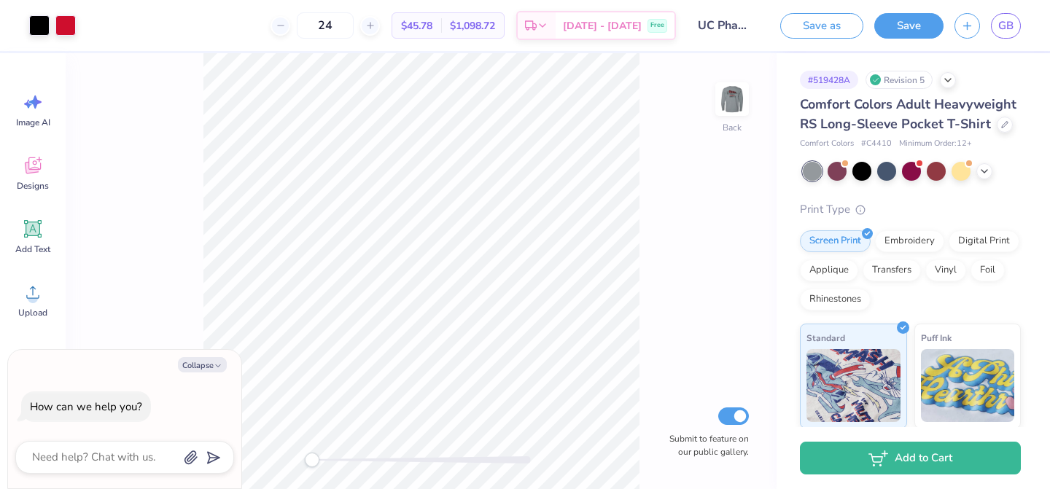
click at [158, 311] on div "Back Submit to feature on our public gallery." at bounding box center [421, 271] width 711 height 436
click at [197, 366] on button "Collapse" at bounding box center [202, 364] width 49 height 15
type textarea "x"
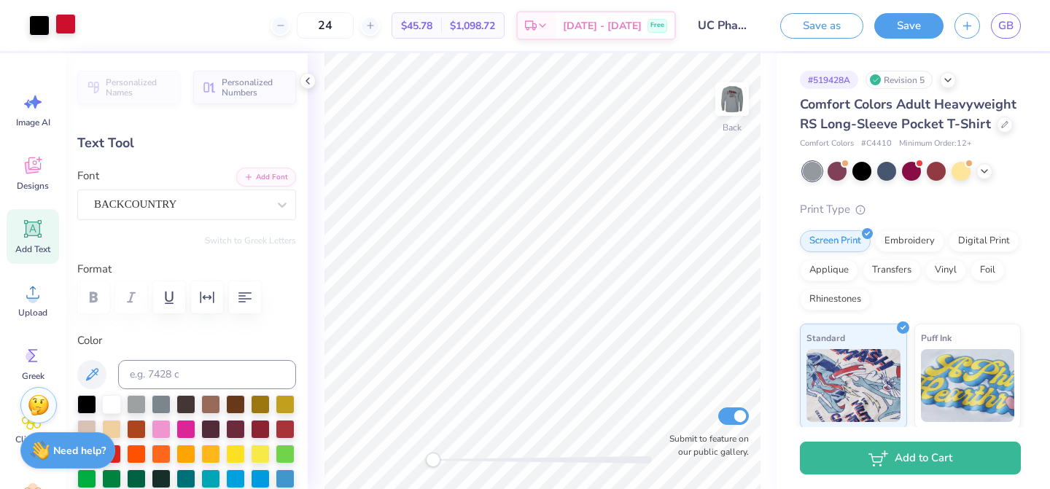
click at [72, 28] on div at bounding box center [65, 24] width 20 height 20
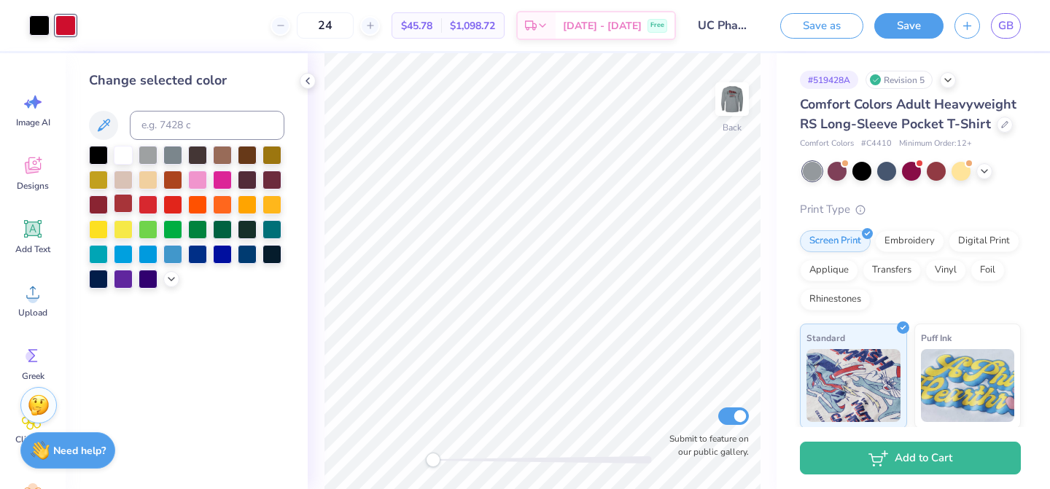
click at [128, 202] on div at bounding box center [123, 203] width 19 height 19
click at [239, 365] on div "Change selected color" at bounding box center [187, 271] width 242 height 436
click at [732, 105] on img at bounding box center [732, 99] width 58 height 58
drag, startPoint x: 432, startPoint y: 461, endPoint x: 698, endPoint y: 440, distance: 266.9
click at [698, 440] on div "Front Submit to feature on our public gallery." at bounding box center [542, 271] width 469 height 436
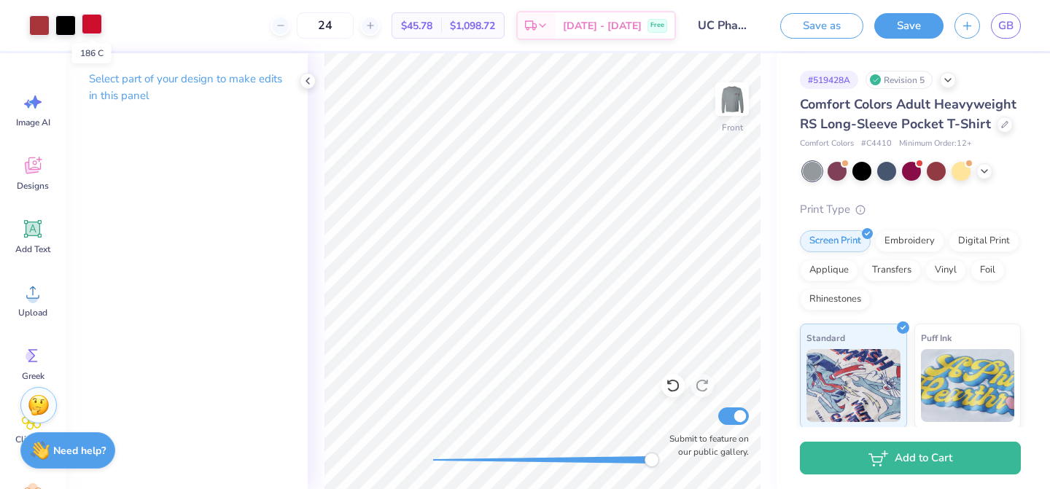
click at [91, 29] on div at bounding box center [92, 24] width 20 height 20
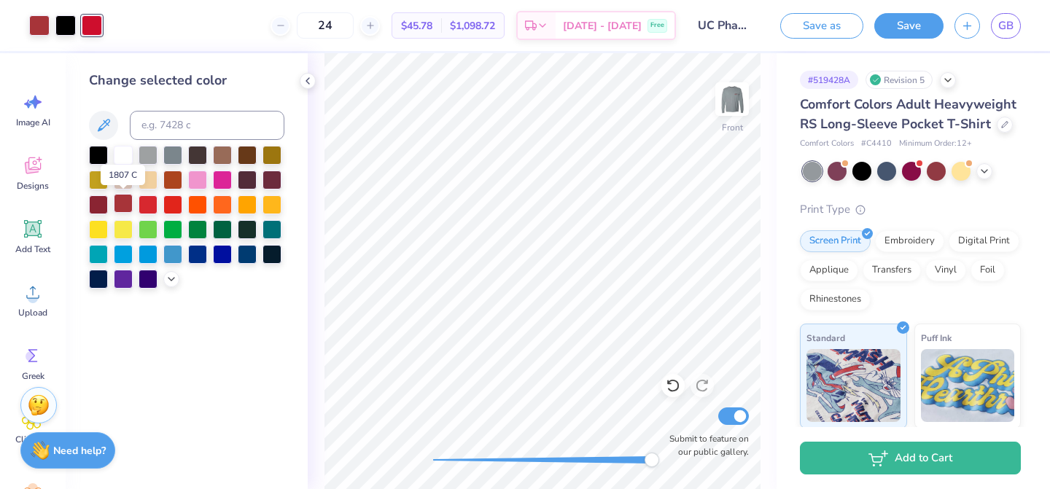
click at [120, 206] on div at bounding box center [123, 203] width 19 height 19
drag, startPoint x: 654, startPoint y: 463, endPoint x: 551, endPoint y: 460, distance: 102.8
click at [551, 460] on div "Accessibility label" at bounding box center [551, 460] width 15 height 15
click at [668, 386] on icon at bounding box center [673, 385] width 15 height 15
click at [700, 386] on icon at bounding box center [702, 385] width 15 height 15
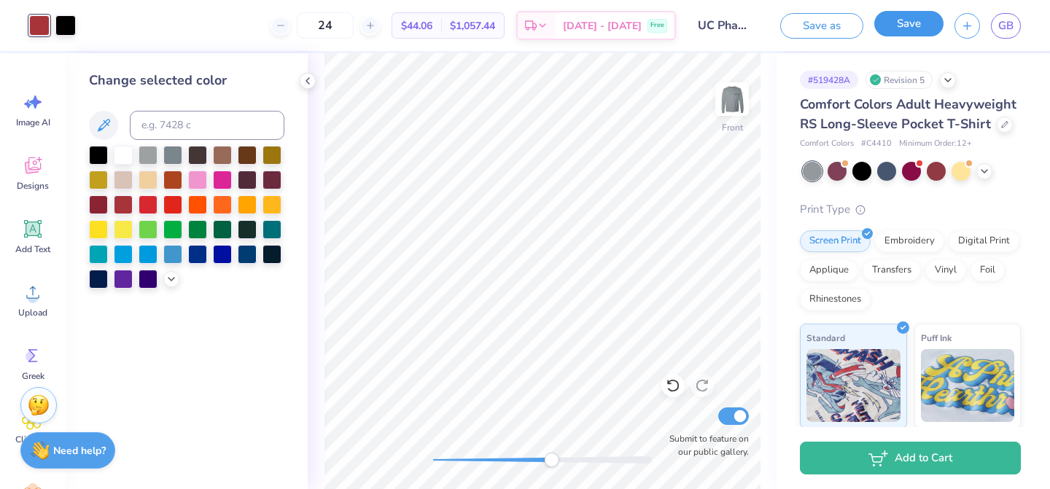
click at [901, 24] on button "Save" at bounding box center [908, 24] width 69 height 26
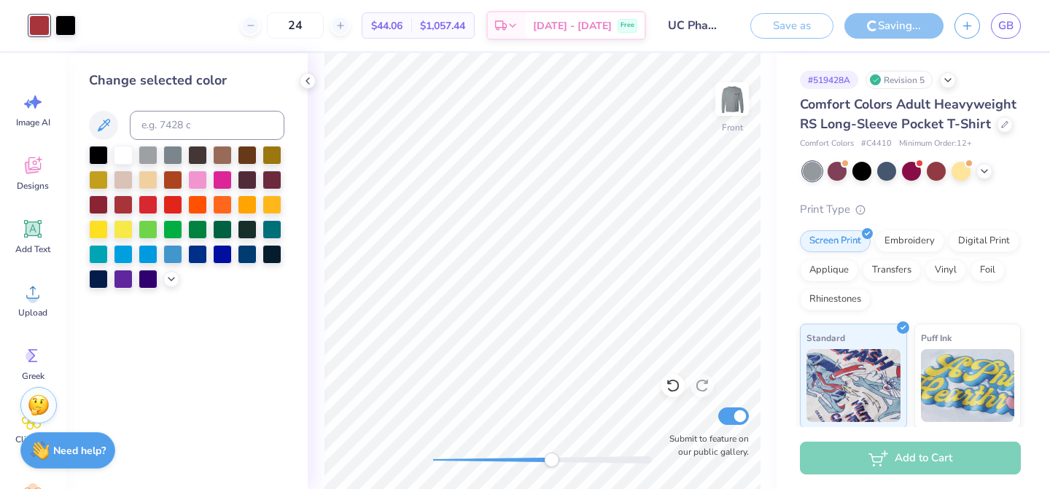
click at [496, 463] on div at bounding box center [542, 460] width 219 height 15
click at [424, 454] on div "Front Submit to feature on our public gallery." at bounding box center [542, 271] width 469 height 436
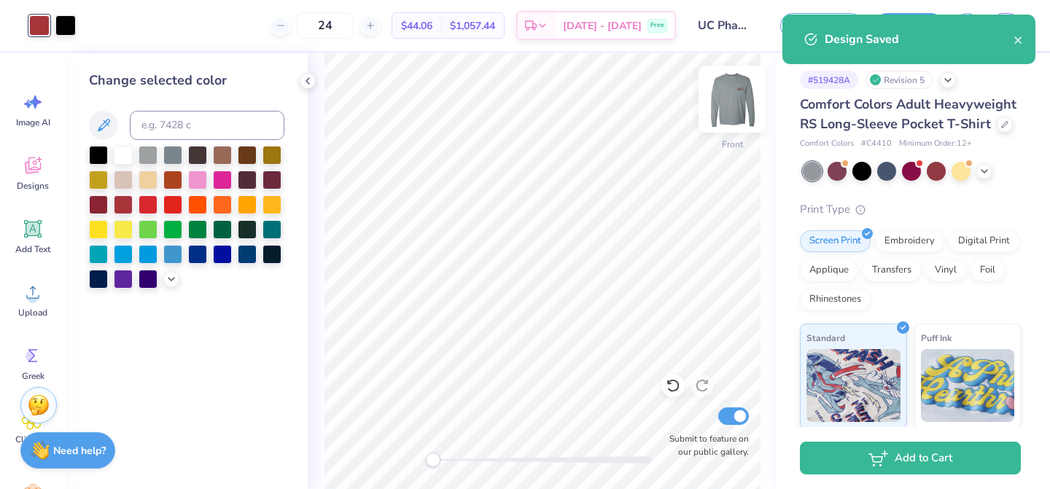
click at [727, 102] on img at bounding box center [732, 99] width 58 height 58
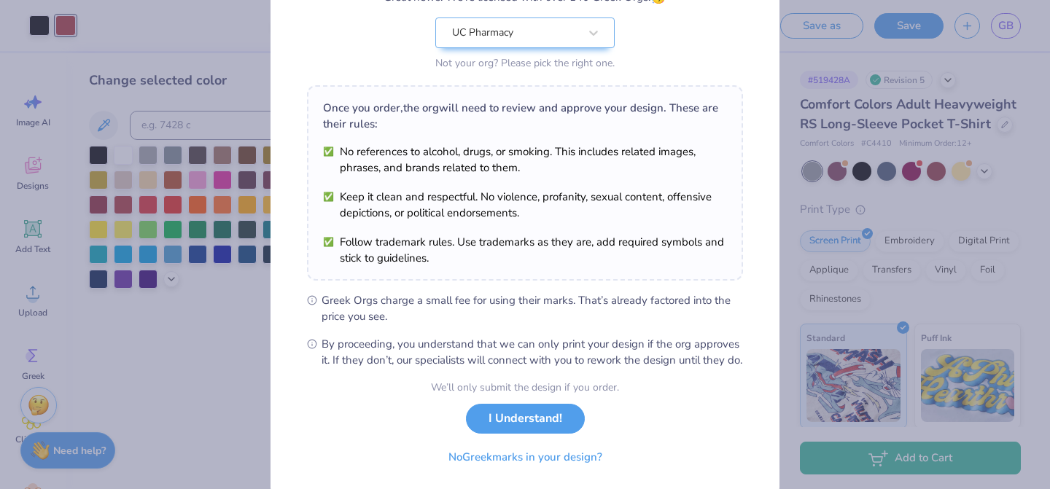
scroll to position [193, 0]
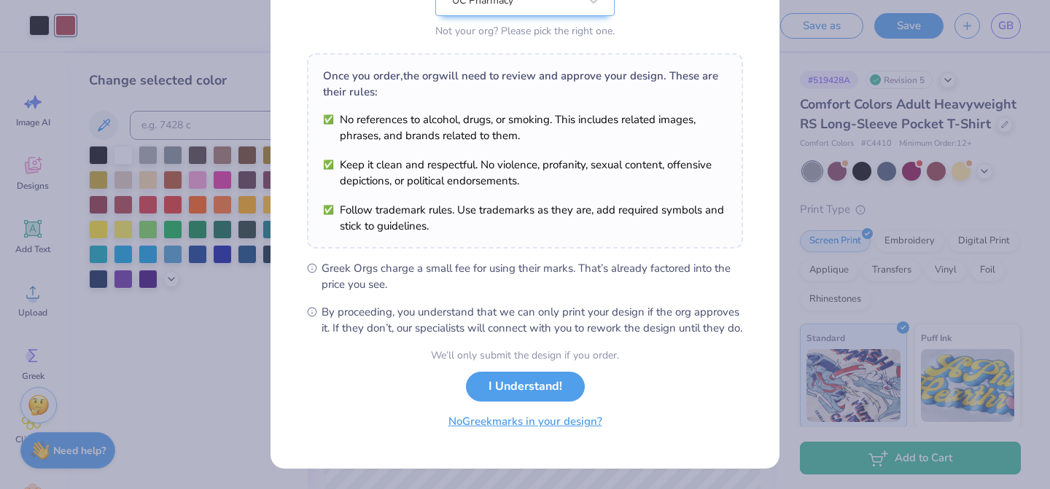
click at [564, 425] on button "No Greek marks in your design?" at bounding box center [525, 422] width 179 height 30
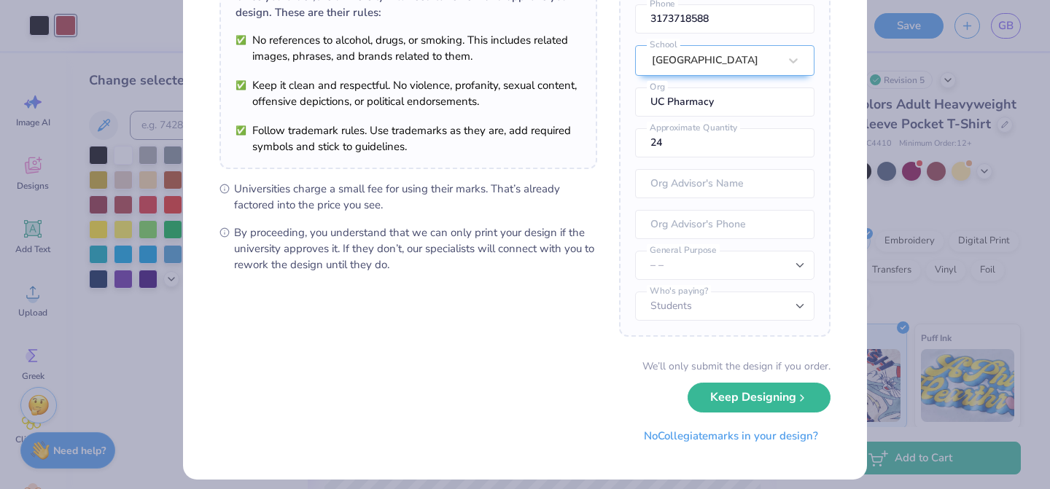
scroll to position [145, 0]
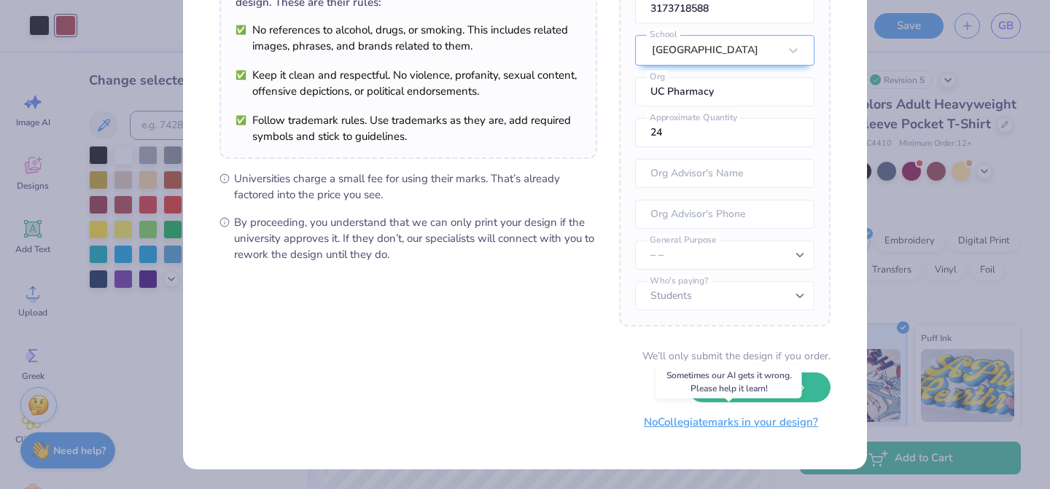
click at [684, 425] on button "No Collegiate marks in your design?" at bounding box center [730, 423] width 199 height 30
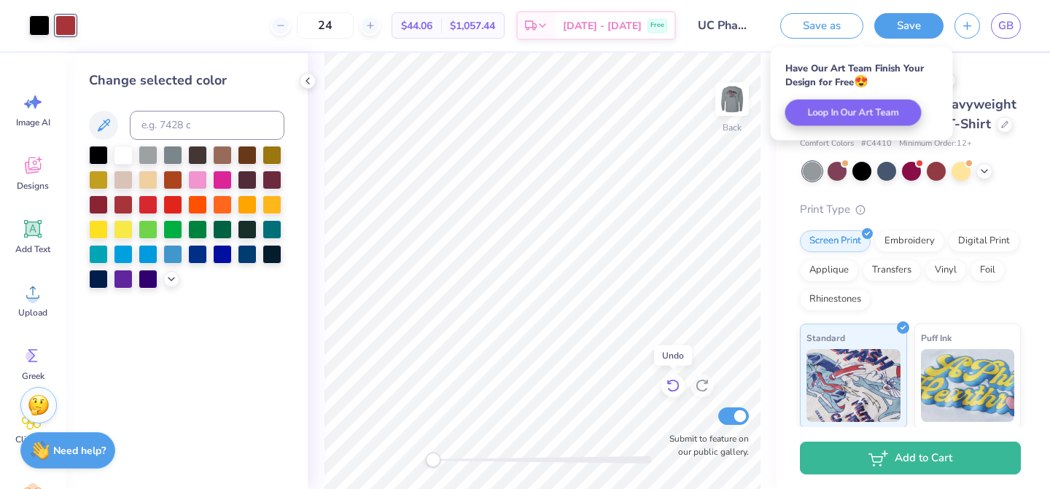
click at [677, 388] on icon at bounding box center [672, 386] width 12 height 13
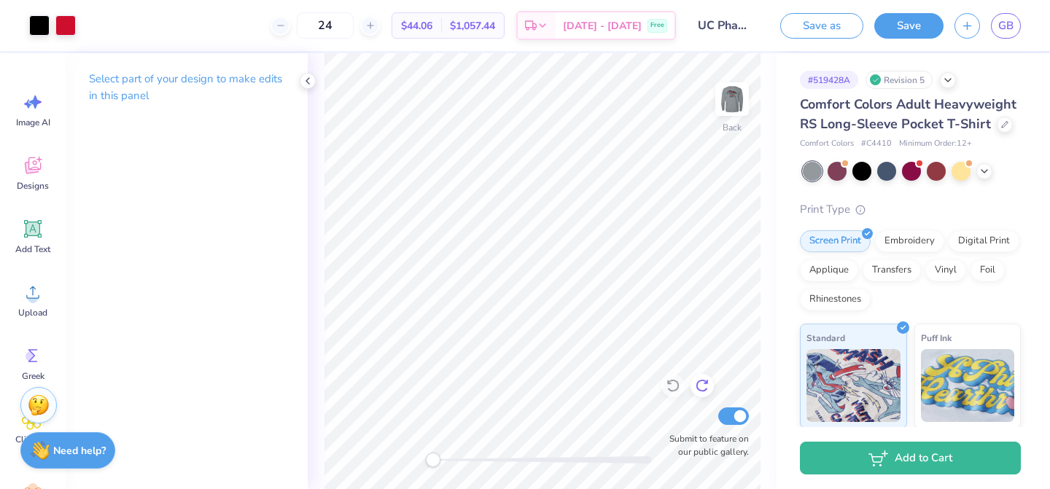
click at [701, 384] on icon at bounding box center [702, 385] width 15 height 15
click at [729, 102] on img at bounding box center [732, 99] width 58 height 58
drag, startPoint x: 435, startPoint y: 465, endPoint x: 535, endPoint y: 464, distance: 100.6
click at [499, 464] on div "Accessibility label" at bounding box center [491, 460] width 15 height 15
click at [416, 445] on div "Front Submit to feature on our public gallery." at bounding box center [542, 271] width 469 height 436
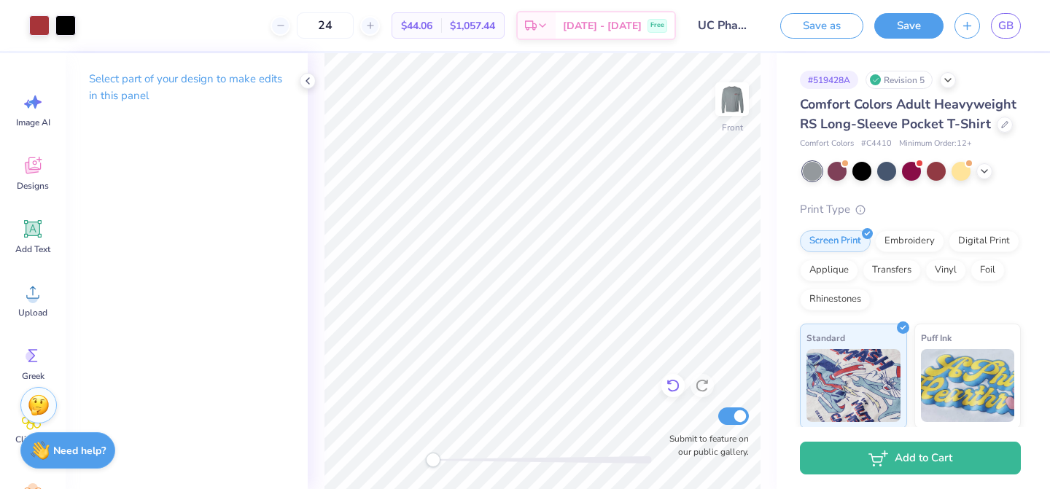
click at [675, 388] on icon at bounding box center [673, 385] width 15 height 15
click at [677, 389] on icon at bounding box center [672, 386] width 12 height 13
click at [696, 386] on icon at bounding box center [702, 385] width 15 height 15
click at [676, 389] on icon at bounding box center [673, 385] width 15 height 15
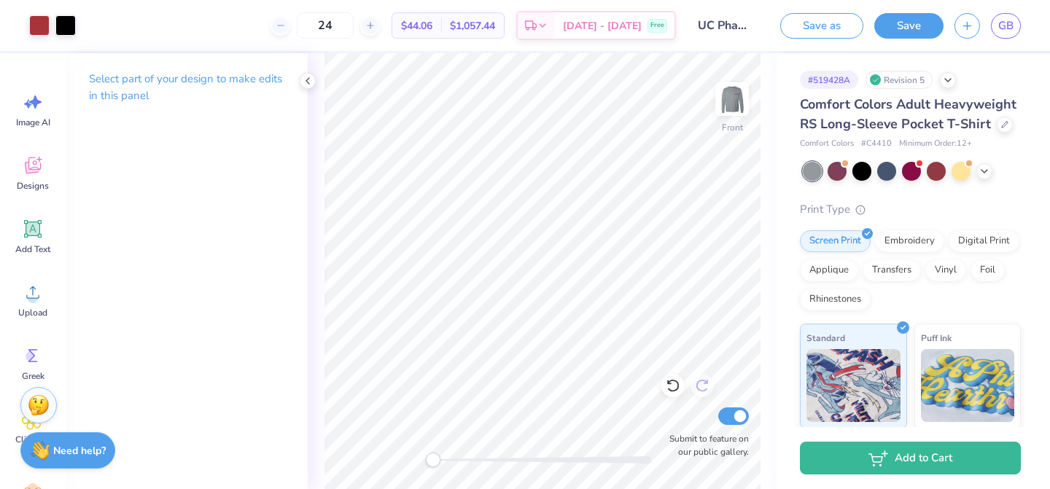
click at [707, 389] on icon at bounding box center [702, 385] width 15 height 15
click at [740, 91] on img at bounding box center [732, 99] width 58 height 58
click at [734, 101] on img at bounding box center [732, 99] width 58 height 58
click at [983, 173] on icon at bounding box center [984, 170] width 12 height 12
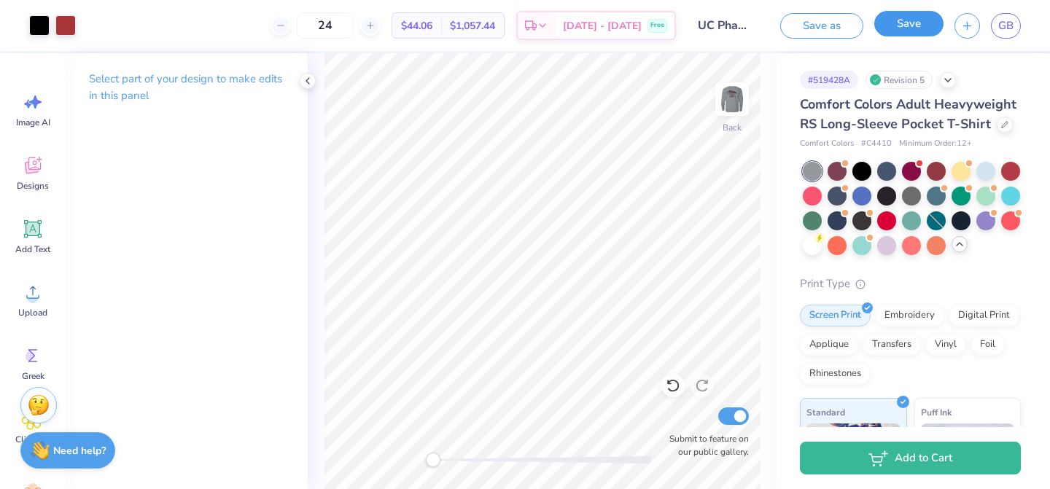
click at [917, 31] on button "Save" at bounding box center [908, 24] width 69 height 26
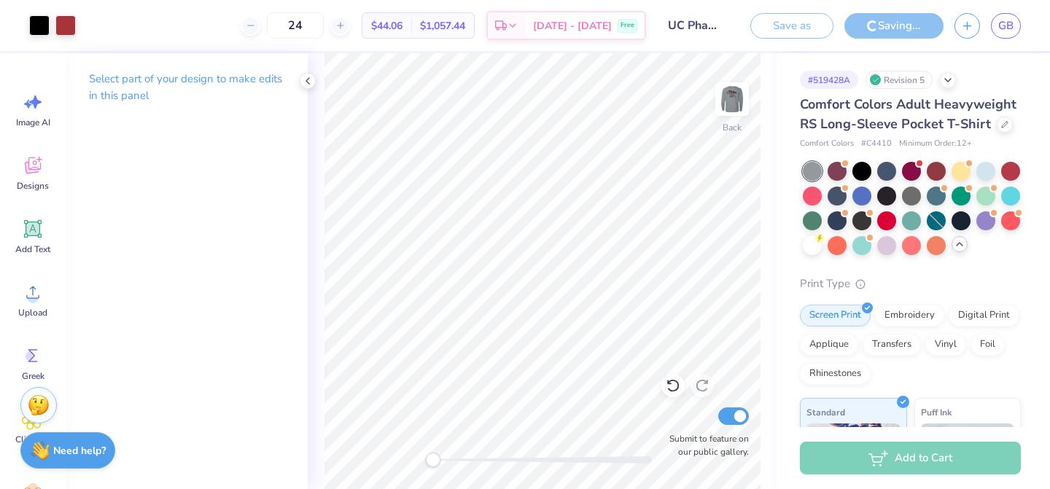
click at [919, 79] on div "Revision 5" at bounding box center [898, 80] width 67 height 18
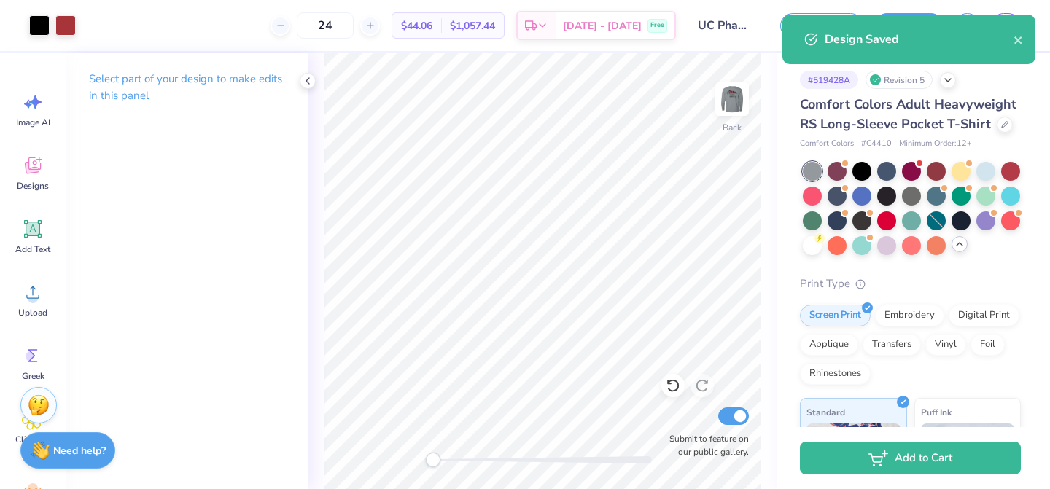
click at [1024, 41] on div "Design Saved" at bounding box center [908, 40] width 253 height 50
click at [1019, 36] on icon "close" at bounding box center [1018, 40] width 10 height 12
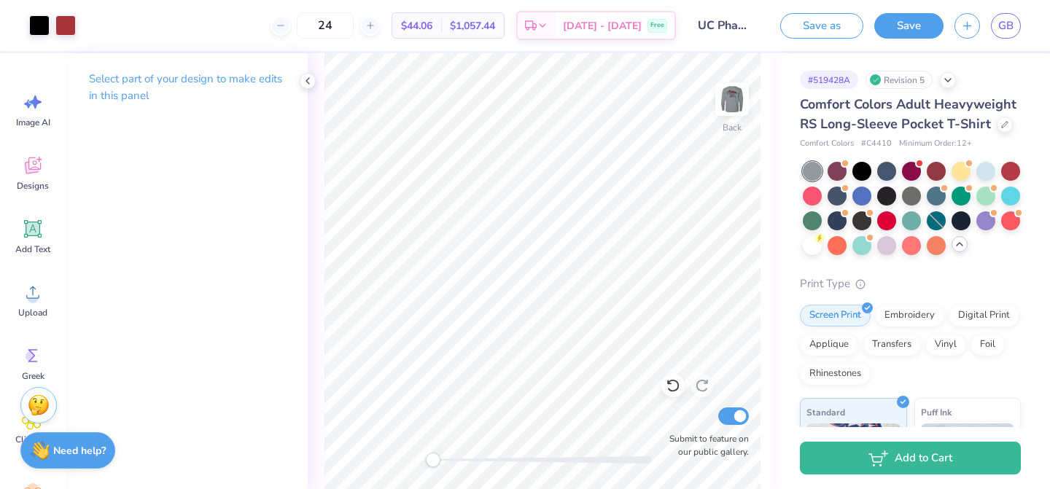
click at [952, 79] on body "Art colors 24 $44.06 Per Item $1,057.44 Total Est. Delivery Oct 6 - 9 Free Desi…" at bounding box center [525, 244] width 1050 height 489
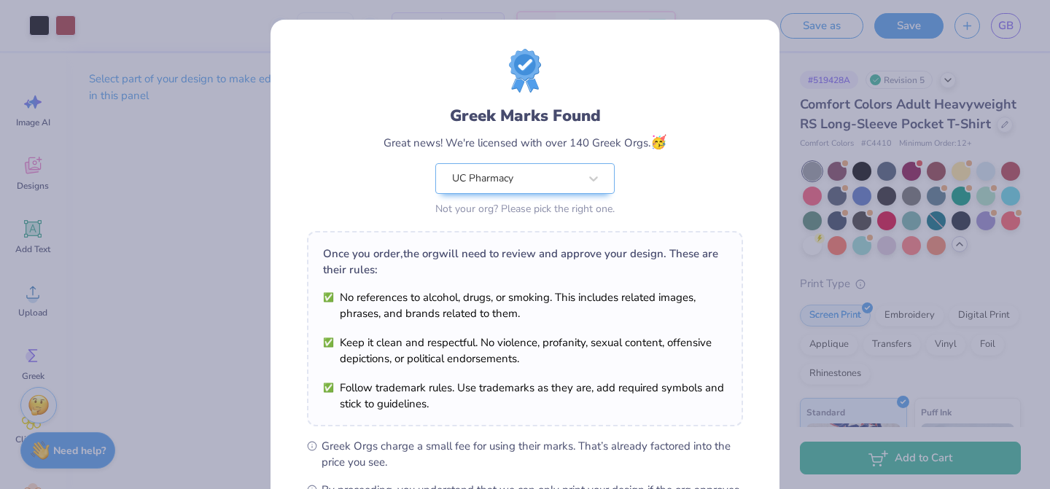
scroll to position [193, 0]
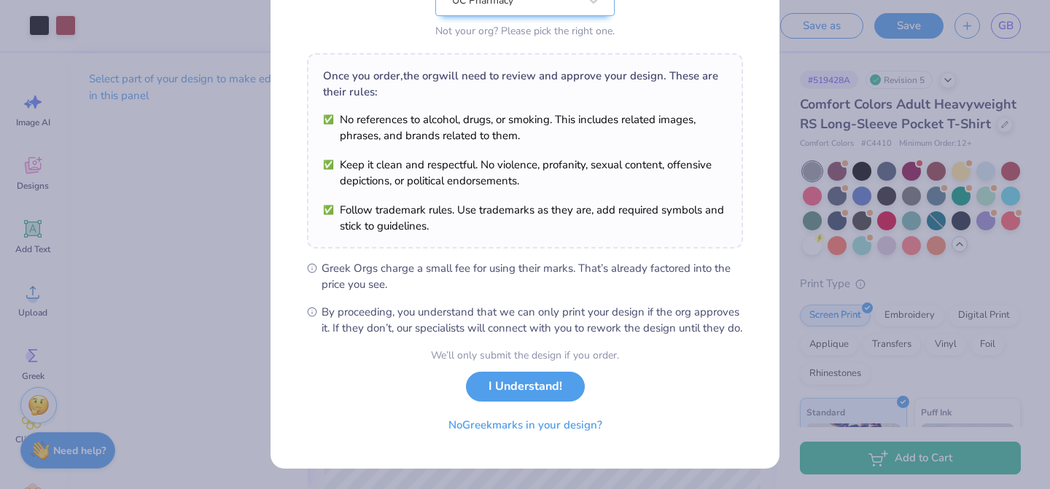
click at [639, 382] on form "Greek Marks Found Great news! We're licensed with over 140 Greek Orgs. 🥳 UC Pha…" at bounding box center [525, 155] width 436 height 569
click at [823, 378] on div "Greek Marks Found Great news! We're licensed with over 140 Greek Orgs. 🥳 UC Pha…" at bounding box center [525, 244] width 1050 height 489
click at [578, 428] on button "No Greek marks in your design?" at bounding box center [525, 422] width 179 height 30
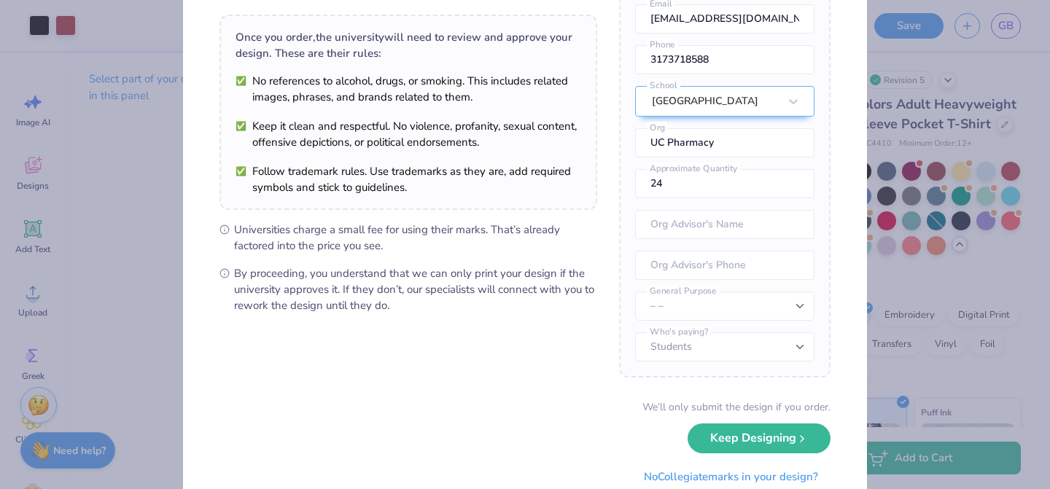
scroll to position [98, 0]
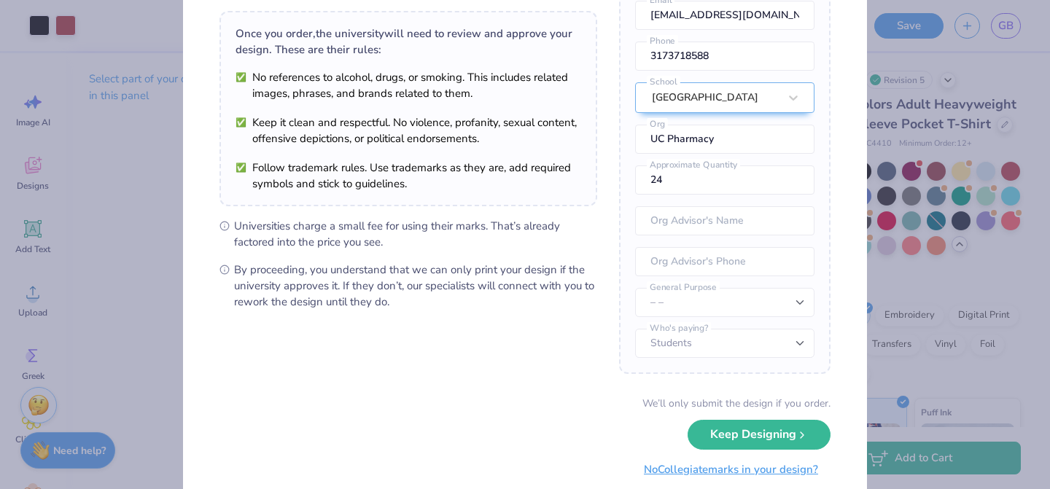
click at [707, 474] on button "No Collegiate marks in your design?" at bounding box center [730, 470] width 199 height 30
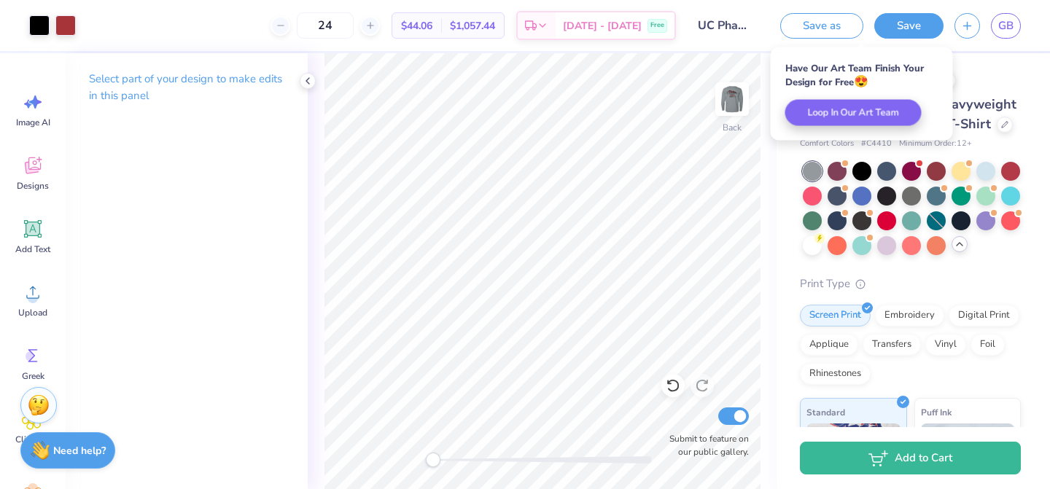
scroll to position [0, 0]
click at [970, 82] on div "# 519428A Revision 5" at bounding box center [910, 80] width 221 height 18
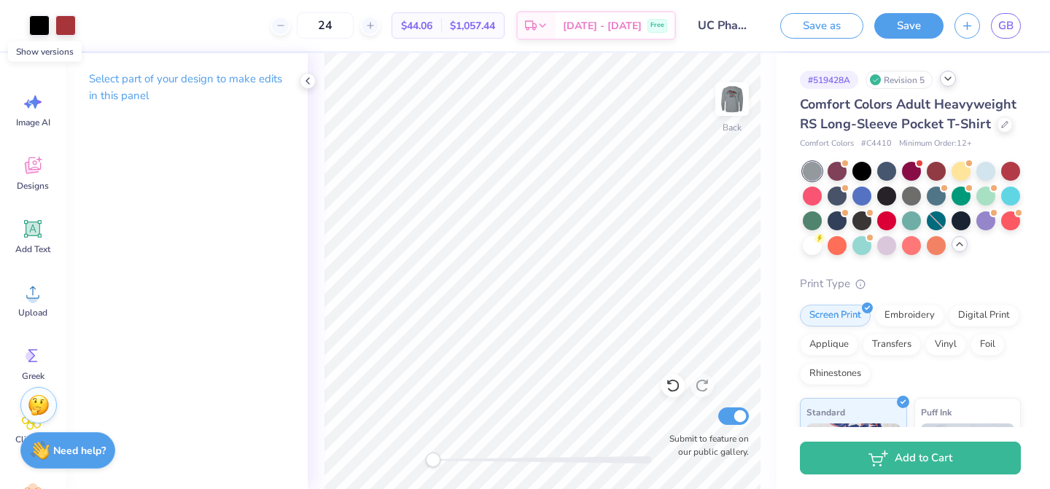
click at [953, 85] on div at bounding box center [948, 79] width 16 height 16
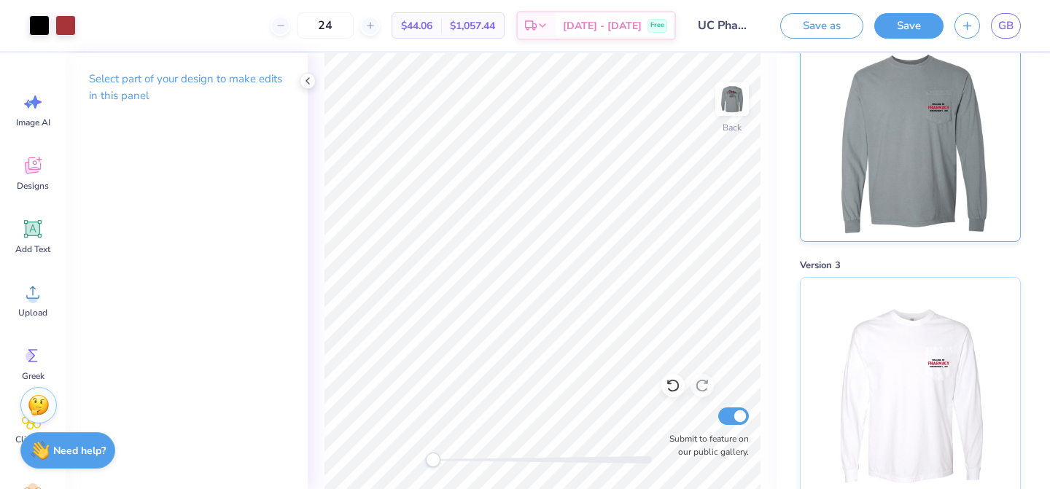
scroll to position [102, 0]
click at [898, 332] on img at bounding box center [910, 385] width 181 height 219
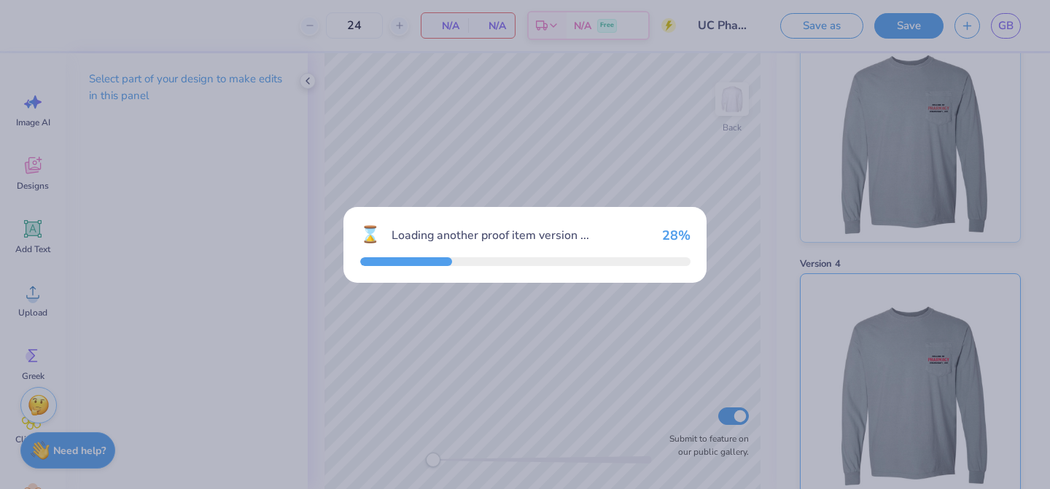
scroll to position [356, 0]
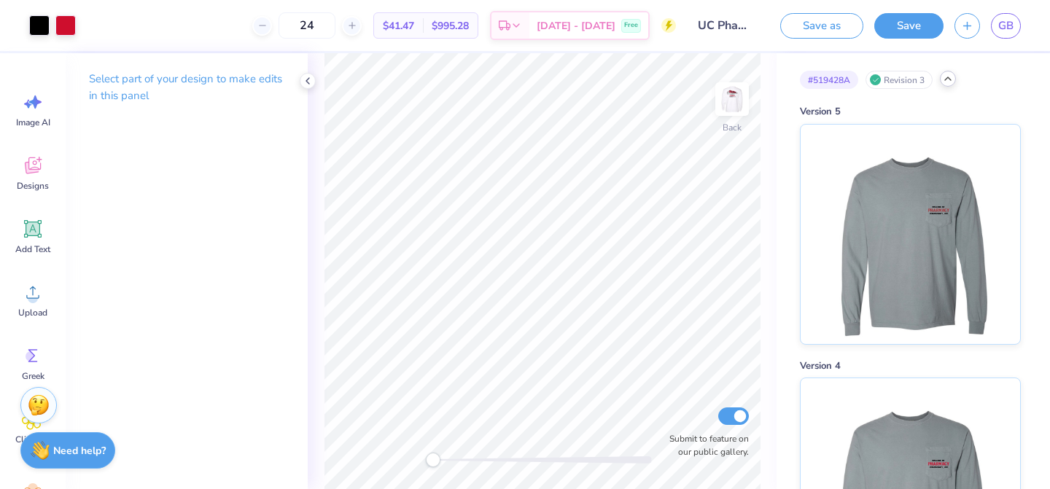
click at [951, 84] on icon at bounding box center [948, 79] width 12 height 12
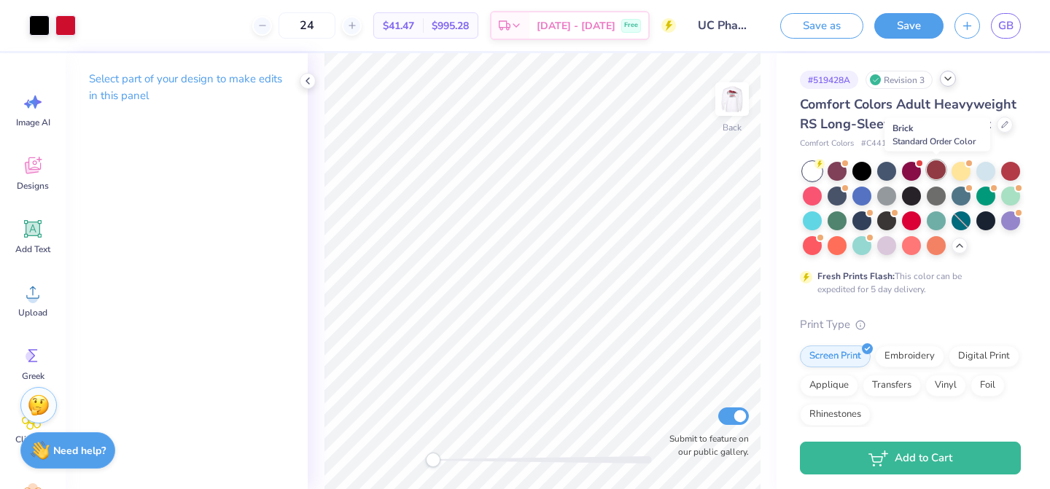
click at [938, 174] on div at bounding box center [936, 169] width 19 height 19
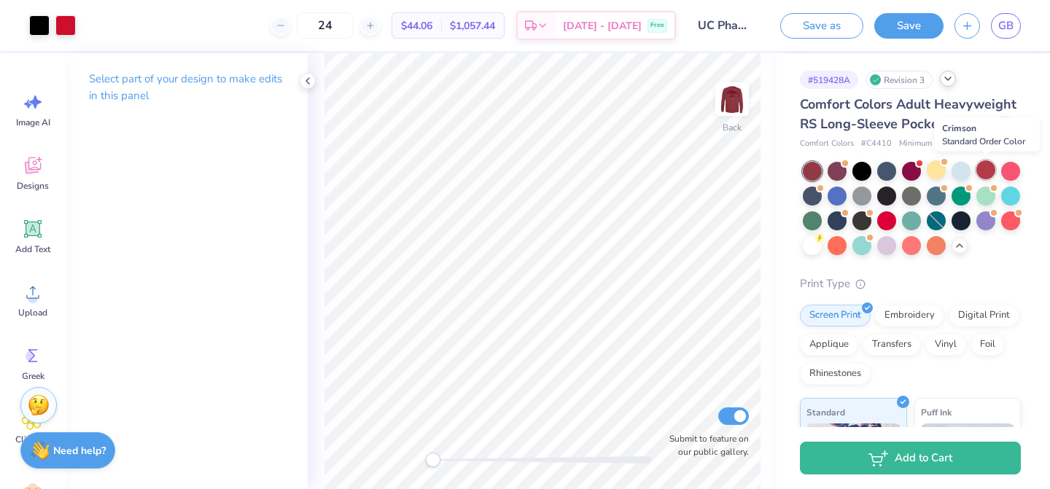
click at [987, 171] on div at bounding box center [985, 169] width 19 height 19
click at [933, 169] on div at bounding box center [936, 169] width 19 height 19
click at [39, 25] on div at bounding box center [39, 24] width 20 height 20
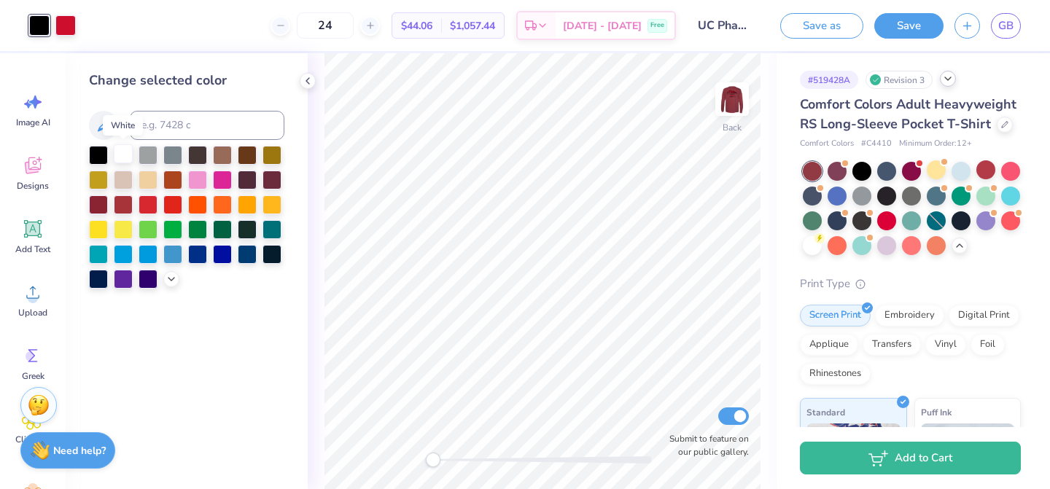
click at [122, 156] on div at bounding box center [123, 153] width 19 height 19
click at [67, 21] on div at bounding box center [65, 24] width 20 height 20
click at [96, 154] on div at bounding box center [98, 153] width 19 height 19
click at [735, 100] on img at bounding box center [732, 99] width 58 height 58
click at [728, 103] on img at bounding box center [731, 99] width 29 height 29
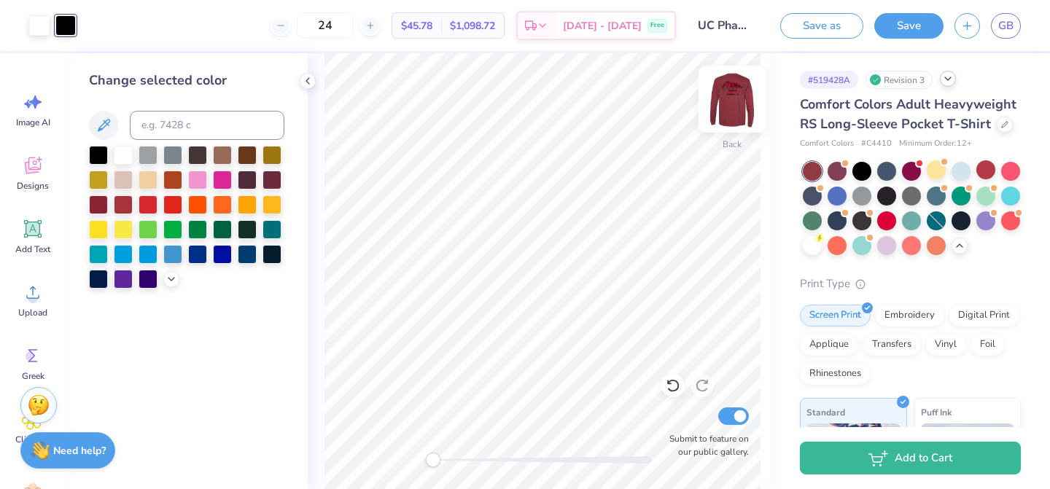
click at [724, 94] on img at bounding box center [732, 99] width 58 height 58
click at [36, 26] on div at bounding box center [39, 24] width 20 height 20
click at [126, 155] on div at bounding box center [123, 153] width 19 height 19
click at [98, 157] on div at bounding box center [98, 153] width 19 height 19
click at [149, 151] on div at bounding box center [148, 153] width 19 height 19
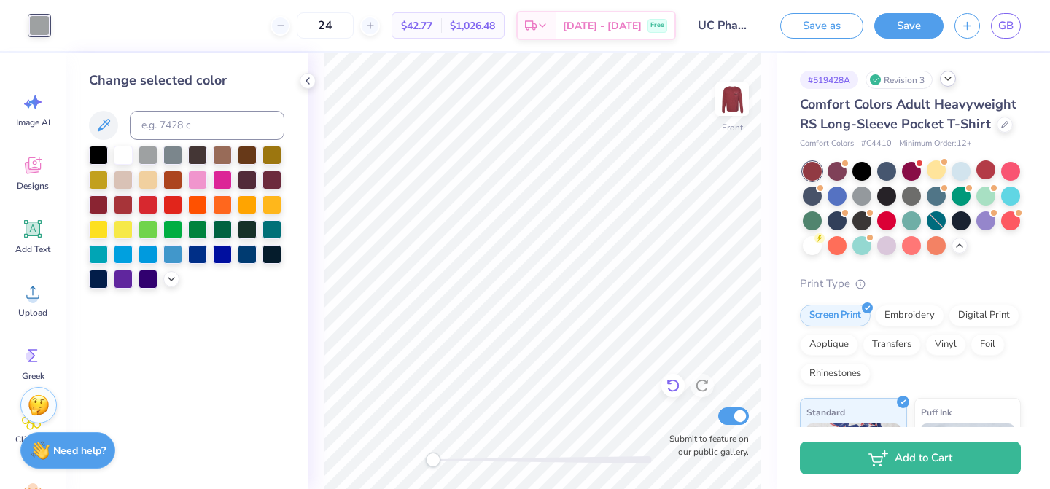
click at [675, 386] on icon at bounding box center [673, 385] width 15 height 15
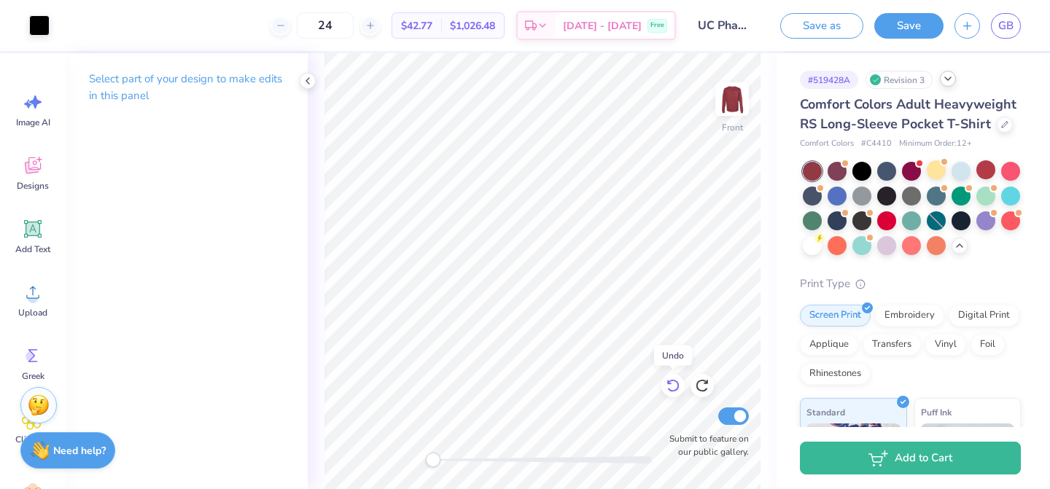
click at [676, 386] on icon at bounding box center [673, 385] width 15 height 15
click at [740, 102] on img at bounding box center [732, 99] width 58 height 58
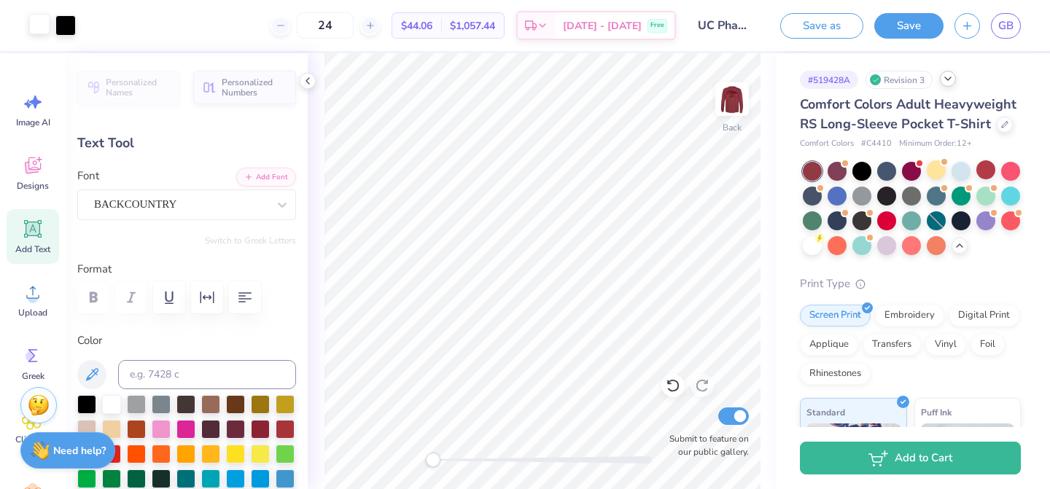
click at [43, 22] on div at bounding box center [39, 24] width 20 height 20
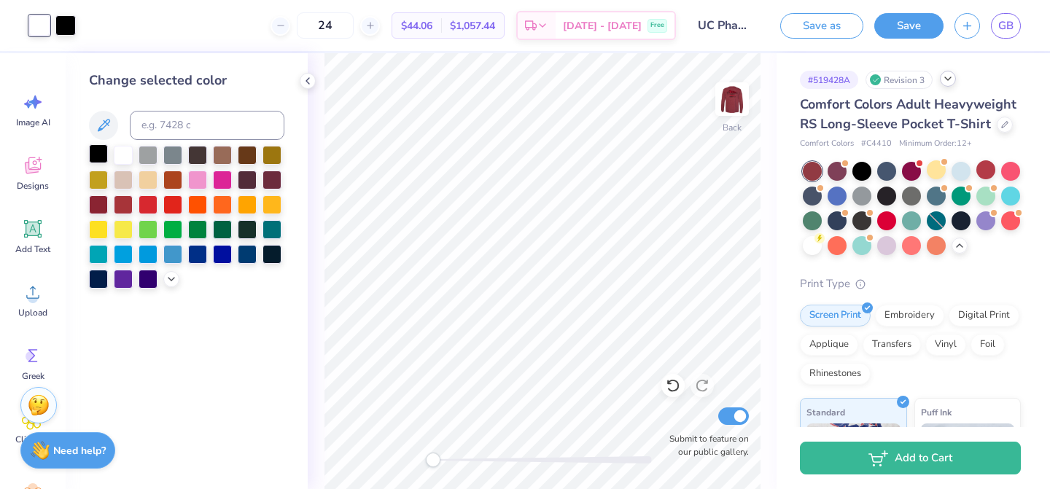
click at [101, 152] on div at bounding box center [98, 153] width 19 height 19
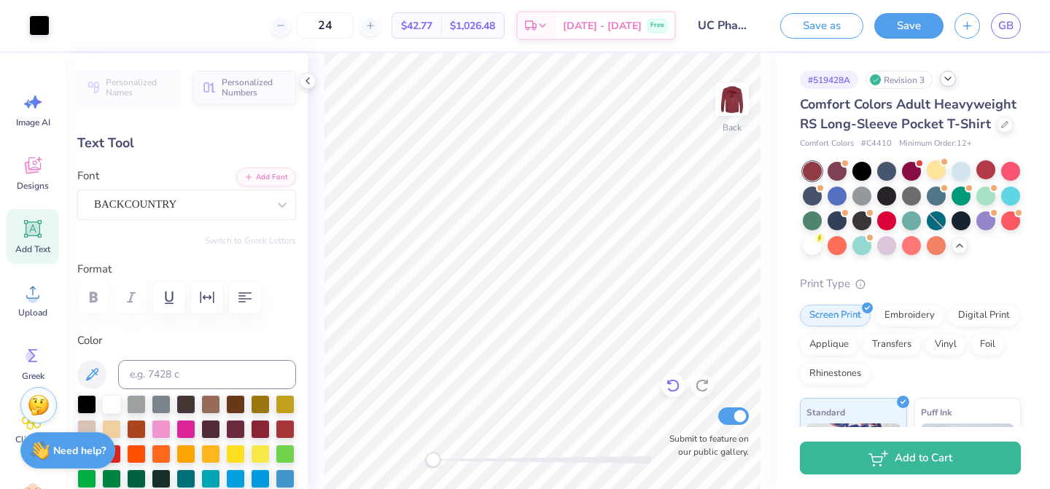
click at [673, 384] on icon at bounding box center [673, 385] width 15 height 15
click at [195, 26] on div "24 $44.06 Per Item $1,057.44 Total Est. Delivery Oct 6 - 9 Free" at bounding box center [381, 25] width 589 height 51
click at [42, 21] on div at bounding box center [39, 24] width 20 height 20
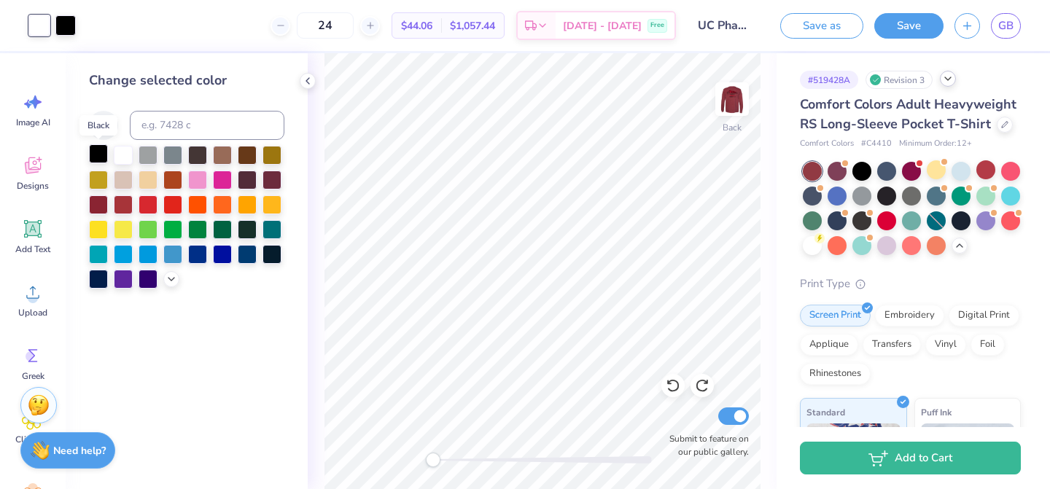
click at [98, 153] on div at bounding box center [98, 153] width 19 height 19
click at [122, 160] on div at bounding box center [123, 153] width 19 height 19
click at [676, 386] on icon at bounding box center [673, 385] width 15 height 15
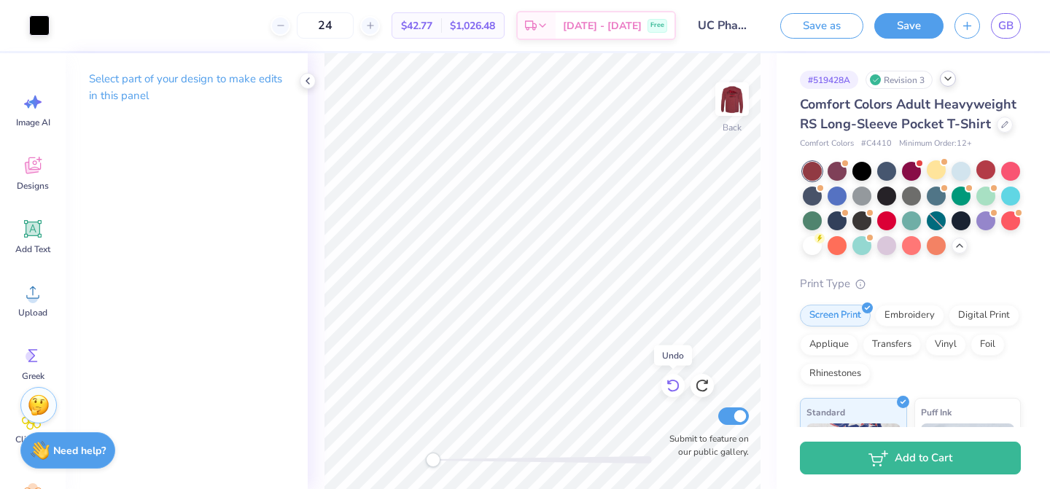
click at [676, 386] on icon at bounding box center [673, 385] width 15 height 15
click at [63, 28] on div at bounding box center [65, 24] width 20 height 20
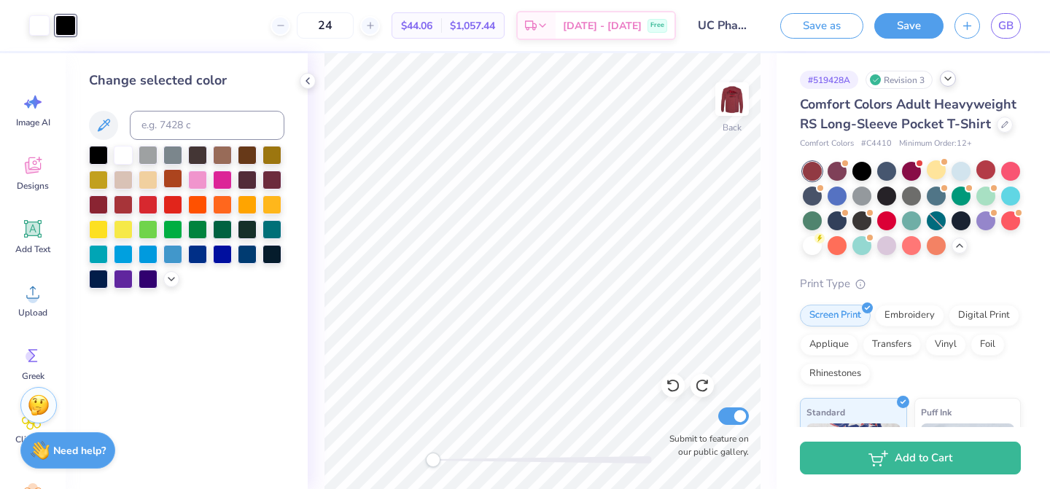
click at [180, 181] on div at bounding box center [172, 178] width 19 height 19
click at [36, 22] on div at bounding box center [39, 24] width 20 height 20
click at [104, 148] on div at bounding box center [98, 153] width 19 height 19
click at [65, 23] on div at bounding box center [65, 24] width 20 height 20
click at [127, 157] on div at bounding box center [123, 153] width 19 height 19
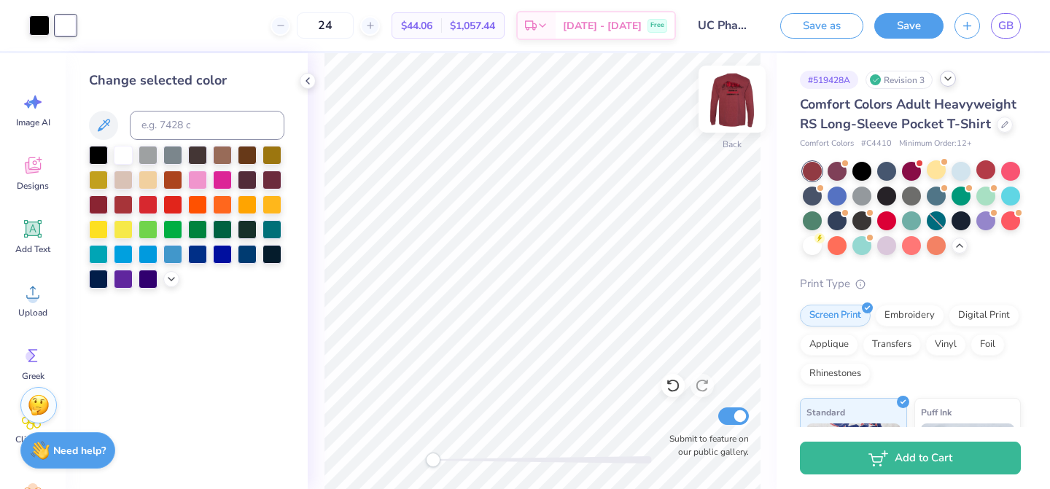
click at [729, 112] on img at bounding box center [732, 99] width 58 height 58
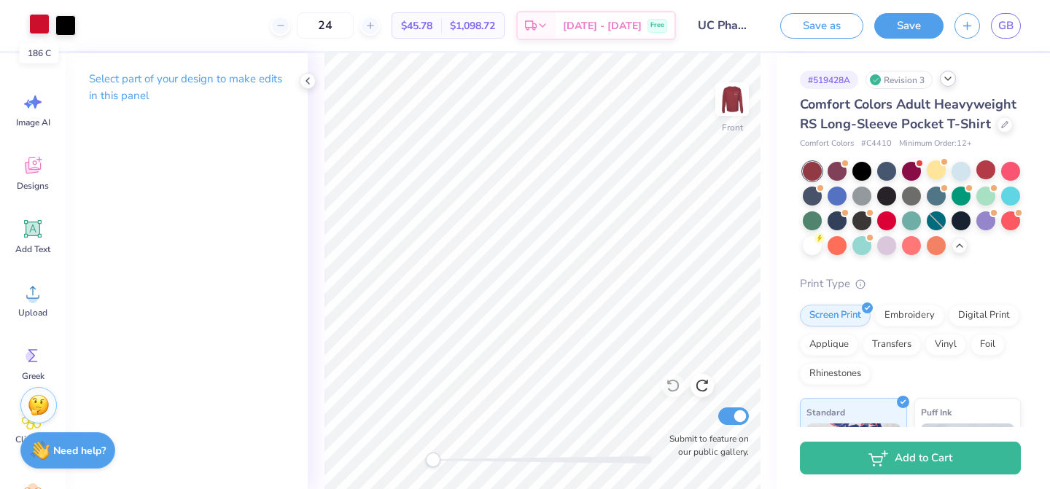
click at [49, 29] on div at bounding box center [39, 24] width 20 height 20
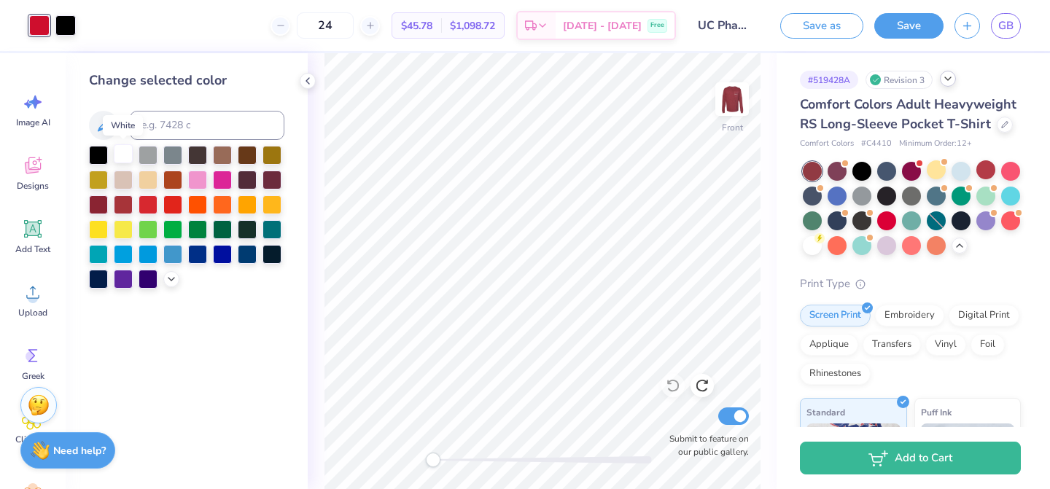
click at [122, 157] on div at bounding box center [123, 153] width 19 height 19
click at [169, 280] on icon at bounding box center [172, 278] width 12 height 12
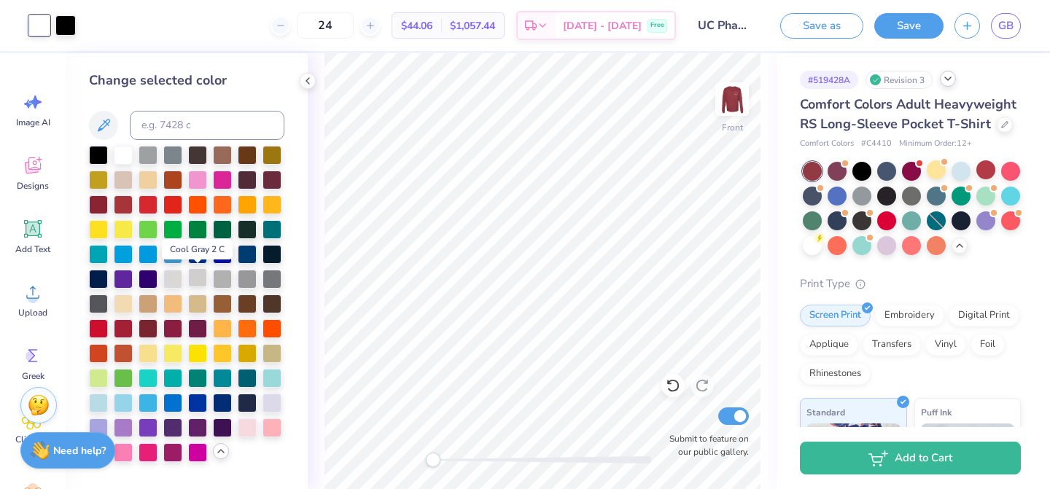
click at [206, 281] on div at bounding box center [197, 277] width 19 height 19
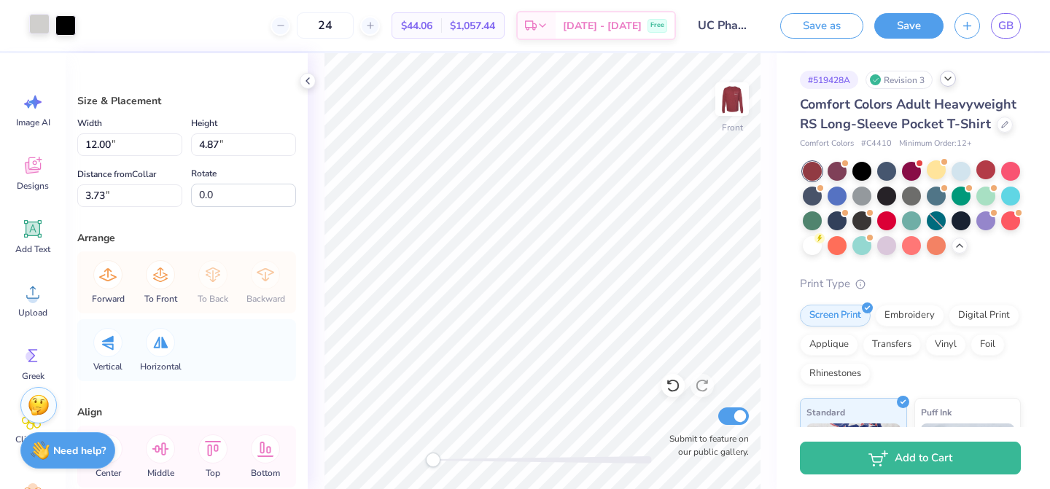
click at [44, 26] on div at bounding box center [39, 24] width 20 height 20
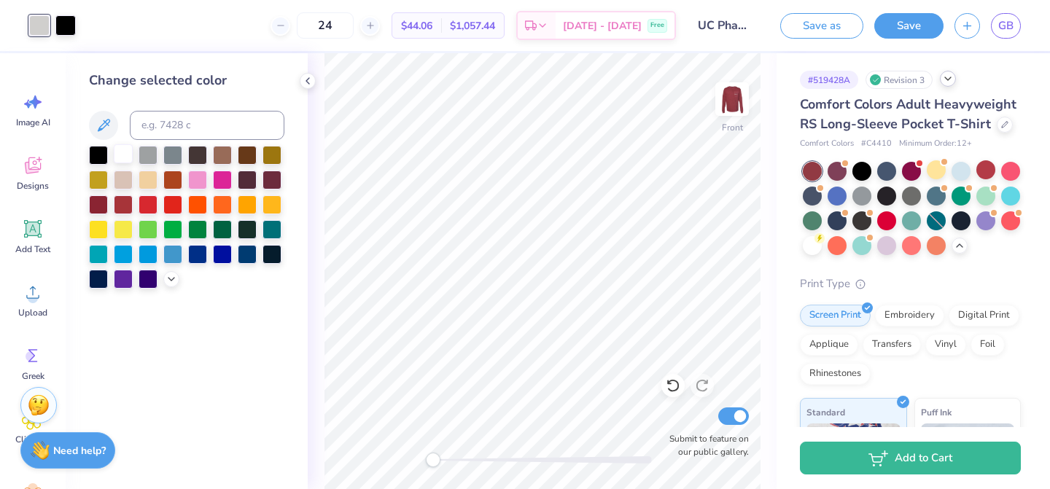
click at [125, 154] on div at bounding box center [123, 153] width 19 height 19
click at [99, 203] on div at bounding box center [98, 203] width 19 height 19
click at [117, 208] on div at bounding box center [123, 203] width 19 height 19
click at [171, 276] on icon at bounding box center [172, 278] width 12 height 12
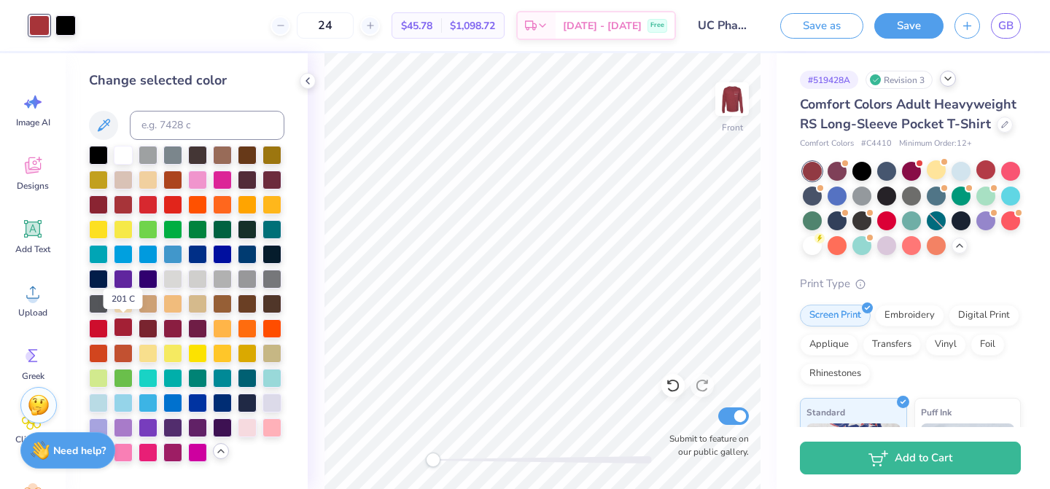
click at [124, 323] on div at bounding box center [123, 327] width 19 height 19
click at [98, 327] on div at bounding box center [98, 327] width 19 height 19
click at [174, 325] on div at bounding box center [172, 327] width 19 height 19
click at [96, 332] on div at bounding box center [98, 327] width 19 height 19
click at [121, 205] on div at bounding box center [123, 203] width 19 height 19
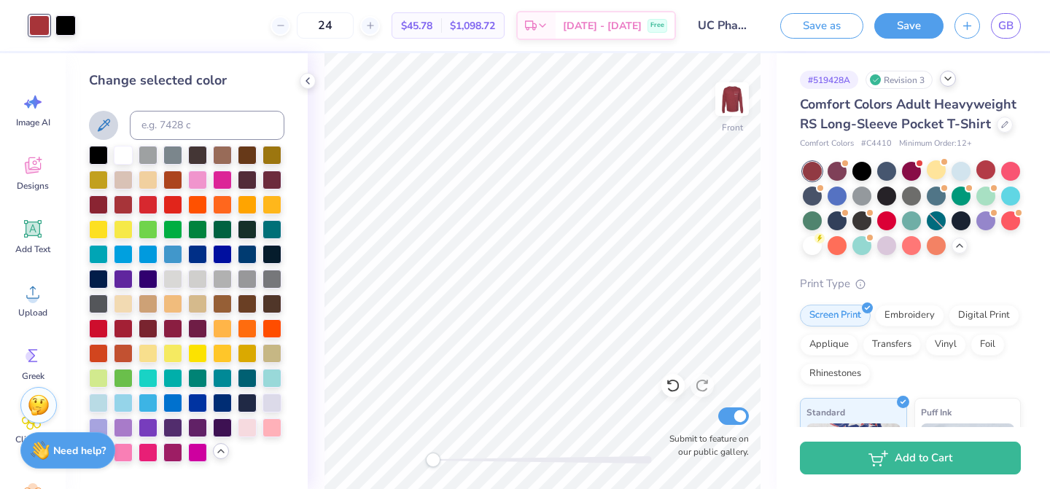
click at [105, 125] on icon at bounding box center [104, 125] width 12 height 12
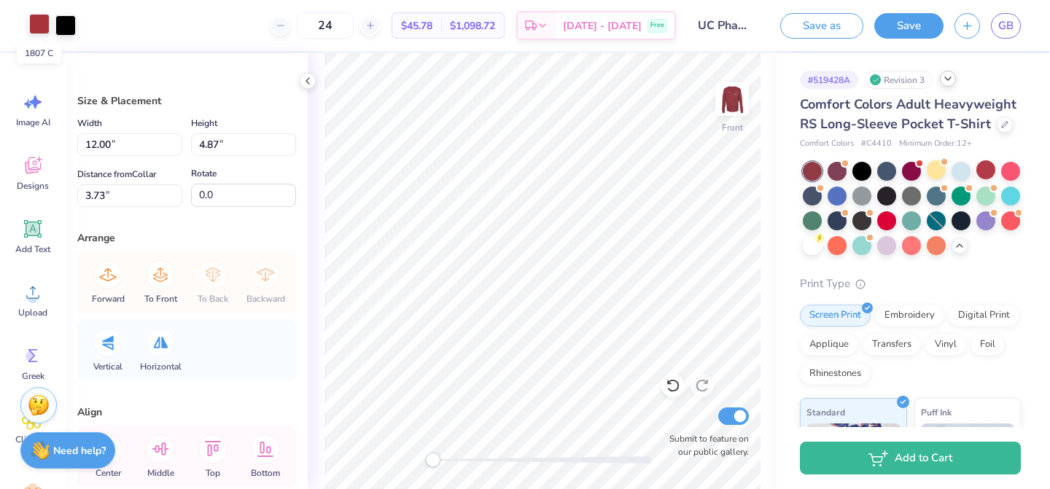
click at [42, 21] on div at bounding box center [39, 24] width 20 height 20
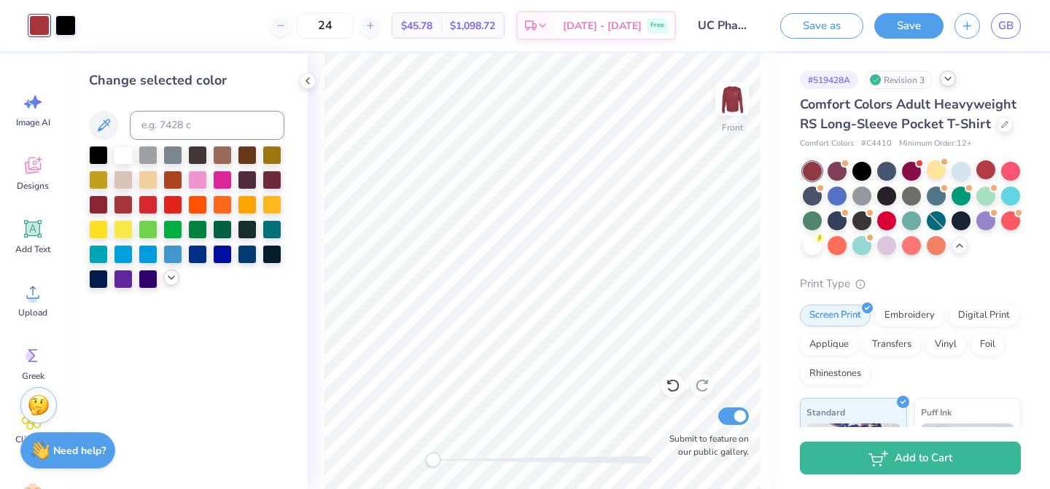
click at [171, 276] on icon at bounding box center [172, 278] width 12 height 12
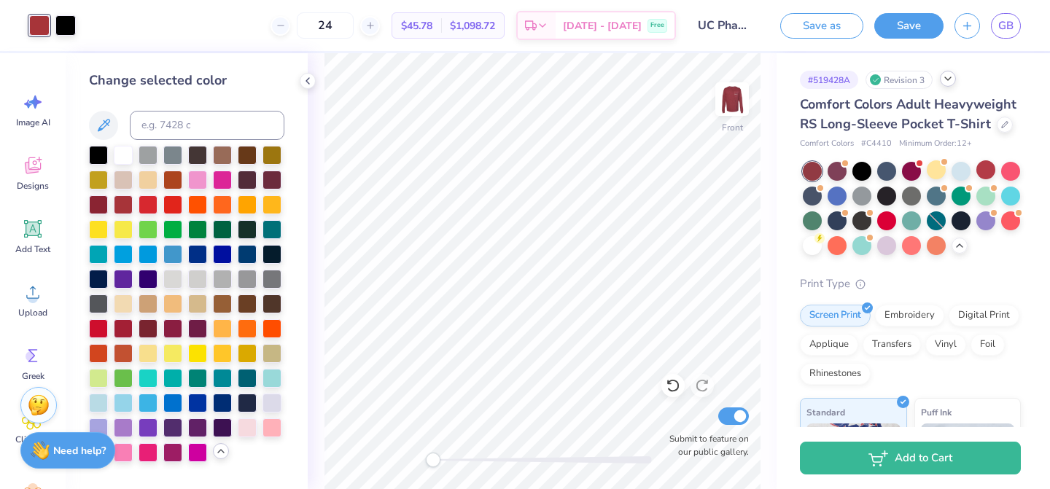
click at [42, 26] on div at bounding box center [39, 25] width 20 height 20
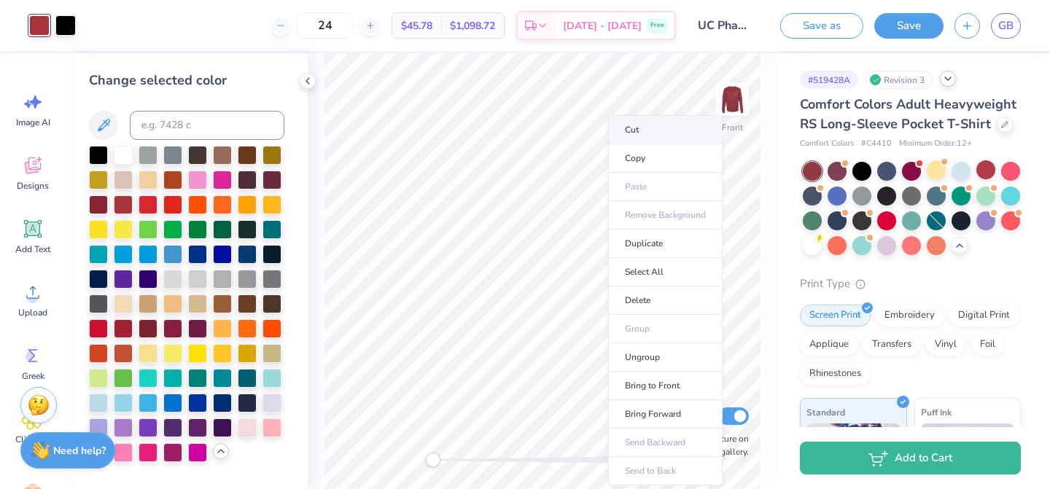
click at [645, 131] on li "Cut" at bounding box center [665, 129] width 114 height 29
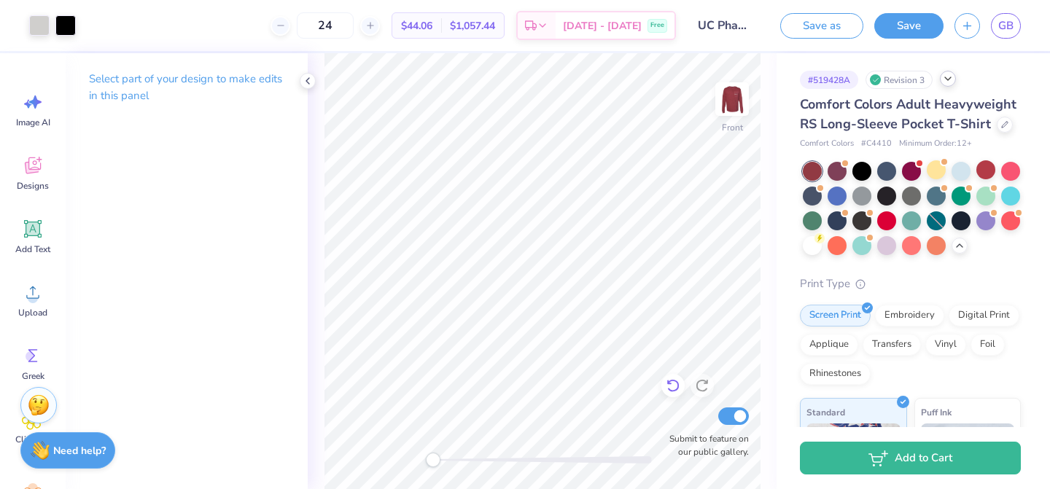
click at [674, 389] on icon at bounding box center [673, 385] width 15 height 15
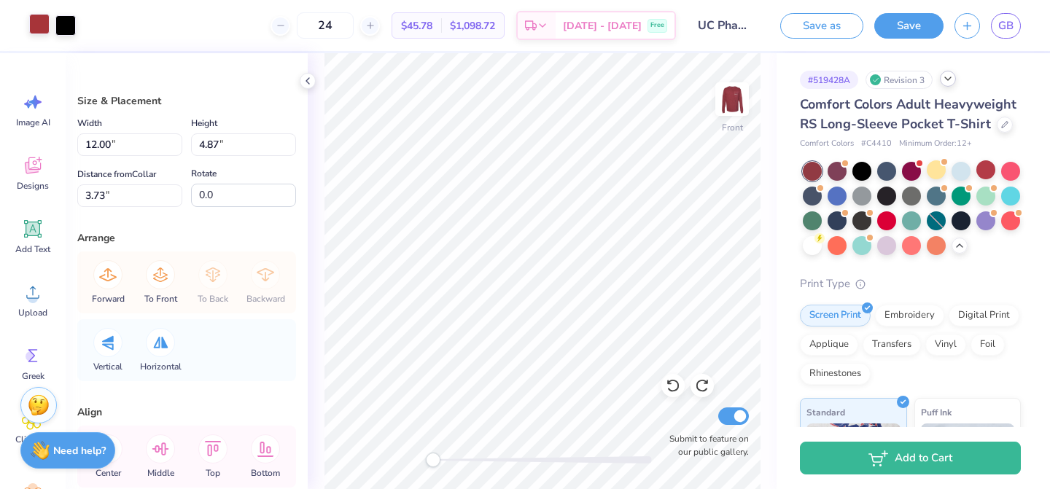
click at [37, 14] on div at bounding box center [39, 24] width 20 height 20
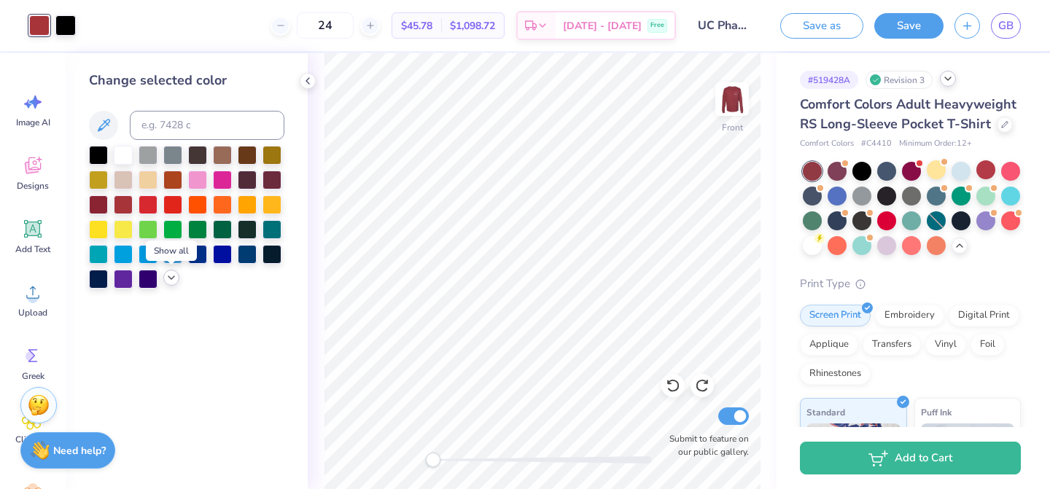
click at [175, 284] on div at bounding box center [171, 278] width 16 height 16
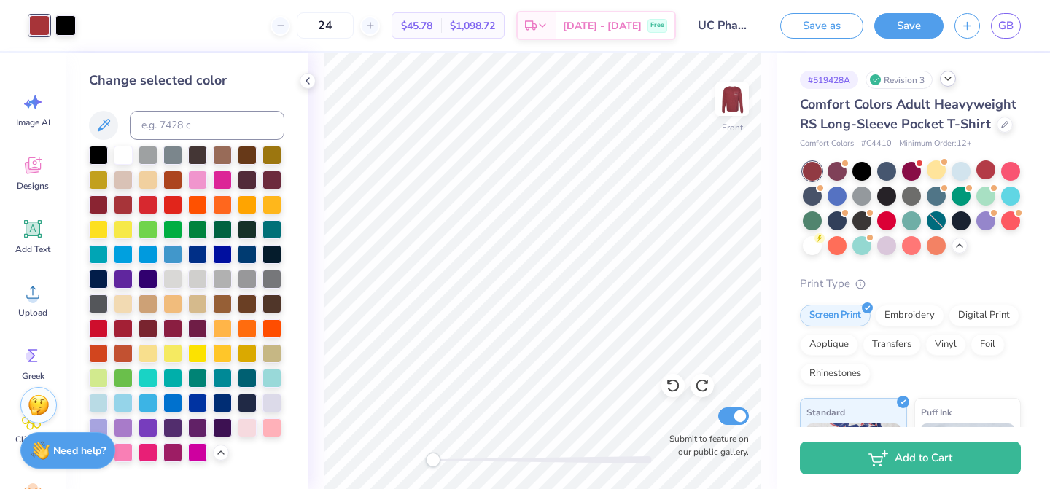
click at [104, 125] on icon at bounding box center [103, 125] width 17 height 17
click at [44, 28] on div at bounding box center [39, 25] width 20 height 20
click at [107, 122] on icon at bounding box center [104, 125] width 12 height 12
click at [676, 381] on icon at bounding box center [673, 385] width 15 height 15
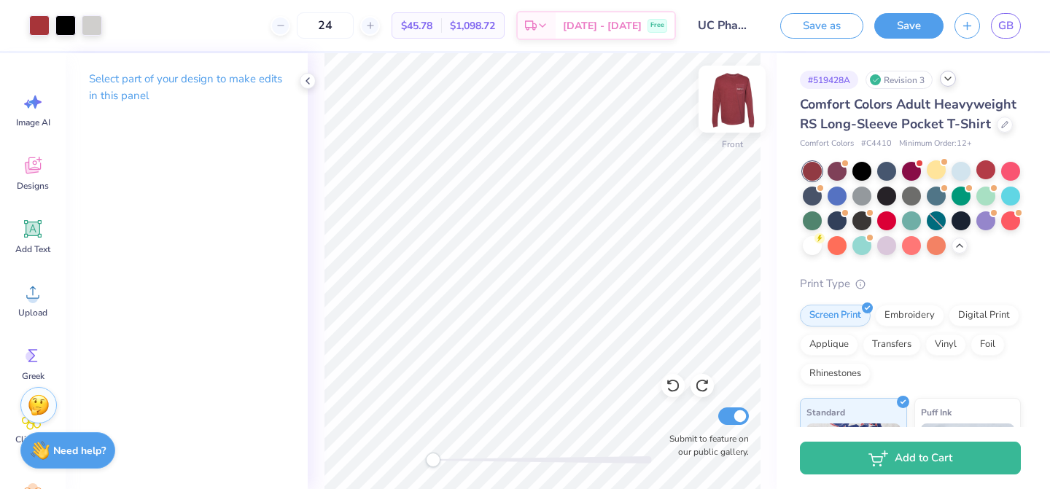
click at [739, 97] on img at bounding box center [732, 99] width 58 height 58
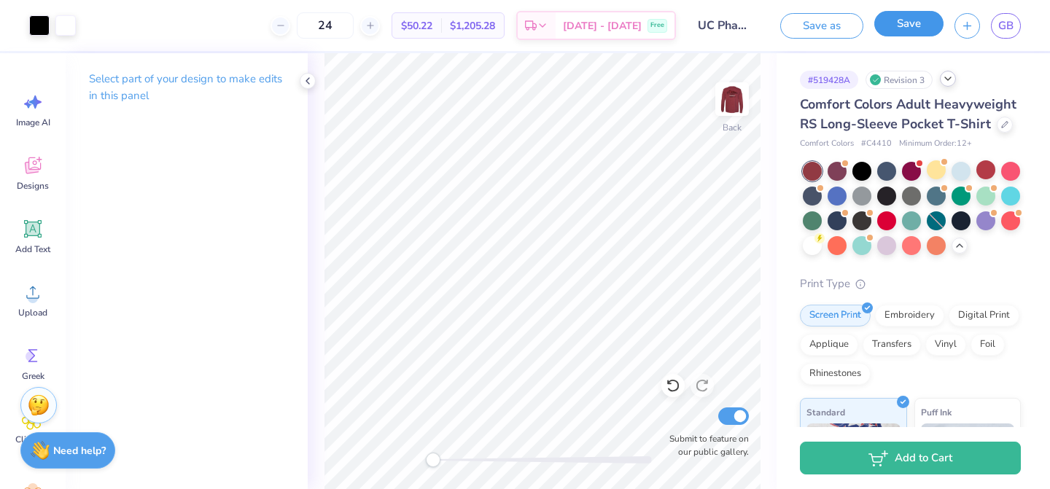
click at [923, 28] on button "Save" at bounding box center [908, 24] width 69 height 26
